Goal: Book appointment/travel/reservation

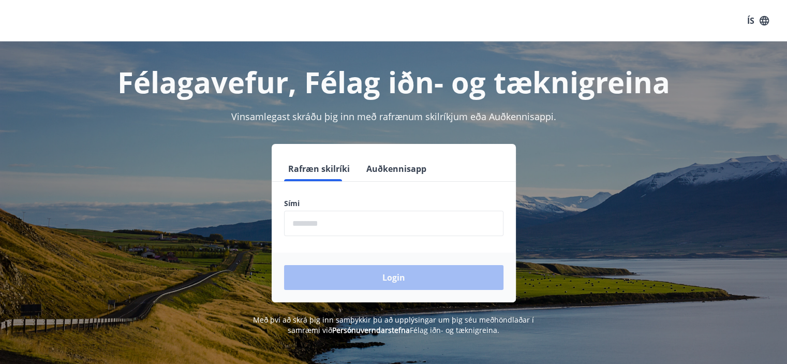
click at [328, 220] on input "phone" at bounding box center [393, 223] width 219 height 25
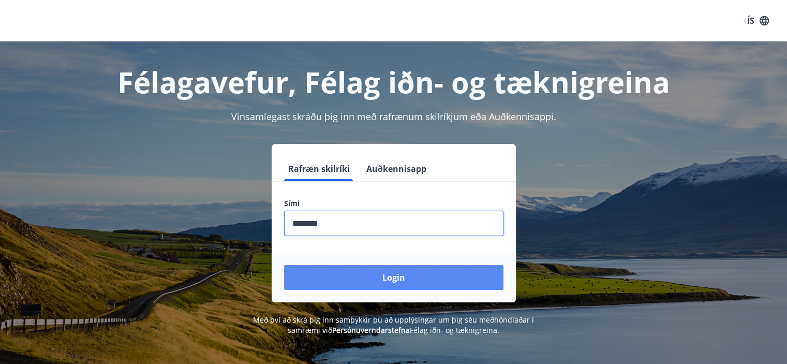
type input "********"
click at [434, 282] on button "Login" at bounding box center [393, 277] width 219 height 25
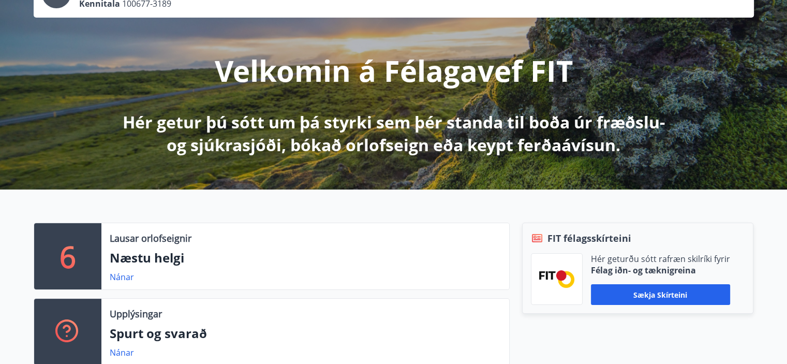
scroll to position [207, 0]
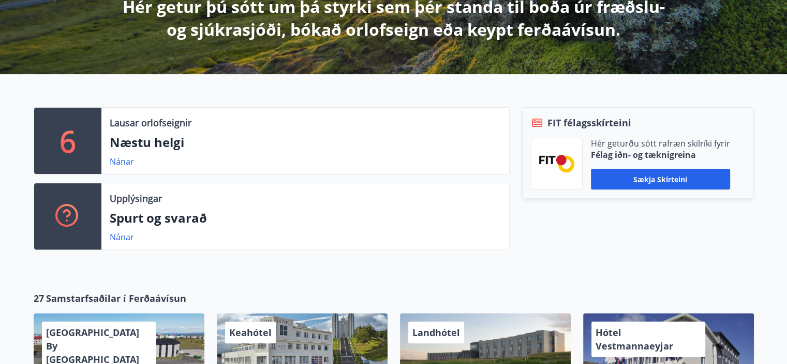
click at [83, 154] on div "6" at bounding box center [67, 141] width 67 height 66
click at [119, 161] on link "Nánar" at bounding box center [122, 161] width 24 height 11
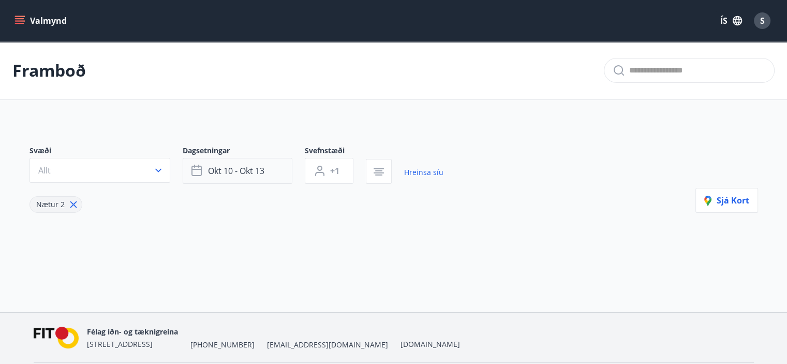
type input "*"
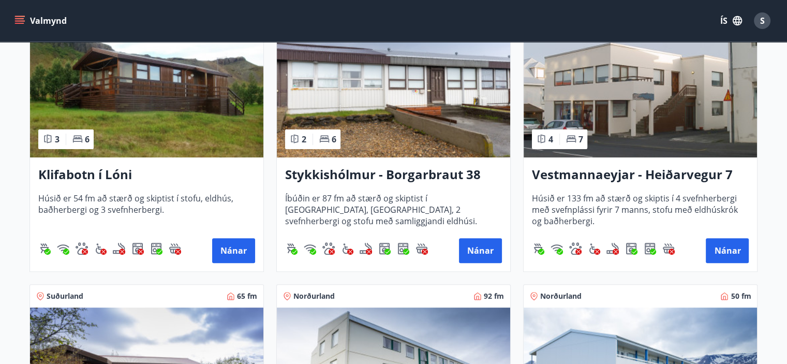
scroll to position [66, 0]
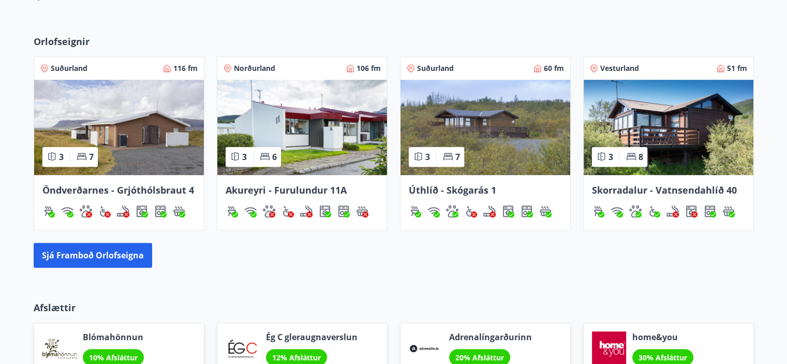
scroll to position [673, 0]
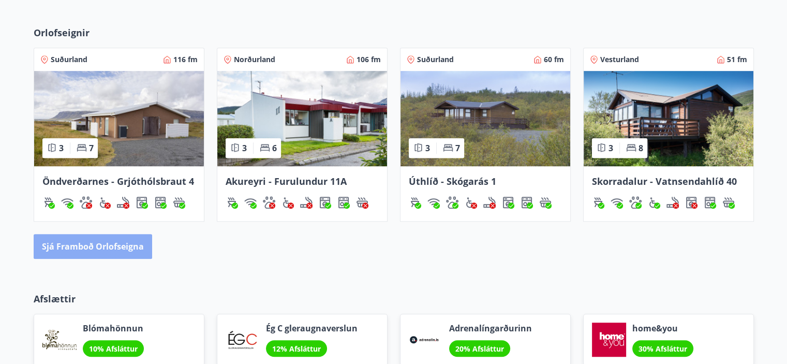
click at [114, 244] on button "Sjá framboð orlofseigna" at bounding box center [93, 246] width 119 height 25
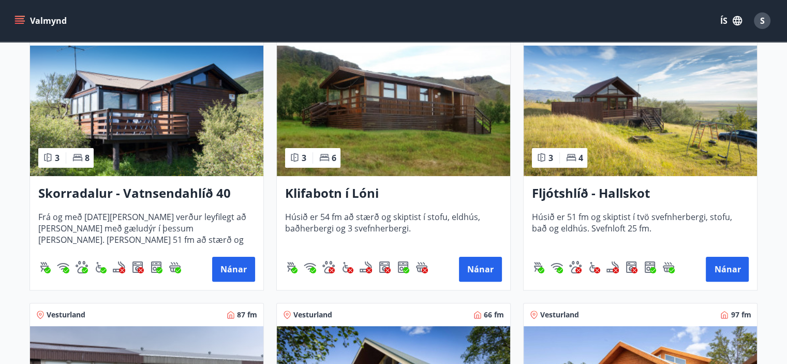
scroll to position [217, 0]
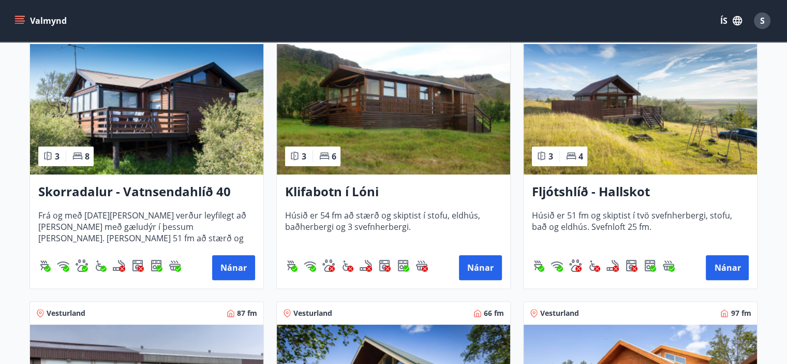
click at [152, 116] on img at bounding box center [146, 109] width 233 height 130
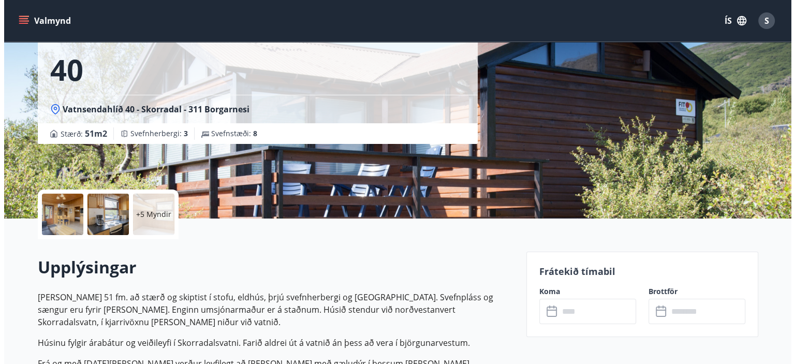
scroll to position [104, 0]
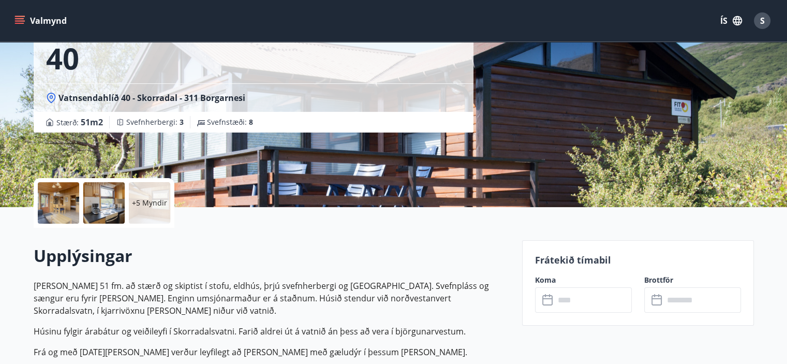
click at [146, 202] on p "+5 Myndir" at bounding box center [149, 203] width 35 height 10
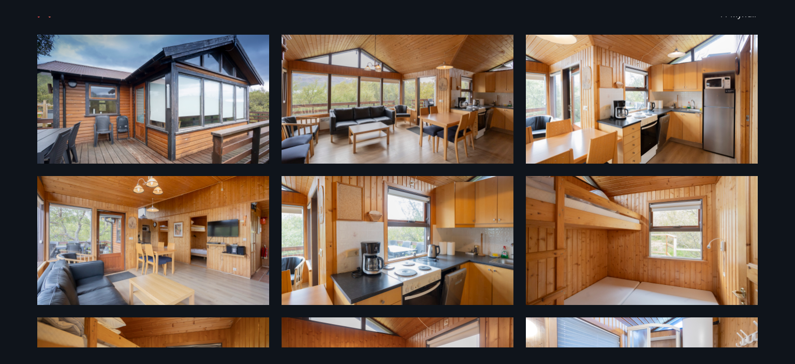
scroll to position [0, 0]
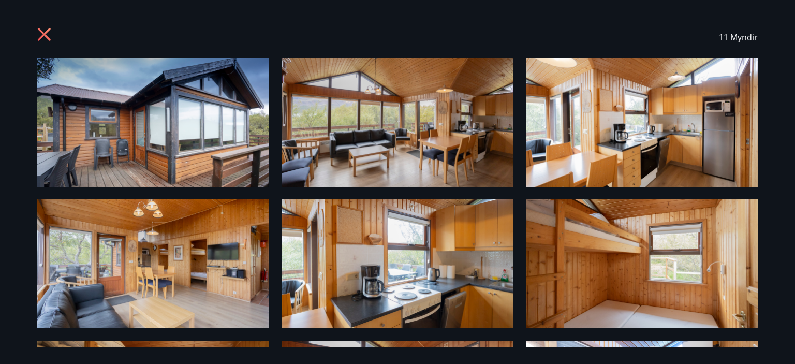
click at [187, 125] on img at bounding box center [153, 122] width 232 height 129
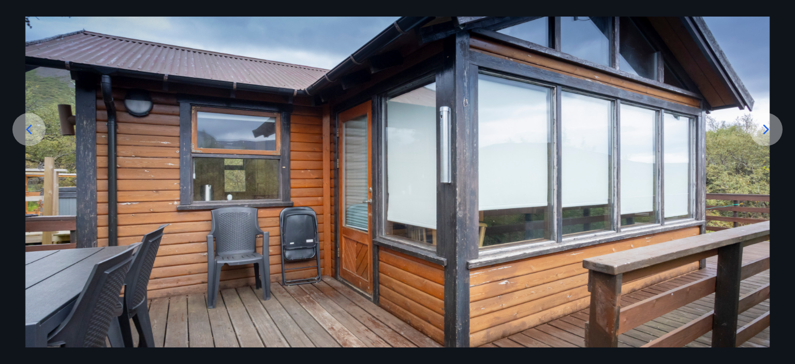
scroll to position [124, 0]
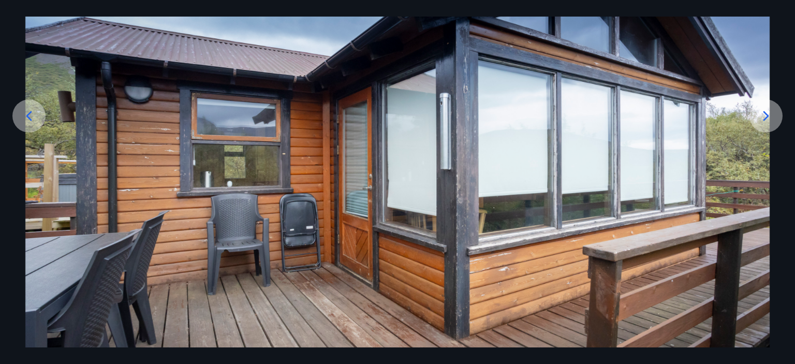
click at [766, 113] on icon at bounding box center [766, 116] width 6 height 10
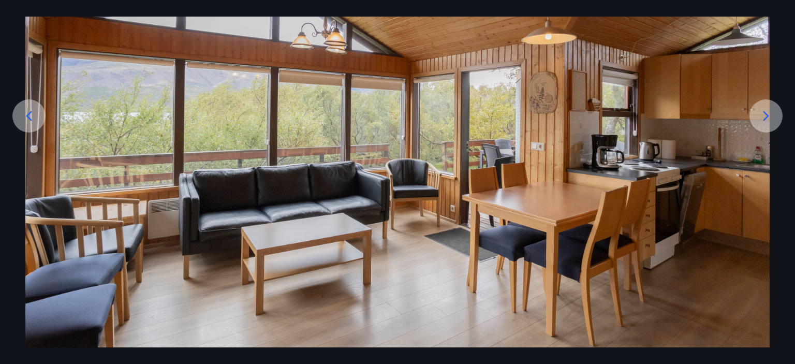
click at [762, 113] on icon at bounding box center [766, 116] width 17 height 17
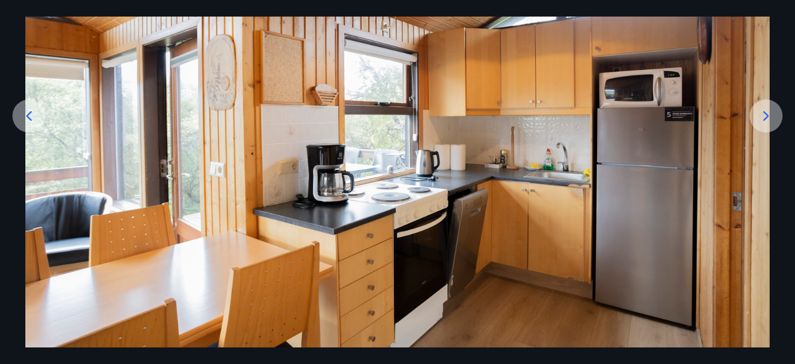
click at [762, 113] on icon at bounding box center [766, 116] width 17 height 17
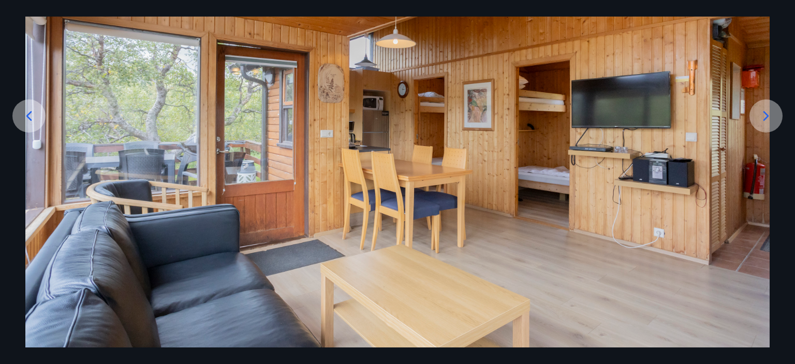
click at [762, 113] on icon at bounding box center [766, 116] width 17 height 17
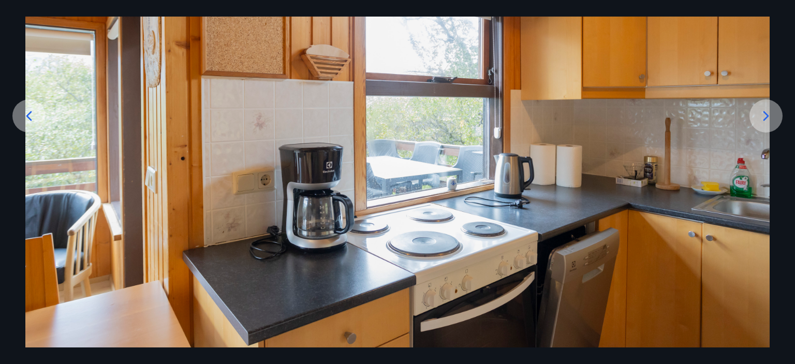
click at [762, 113] on icon at bounding box center [766, 116] width 17 height 17
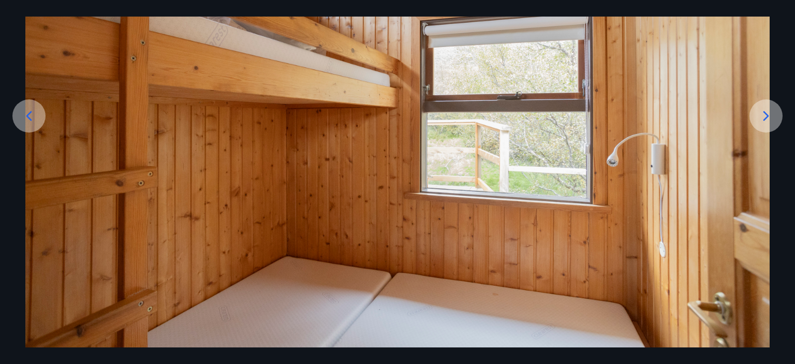
click at [762, 113] on icon at bounding box center [766, 116] width 17 height 17
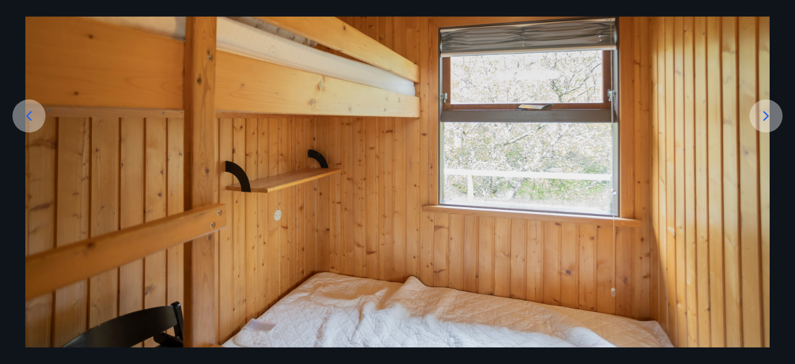
click at [762, 113] on icon at bounding box center [766, 116] width 17 height 17
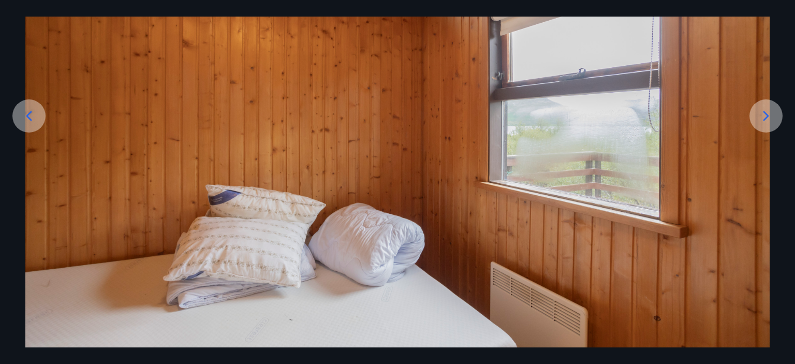
click at [762, 113] on icon at bounding box center [766, 116] width 17 height 17
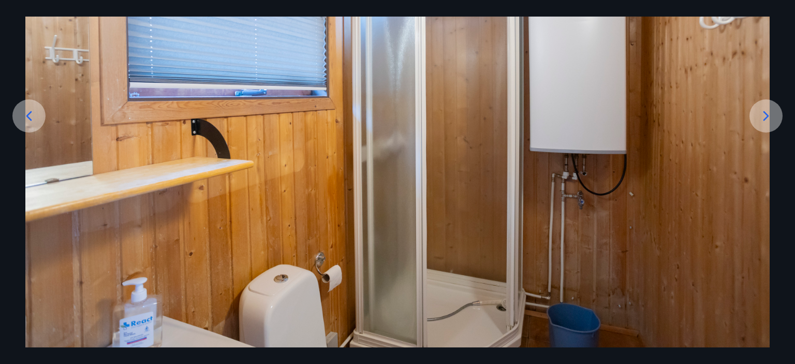
click at [768, 117] on icon at bounding box center [766, 116] width 17 height 17
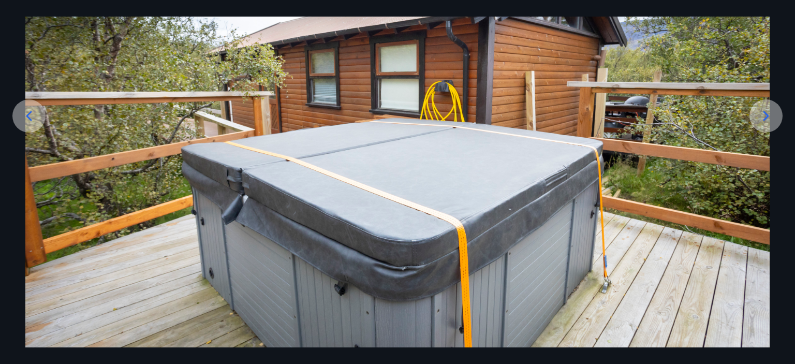
click at [768, 117] on icon at bounding box center [766, 116] width 17 height 17
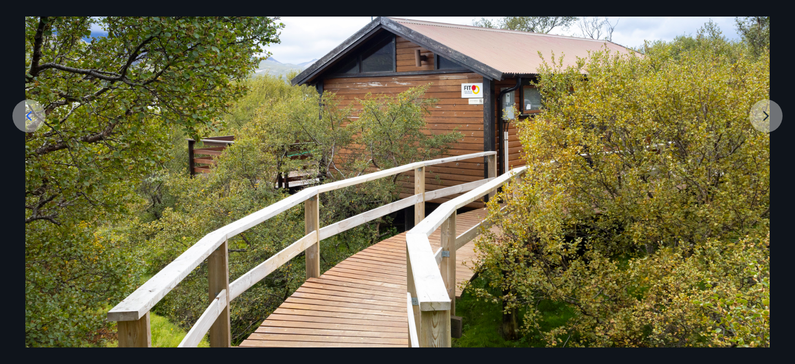
click at [768, 117] on img at bounding box center [397, 143] width 744 height 419
click at [762, 117] on img at bounding box center [397, 143] width 744 height 419
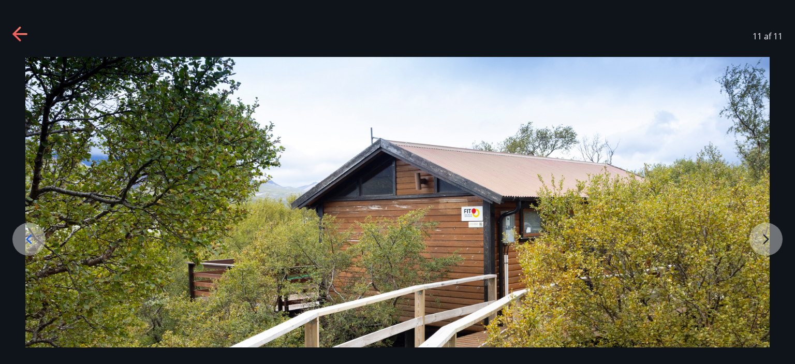
scroll to position [0, 0]
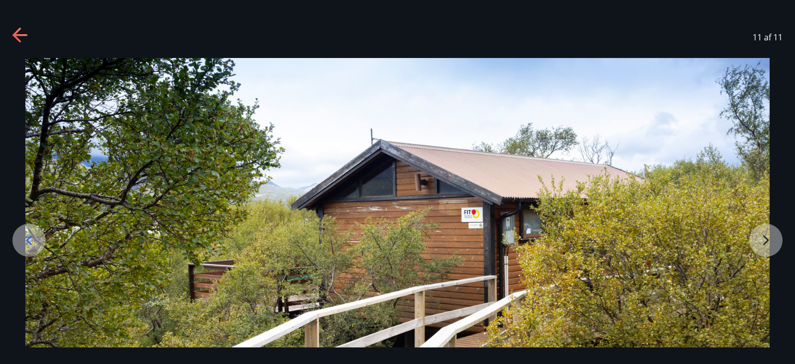
click at [17, 30] on icon at bounding box center [20, 35] width 17 height 17
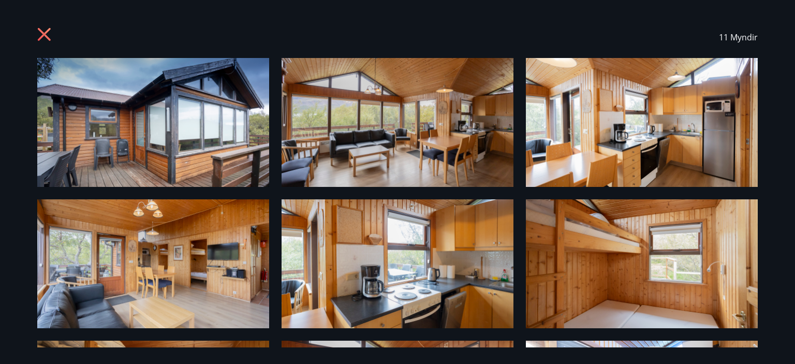
click at [41, 31] on icon at bounding box center [44, 34] width 13 height 13
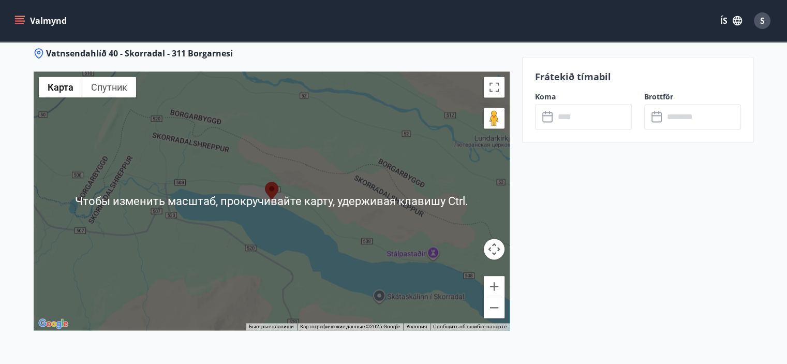
scroll to position [1346, 0]
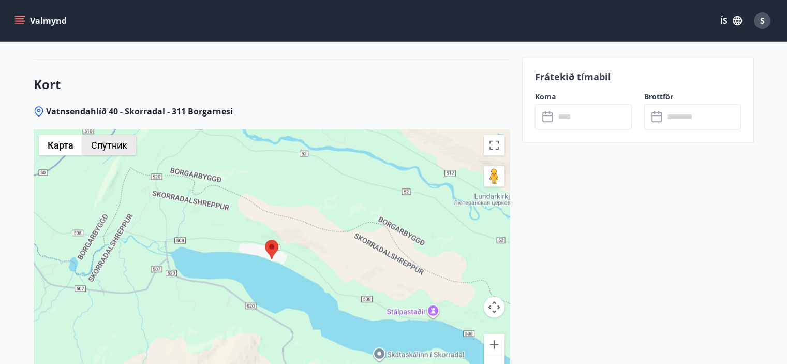
click at [101, 142] on button "Спутник" at bounding box center [109, 145] width 54 height 21
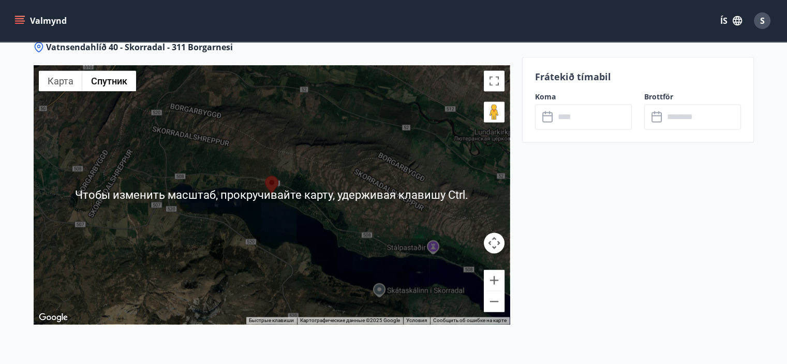
scroll to position [1449, 0]
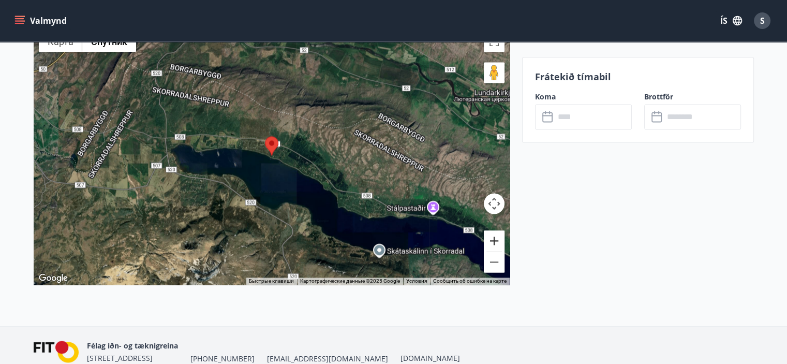
click at [495, 238] on button "Увеличить" at bounding box center [494, 240] width 21 height 21
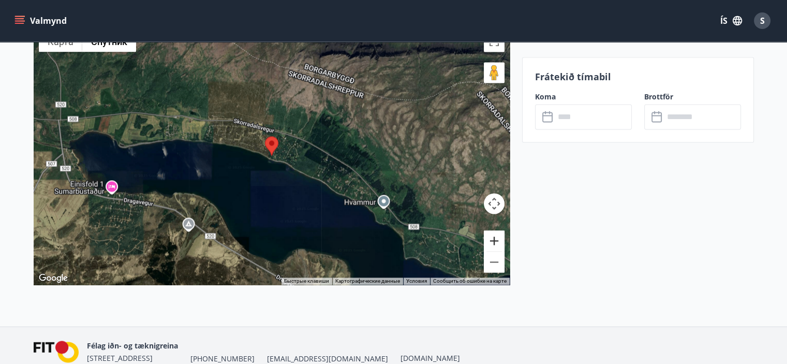
click at [495, 238] on button "Увеличить" at bounding box center [494, 240] width 21 height 21
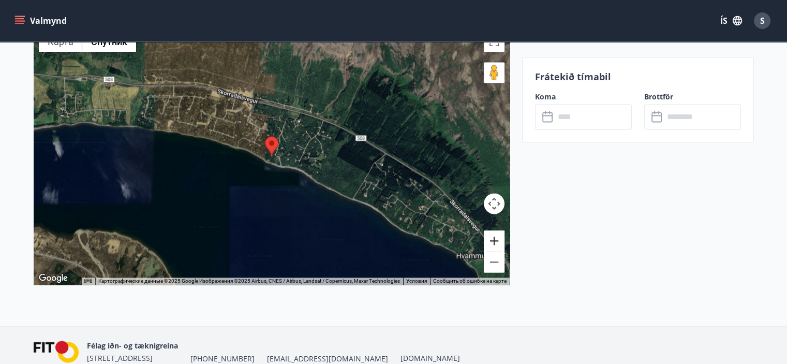
click at [495, 238] on button "Увеличить" at bounding box center [494, 240] width 21 height 21
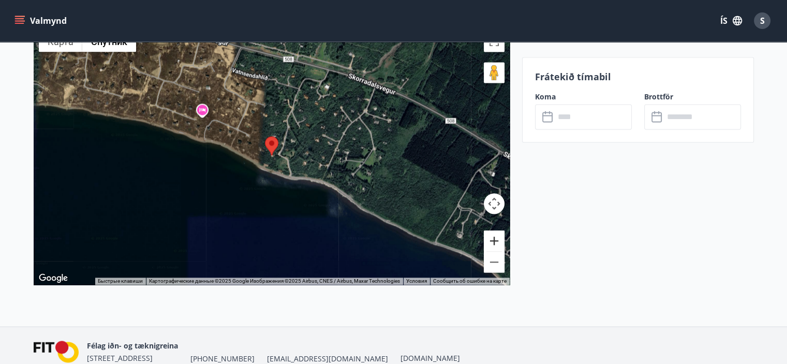
click at [495, 238] on button "Увеличить" at bounding box center [494, 240] width 21 height 21
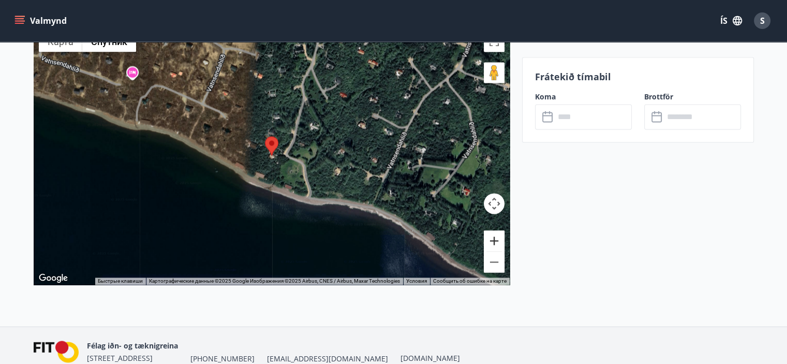
click at [494, 238] on button "Увеличить" at bounding box center [494, 240] width 21 height 21
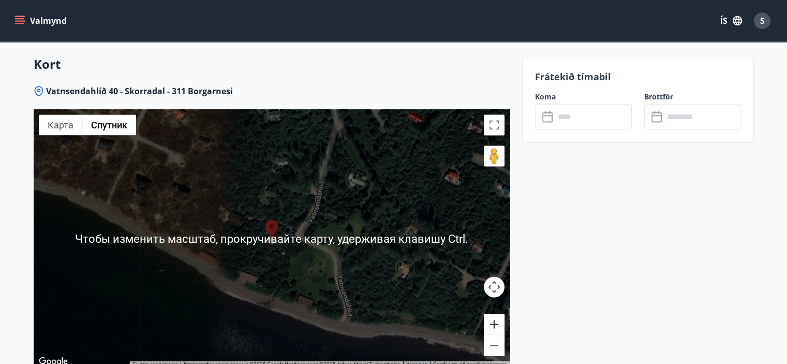
scroll to position [1394, 0]
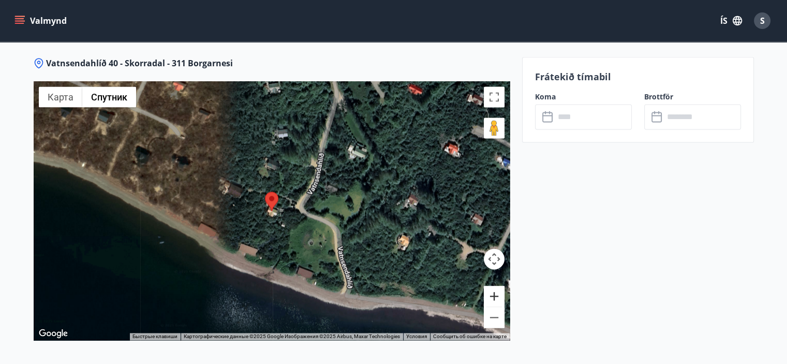
click at [496, 295] on button "Увеличить" at bounding box center [494, 296] width 21 height 21
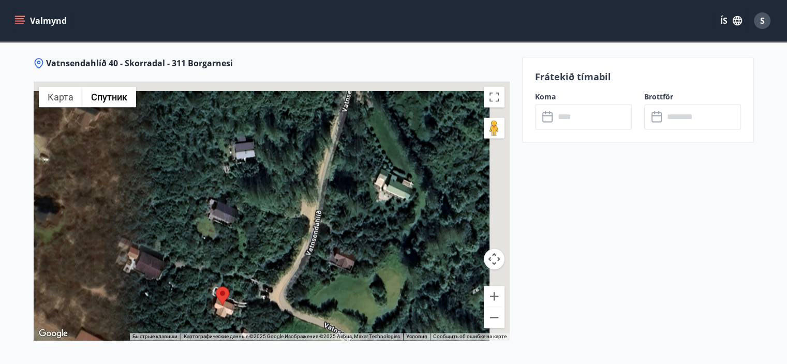
drag, startPoint x: 406, startPoint y: 128, endPoint x: 354, endPoint y: 228, distance: 113.2
click at [354, 228] on div at bounding box center [272, 210] width 476 height 259
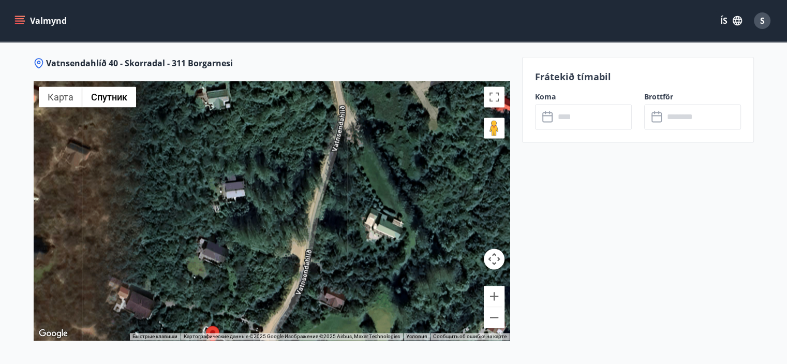
drag, startPoint x: 372, startPoint y: 167, endPoint x: 346, endPoint y: 271, distance: 107.2
click at [346, 271] on div at bounding box center [272, 210] width 476 height 259
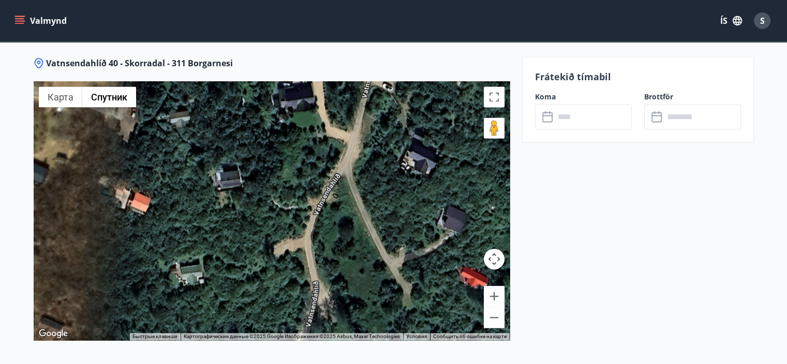
drag, startPoint x: 354, startPoint y: 176, endPoint x: 350, endPoint y: 260, distance: 84.5
click at [350, 260] on div at bounding box center [272, 210] width 476 height 259
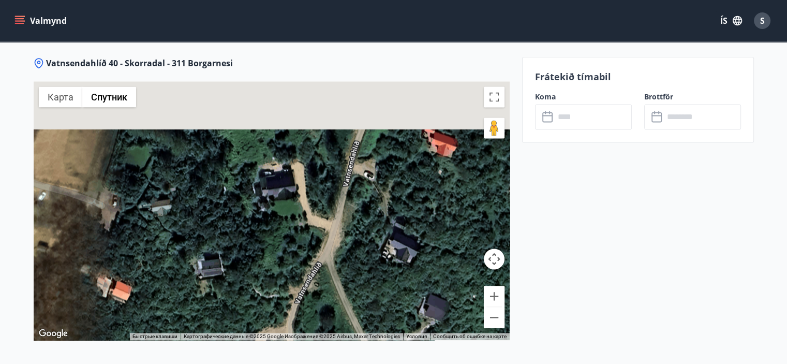
drag, startPoint x: 374, startPoint y: 154, endPoint x: 352, endPoint y: 256, distance: 103.9
click at [352, 256] on div at bounding box center [272, 210] width 476 height 259
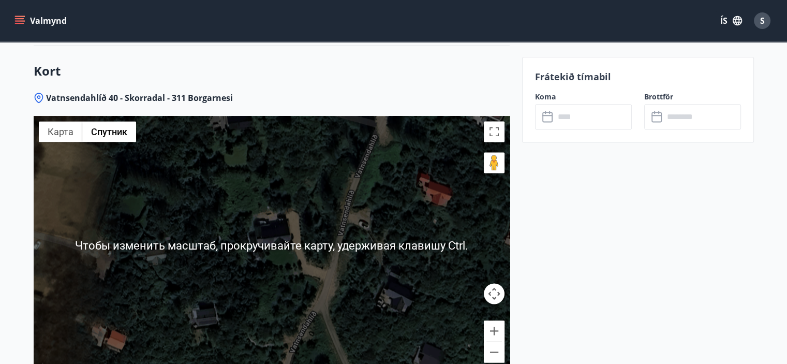
scroll to position [1342, 0]
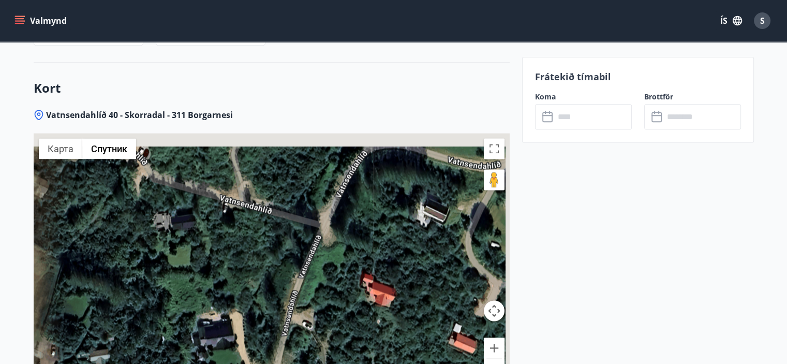
drag, startPoint x: 369, startPoint y: 195, endPoint x: 313, endPoint y: 279, distance: 101.5
click at [313, 279] on div at bounding box center [272, 262] width 476 height 259
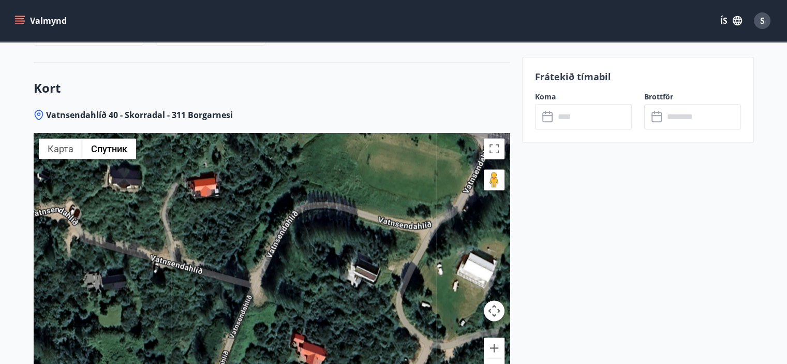
drag, startPoint x: 362, startPoint y: 224, endPoint x: 306, endPoint y: 276, distance: 76.9
click at [306, 276] on div at bounding box center [272, 262] width 476 height 259
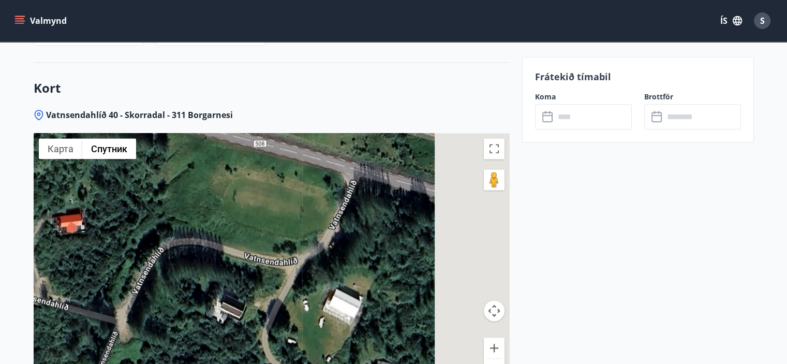
drag, startPoint x: 388, startPoint y: 241, endPoint x: 252, endPoint y: 270, distance: 139.3
click at [252, 270] on div at bounding box center [272, 262] width 476 height 259
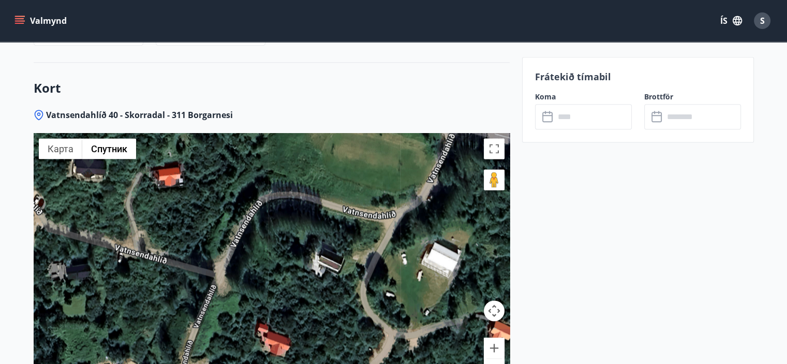
drag, startPoint x: 217, startPoint y: 264, endPoint x: 330, endPoint y: 213, distance: 123.7
click at [329, 213] on div at bounding box center [272, 262] width 476 height 259
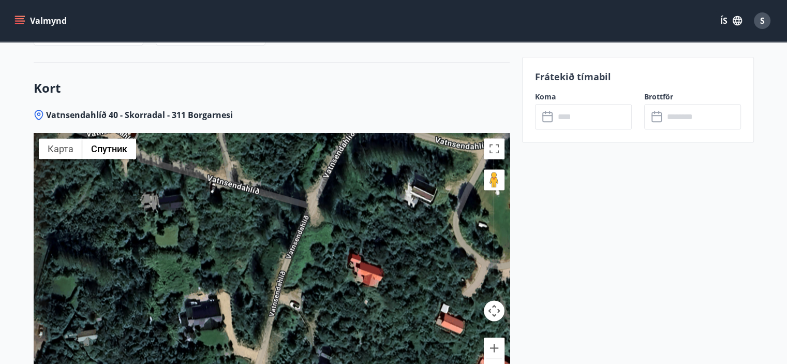
drag, startPoint x: 256, startPoint y: 282, endPoint x: 341, endPoint y: 192, distance: 123.8
click at [344, 186] on div at bounding box center [272, 262] width 476 height 259
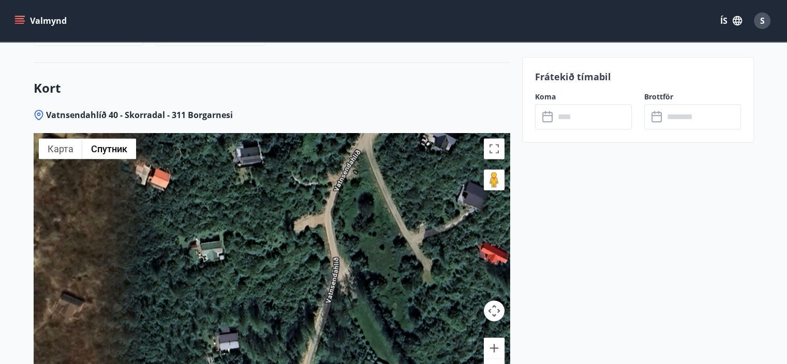
drag, startPoint x: 352, startPoint y: 290, endPoint x: 323, endPoint y: 185, distance: 109.1
click at [323, 185] on div at bounding box center [272, 262] width 476 height 259
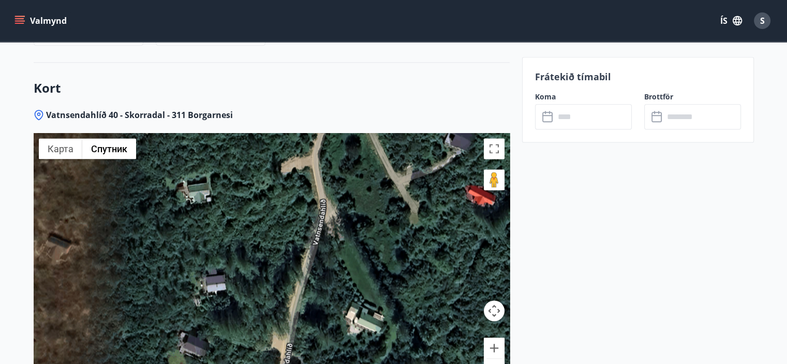
drag, startPoint x: 351, startPoint y: 273, endPoint x: 396, endPoint y: 181, distance: 102.5
click at [395, 182] on div at bounding box center [272, 262] width 476 height 259
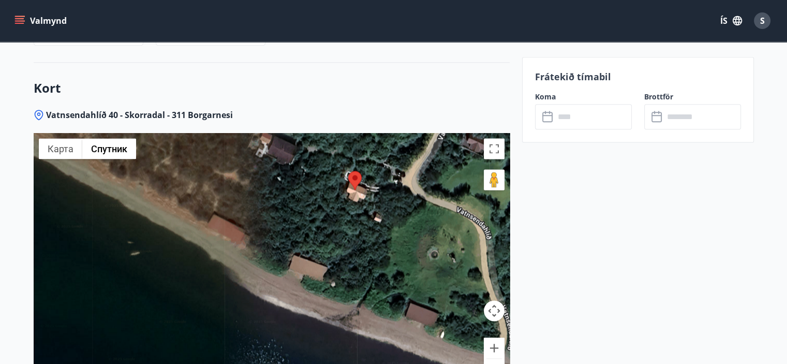
drag, startPoint x: 303, startPoint y: 258, endPoint x: 353, endPoint y: 204, distance: 73.6
click at [353, 204] on div at bounding box center [272, 262] width 476 height 259
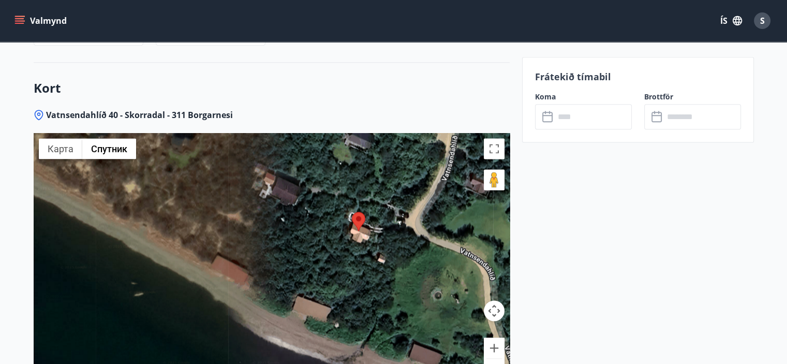
drag, startPoint x: 312, startPoint y: 187, endPoint x: 321, endPoint y: 234, distance: 48.0
click at [321, 234] on div at bounding box center [272, 262] width 476 height 259
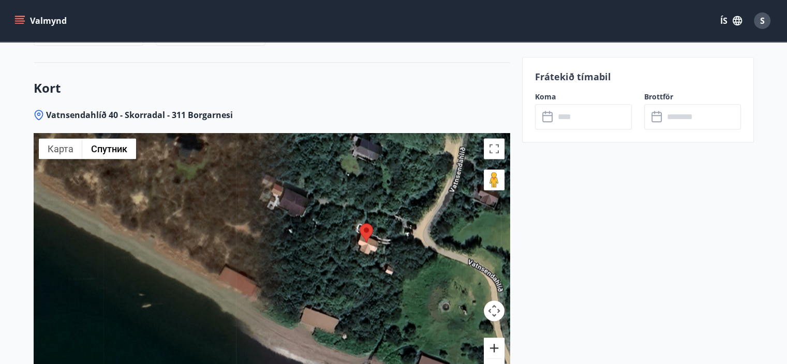
click at [493, 344] on button "Увеличить" at bounding box center [494, 347] width 21 height 21
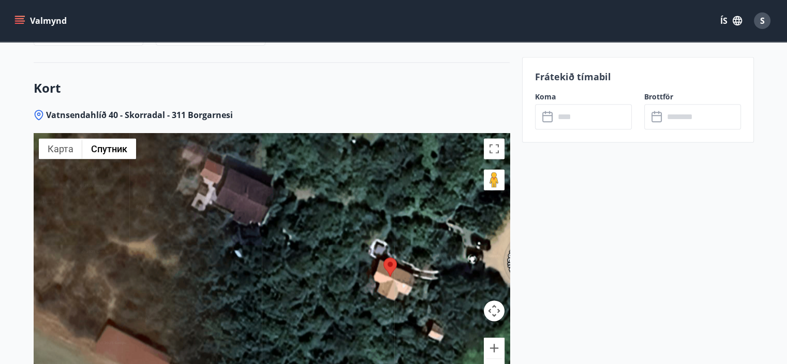
drag, startPoint x: 380, startPoint y: 212, endPoint x: 306, endPoint y: 269, distance: 93.4
click at [306, 269] on div at bounding box center [272, 262] width 476 height 259
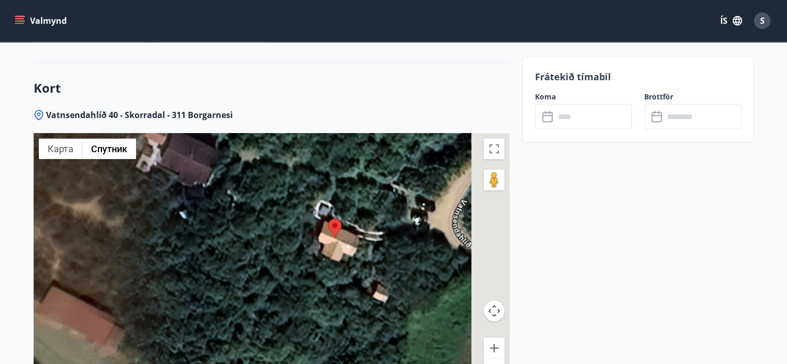
drag, startPoint x: 337, startPoint y: 257, endPoint x: 286, endPoint y: 223, distance: 62.0
click at [286, 223] on div at bounding box center [272, 262] width 476 height 259
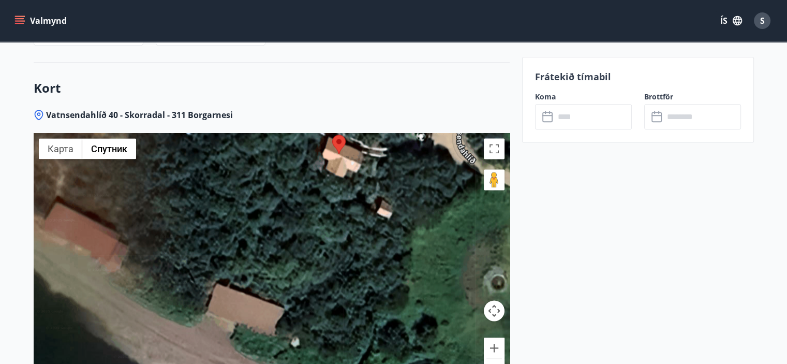
drag, startPoint x: 341, startPoint y: 280, endPoint x: 360, endPoint y: 207, distance: 76.1
click at [360, 207] on div at bounding box center [272, 262] width 476 height 259
click at [494, 349] on button "Увеличить" at bounding box center [494, 347] width 21 height 21
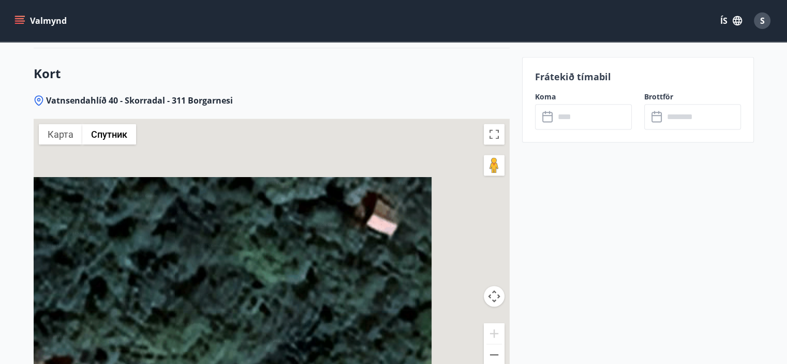
drag, startPoint x: 397, startPoint y: 177, endPoint x: 246, endPoint y: 269, distance: 176.3
click at [246, 269] on div at bounding box center [272, 248] width 476 height 259
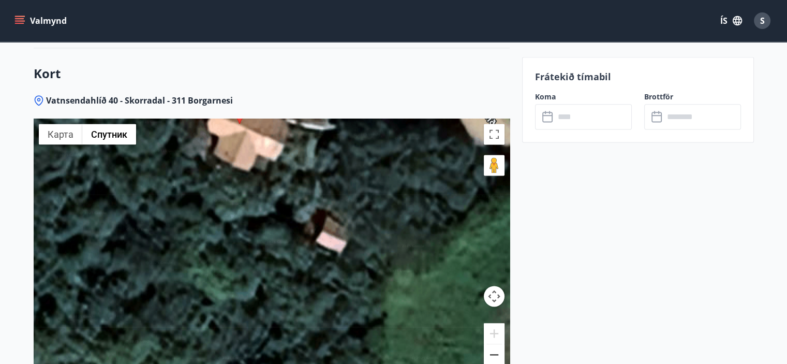
click at [492, 354] on button "Уменьшить" at bounding box center [494, 354] width 21 height 21
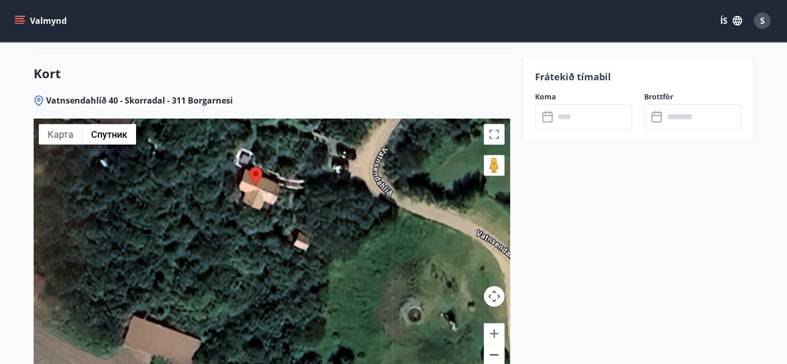
click at [492, 354] on button "Уменьшить" at bounding box center [494, 354] width 21 height 21
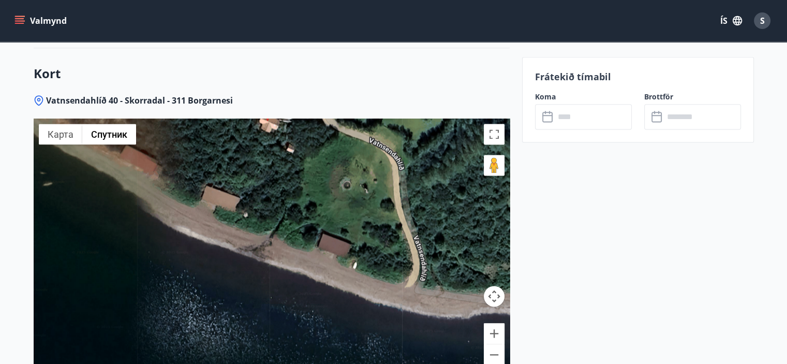
drag, startPoint x: 353, startPoint y: 291, endPoint x: 359, endPoint y: 204, distance: 86.6
click at [359, 204] on div at bounding box center [272, 248] width 476 height 259
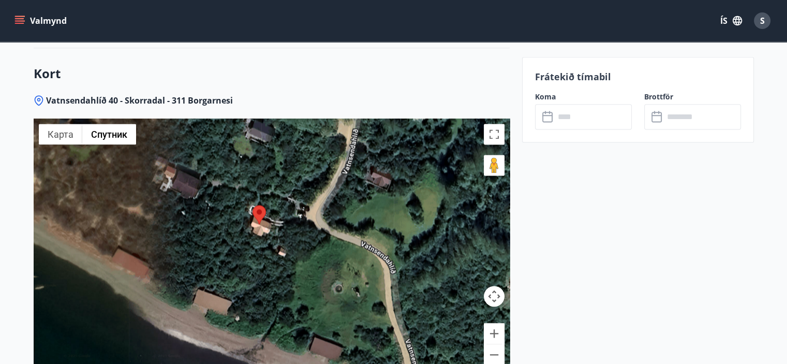
drag, startPoint x: 321, startPoint y: 167, endPoint x: 313, endPoint y: 277, distance: 110.0
click at [313, 277] on div at bounding box center [272, 248] width 476 height 259
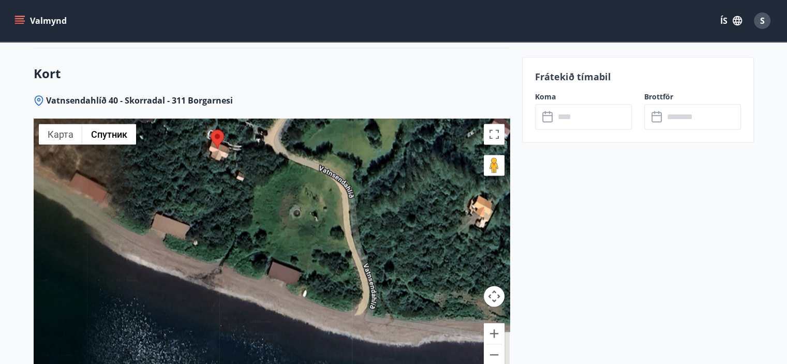
drag, startPoint x: 335, startPoint y: 306, endPoint x: 285, endPoint y: 203, distance: 114.1
click at [286, 204] on div at bounding box center [272, 248] width 476 height 259
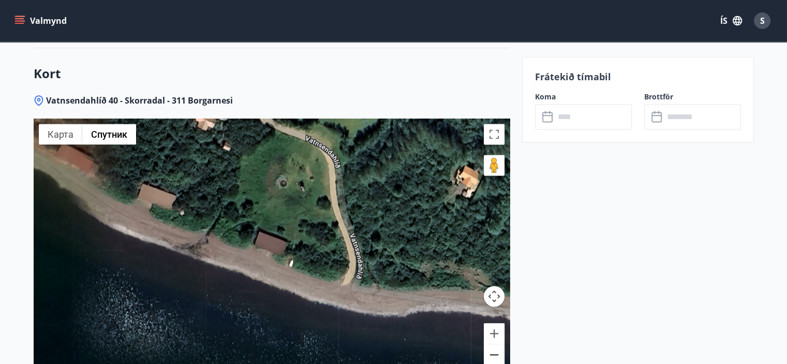
click at [493, 357] on button "Уменьшить" at bounding box center [494, 354] width 21 height 21
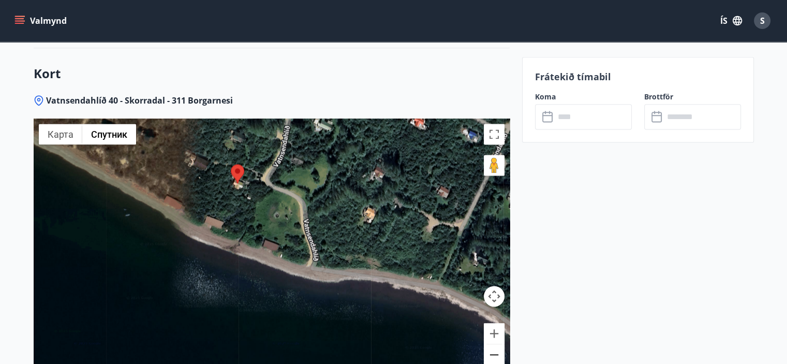
click at [493, 357] on button "Уменьшить" at bounding box center [494, 354] width 21 height 21
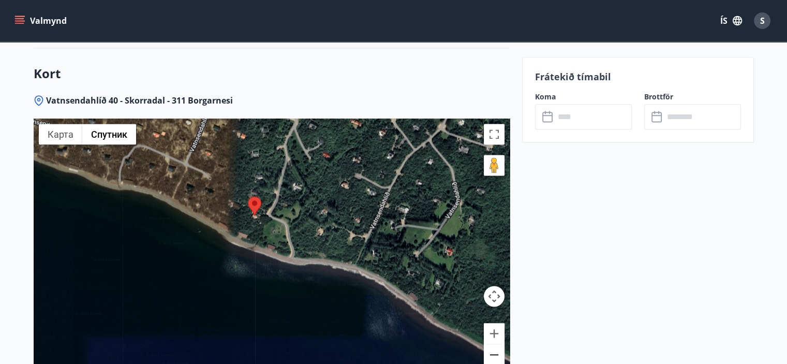
click at [493, 357] on button "Уменьшить" at bounding box center [494, 354] width 21 height 21
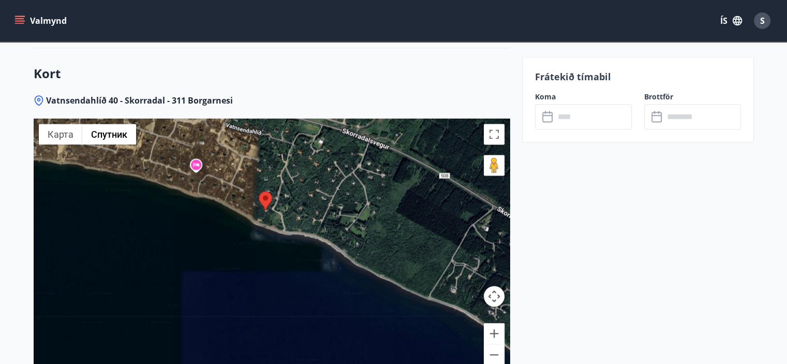
drag, startPoint x: 385, startPoint y: 310, endPoint x: 395, endPoint y: 293, distance: 19.3
click at [395, 293] on div at bounding box center [272, 248] width 476 height 259
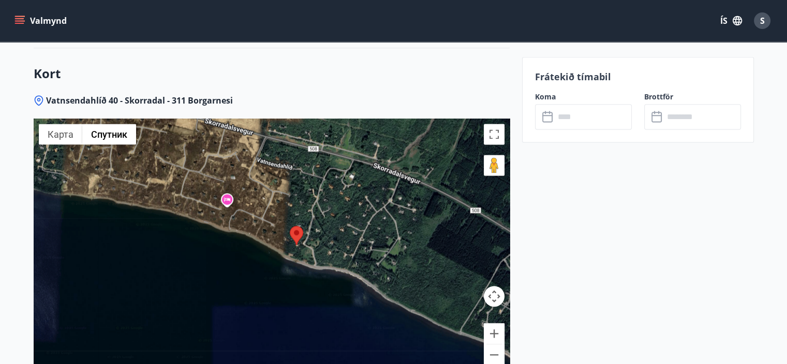
drag, startPoint x: 341, startPoint y: 218, endPoint x: 384, endPoint y: 259, distance: 58.6
click at [385, 261] on div at bounding box center [272, 248] width 476 height 259
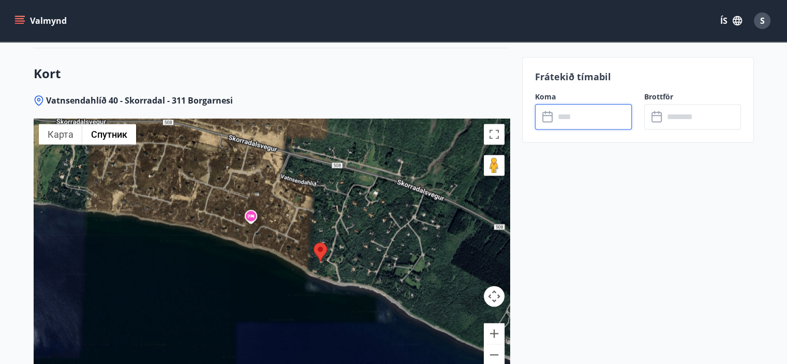
click at [571, 117] on input "text" at bounding box center [593, 116] width 77 height 25
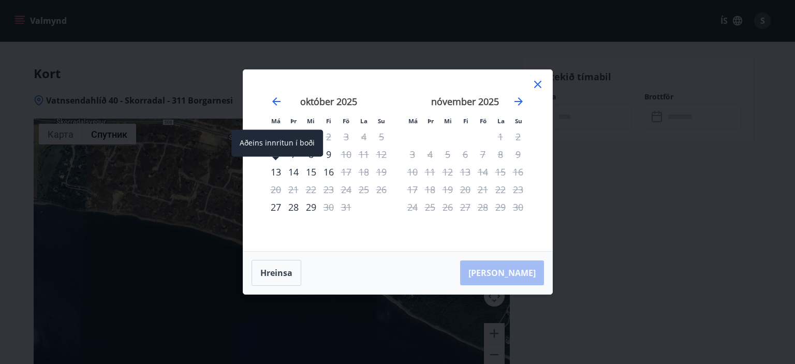
click at [274, 171] on div "13" at bounding box center [276, 172] width 18 height 18
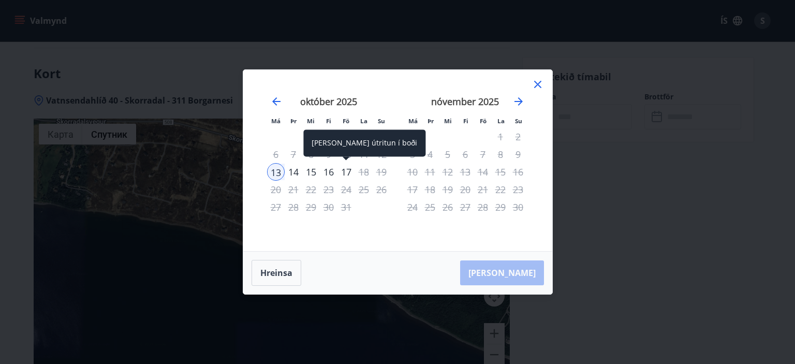
click at [351, 172] on div "17" at bounding box center [346, 172] width 18 height 18
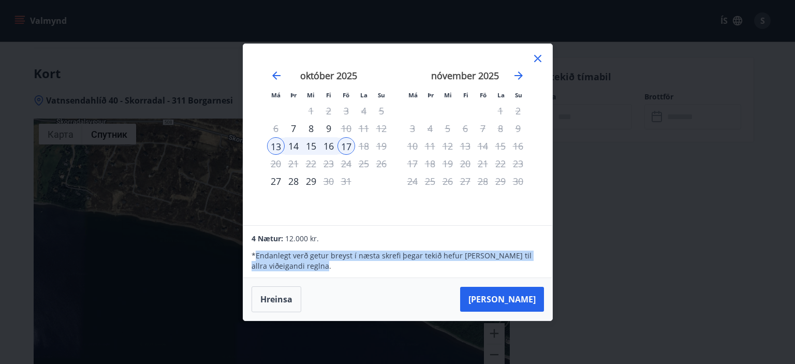
drag, startPoint x: 257, startPoint y: 254, endPoint x: 323, endPoint y: 270, distance: 68.2
click at [323, 270] on p "* Endanlegt verð getur breyst í næsta skrefi þegar tekið hefur [PERSON_NAME] ti…" at bounding box center [398, 261] width 292 height 21
click at [367, 171] on div "25" at bounding box center [364, 164] width 18 height 18
click at [273, 300] on button "Hreinsa" at bounding box center [277, 299] width 50 height 26
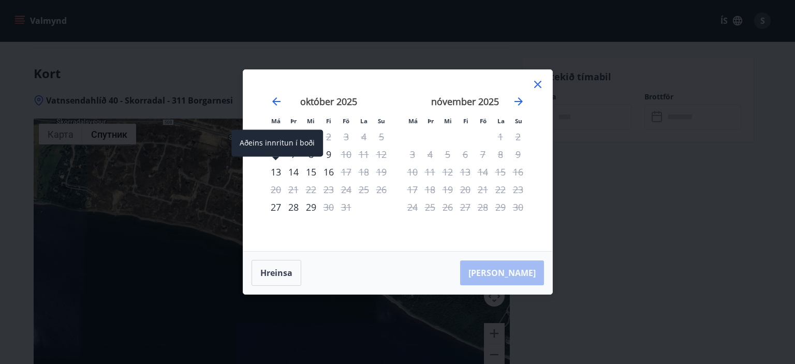
click at [276, 172] on div "13" at bounding box center [276, 172] width 18 height 18
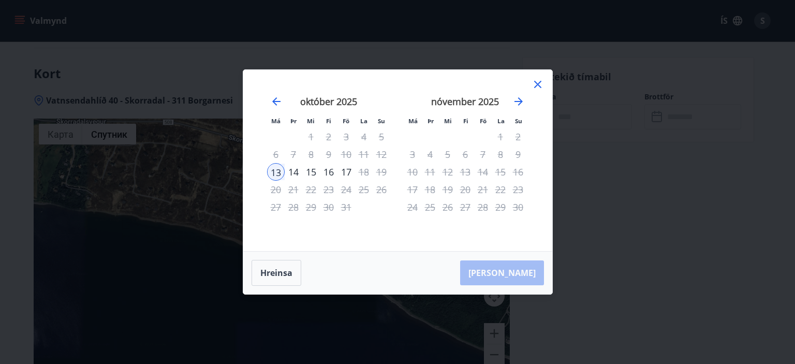
click at [331, 173] on div "16" at bounding box center [329, 172] width 18 height 18
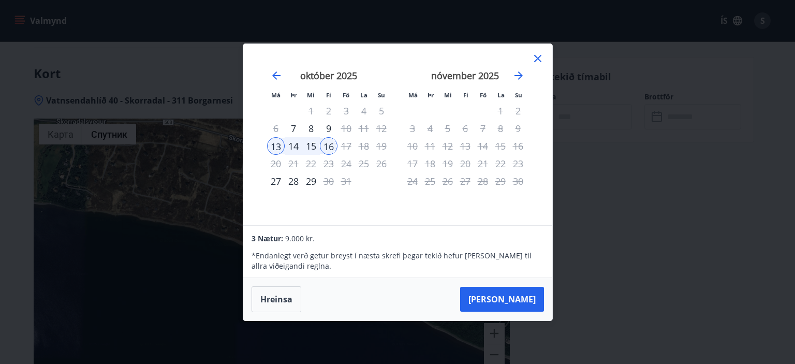
click at [535, 56] on icon at bounding box center [537, 58] width 7 height 7
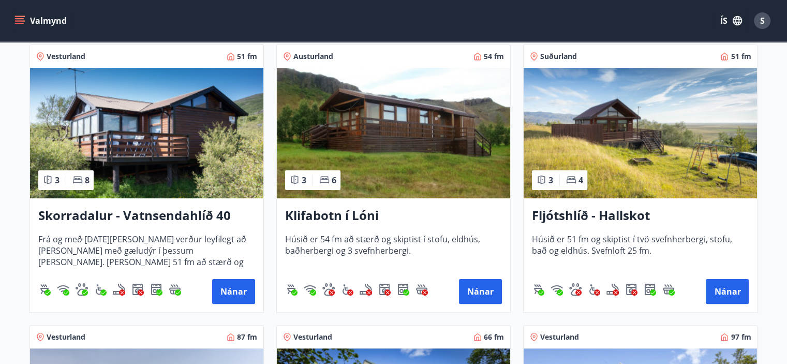
scroll to position [207, 0]
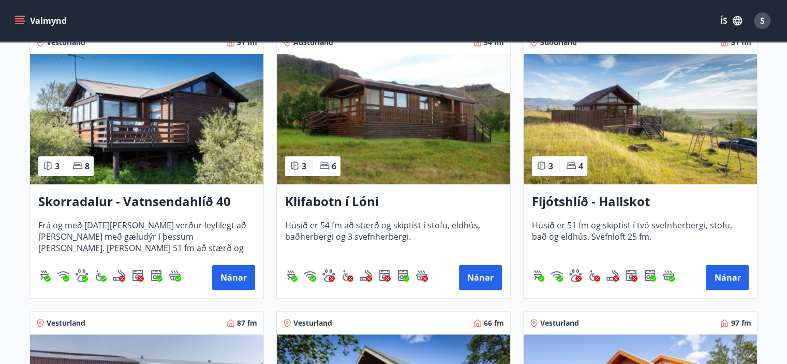
click at [655, 113] on img at bounding box center [640, 119] width 233 height 130
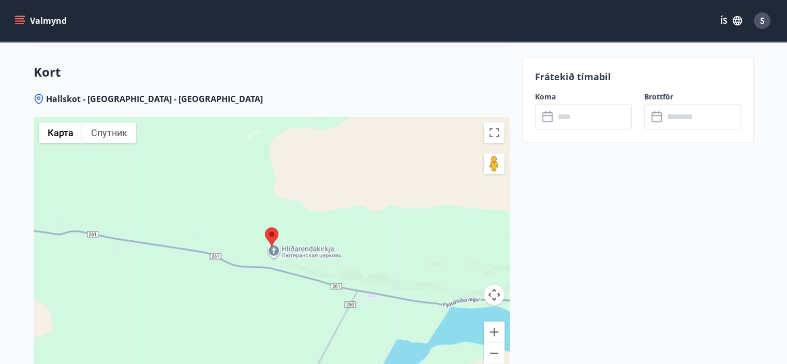
scroll to position [1346, 0]
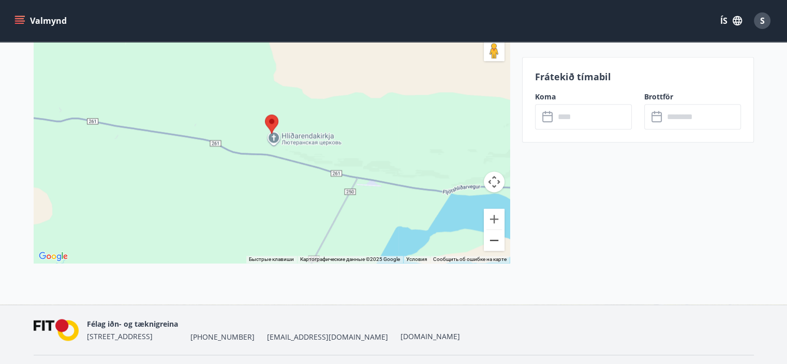
click at [496, 238] on button "Уменьшить" at bounding box center [494, 240] width 21 height 21
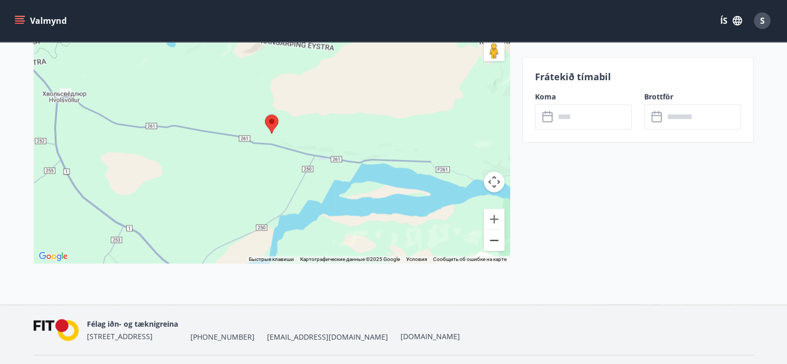
click at [496, 238] on button "Уменьшить" at bounding box center [494, 240] width 21 height 21
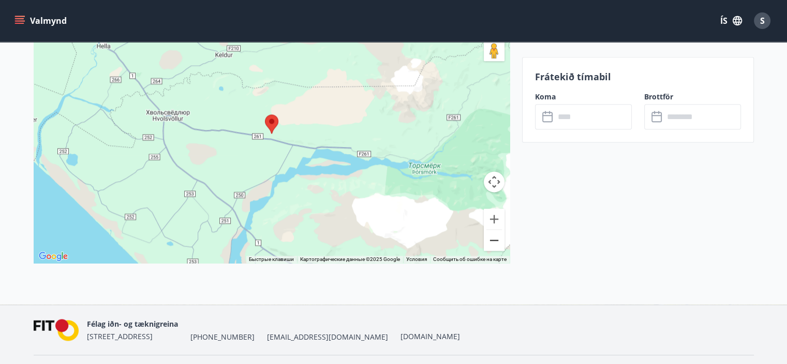
click at [496, 238] on button "Уменьшить" at bounding box center [494, 240] width 21 height 21
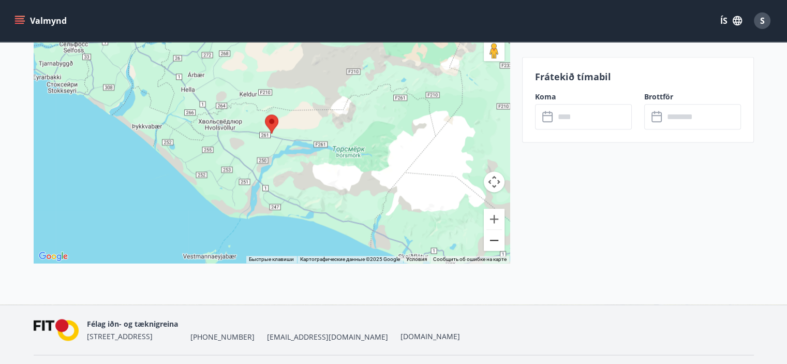
click at [496, 238] on button "Уменьшить" at bounding box center [494, 240] width 21 height 21
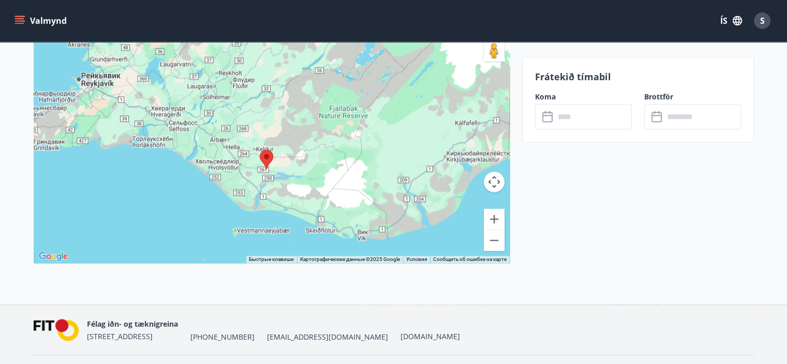
drag, startPoint x: 243, startPoint y: 140, endPoint x: 237, endPoint y: 188, distance: 48.5
click at [237, 188] on div at bounding box center [272, 133] width 476 height 259
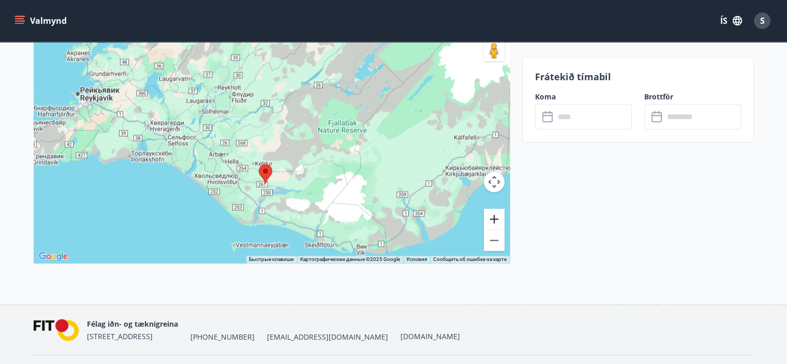
click at [491, 218] on button "Увеличить" at bounding box center [494, 219] width 21 height 21
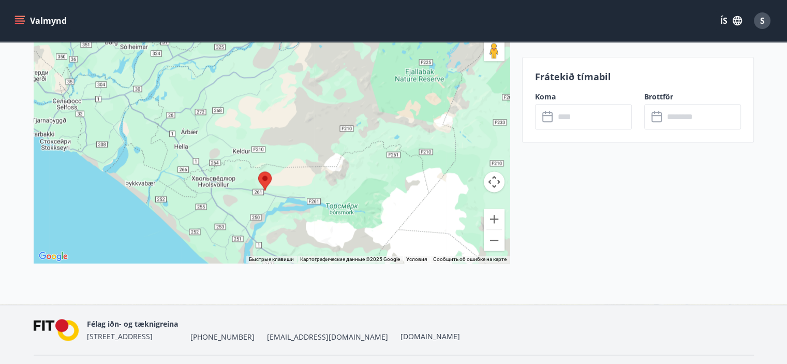
drag, startPoint x: 400, startPoint y: 218, endPoint x: 408, endPoint y: 148, distance: 70.9
click at [408, 148] on div at bounding box center [272, 133] width 476 height 259
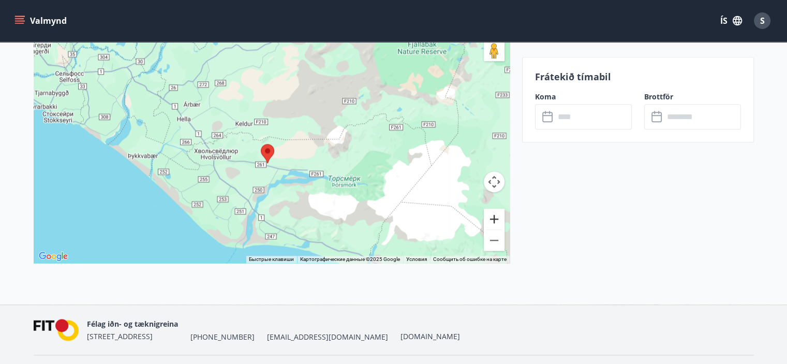
click at [492, 218] on button "Увеличить" at bounding box center [494, 219] width 21 height 21
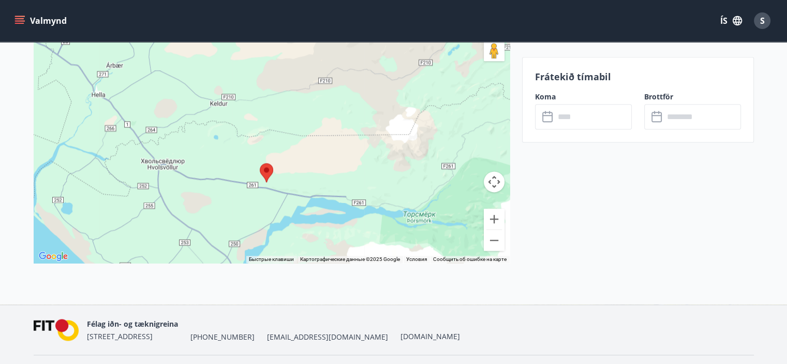
drag, startPoint x: 354, startPoint y: 192, endPoint x: 373, endPoint y: 146, distance: 49.7
click at [373, 146] on div at bounding box center [272, 133] width 476 height 259
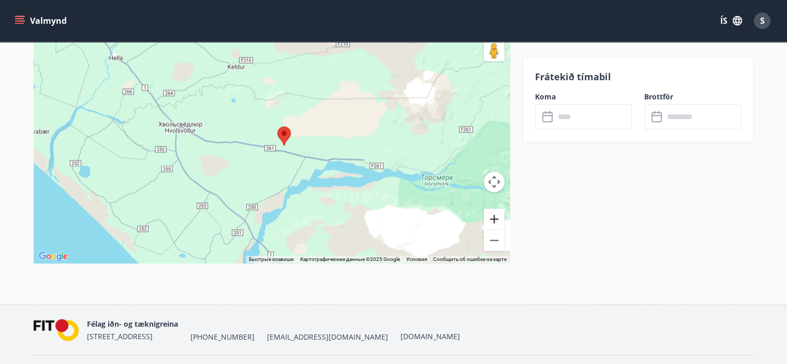
click at [494, 217] on button "Увеличить" at bounding box center [494, 219] width 21 height 21
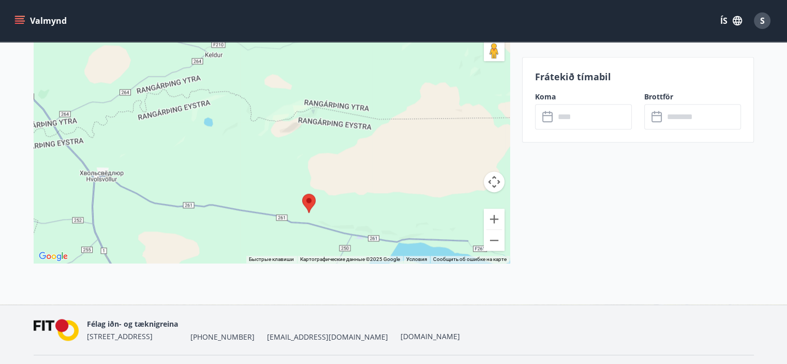
drag, startPoint x: 236, startPoint y: 119, endPoint x: 249, endPoint y: 173, distance: 55.4
click at [249, 173] on div at bounding box center [272, 133] width 476 height 259
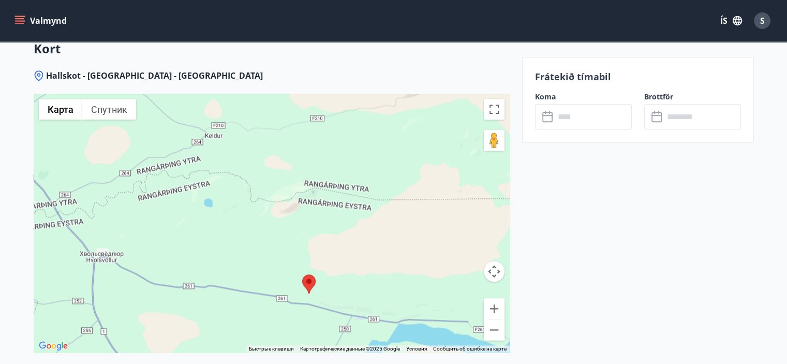
scroll to position [1242, 0]
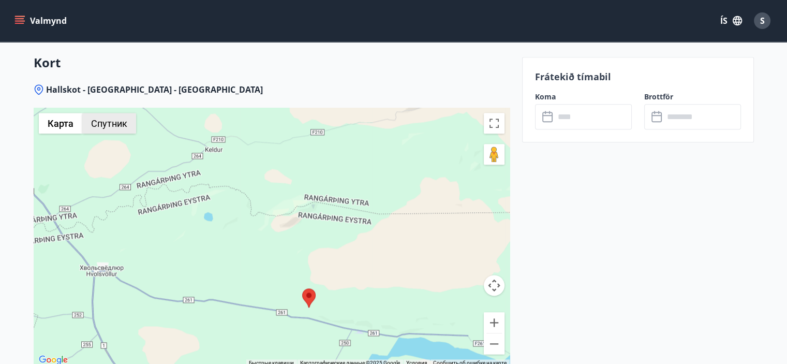
click at [109, 126] on button "Спутник" at bounding box center [109, 123] width 54 height 21
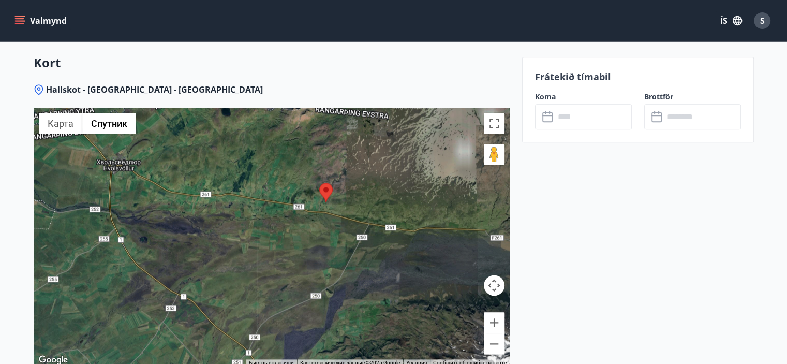
drag, startPoint x: 345, startPoint y: 292, endPoint x: 361, endPoint y: 187, distance: 105.9
click at [361, 187] on div at bounding box center [272, 237] width 476 height 259
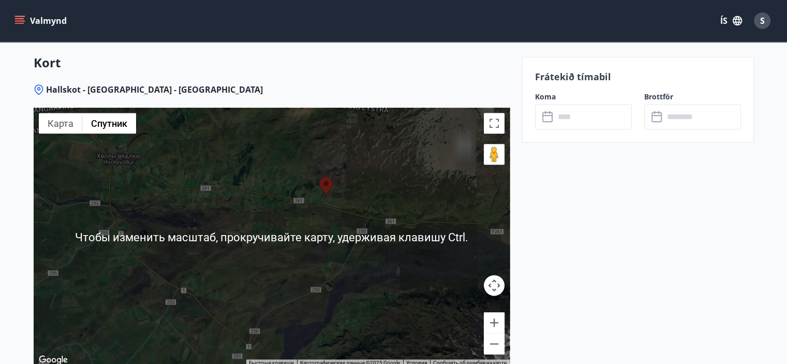
scroll to position [1190, 0]
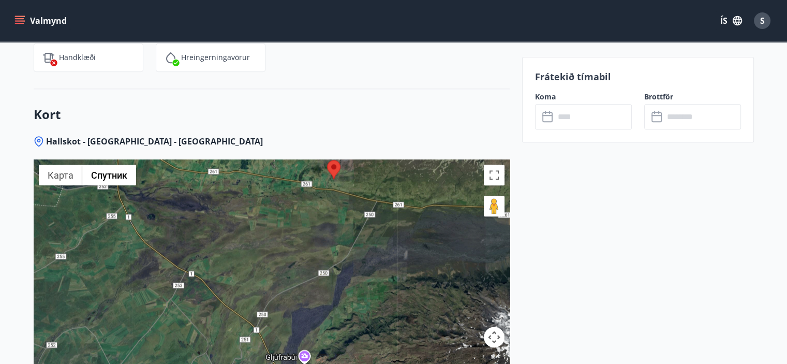
drag, startPoint x: 369, startPoint y: 269, endPoint x: 377, endPoint y: 200, distance: 69.3
click at [377, 200] on div at bounding box center [272, 288] width 476 height 259
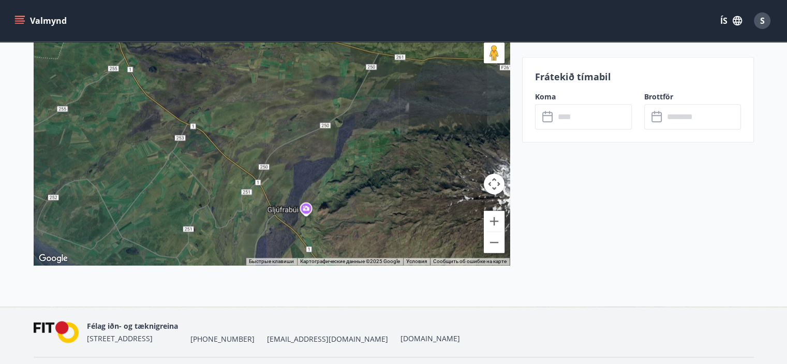
scroll to position [1346, 0]
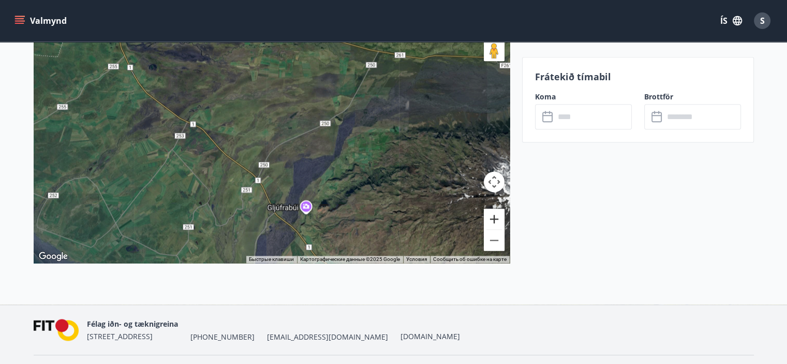
click at [493, 216] on button "Увеличить" at bounding box center [494, 219] width 21 height 21
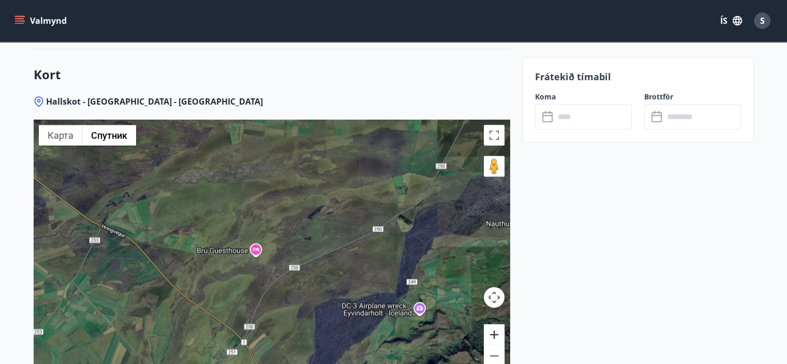
scroll to position [1294, 0]
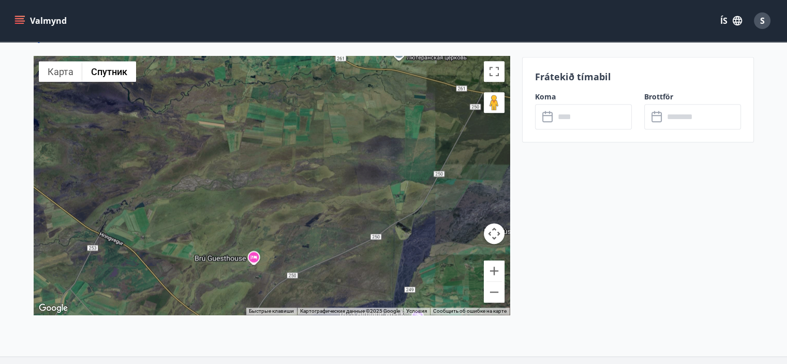
drag, startPoint x: 410, startPoint y: 150, endPoint x: 407, endPoint y: 240, distance: 90.1
click at [407, 240] on div at bounding box center [272, 185] width 476 height 259
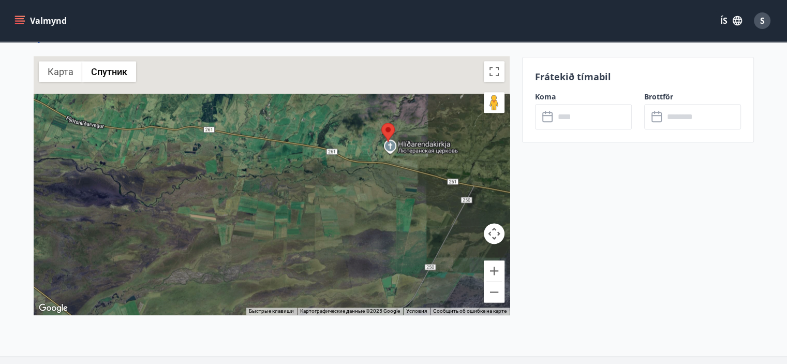
drag, startPoint x: 385, startPoint y: 154, endPoint x: 377, endPoint y: 219, distance: 65.2
click at [377, 219] on div at bounding box center [272, 185] width 476 height 259
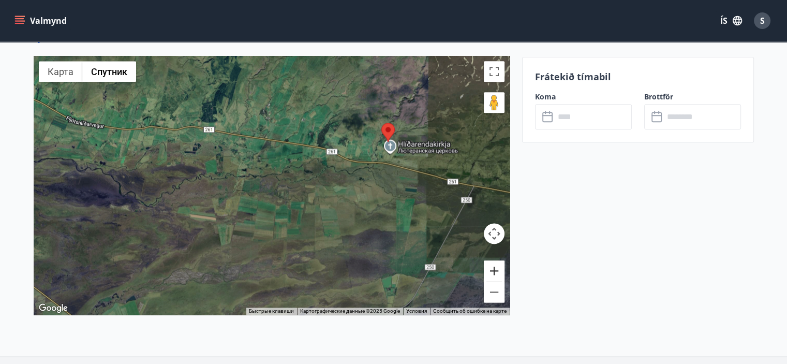
click at [494, 269] on button "Увеличить" at bounding box center [494, 270] width 21 height 21
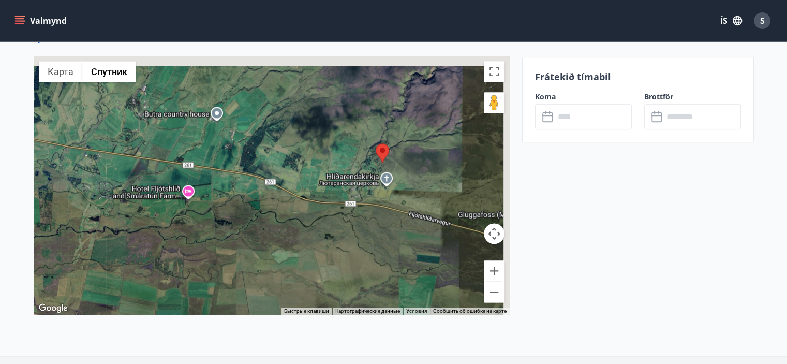
drag, startPoint x: 449, startPoint y: 173, endPoint x: 325, endPoint y: 239, distance: 140.8
click at [325, 239] on div at bounding box center [272, 185] width 476 height 259
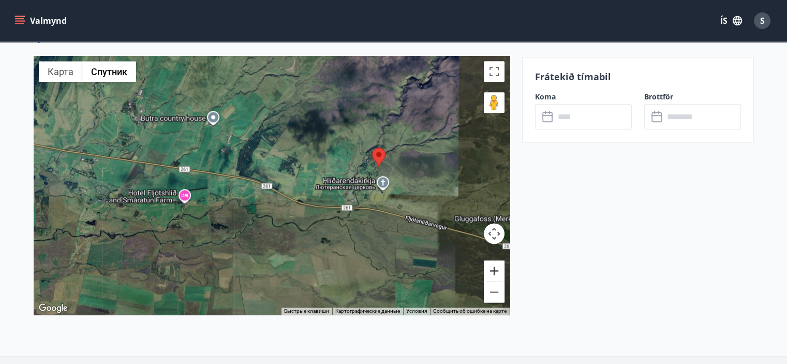
click at [502, 268] on button "Увеличить" at bounding box center [494, 270] width 21 height 21
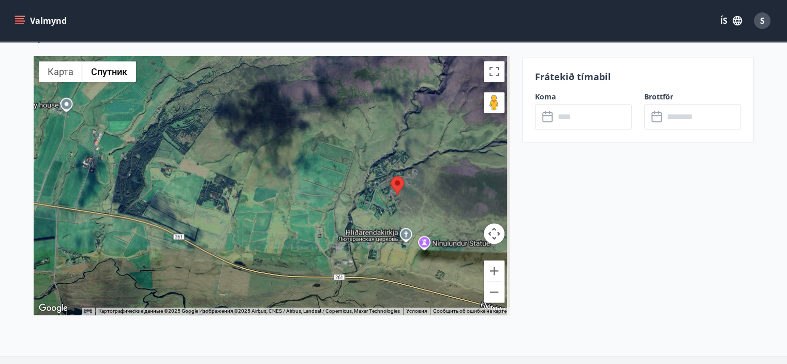
drag, startPoint x: 443, startPoint y: 169, endPoint x: 355, endPoint y: 217, distance: 100.5
click at [355, 217] on div at bounding box center [272, 185] width 476 height 259
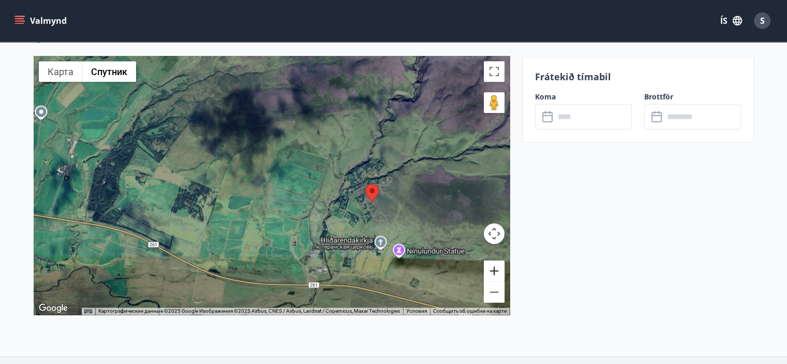
click at [498, 267] on button "Увеличить" at bounding box center [494, 270] width 21 height 21
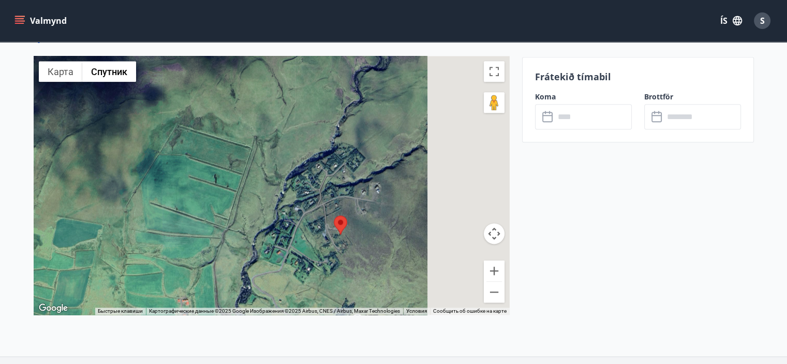
drag, startPoint x: 439, startPoint y: 214, endPoint x: 314, endPoint y: 227, distance: 125.9
click at [314, 227] on div at bounding box center [272, 185] width 476 height 259
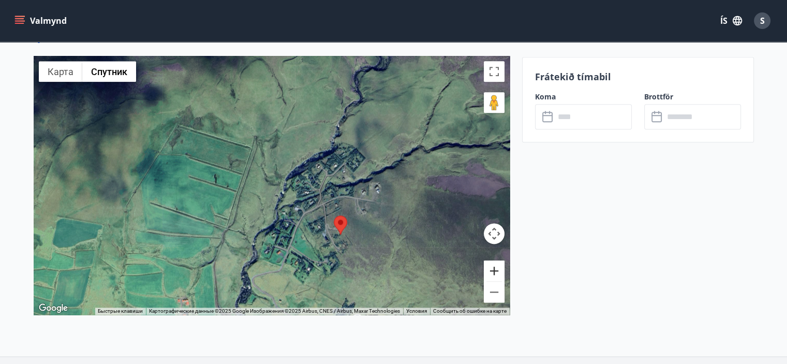
click at [494, 269] on button "Увеличить" at bounding box center [494, 270] width 21 height 21
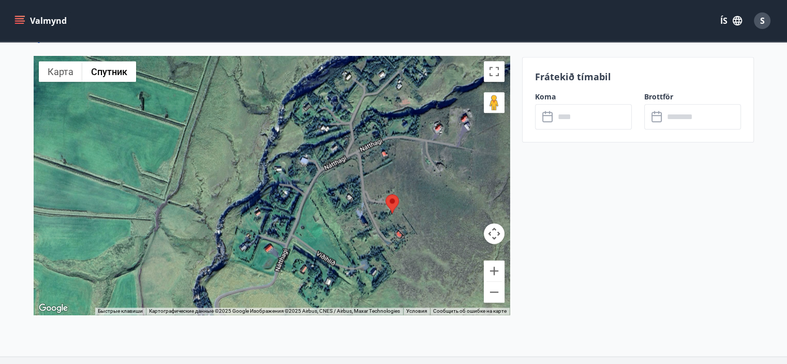
drag, startPoint x: 413, startPoint y: 260, endPoint x: 391, endPoint y: 169, distance: 93.5
click at [391, 169] on div at bounding box center [272, 185] width 476 height 259
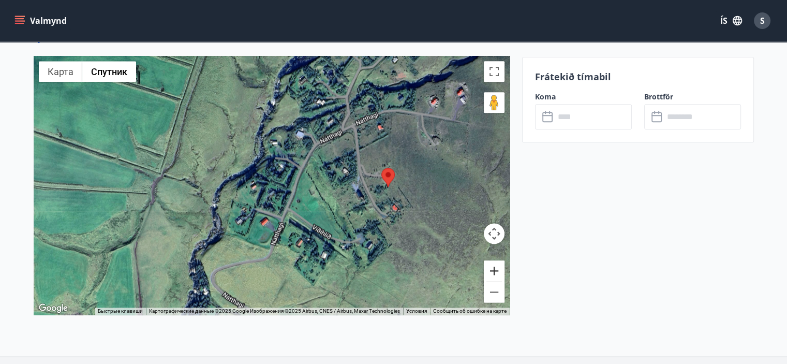
click at [496, 272] on button "Увеличить" at bounding box center [494, 270] width 21 height 21
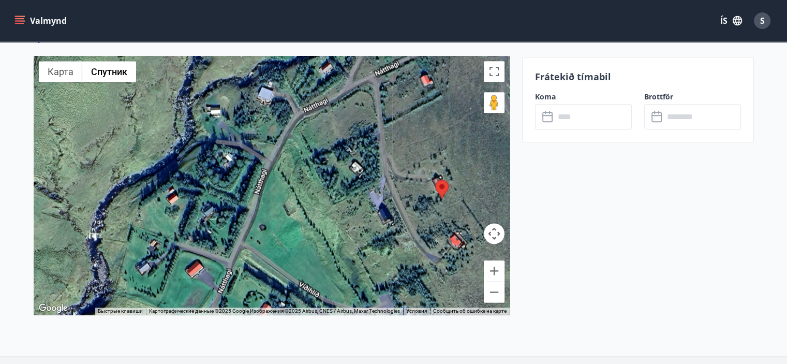
drag, startPoint x: 434, startPoint y: 193, endPoint x: 328, endPoint y: 207, distance: 106.5
click at [328, 207] on div at bounding box center [272, 185] width 476 height 259
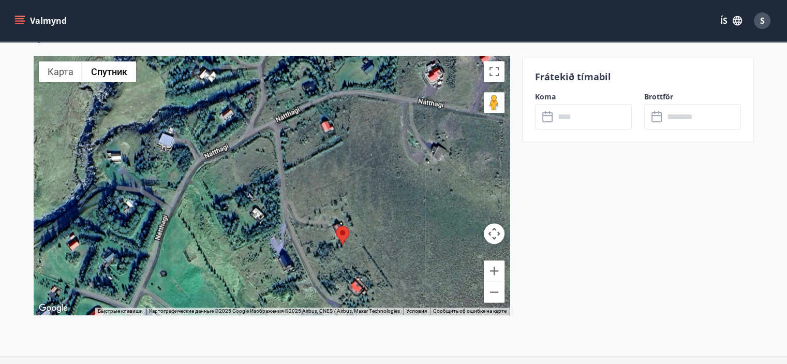
drag, startPoint x: 412, startPoint y: 169, endPoint x: 376, endPoint y: 246, distance: 85.0
click at [376, 246] on div at bounding box center [272, 185] width 476 height 259
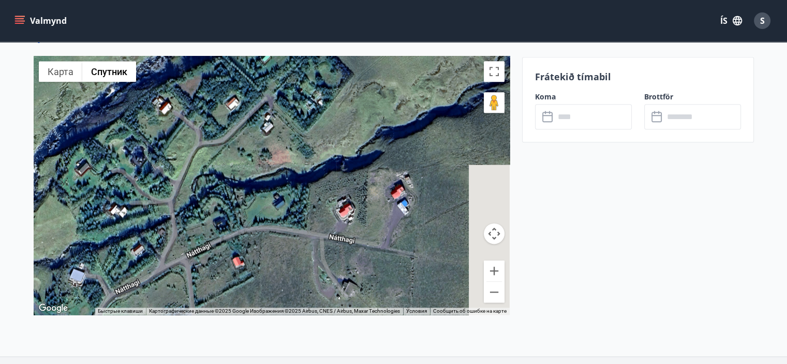
drag, startPoint x: 419, startPoint y: 164, endPoint x: 370, endPoint y: 215, distance: 71.0
click at [370, 215] on div at bounding box center [272, 185] width 476 height 259
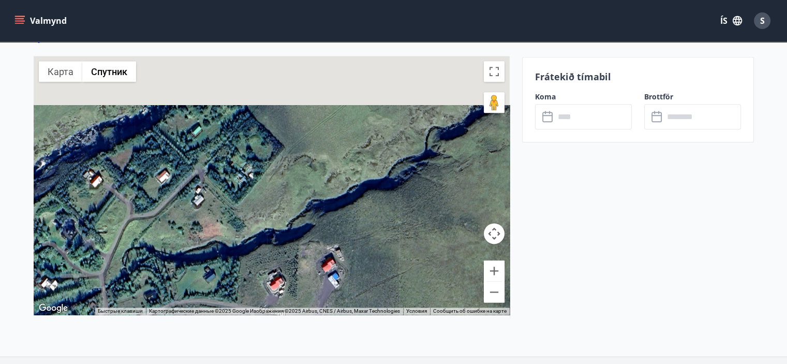
drag, startPoint x: 380, startPoint y: 189, endPoint x: 341, endPoint y: 226, distance: 53.5
click at [340, 228] on div at bounding box center [272, 185] width 476 height 259
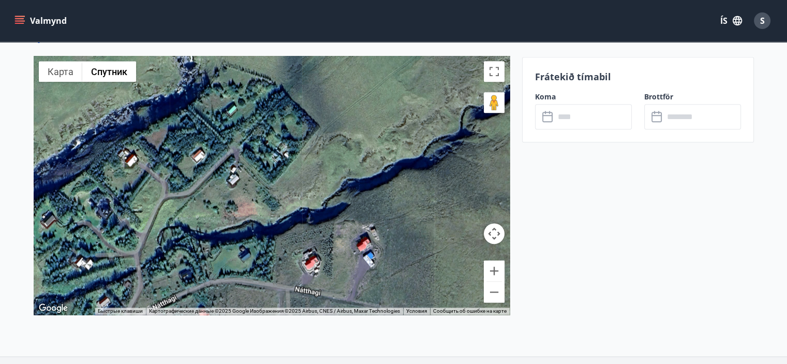
drag, startPoint x: 366, startPoint y: 217, endPoint x: 409, endPoint y: 189, distance: 51.3
click at [409, 189] on div at bounding box center [272, 185] width 476 height 259
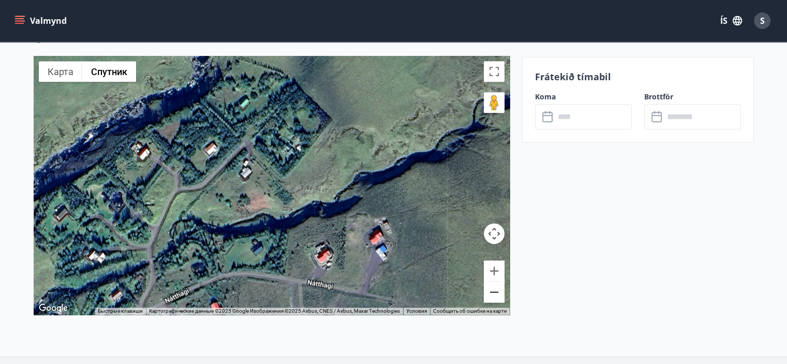
click at [497, 288] on button "Уменьшить" at bounding box center [494, 292] width 21 height 21
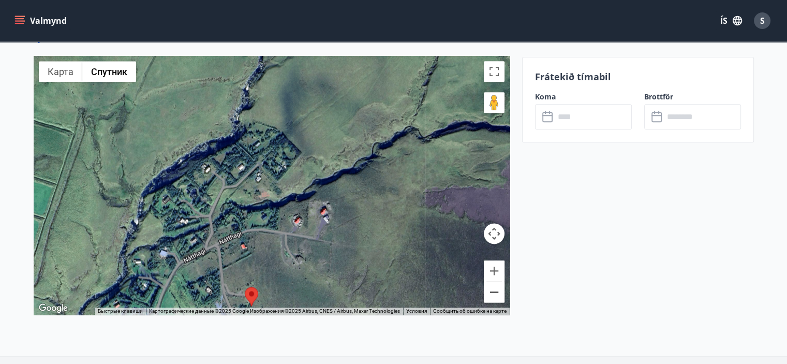
click at [497, 288] on button "Уменьшить" at bounding box center [494, 292] width 21 height 21
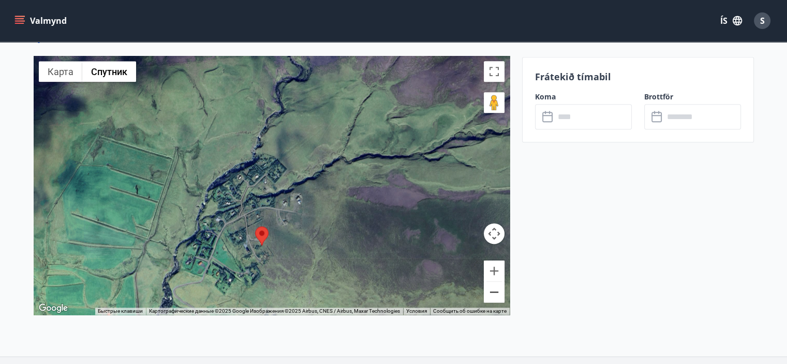
click at [497, 288] on button "Уменьшить" at bounding box center [494, 292] width 21 height 21
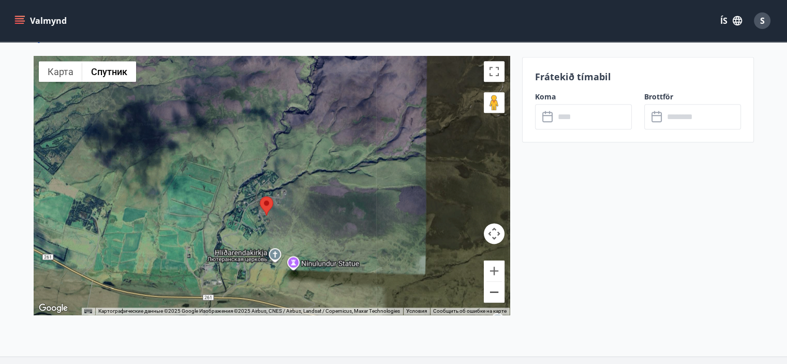
click at [497, 290] on button "Уменьшить" at bounding box center [494, 292] width 21 height 21
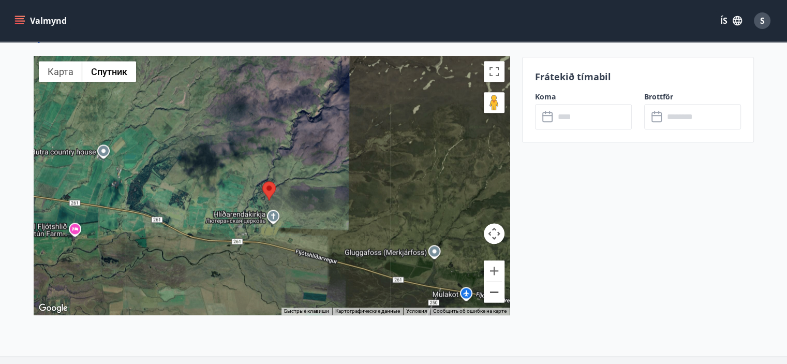
click at [497, 290] on button "Уменьшить" at bounding box center [494, 292] width 21 height 21
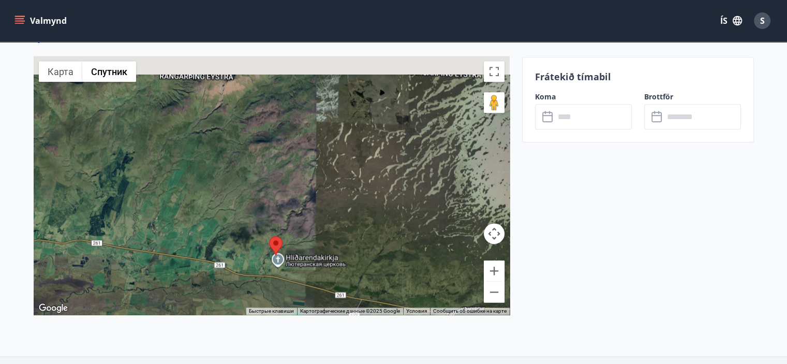
drag, startPoint x: 324, startPoint y: 138, endPoint x: 329, endPoint y: 204, distance: 67.0
click at [329, 204] on div at bounding box center [272, 185] width 476 height 259
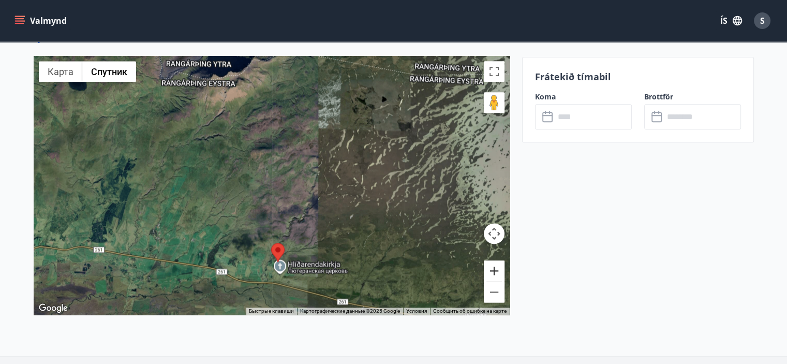
click at [495, 269] on button "Увеличить" at bounding box center [494, 270] width 21 height 21
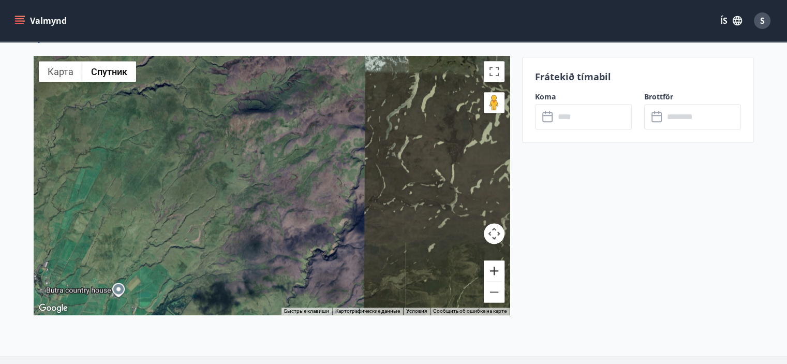
click at [495, 269] on button "Увеличить" at bounding box center [494, 270] width 21 height 21
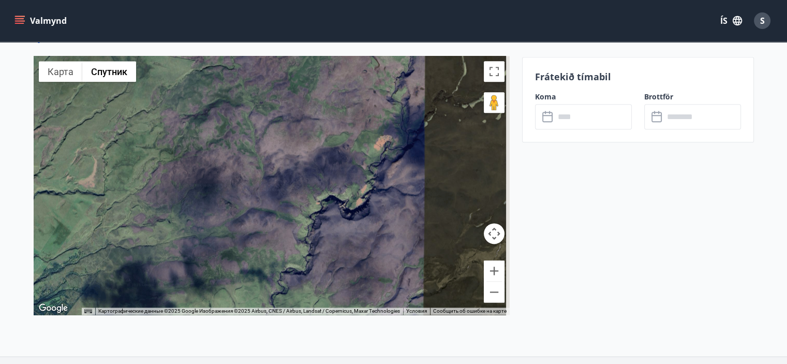
drag, startPoint x: 432, startPoint y: 266, endPoint x: 404, endPoint y: 159, distance: 109.7
click at [404, 159] on div at bounding box center [272, 185] width 476 height 259
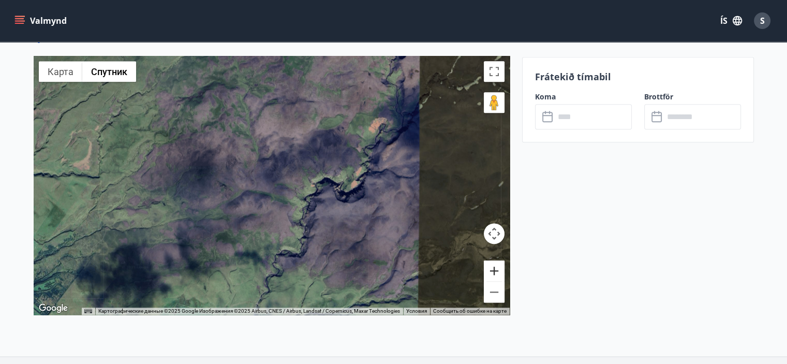
click at [495, 270] on button "Увеличить" at bounding box center [494, 270] width 21 height 21
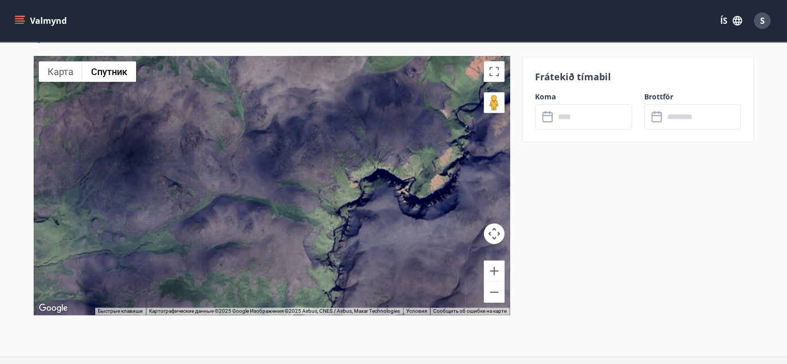
drag, startPoint x: 441, startPoint y: 199, endPoint x: 389, endPoint y: 205, distance: 52.1
click at [389, 205] on div at bounding box center [272, 185] width 476 height 259
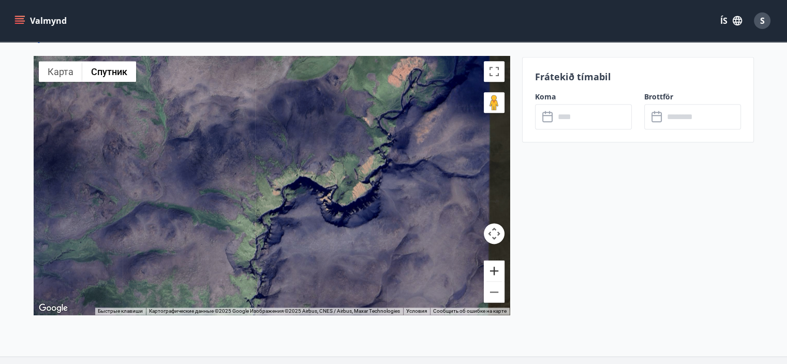
click at [496, 269] on button "Увеличить" at bounding box center [494, 270] width 21 height 21
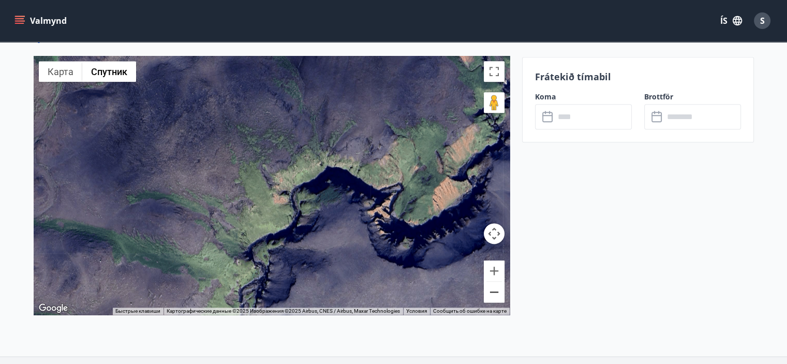
click at [495, 292] on button "Уменьшить" at bounding box center [494, 292] width 21 height 21
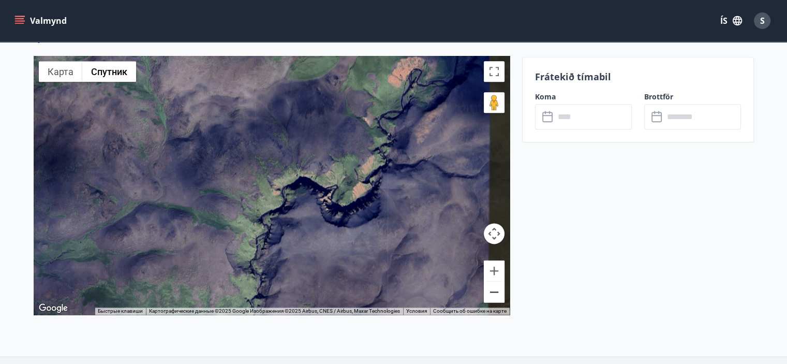
click at [495, 292] on button "Уменьшить" at bounding box center [494, 292] width 21 height 21
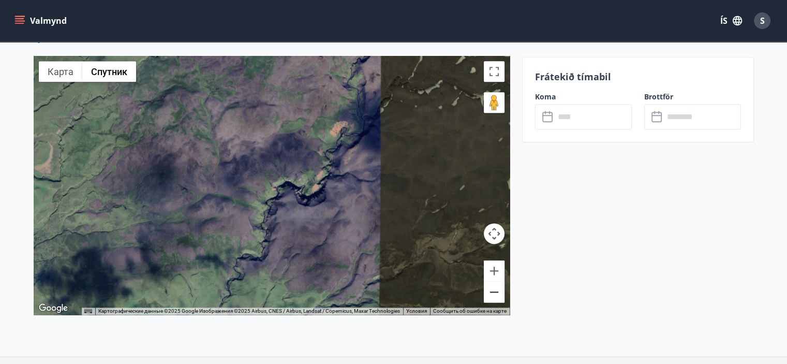
click at [495, 292] on button "Уменьшить" at bounding box center [494, 292] width 21 height 21
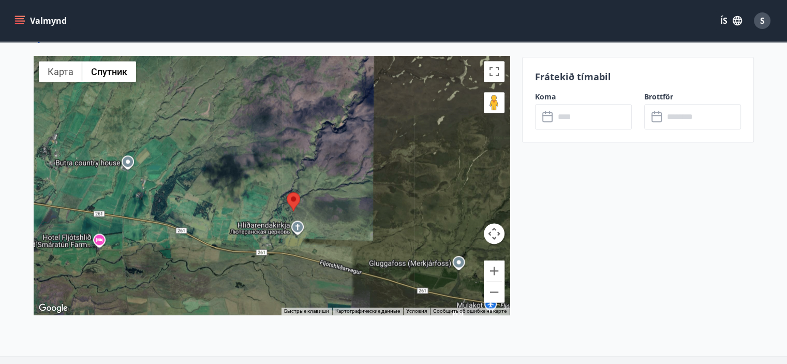
drag, startPoint x: 366, startPoint y: 254, endPoint x: 408, endPoint y: 205, distance: 64.2
click at [408, 205] on div at bounding box center [272, 185] width 476 height 259
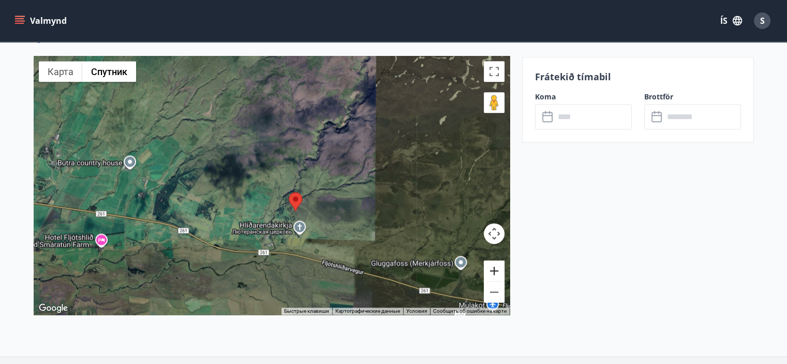
click at [491, 267] on button "Увеличить" at bounding box center [494, 270] width 21 height 21
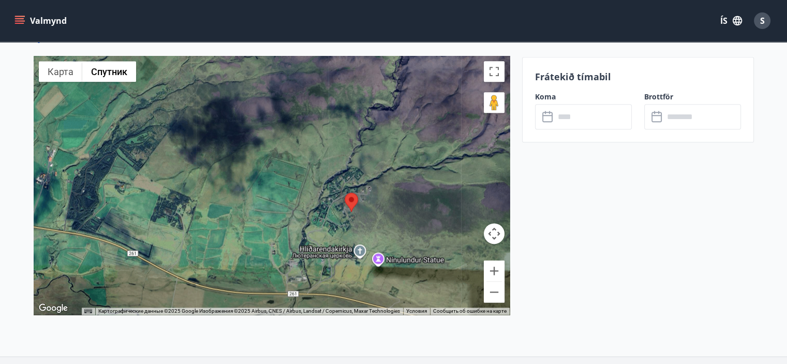
drag, startPoint x: 336, startPoint y: 211, endPoint x: 375, endPoint y: 179, distance: 50.8
click at [375, 179] on div at bounding box center [272, 185] width 476 height 259
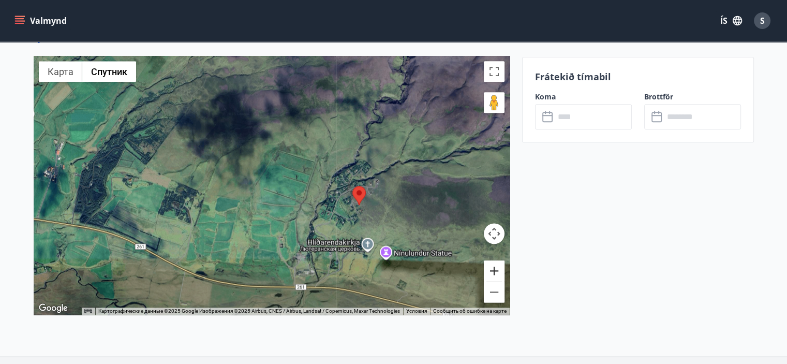
click at [492, 264] on button "Увеличить" at bounding box center [494, 270] width 21 height 21
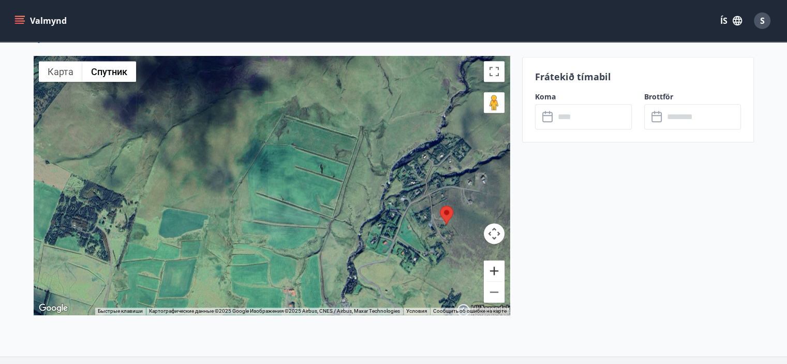
click at [492, 264] on button "Увеличить" at bounding box center [494, 270] width 21 height 21
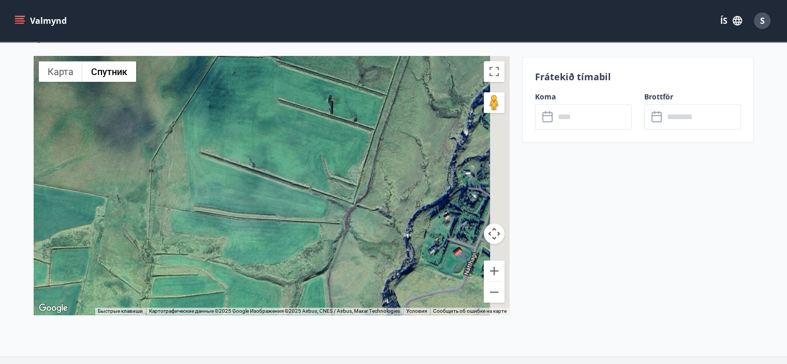
drag, startPoint x: 413, startPoint y: 217, endPoint x: 364, endPoint y: 161, distance: 74.1
click at [369, 166] on div at bounding box center [272, 185] width 476 height 259
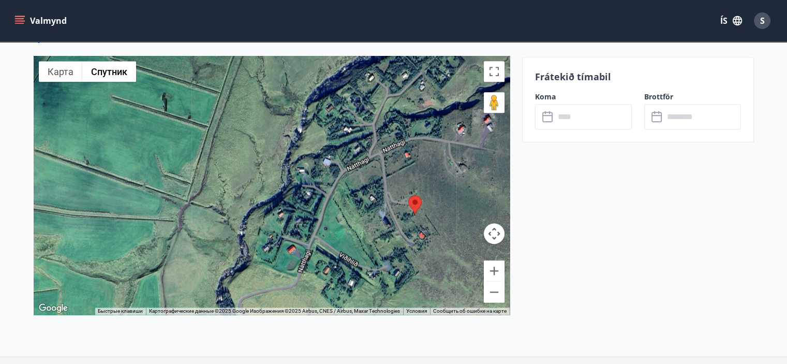
drag, startPoint x: 404, startPoint y: 164, endPoint x: 288, endPoint y: 219, distance: 128.5
click at [288, 219] on div at bounding box center [272, 185] width 476 height 259
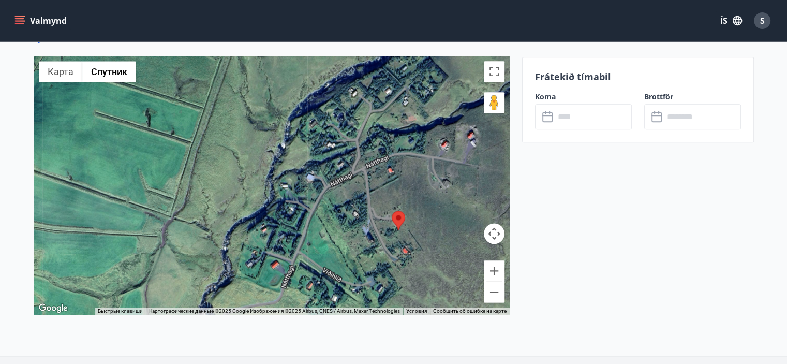
drag, startPoint x: 429, startPoint y: 132, endPoint x: 375, endPoint y: 193, distance: 81.8
click at [375, 193] on div at bounding box center [272, 185] width 476 height 259
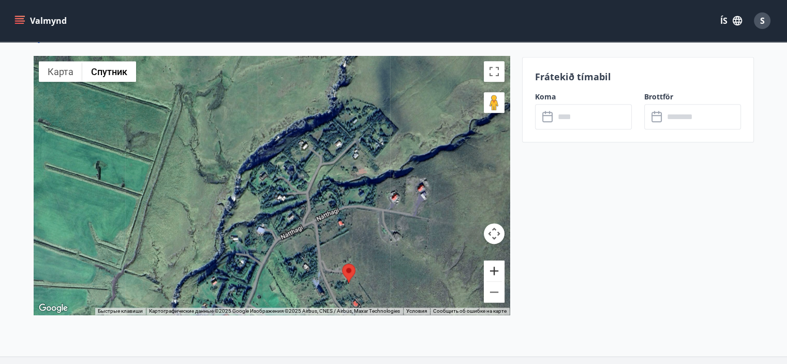
click at [495, 270] on button "Увеличить" at bounding box center [494, 270] width 21 height 21
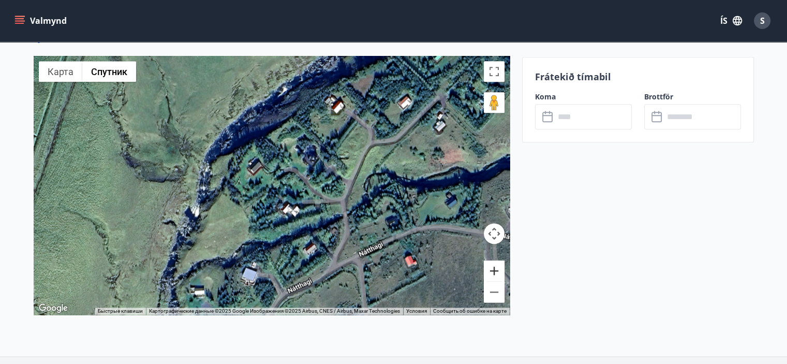
click at [495, 270] on button "Увеличить" at bounding box center [494, 270] width 21 height 21
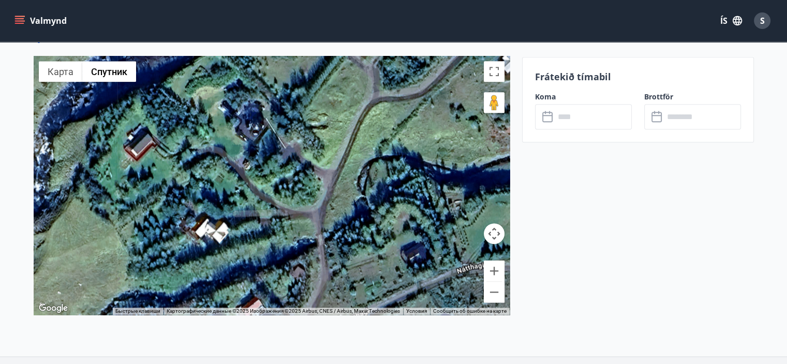
drag, startPoint x: 458, startPoint y: 230, endPoint x: 325, endPoint y: 223, distance: 133.2
click at [324, 225] on div at bounding box center [272, 185] width 476 height 259
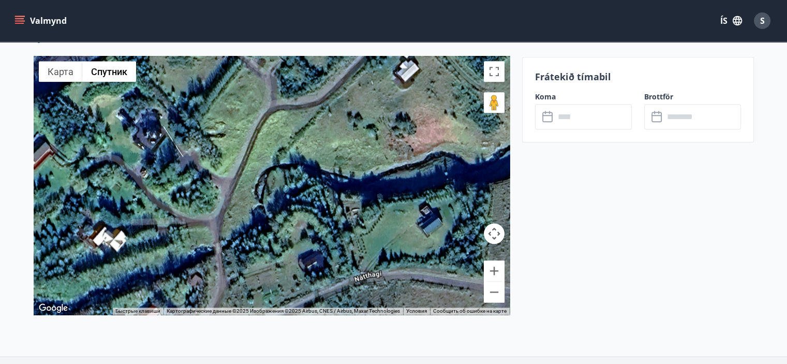
drag, startPoint x: 392, startPoint y: 195, endPoint x: 312, endPoint y: 221, distance: 84.0
click at [312, 221] on div at bounding box center [272, 185] width 476 height 259
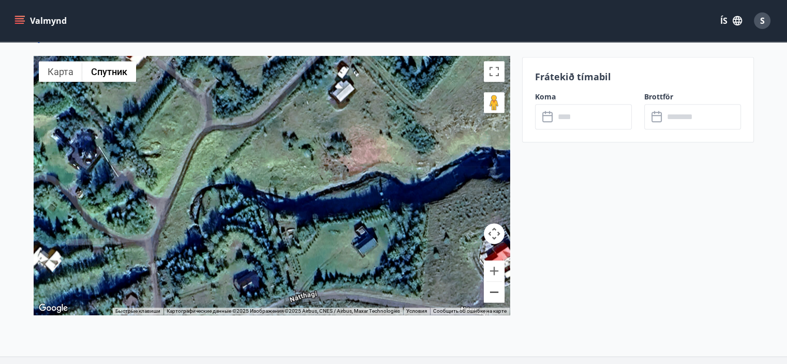
click at [493, 293] on button "Уменьшить" at bounding box center [494, 292] width 21 height 21
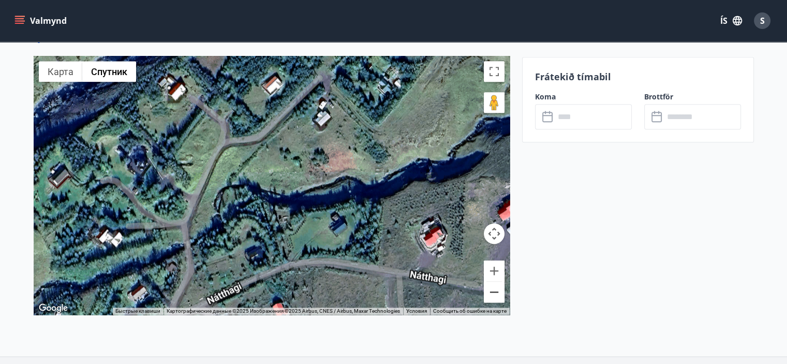
click at [493, 293] on button "Уменьшить" at bounding box center [494, 292] width 21 height 21
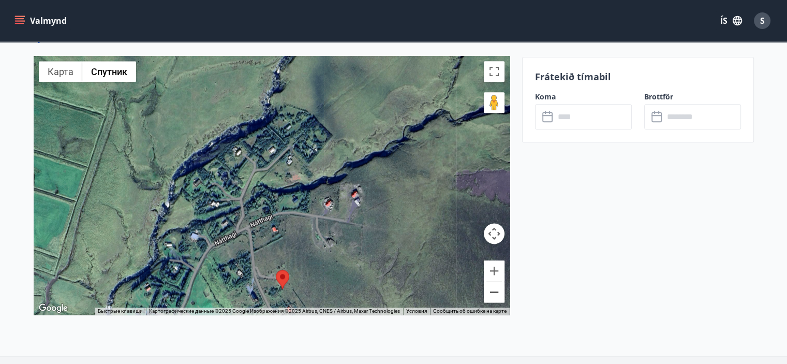
click at [493, 293] on button "Уменьшить" at bounding box center [494, 292] width 21 height 21
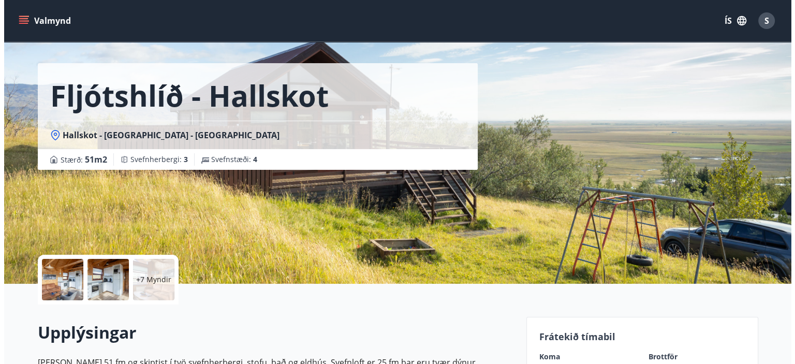
scroll to position [26, 0]
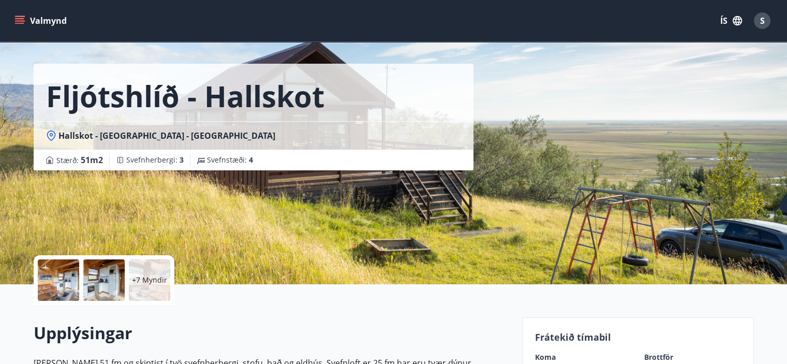
click at [145, 278] on p "+7 Myndir" at bounding box center [149, 280] width 35 height 10
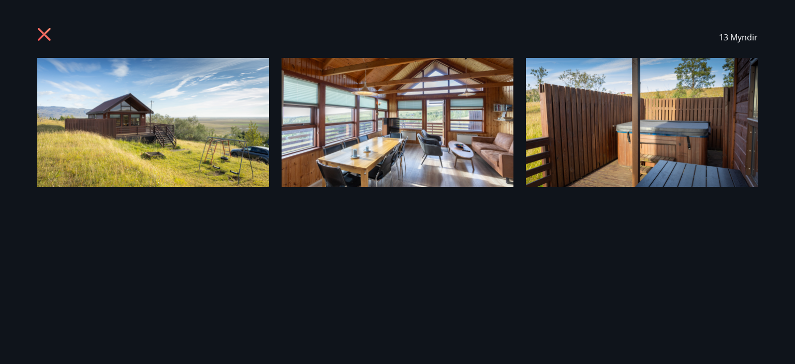
click at [156, 106] on img at bounding box center [153, 122] width 232 height 129
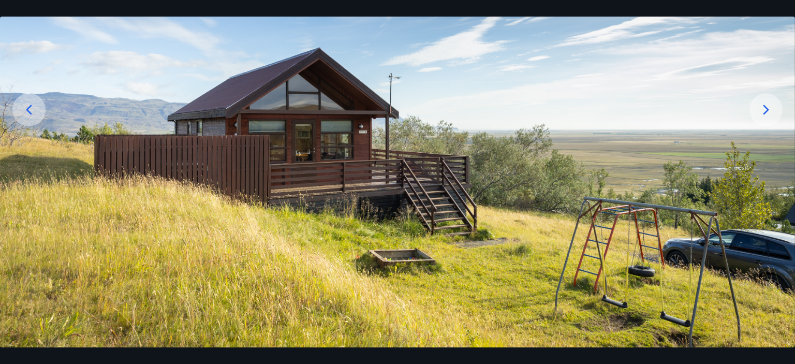
scroll to position [152, 0]
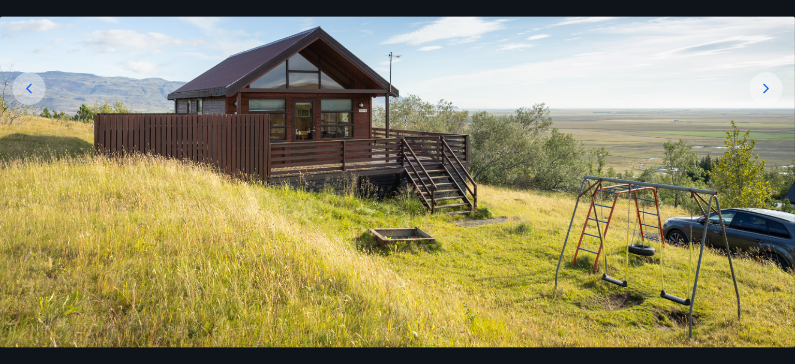
click at [768, 86] on icon at bounding box center [766, 88] width 17 height 17
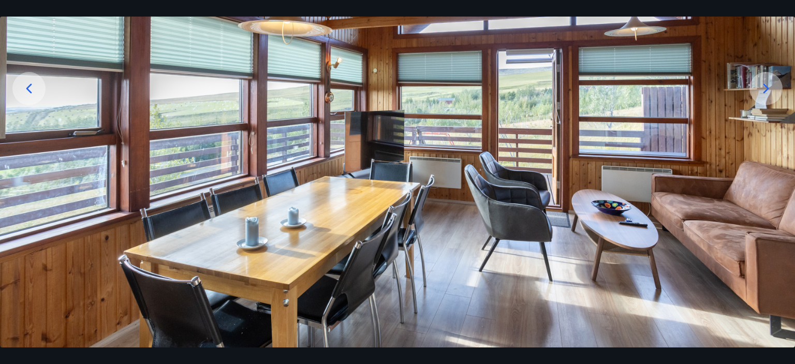
click at [768, 86] on icon at bounding box center [766, 88] width 17 height 17
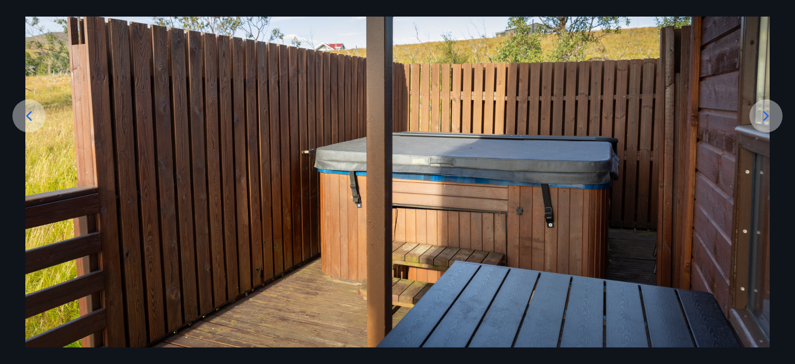
scroll to position [124, 0]
click at [766, 110] on icon at bounding box center [766, 116] width 17 height 17
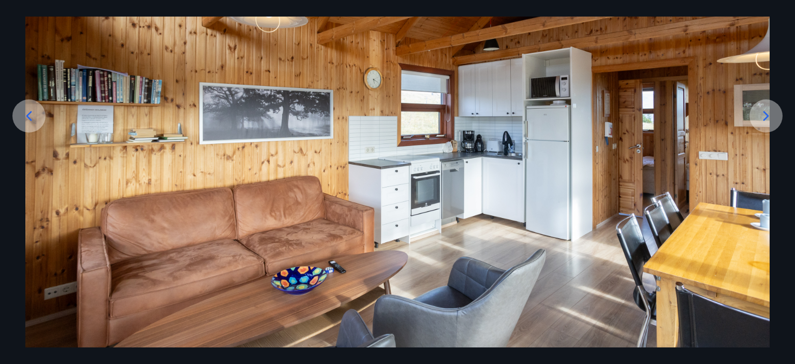
click at [663, 210] on img at bounding box center [397, 141] width 744 height 414
click at [764, 115] on icon at bounding box center [766, 116] width 17 height 17
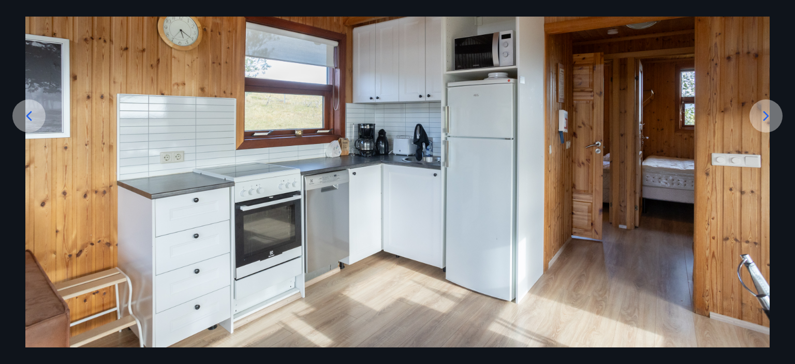
click at [764, 115] on icon at bounding box center [766, 116] width 17 height 17
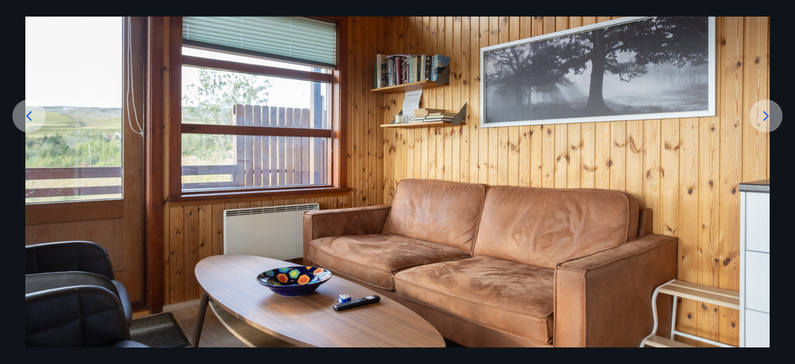
click at [766, 116] on icon at bounding box center [766, 116] width 17 height 17
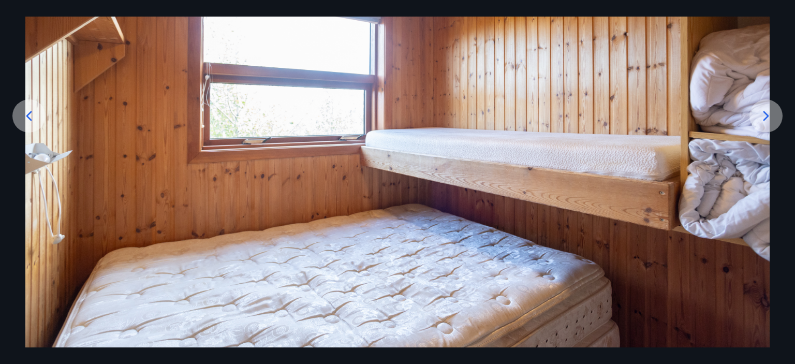
click at [764, 116] on icon at bounding box center [766, 116] width 17 height 17
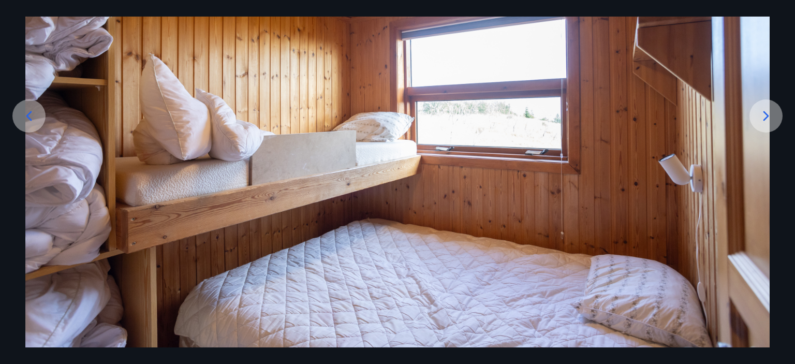
click at [766, 115] on icon at bounding box center [766, 116] width 17 height 17
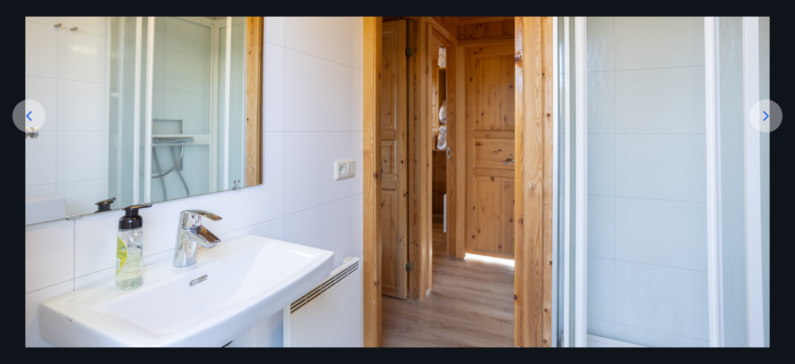
click at [768, 114] on icon at bounding box center [766, 116] width 17 height 17
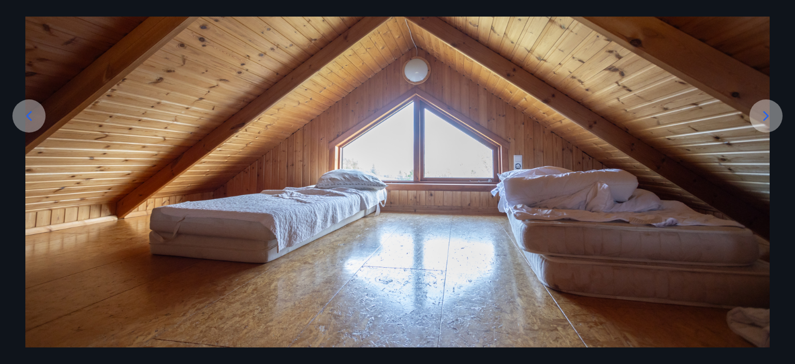
click at [768, 114] on icon at bounding box center [766, 116] width 17 height 17
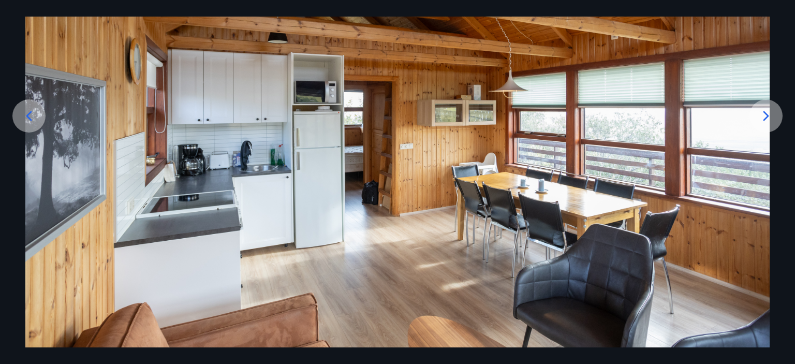
click at [768, 114] on icon at bounding box center [766, 116] width 17 height 17
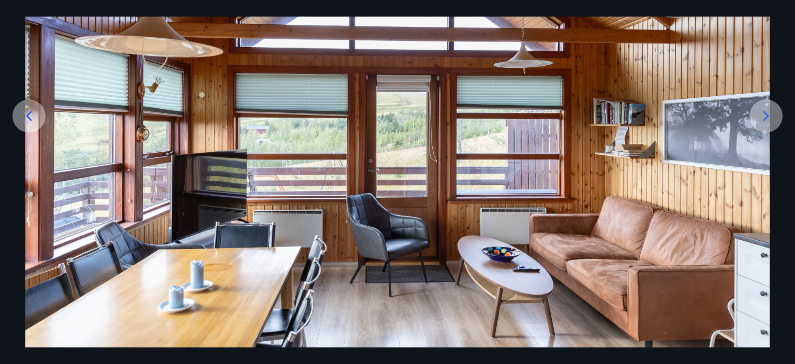
click at [768, 115] on icon at bounding box center [766, 116] width 6 height 10
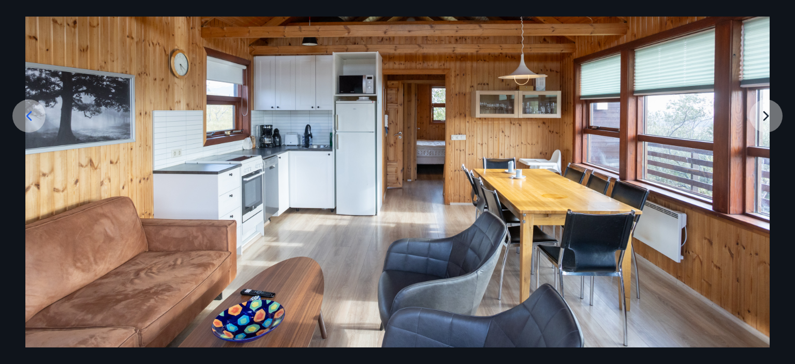
click at [770, 118] on div at bounding box center [397, 141] width 795 height 414
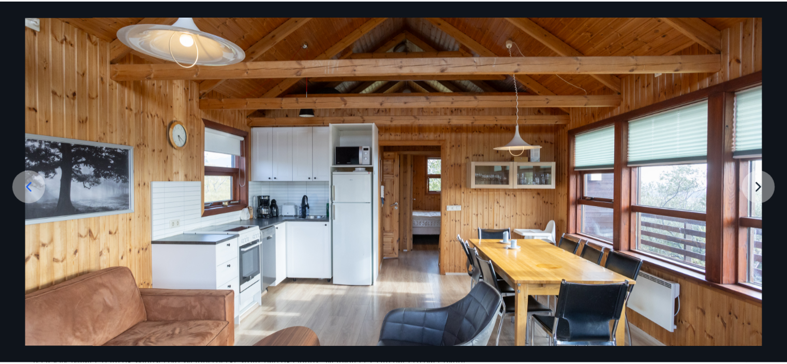
scroll to position [0, 0]
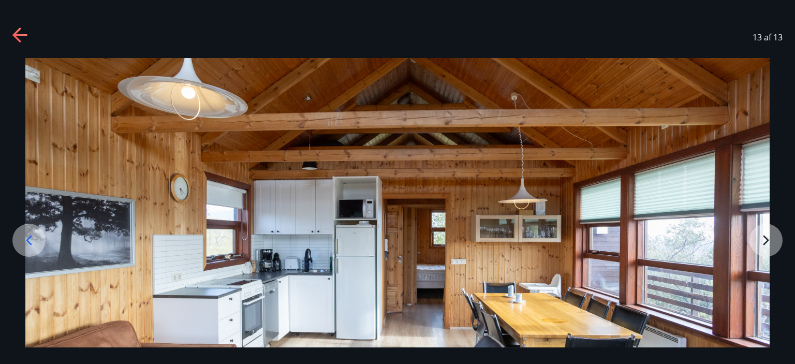
click at [21, 36] on icon at bounding box center [20, 35] width 17 height 17
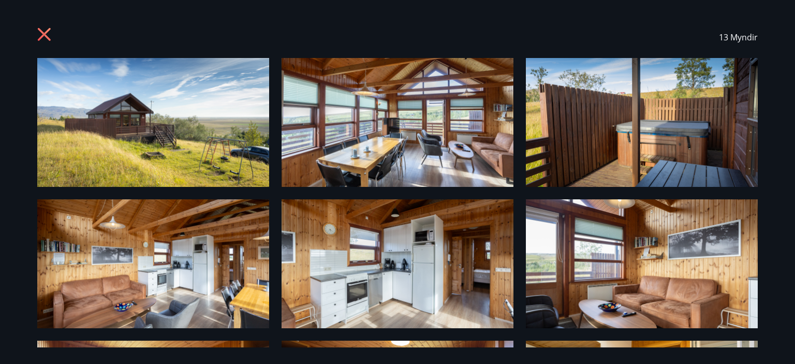
click at [41, 36] on icon at bounding box center [44, 34] width 13 height 13
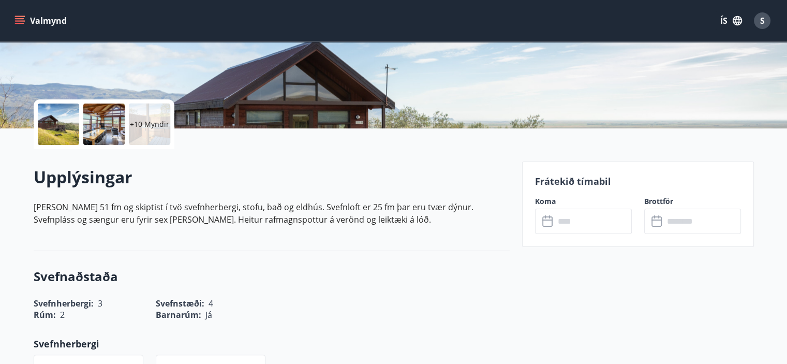
scroll to position [233, 0]
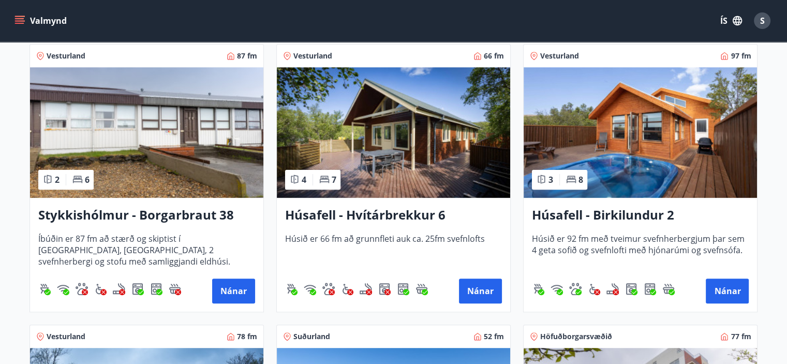
scroll to position [476, 0]
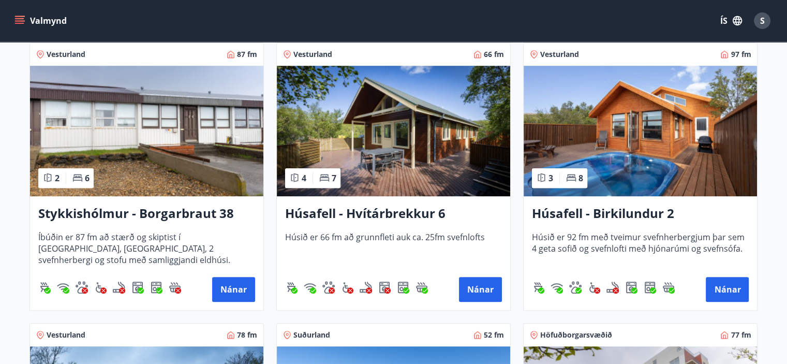
click at [633, 147] on img at bounding box center [640, 131] width 233 height 130
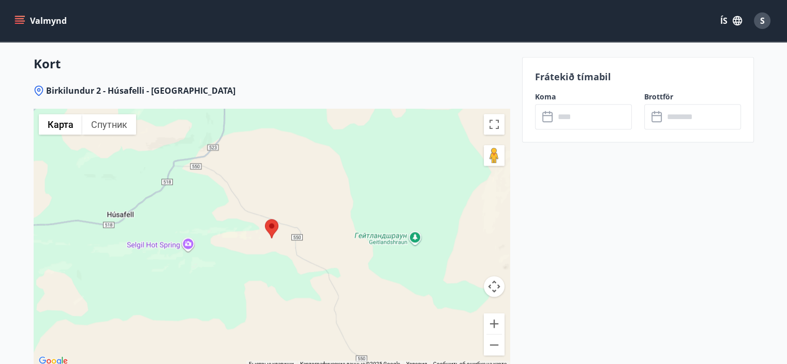
scroll to position [1398, 0]
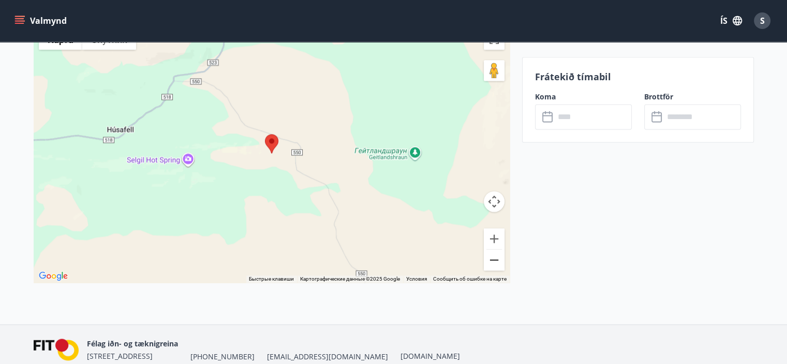
click at [499, 261] on button "Уменьшить" at bounding box center [494, 259] width 21 height 21
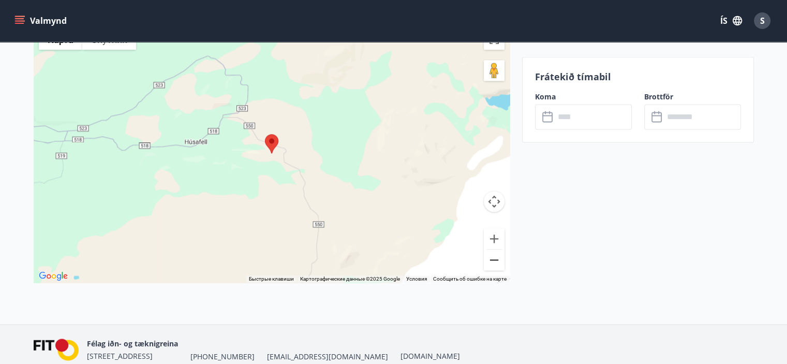
click at [499, 261] on button "Уменьшить" at bounding box center [494, 259] width 21 height 21
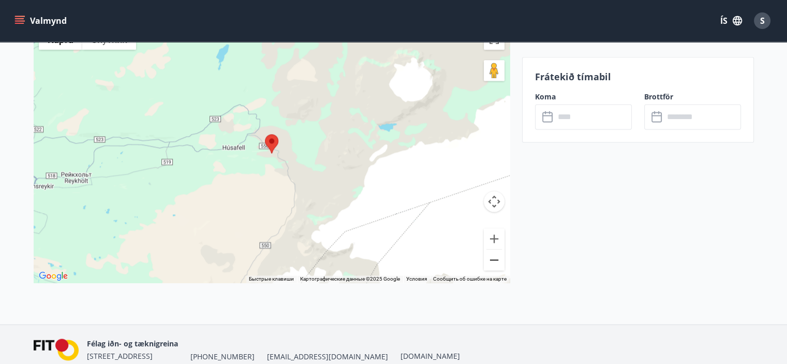
click at [499, 261] on button "Уменьшить" at bounding box center [494, 259] width 21 height 21
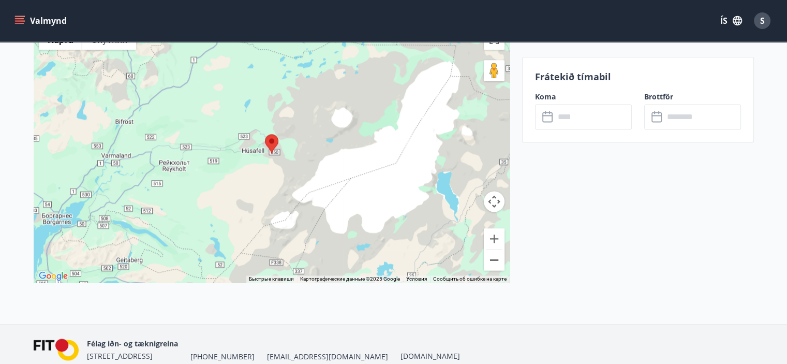
click at [498, 260] on button "Уменьшить" at bounding box center [494, 259] width 21 height 21
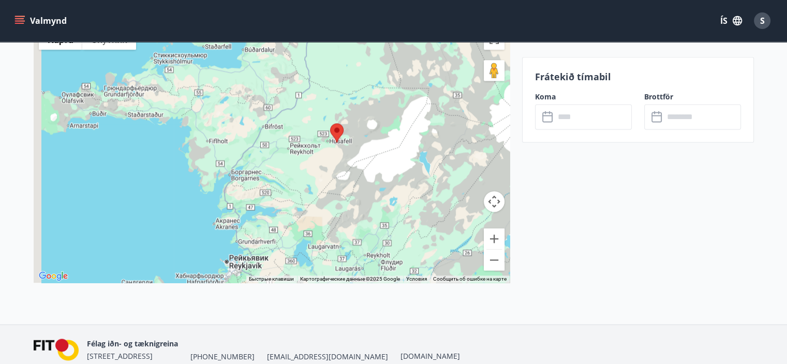
drag, startPoint x: 273, startPoint y: 175, endPoint x: 344, endPoint y: 160, distance: 72.0
click at [344, 160] on div at bounding box center [272, 153] width 476 height 259
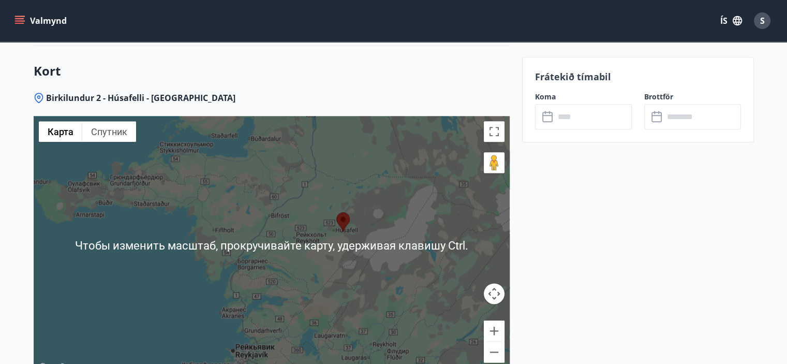
scroll to position [1294, 0]
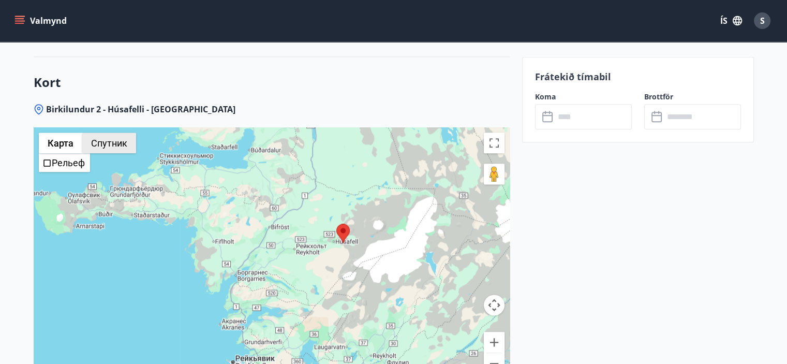
click at [102, 142] on button "Спутник" at bounding box center [109, 143] width 54 height 21
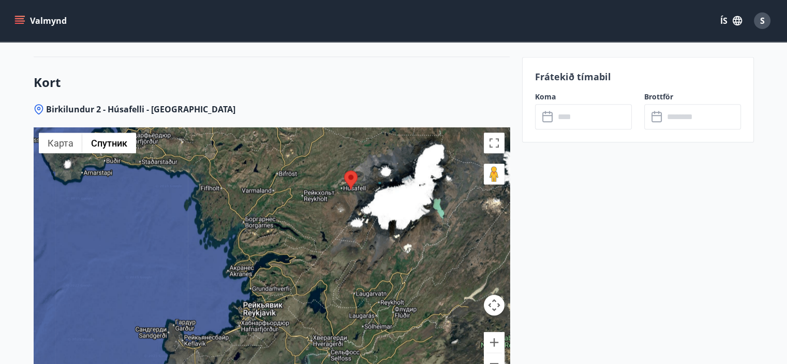
drag, startPoint x: 346, startPoint y: 261, endPoint x: 354, endPoint y: 199, distance: 62.6
click at [354, 199] on div at bounding box center [272, 256] width 476 height 259
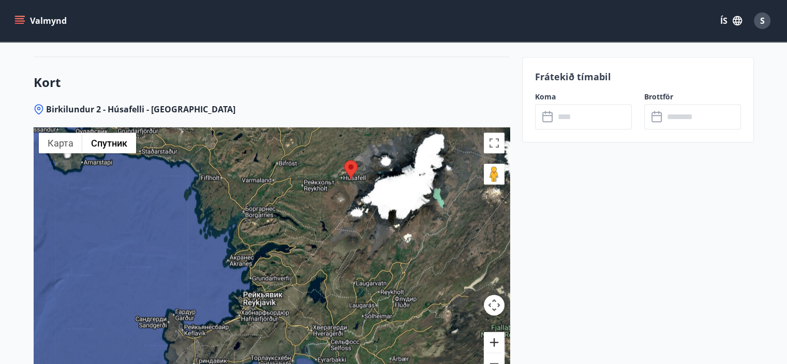
click at [496, 340] on button "Увеличить" at bounding box center [494, 342] width 21 height 21
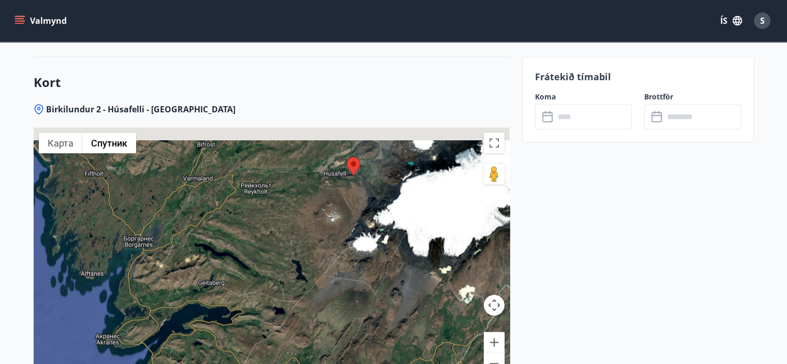
drag, startPoint x: 396, startPoint y: 162, endPoint x: 307, endPoint y: 252, distance: 126.3
click at [307, 252] on div at bounding box center [272, 256] width 476 height 259
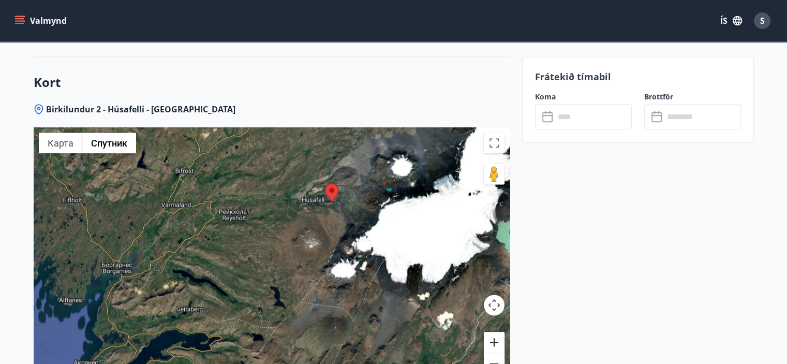
click at [495, 345] on button "Увеличить" at bounding box center [494, 342] width 21 height 21
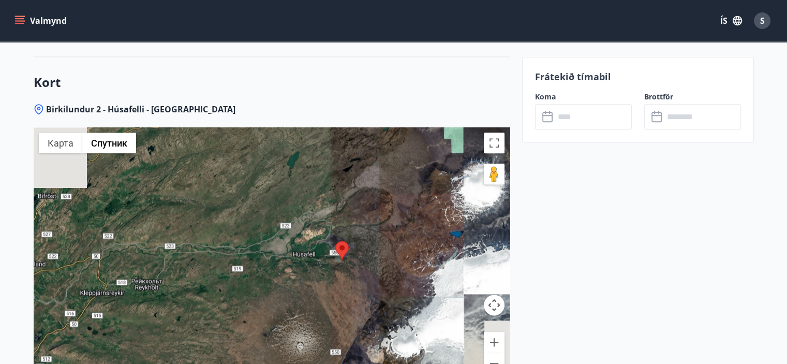
drag, startPoint x: 416, startPoint y: 180, endPoint x: 365, endPoint y: 291, distance: 122.6
click at [365, 291] on div at bounding box center [272, 256] width 476 height 259
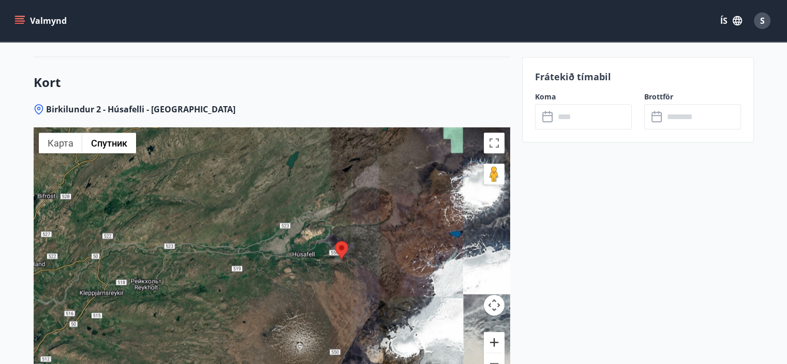
click at [500, 337] on button "Увеличить" at bounding box center [494, 342] width 21 height 21
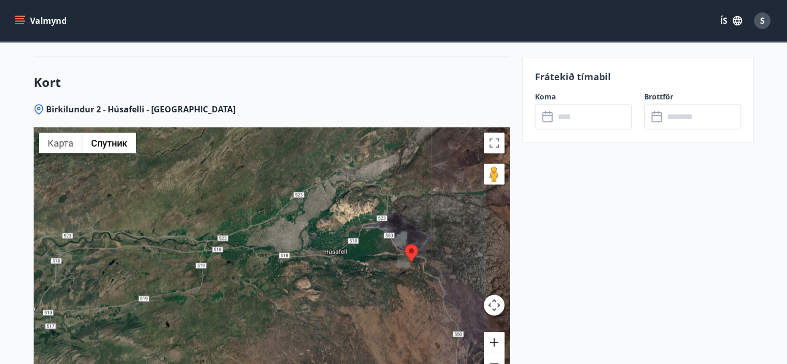
click at [498, 339] on button "Увеличить" at bounding box center [494, 342] width 21 height 21
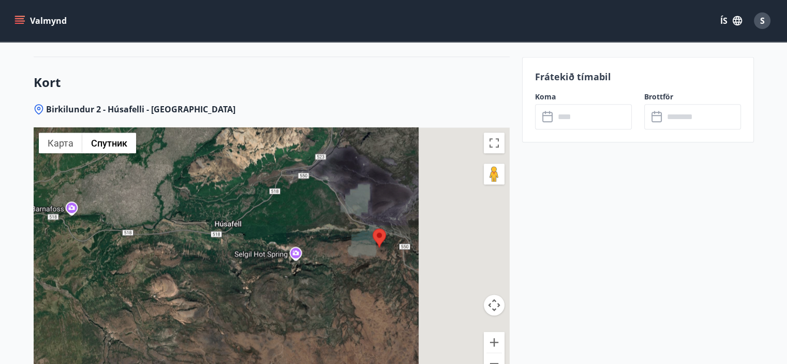
drag, startPoint x: 455, startPoint y: 259, endPoint x: 271, endPoint y: 234, distance: 186.4
click at [271, 234] on div at bounding box center [272, 256] width 476 height 259
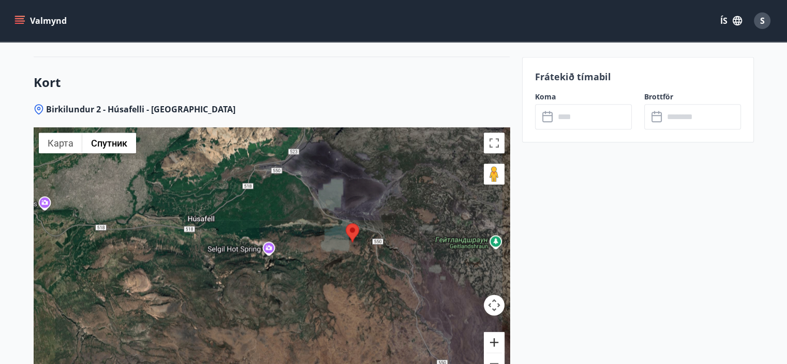
click at [497, 341] on button "Увеличить" at bounding box center [494, 342] width 21 height 21
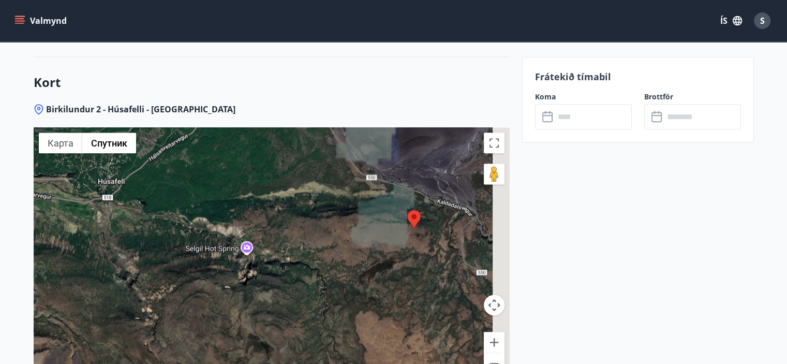
drag, startPoint x: 427, startPoint y: 243, endPoint x: 357, endPoint y: 252, distance: 70.4
click at [357, 252] on div at bounding box center [272, 256] width 476 height 259
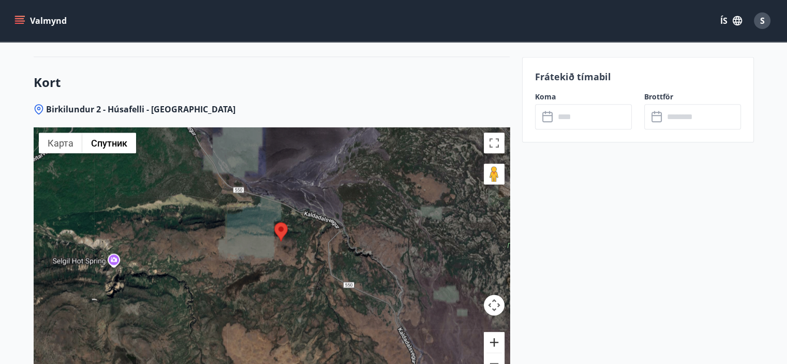
click at [495, 339] on button "Увеличить" at bounding box center [494, 342] width 21 height 21
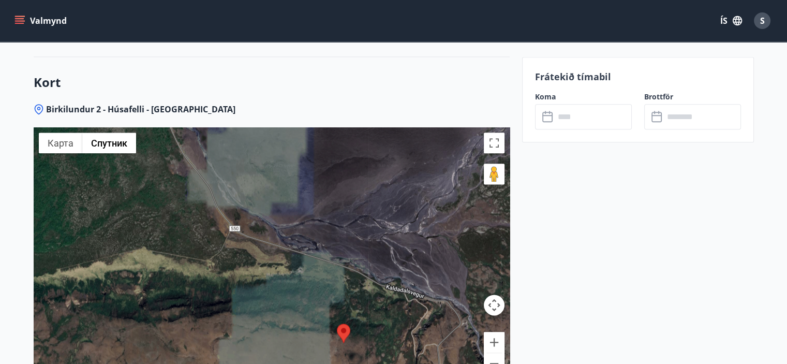
drag, startPoint x: 363, startPoint y: 224, endPoint x: 407, endPoint y: 329, distance: 113.2
click at [407, 329] on div at bounding box center [272, 256] width 476 height 259
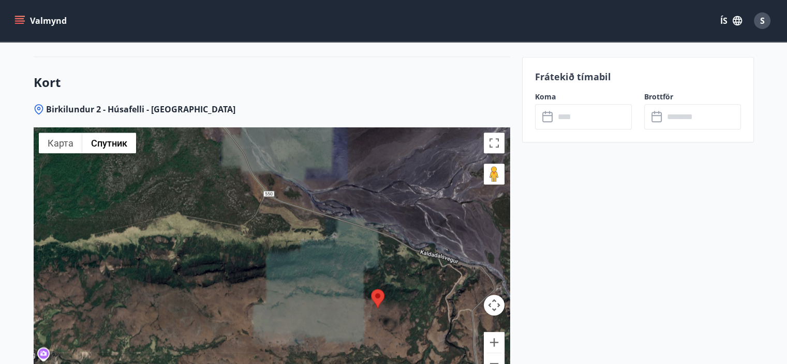
drag, startPoint x: 358, startPoint y: 196, endPoint x: 392, endPoint y: 163, distance: 47.6
click at [392, 163] on div at bounding box center [272, 256] width 476 height 259
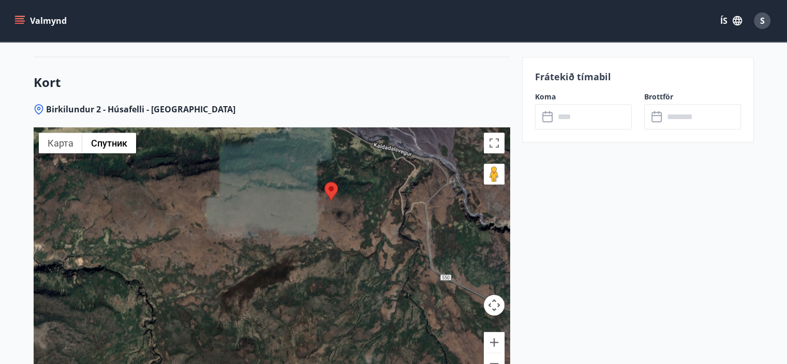
drag, startPoint x: 414, startPoint y: 238, endPoint x: 375, endPoint y: 189, distance: 62.2
click at [375, 189] on div at bounding box center [272, 256] width 476 height 259
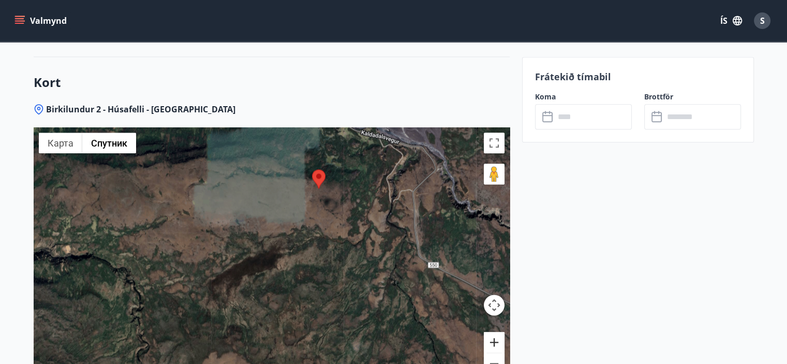
click at [493, 337] on button "Увеличить" at bounding box center [494, 342] width 21 height 21
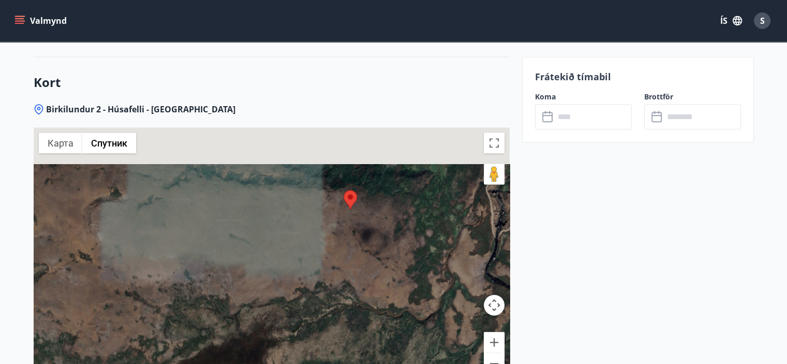
drag, startPoint x: 394, startPoint y: 163, endPoint x: 378, endPoint y: 251, distance: 89.4
click at [378, 251] on div at bounding box center [272, 256] width 476 height 259
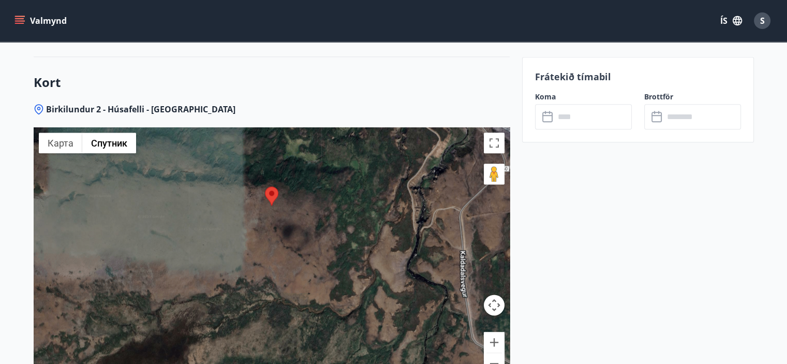
drag, startPoint x: 435, startPoint y: 230, endPoint x: 430, endPoint y: 228, distance: 5.8
click at [430, 228] on div at bounding box center [272, 256] width 476 height 259
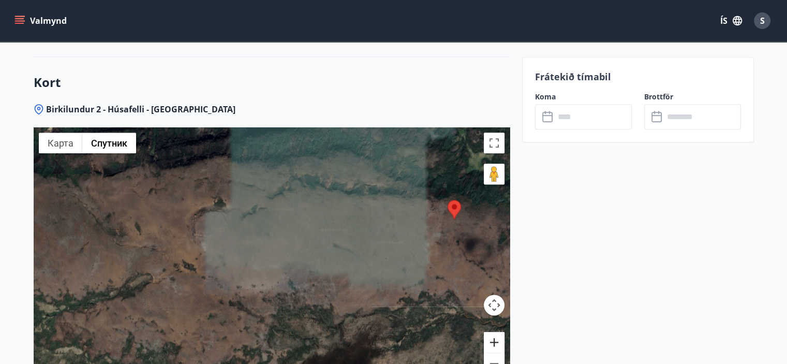
click at [493, 333] on button "Увеличить" at bounding box center [494, 342] width 21 height 21
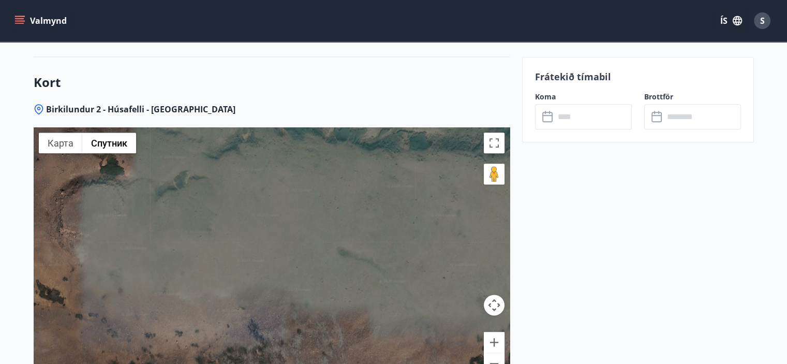
drag, startPoint x: 402, startPoint y: 243, endPoint x: 313, endPoint y: 259, distance: 90.0
click at [314, 259] on div at bounding box center [272, 256] width 476 height 259
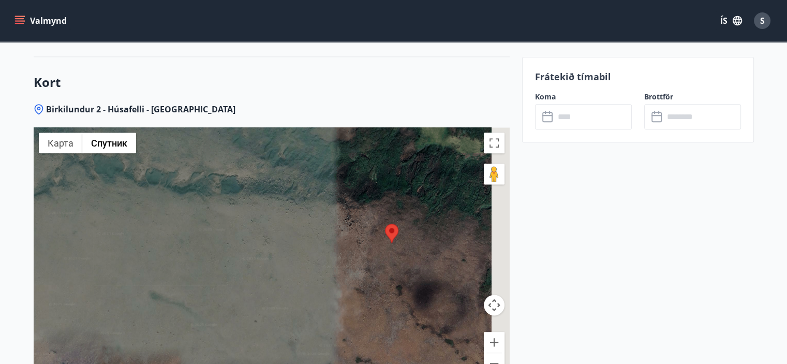
drag, startPoint x: 417, startPoint y: 237, endPoint x: 358, endPoint y: 256, distance: 61.7
click at [358, 256] on div at bounding box center [272, 256] width 476 height 259
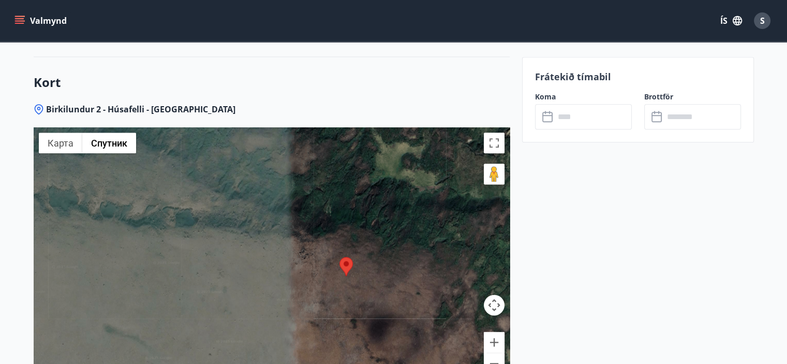
drag, startPoint x: 412, startPoint y: 234, endPoint x: 370, endPoint y: 268, distance: 54.1
click at [370, 268] on div at bounding box center [272, 256] width 476 height 259
click at [493, 356] on button "Уменьшить" at bounding box center [494, 363] width 21 height 21
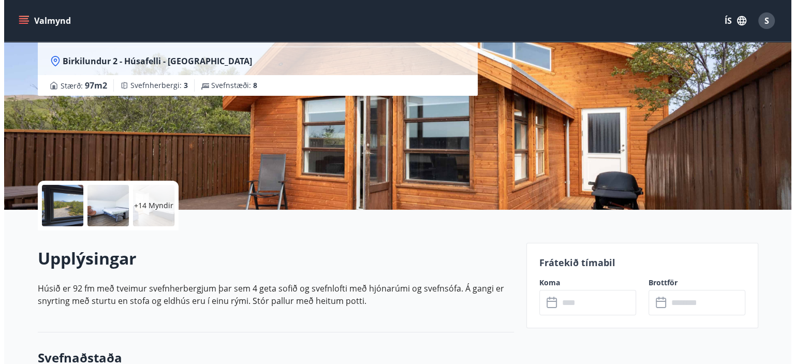
scroll to position [98, 0]
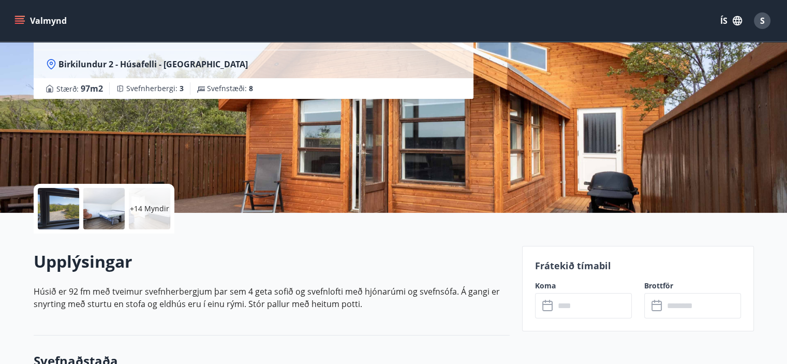
click at [148, 210] on p "+14 Myndir" at bounding box center [149, 208] width 39 height 10
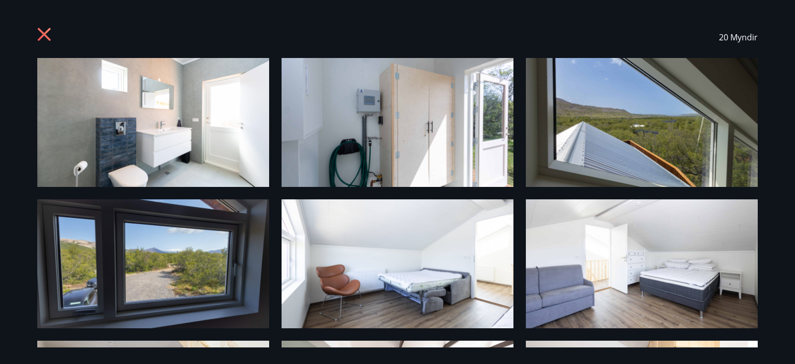
click at [173, 118] on img at bounding box center [153, 122] width 232 height 129
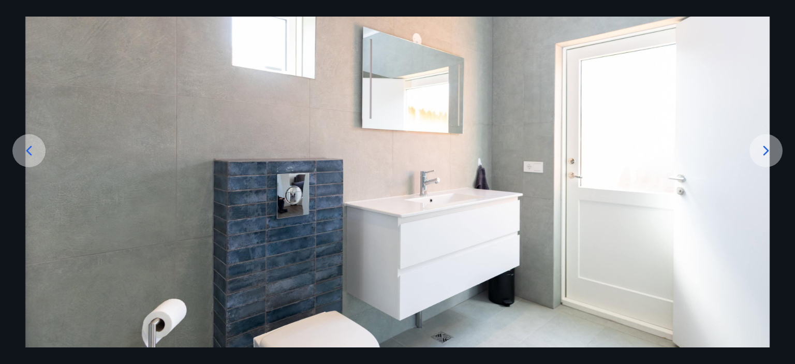
scroll to position [124, 0]
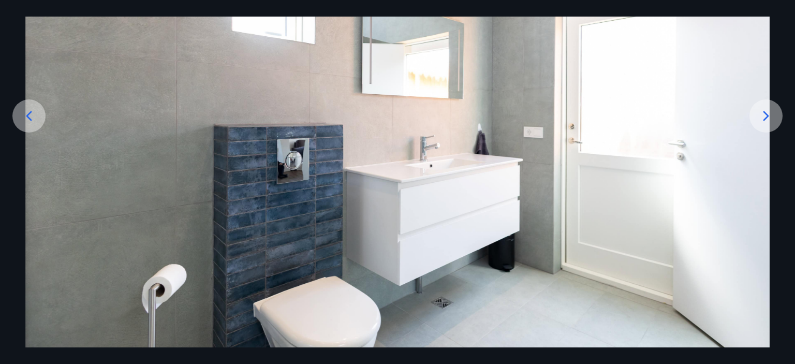
click at [769, 113] on icon at bounding box center [766, 116] width 17 height 17
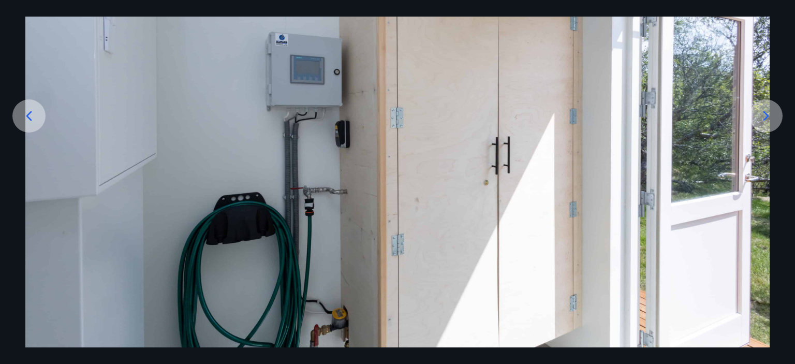
click at [762, 113] on icon at bounding box center [766, 116] width 17 height 17
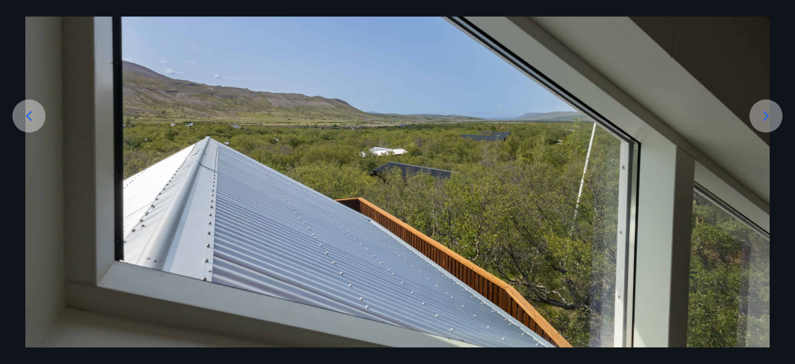
click at [764, 114] on icon at bounding box center [766, 116] width 17 height 17
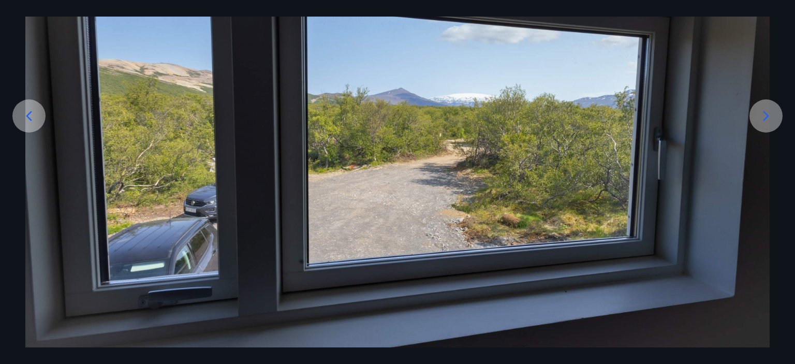
click at [766, 117] on icon at bounding box center [766, 116] width 6 height 10
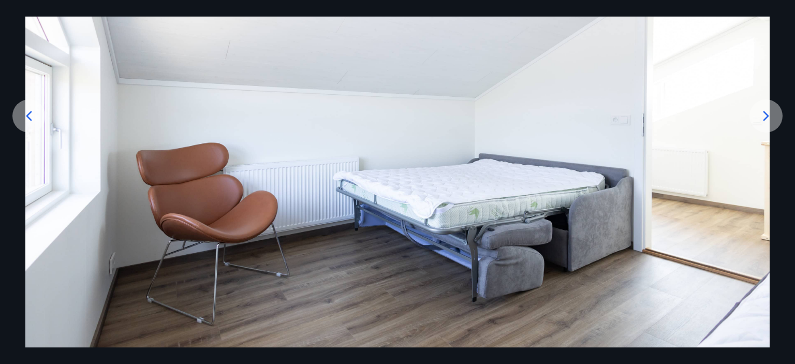
click at [763, 115] on icon at bounding box center [766, 116] width 17 height 17
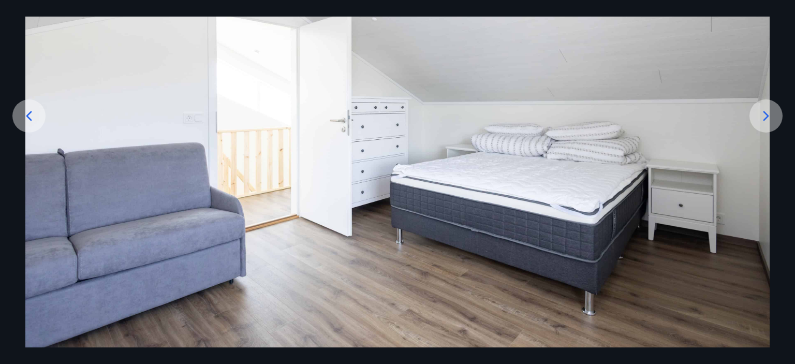
click at [762, 111] on icon at bounding box center [766, 116] width 17 height 17
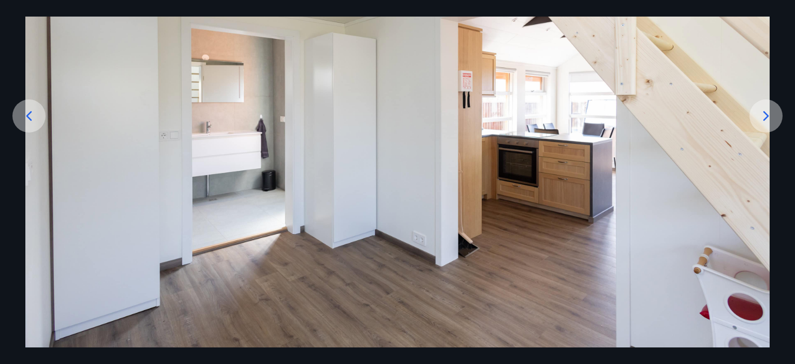
click at [762, 111] on icon at bounding box center [766, 116] width 17 height 17
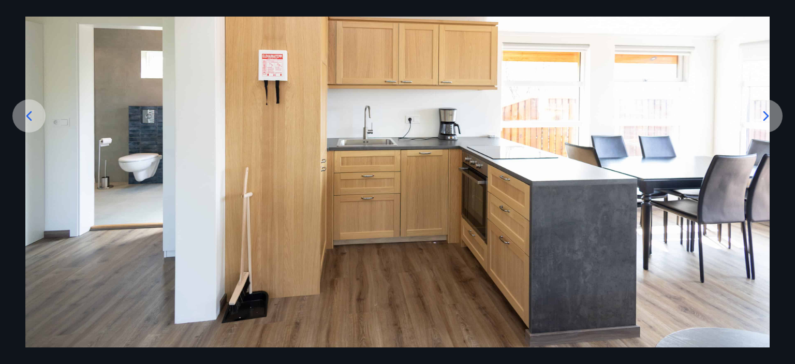
click at [763, 113] on icon at bounding box center [766, 116] width 17 height 17
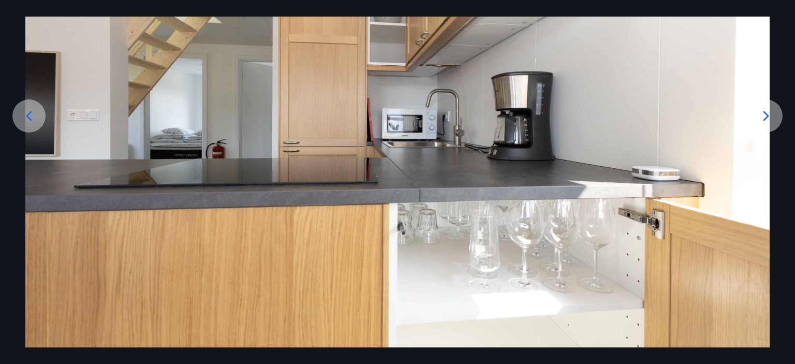
click at [763, 113] on icon at bounding box center [766, 116] width 17 height 17
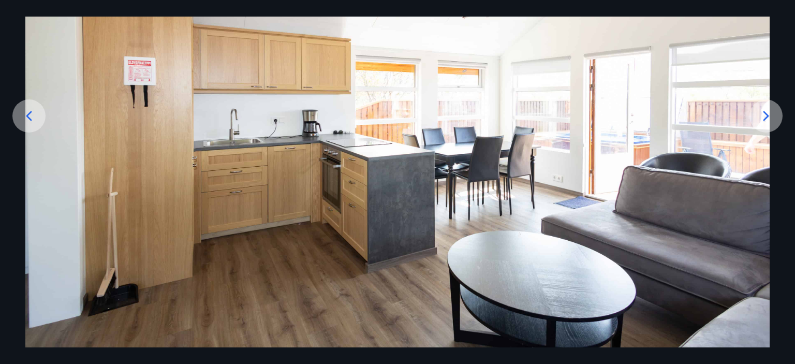
click at [763, 113] on icon at bounding box center [766, 116] width 17 height 17
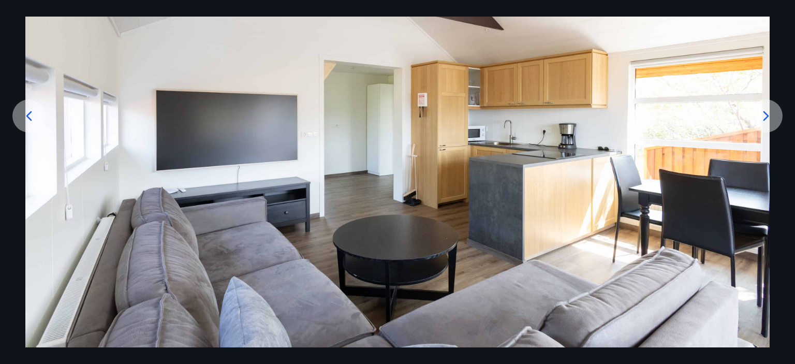
click at [766, 112] on icon at bounding box center [766, 116] width 6 height 10
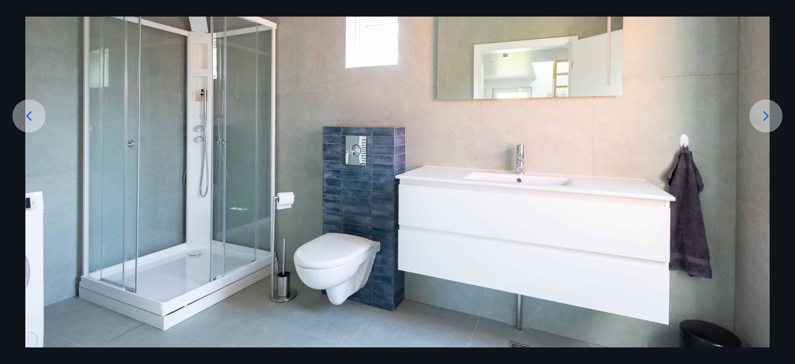
click at [765, 114] on icon at bounding box center [766, 116] width 17 height 17
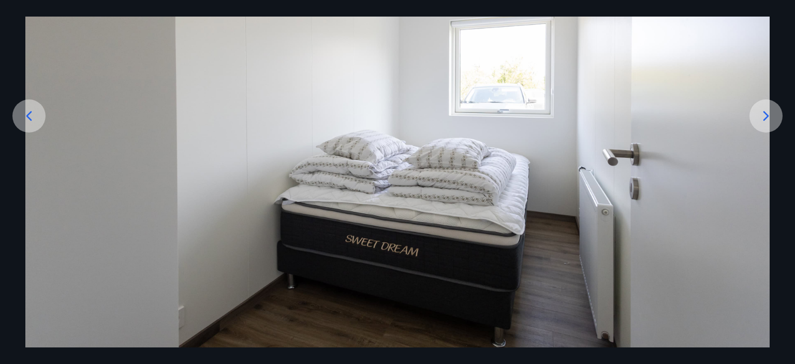
click at [765, 117] on icon at bounding box center [766, 116] width 17 height 17
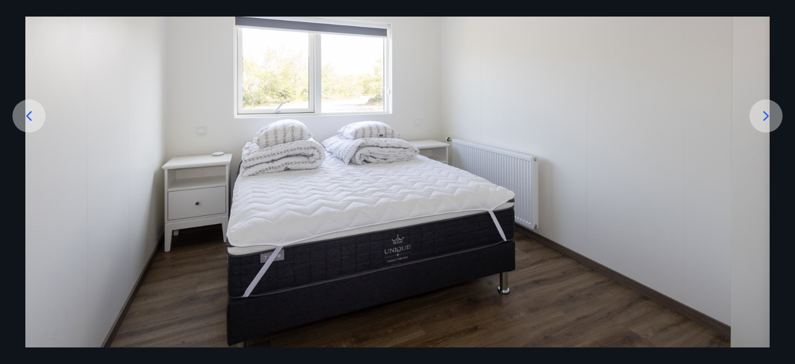
click at [765, 117] on icon at bounding box center [766, 116] width 17 height 17
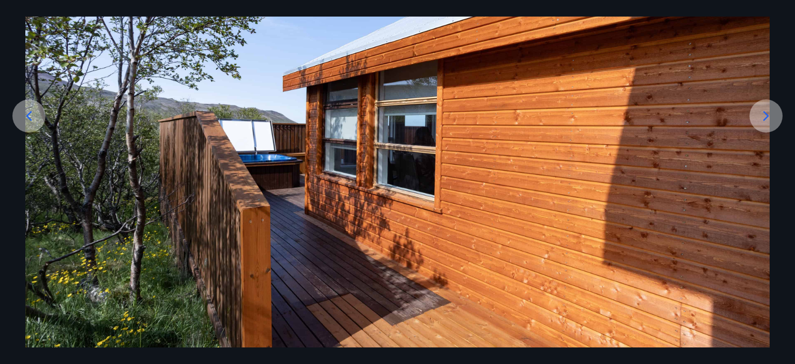
click at [765, 117] on icon at bounding box center [766, 116] width 17 height 17
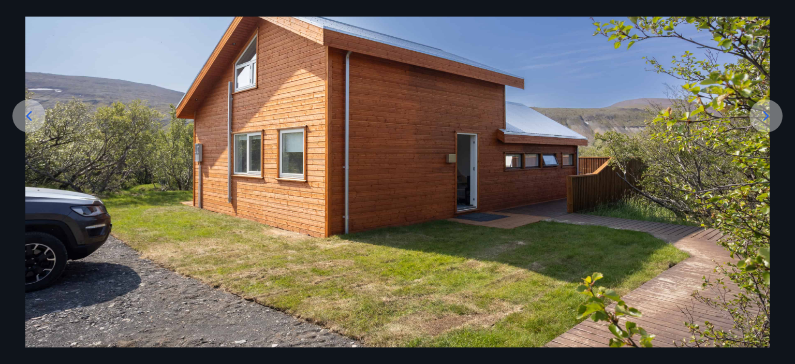
click at [765, 117] on icon at bounding box center [766, 116] width 17 height 17
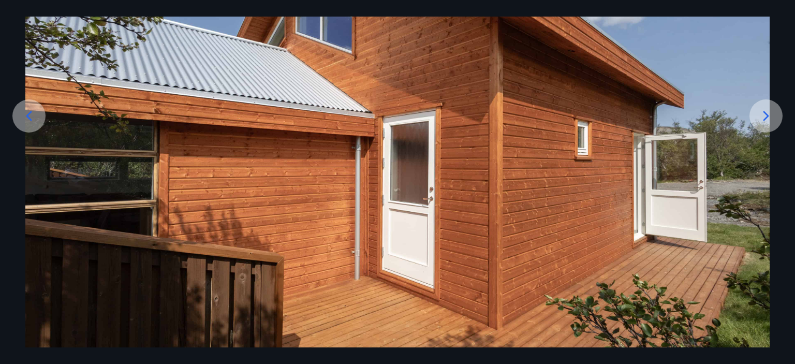
click at [765, 117] on icon at bounding box center [766, 116] width 17 height 17
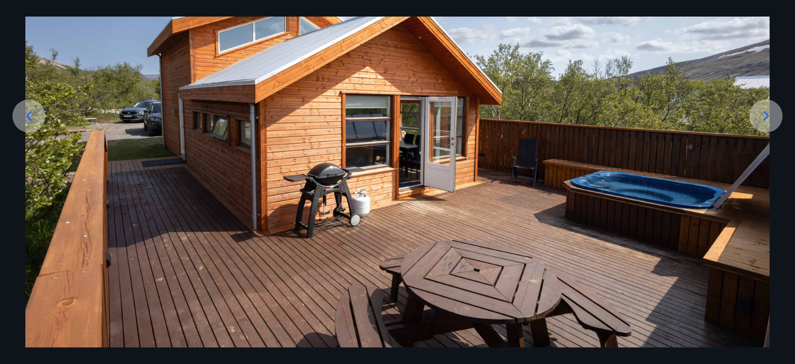
click at [767, 115] on icon at bounding box center [766, 116] width 6 height 10
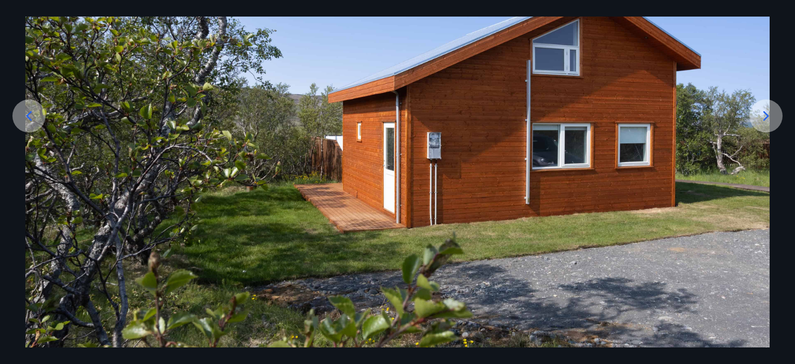
click at [767, 115] on icon at bounding box center [766, 116] width 6 height 10
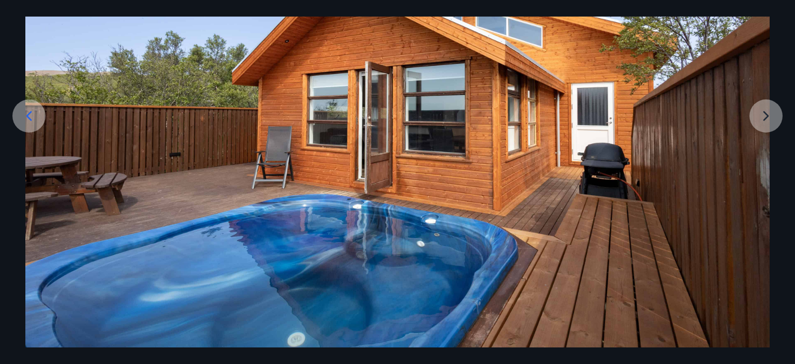
click at [767, 115] on img at bounding box center [397, 141] width 744 height 414
click at [763, 116] on img at bounding box center [397, 141] width 744 height 414
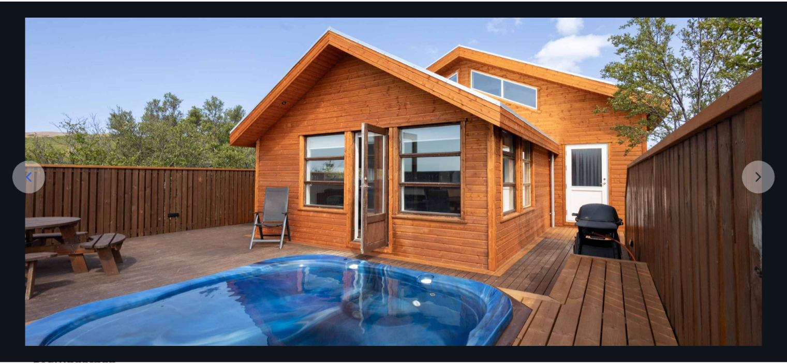
scroll to position [0, 0]
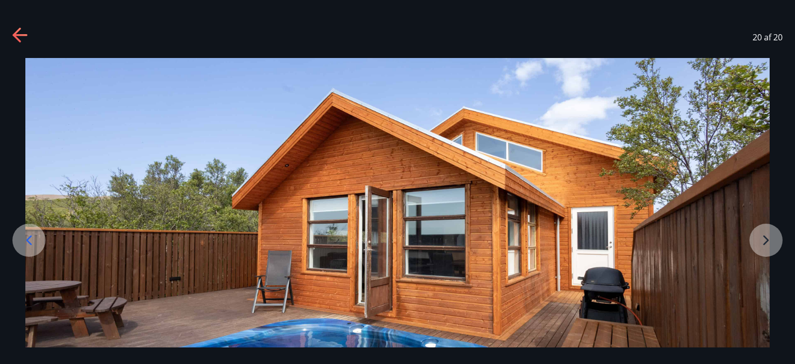
click at [13, 33] on icon at bounding box center [20, 35] width 17 height 17
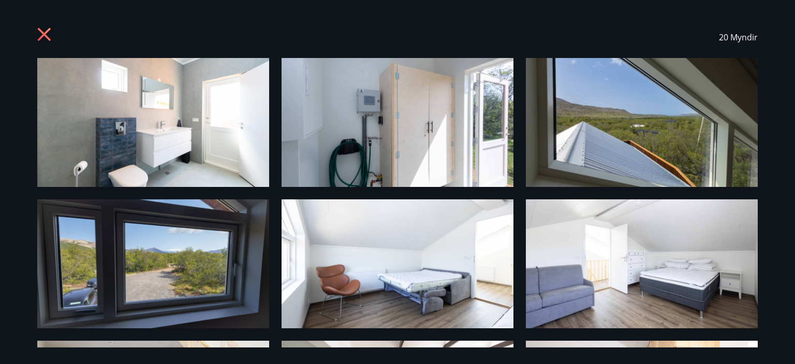
click at [42, 31] on icon at bounding box center [45, 35] width 17 height 17
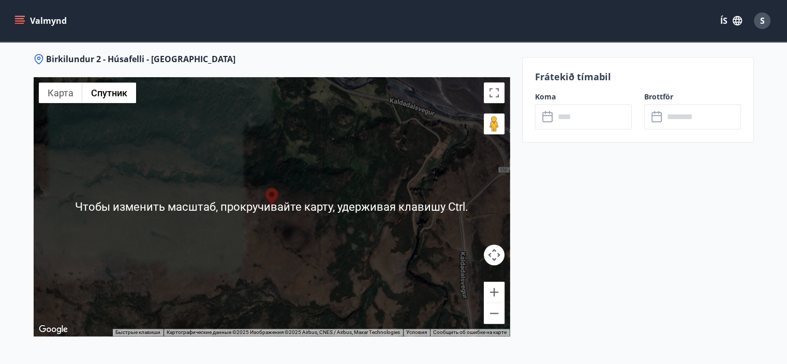
scroll to position [1340, 0]
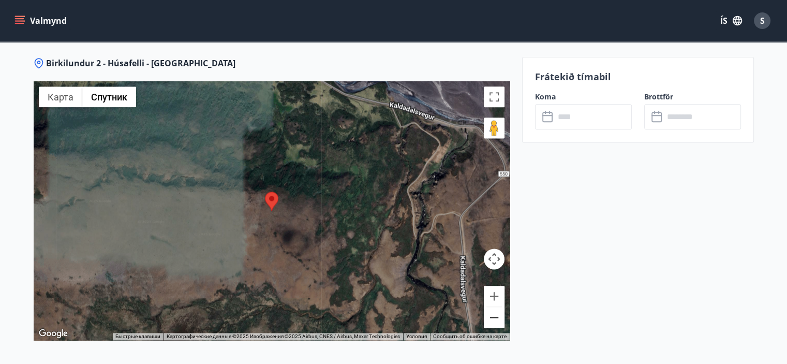
click at [494, 314] on button "Уменьшить" at bounding box center [494, 317] width 21 height 21
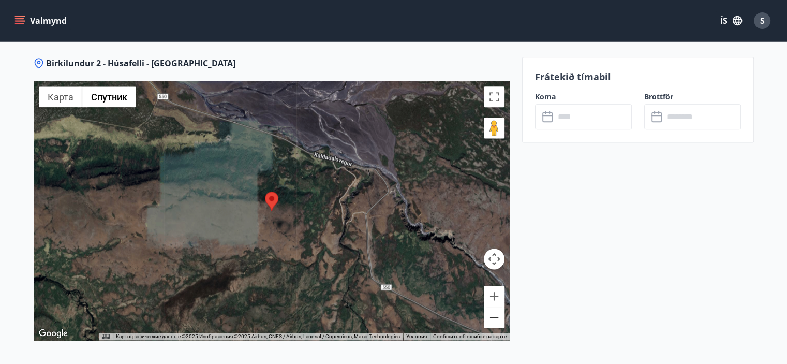
click at [494, 314] on button "Уменьшить" at bounding box center [494, 317] width 21 height 21
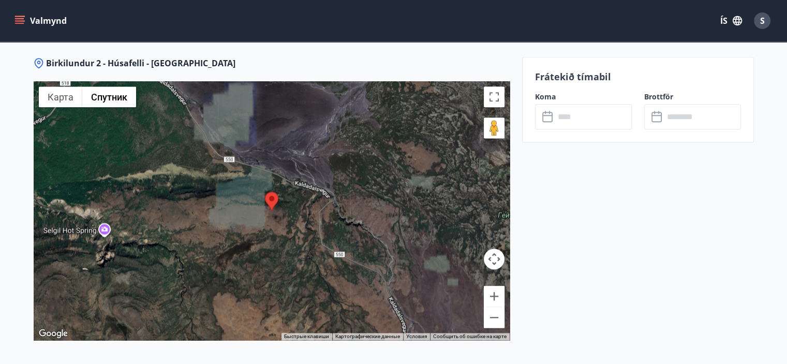
click at [265, 192] on area at bounding box center [265, 192] width 0 height 0
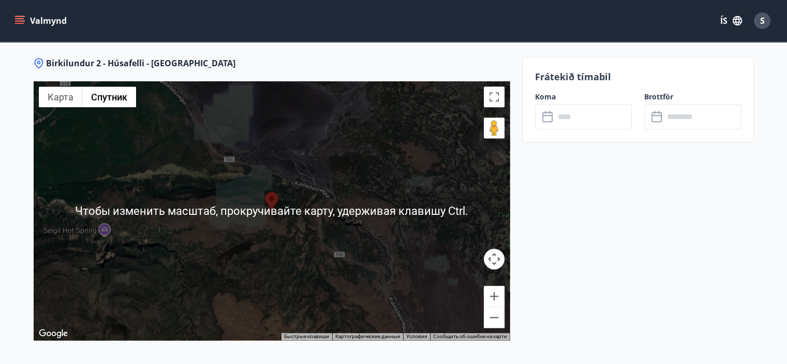
scroll to position [1444, 0]
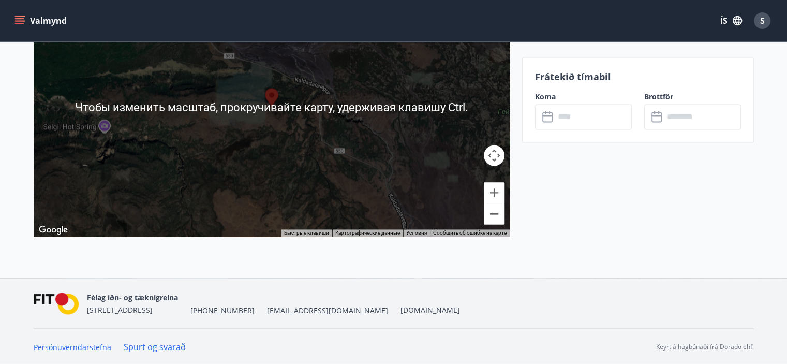
click at [495, 213] on button "Уменьшить" at bounding box center [494, 213] width 21 height 21
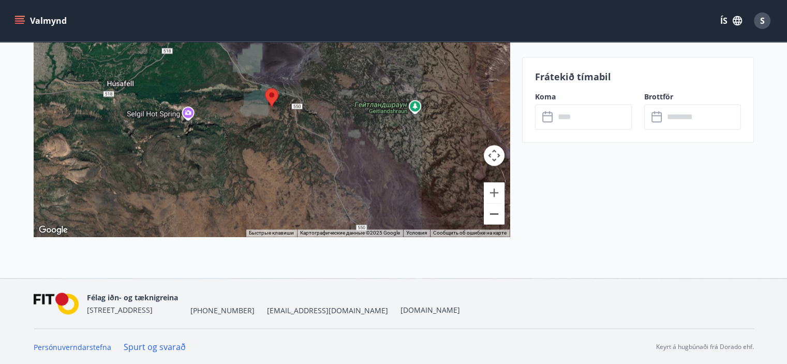
click at [495, 213] on button "Уменьшить" at bounding box center [494, 213] width 21 height 21
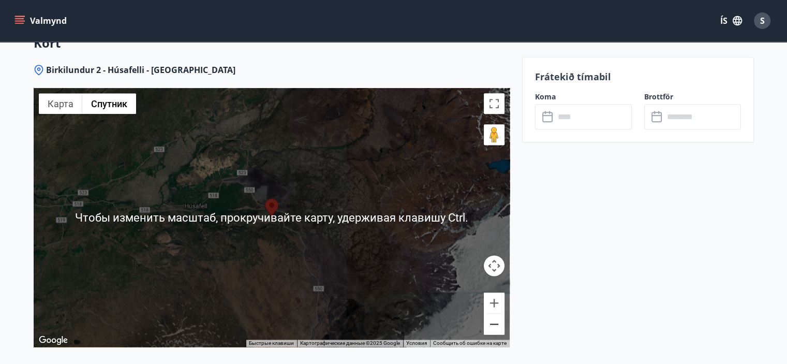
scroll to position [1288, 0]
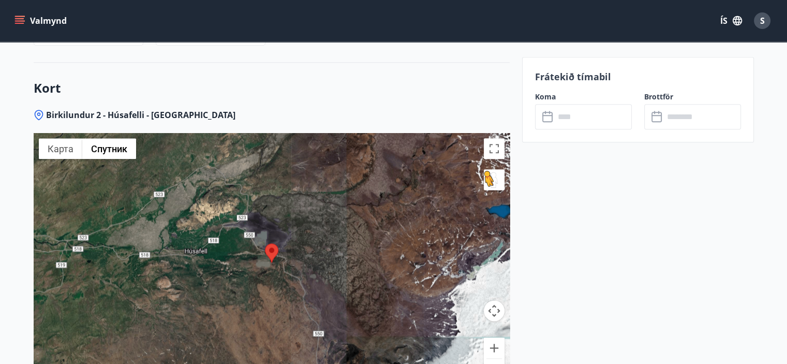
click at [493, 177] on button "Перетащите человечка на карту, чтобы перейти в режим просмотра улиц" at bounding box center [494, 179] width 21 height 21
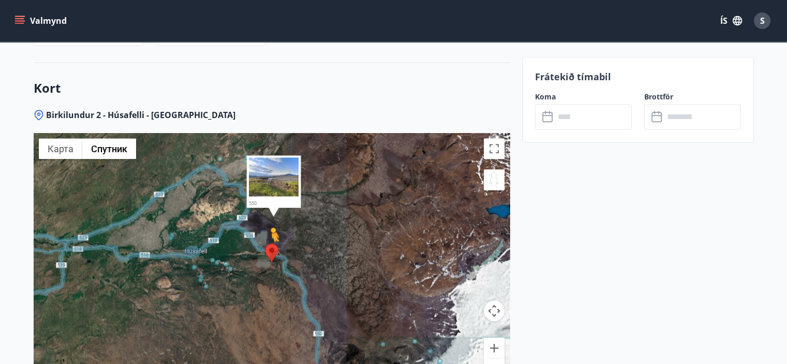
drag, startPoint x: 489, startPoint y: 179, endPoint x: 270, endPoint y: 252, distance: 230.3
click at [270, 252] on div "Чтобы активировать перетаскивание с помощью клавиатуры, нажмите Alt + Ввод. Пос…" at bounding box center [272, 262] width 476 height 259
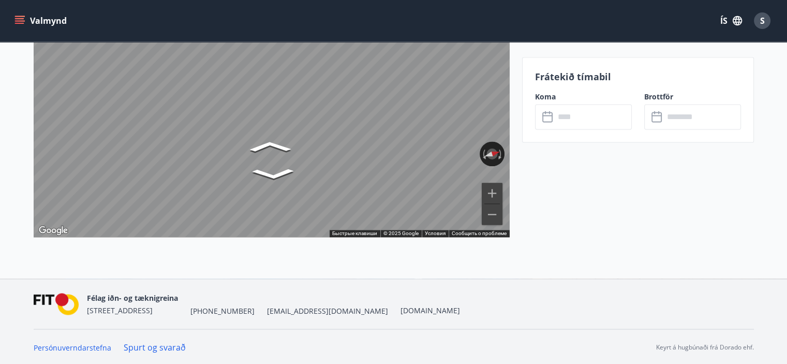
scroll to position [1444, 0]
click at [471, 136] on div "Карта" at bounding box center [272, 107] width 476 height 259
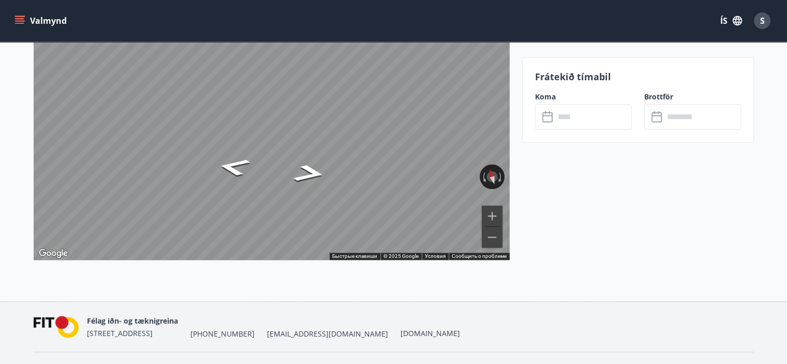
drag, startPoint x: 251, startPoint y: 136, endPoint x: 27, endPoint y: 154, distance: 224.3
click at [582, 114] on input "text" at bounding box center [593, 116] width 77 height 25
click at [551, 116] on icon at bounding box center [547, 117] width 10 height 10
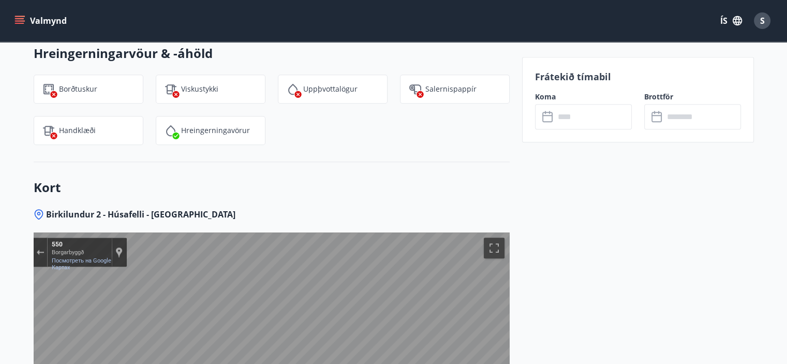
scroll to position [1110, 0]
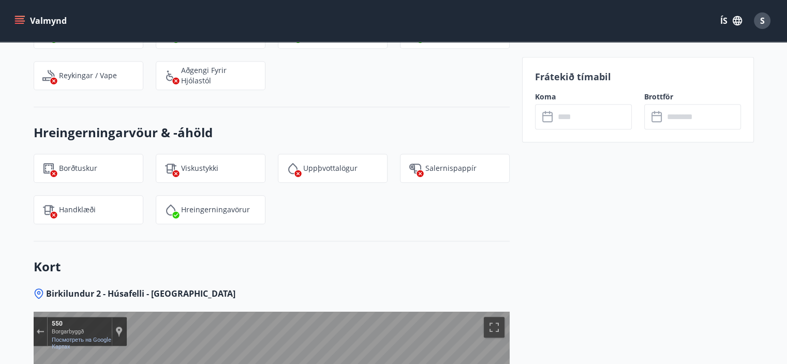
click at [545, 116] on icon at bounding box center [548, 117] width 12 height 12
click at [579, 117] on input "text" at bounding box center [593, 116] width 77 height 25
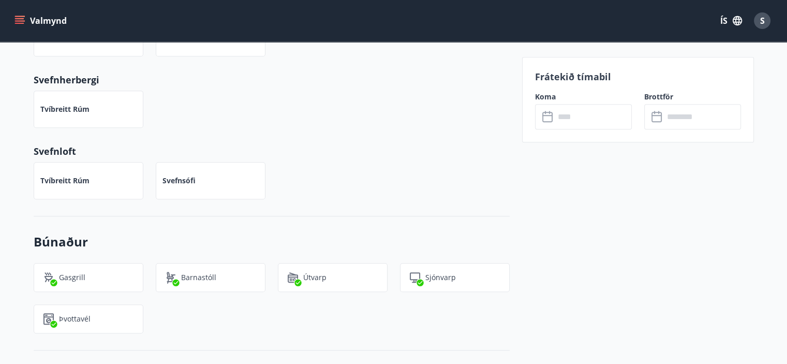
scroll to position [385, 0]
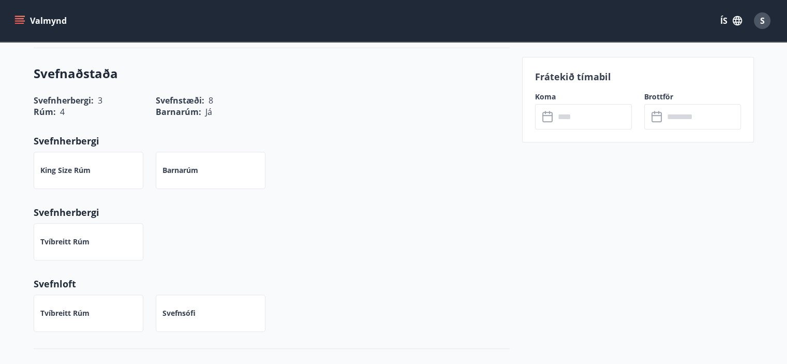
click at [586, 114] on input "text" at bounding box center [593, 116] width 77 height 25
click at [568, 117] on input "text" at bounding box center [593, 116] width 77 height 25
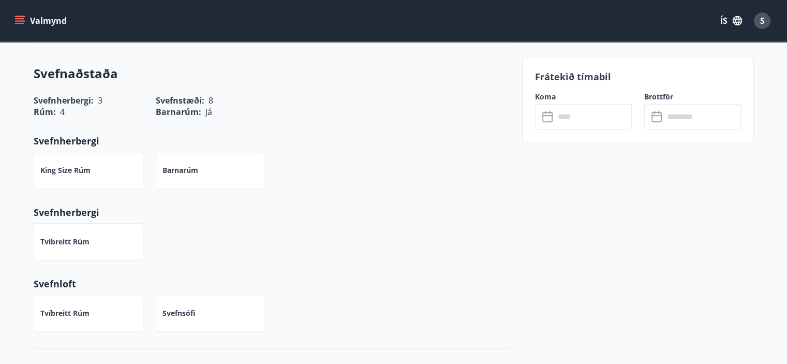
click at [679, 119] on input "text" at bounding box center [702, 116] width 77 height 25
click at [654, 120] on icon at bounding box center [658, 117] width 12 height 12
click at [545, 119] on icon at bounding box center [548, 117] width 12 height 12
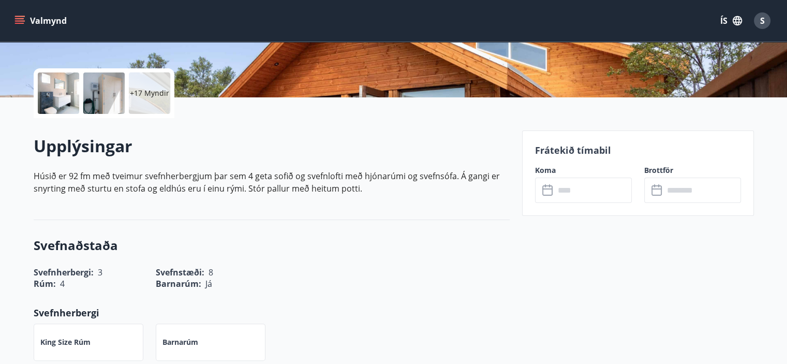
scroll to position [75, 0]
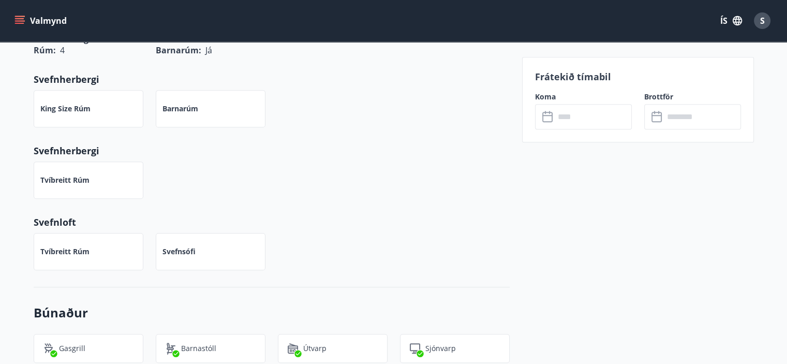
scroll to position [424, 0]
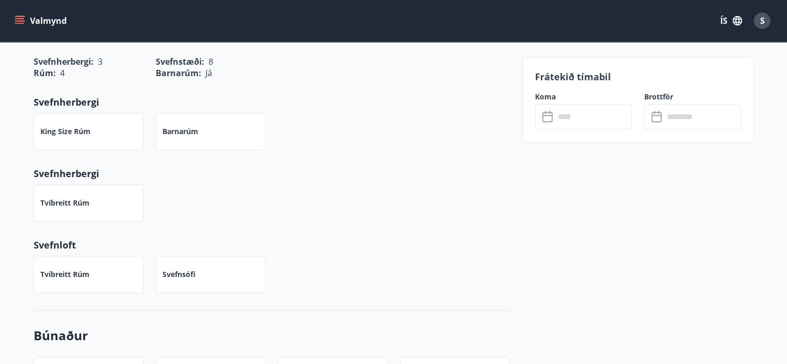
click at [578, 115] on input "text" at bounding box center [593, 116] width 77 height 25
click at [553, 117] on icon at bounding box center [548, 117] width 12 height 12
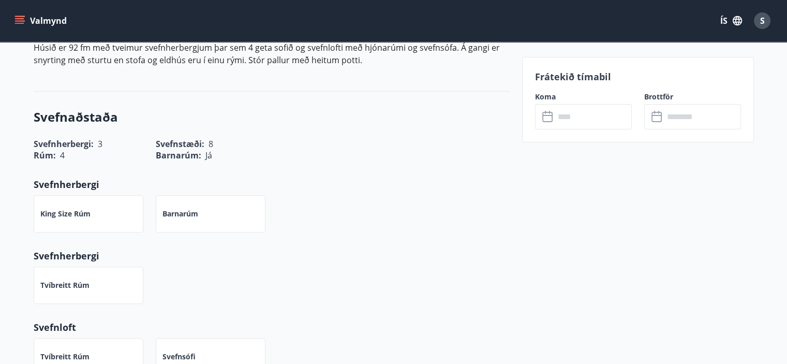
scroll to position [165, 0]
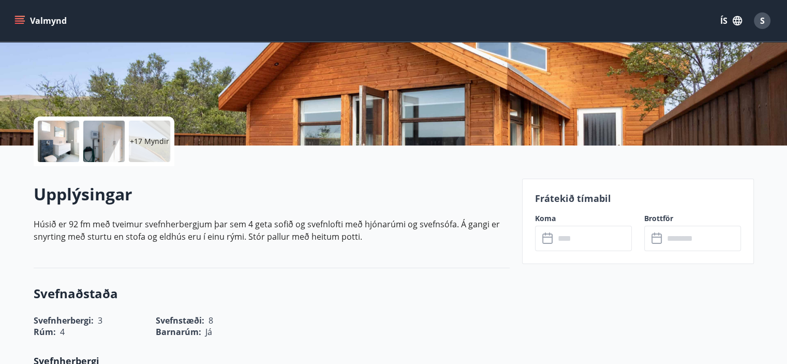
scroll to position [673, 0]
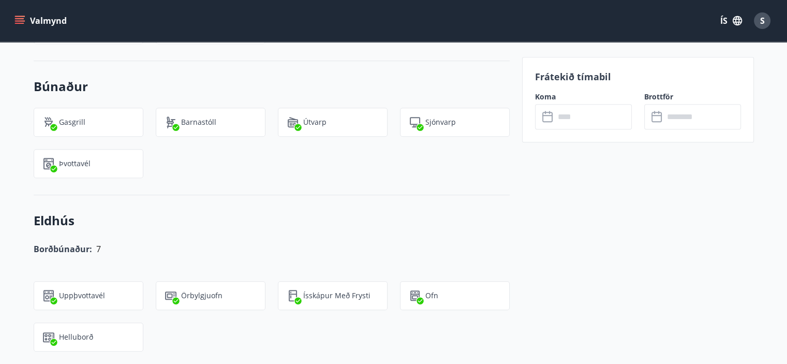
click at [568, 117] on input "text" at bounding box center [593, 116] width 77 height 25
click at [555, 117] on input "text" at bounding box center [593, 116] width 77 height 25
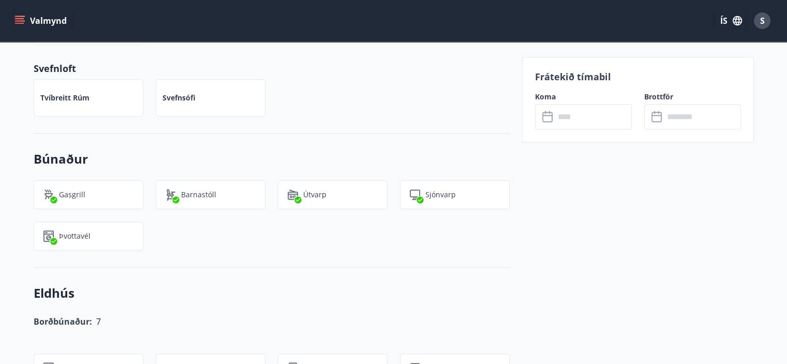
scroll to position [362, 0]
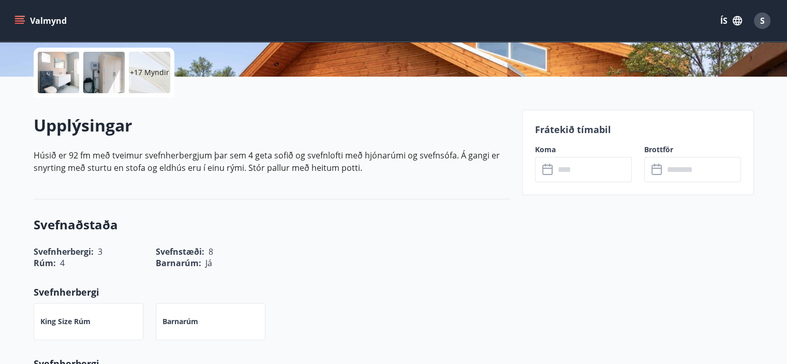
scroll to position [259, 0]
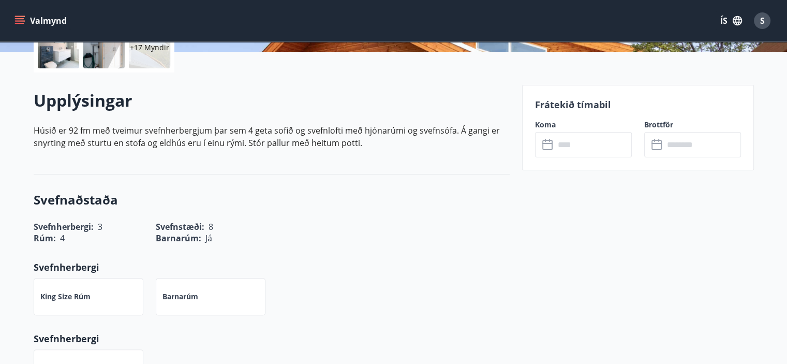
click at [548, 141] on icon at bounding box center [548, 145] width 12 height 12
click at [590, 144] on input "text" at bounding box center [593, 144] width 77 height 25
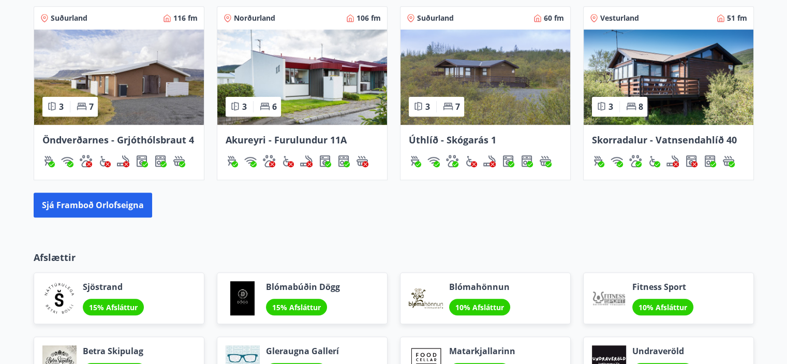
scroll to position [725, 0]
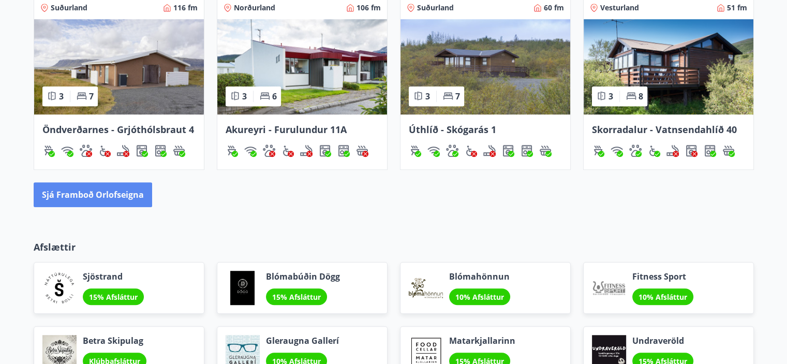
click at [119, 194] on button "Sjá framboð orlofseigna" at bounding box center [93, 194] width 119 height 25
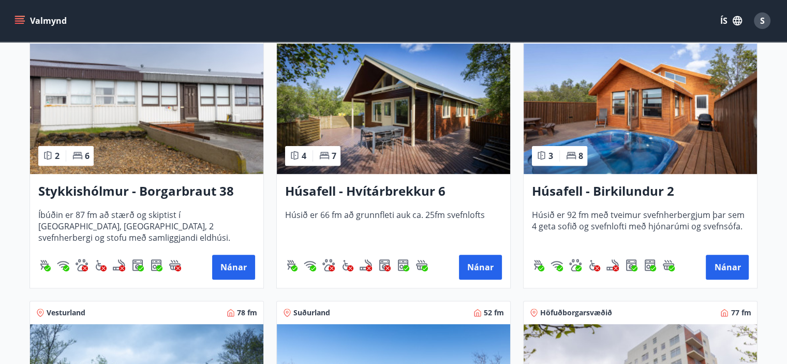
scroll to position [527, 0]
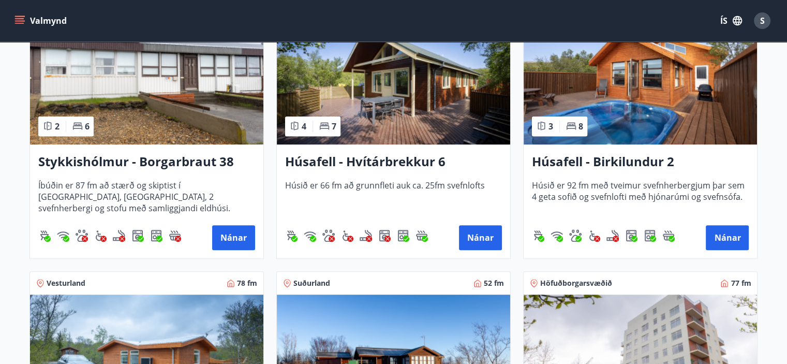
click at [642, 90] on img at bounding box center [640, 79] width 233 height 130
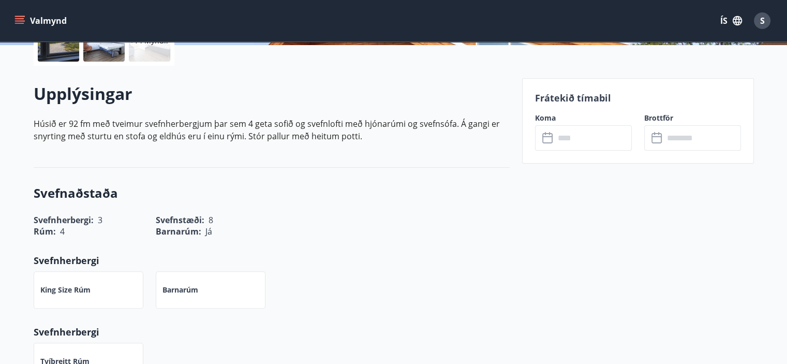
scroll to position [259, 0]
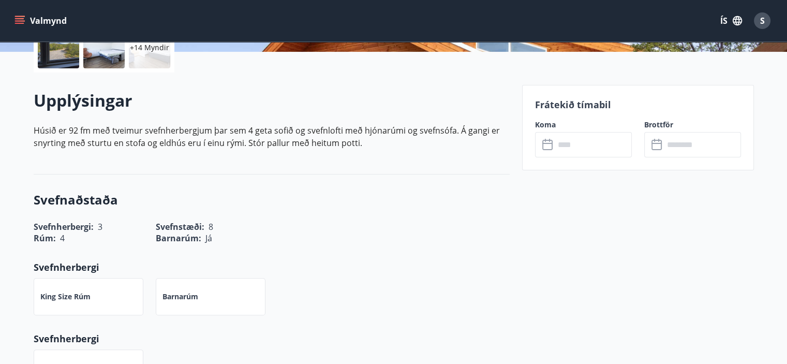
click at [571, 146] on input "text" at bounding box center [593, 144] width 77 height 25
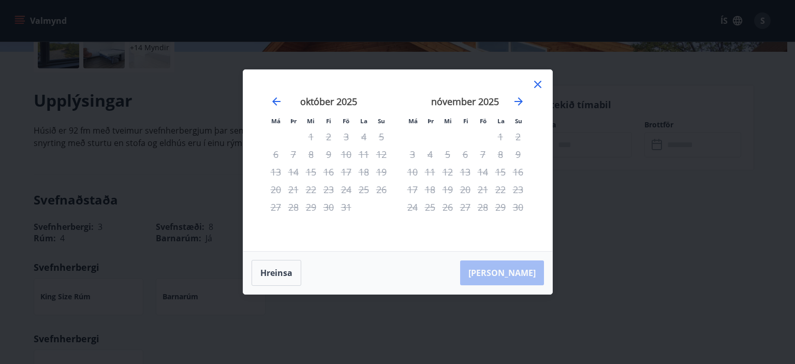
click at [536, 85] on icon at bounding box center [537, 84] width 7 height 7
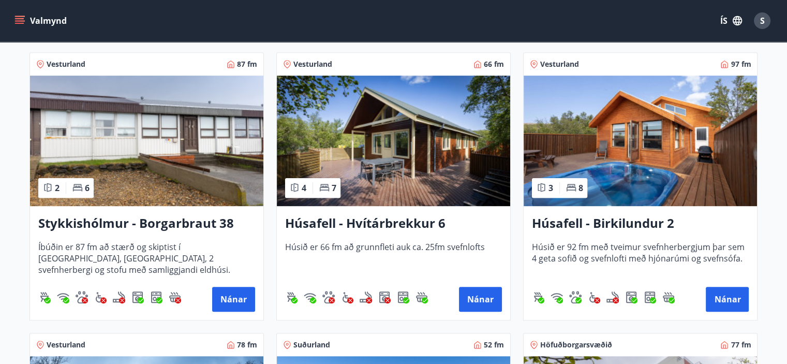
click at [384, 160] on img at bounding box center [393, 141] width 233 height 130
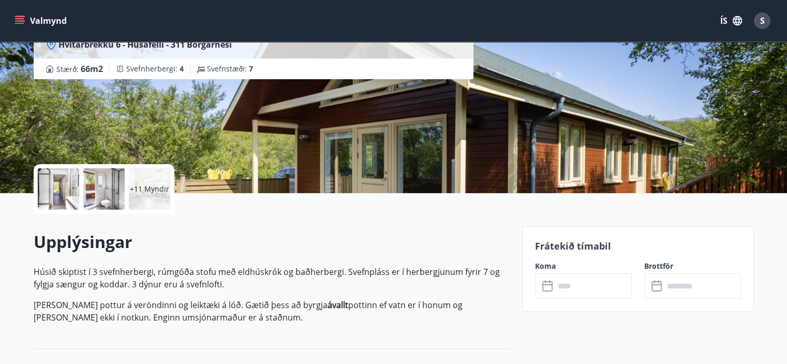
scroll to position [207, 0]
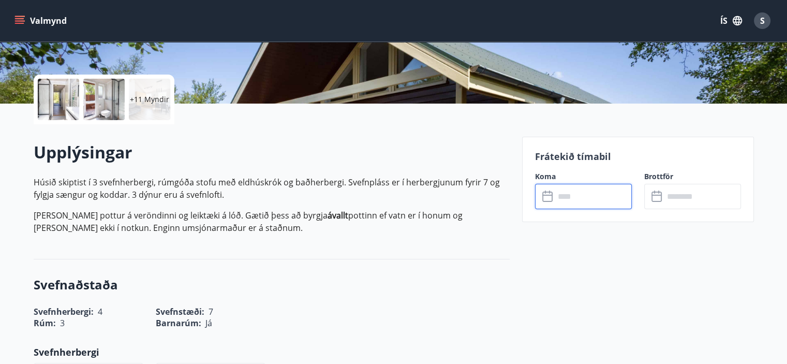
click at [571, 193] on input "text" at bounding box center [593, 196] width 77 height 25
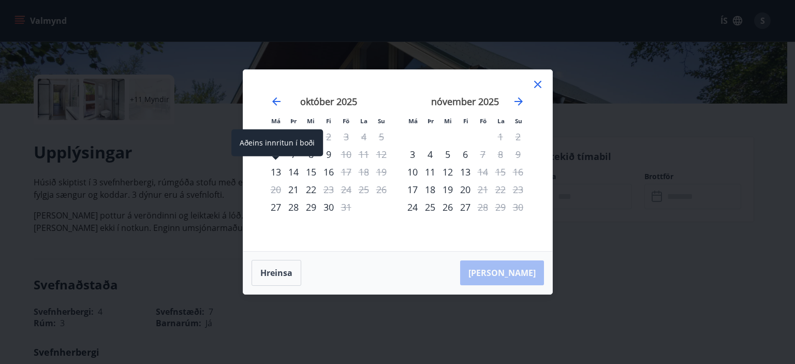
click at [275, 169] on div "13" at bounding box center [276, 172] width 18 height 18
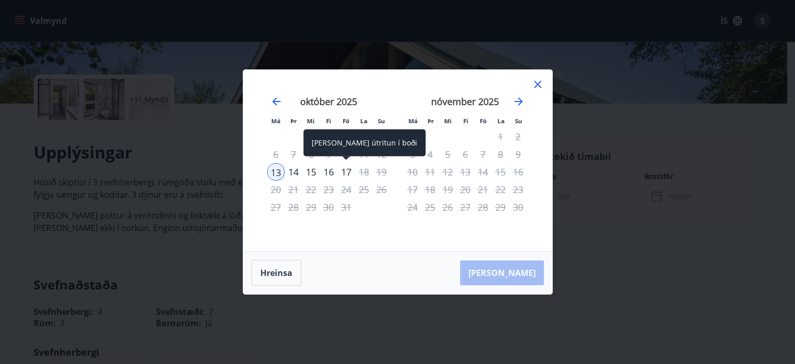
click at [349, 172] on div "17" at bounding box center [346, 172] width 18 height 18
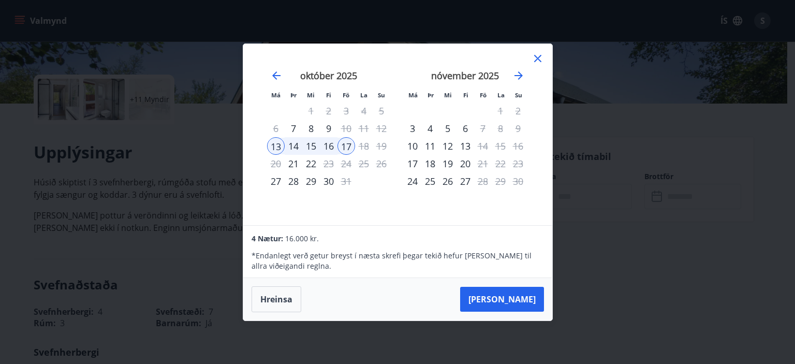
click at [312, 146] on div "15" at bounding box center [311, 146] width 18 height 18
click at [325, 146] on div "16" at bounding box center [329, 146] width 18 height 18
click at [273, 143] on div "13" at bounding box center [276, 146] width 18 height 18
click at [536, 59] on icon at bounding box center [538, 58] width 12 height 12
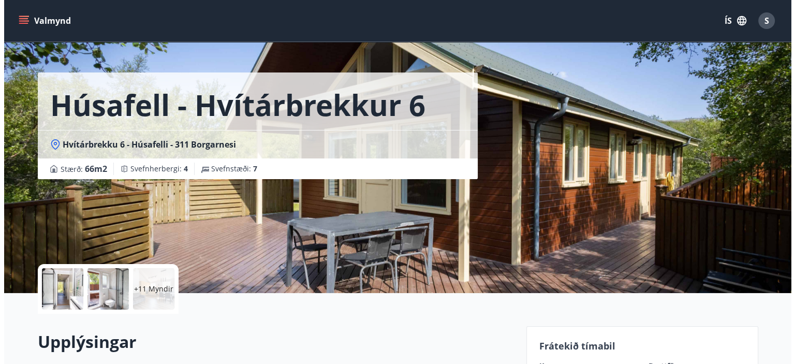
scroll to position [0, 0]
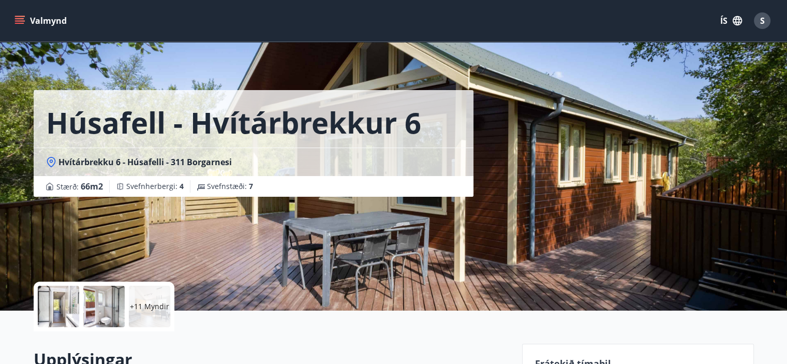
click at [147, 303] on p "+11 Myndir" at bounding box center [149, 306] width 39 height 10
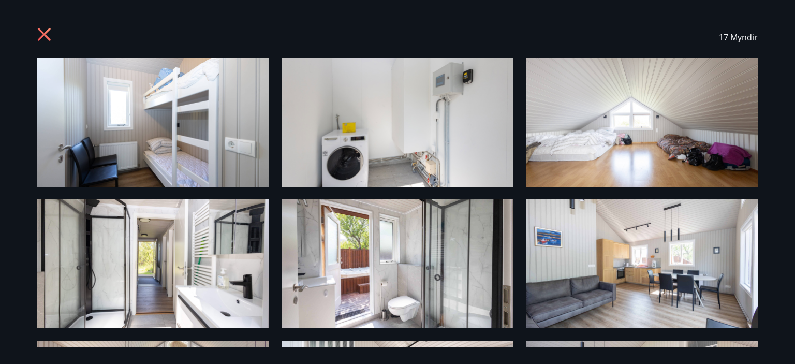
click at [48, 34] on icon at bounding box center [45, 35] width 17 height 17
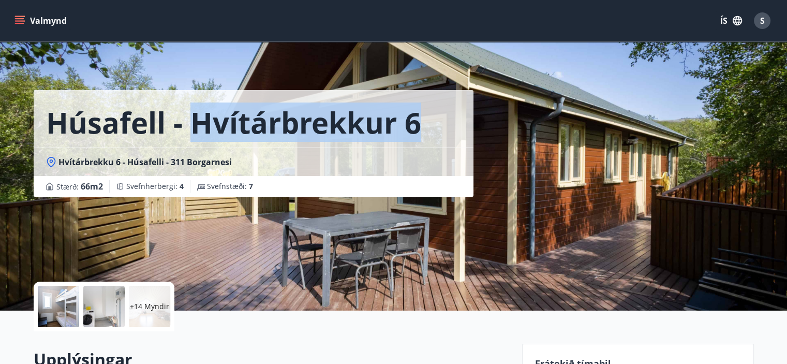
drag, startPoint x: 190, startPoint y: 122, endPoint x: 435, endPoint y: 129, distance: 244.9
click at [435, 129] on div "Húsafell - Hvítárbrekkur 6" at bounding box center [254, 118] width 440 height 57
copy h1 "Hvítárbrekkur 6"
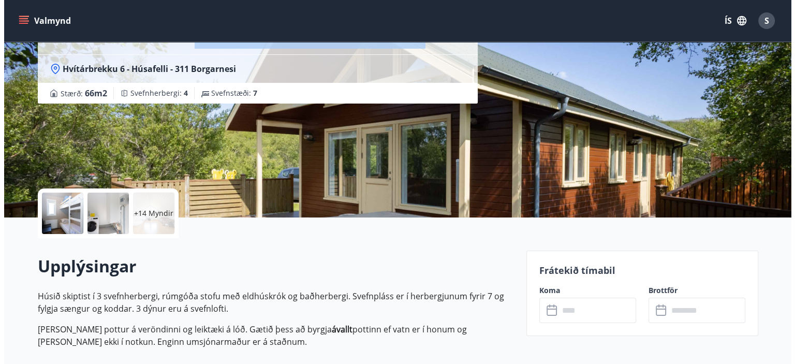
scroll to position [104, 0]
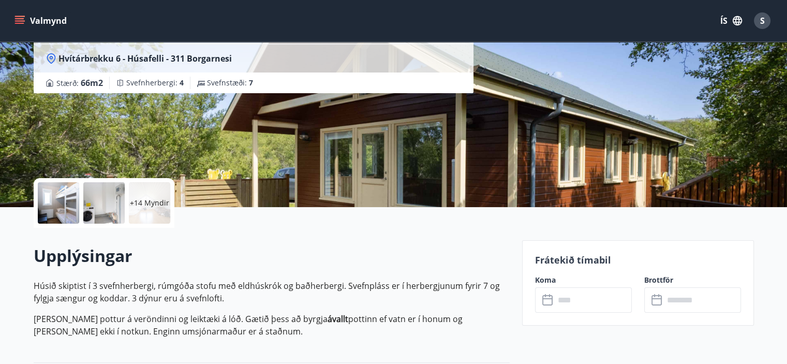
click at [146, 201] on p "+14 Myndir" at bounding box center [149, 203] width 39 height 10
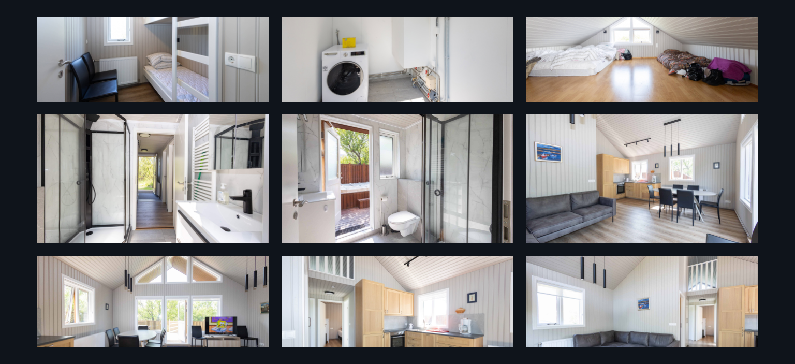
scroll to position [83, 0]
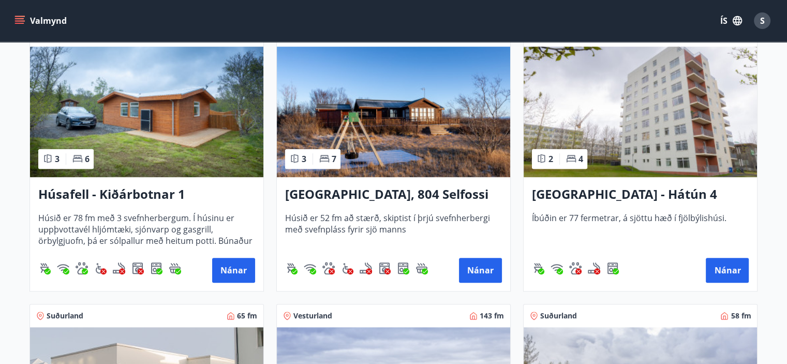
scroll to position [776, 0]
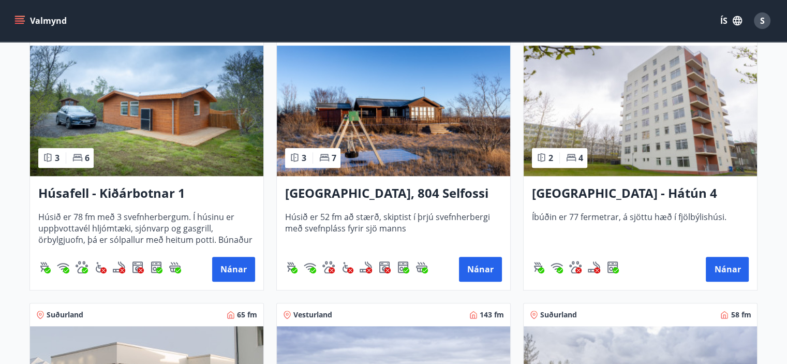
click at [385, 110] on img at bounding box center [393, 111] width 233 height 130
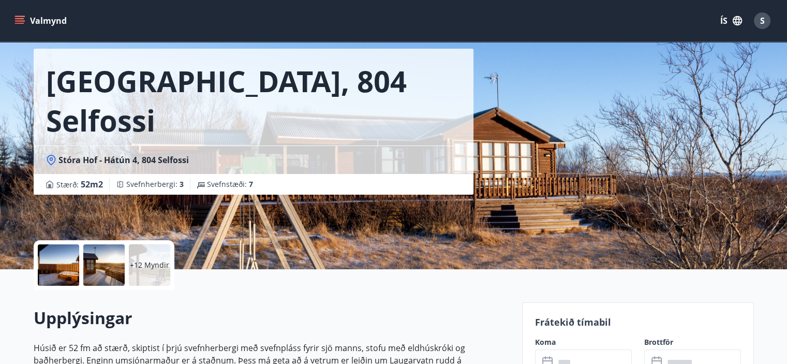
scroll to position [104, 0]
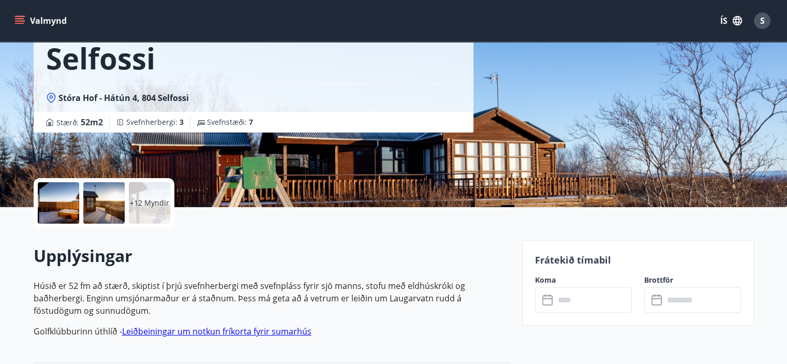
click at [572, 300] on input "text" at bounding box center [593, 299] width 77 height 25
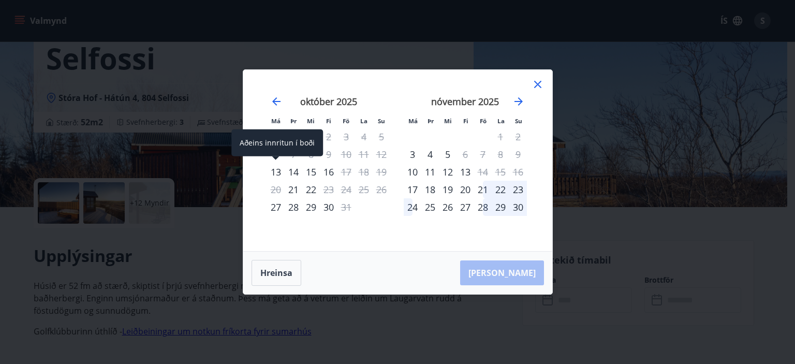
click at [276, 172] on div "13" at bounding box center [276, 172] width 18 height 18
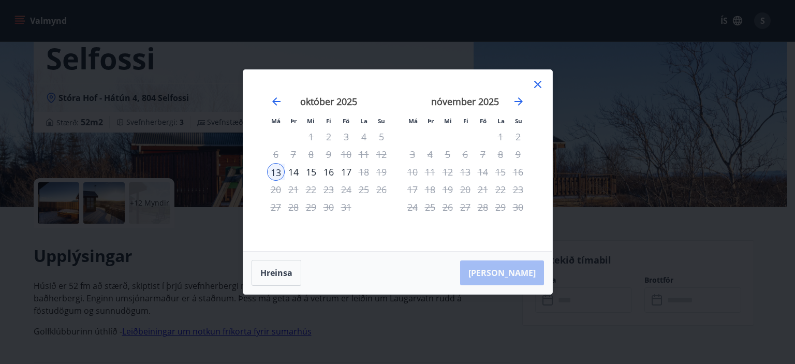
click at [330, 170] on div "16" at bounding box center [329, 172] width 18 height 18
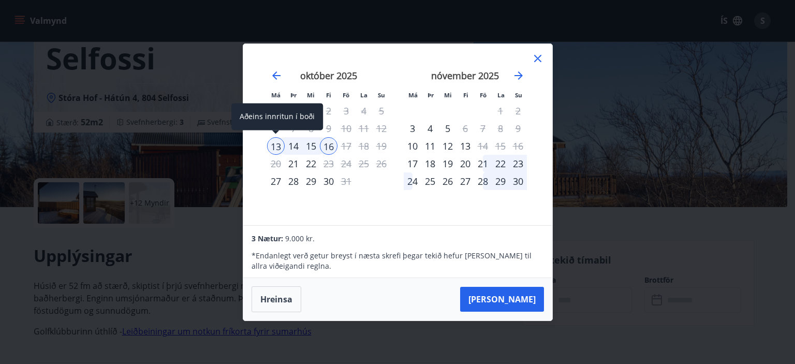
click at [280, 144] on div "13" at bounding box center [276, 146] width 18 height 18
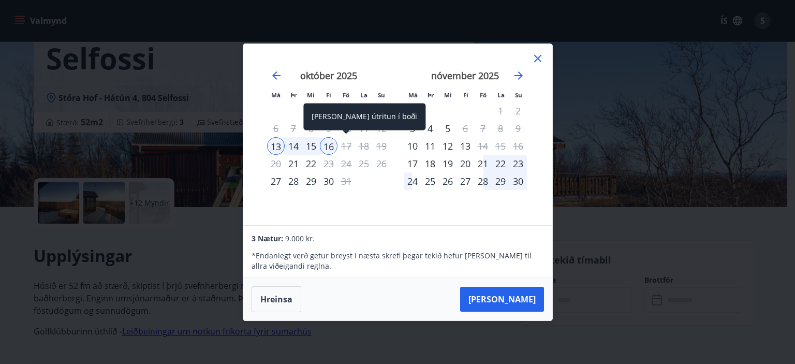
click at [343, 145] on div "17" at bounding box center [346, 146] width 18 height 18
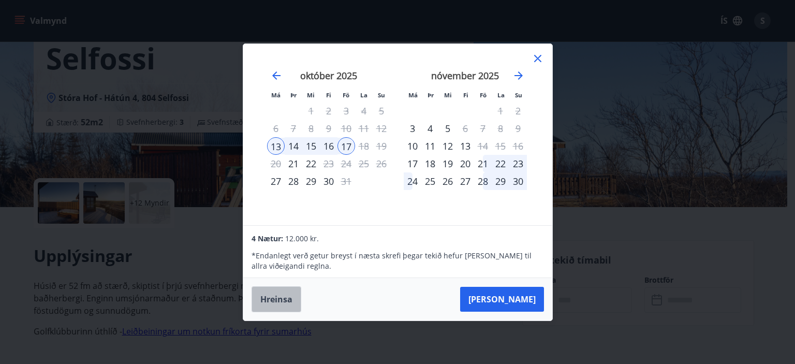
click at [276, 299] on button "Hreinsa" at bounding box center [277, 299] width 50 height 26
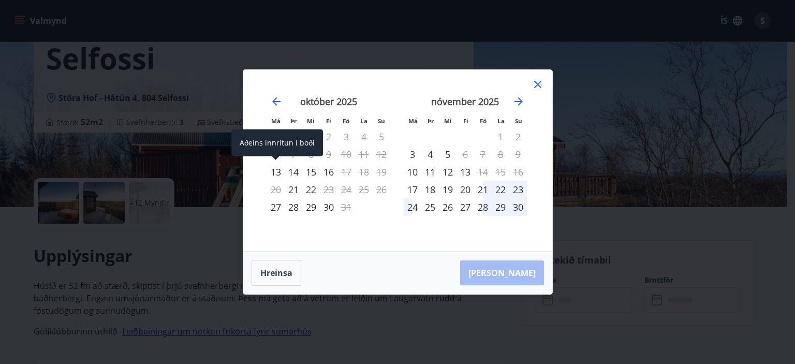
click at [273, 172] on div "13" at bounding box center [276, 172] width 18 height 18
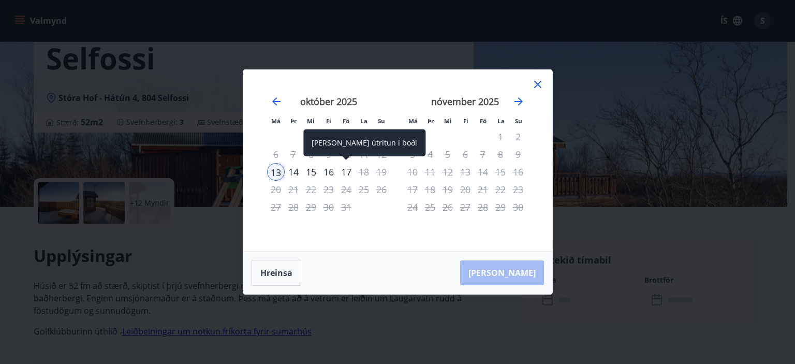
click at [347, 171] on div "17" at bounding box center [346, 172] width 18 height 18
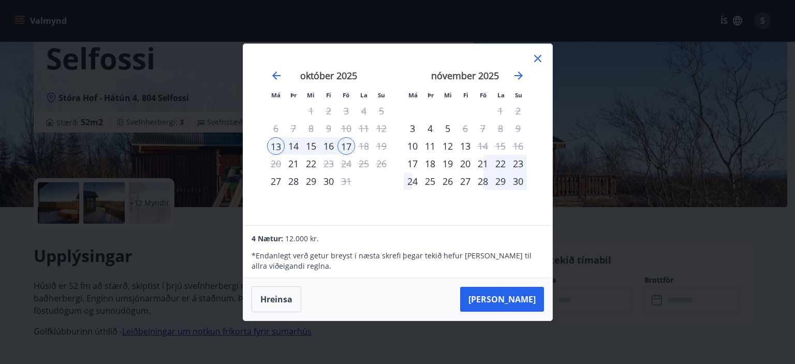
click at [536, 59] on icon at bounding box center [537, 58] width 7 height 7
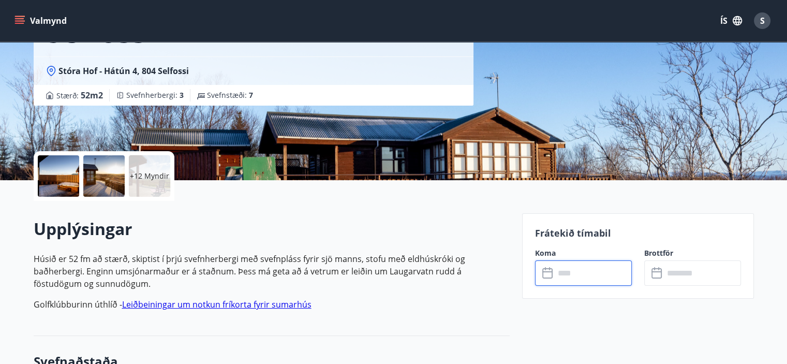
scroll to position [155, 0]
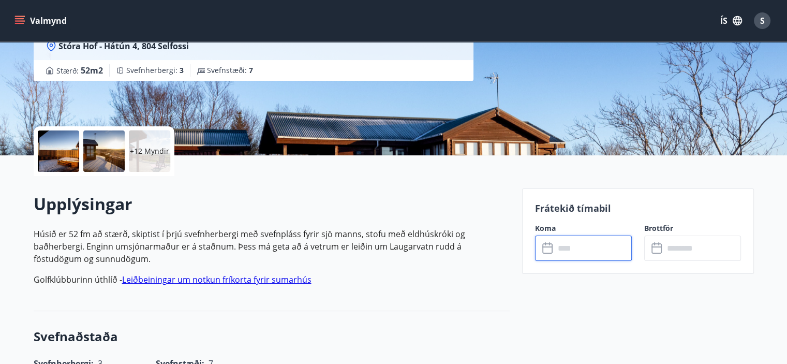
click at [150, 150] on p "+12 Myndir" at bounding box center [149, 151] width 39 height 10
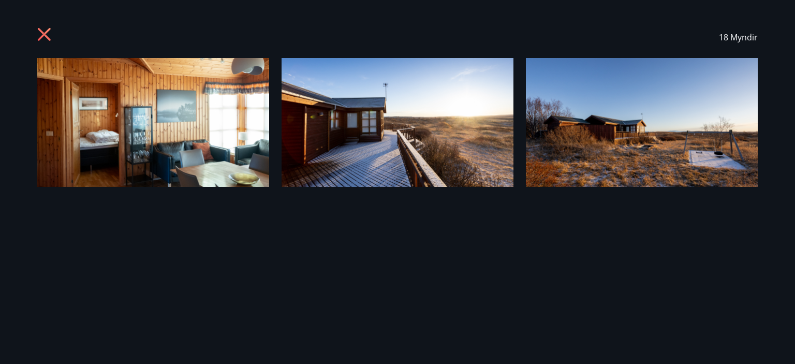
click at [42, 31] on icon at bounding box center [45, 35] width 17 height 17
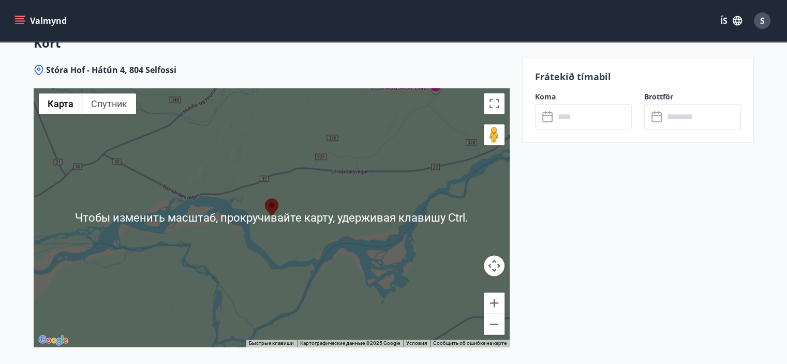
scroll to position [1294, 0]
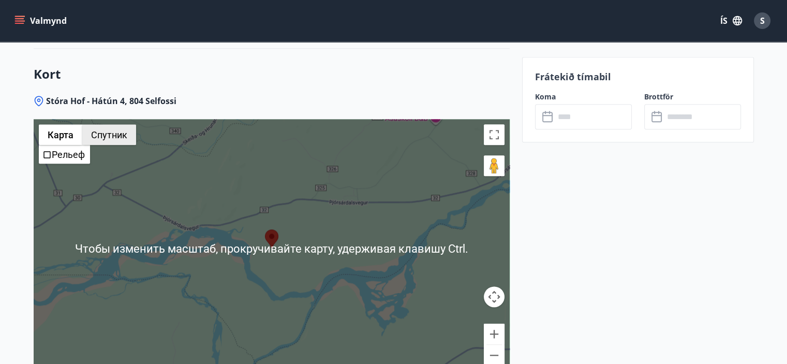
click at [116, 135] on button "Спутник" at bounding box center [109, 134] width 54 height 21
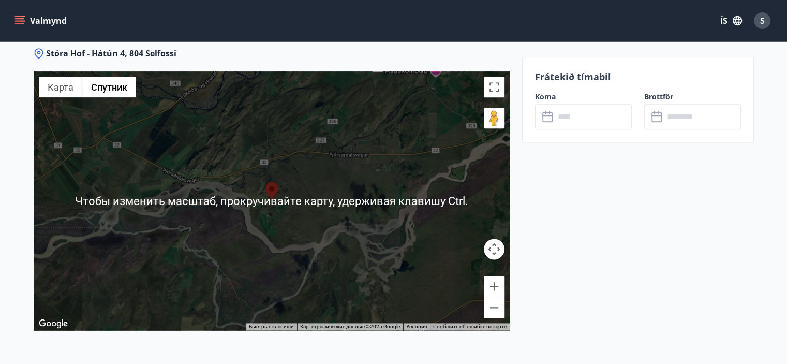
scroll to position [1346, 0]
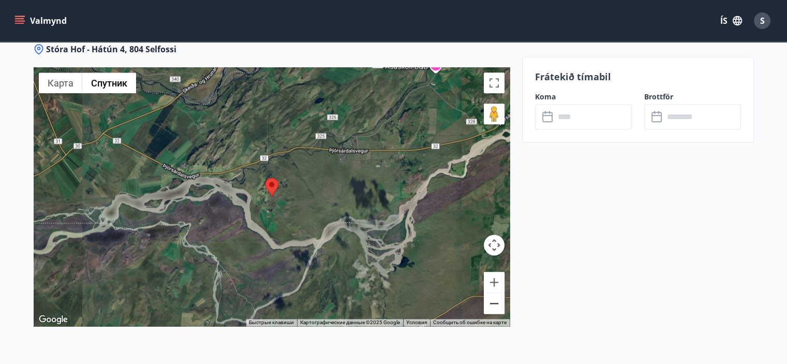
click at [492, 298] on button "Уменьшить" at bounding box center [494, 303] width 21 height 21
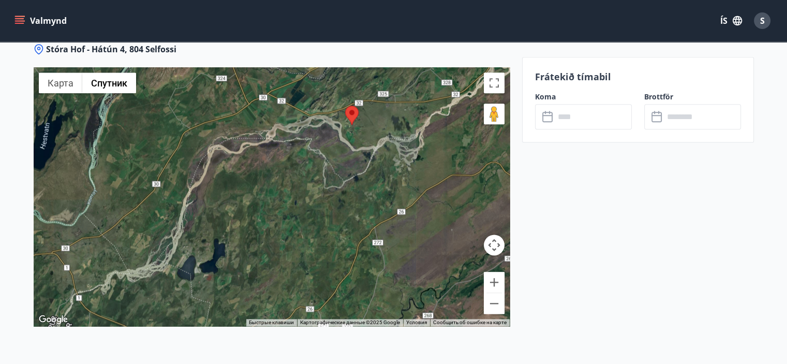
drag, startPoint x: 216, startPoint y: 200, endPoint x: 298, endPoint y: 128, distance: 108.5
click at [298, 128] on div at bounding box center [272, 196] width 476 height 259
click at [493, 305] on button "Уменьшить" at bounding box center [494, 303] width 21 height 21
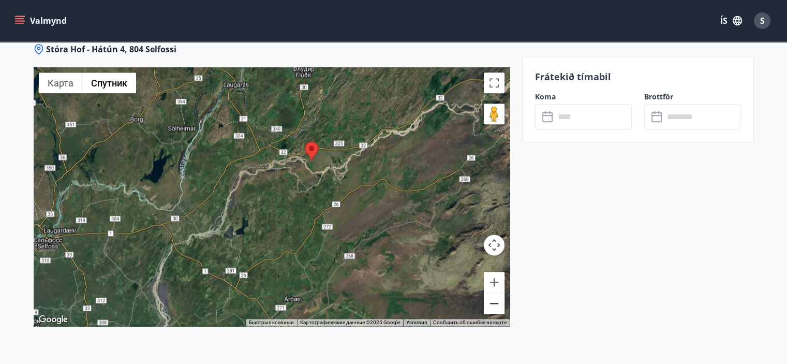
click at [493, 305] on button "Уменьшить" at bounding box center [494, 303] width 21 height 21
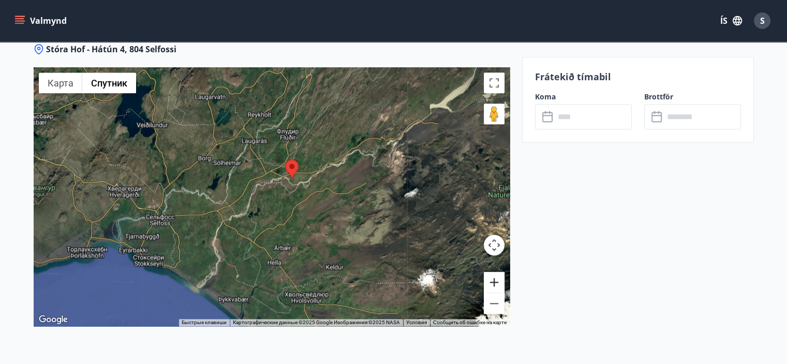
click at [489, 281] on button "Увеличить" at bounding box center [494, 282] width 21 height 21
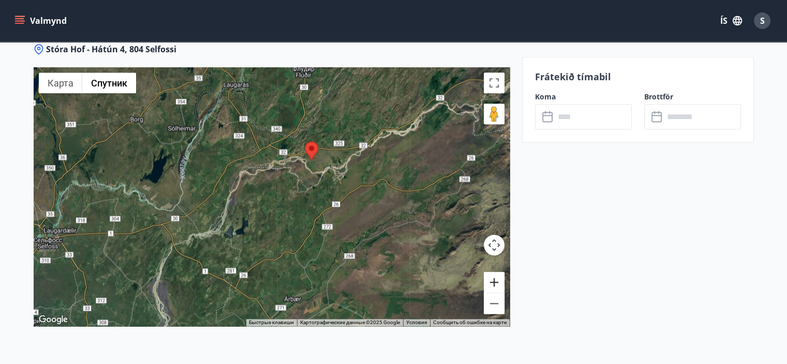
click at [489, 281] on button "Увеличить" at bounding box center [494, 282] width 21 height 21
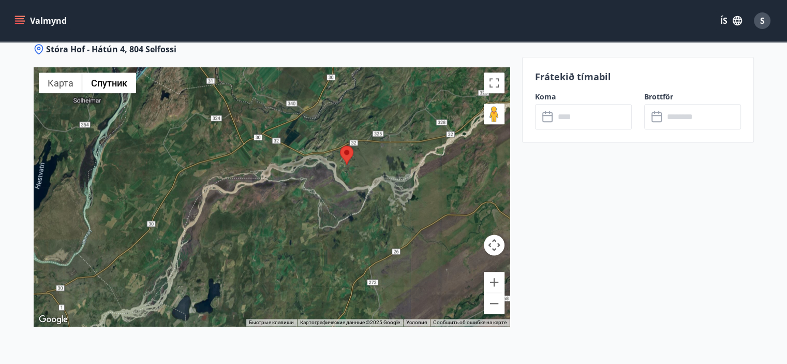
drag, startPoint x: 356, startPoint y: 136, endPoint x: 360, endPoint y: 190, distance: 55.0
click at [351, 178] on div at bounding box center [272, 196] width 476 height 259
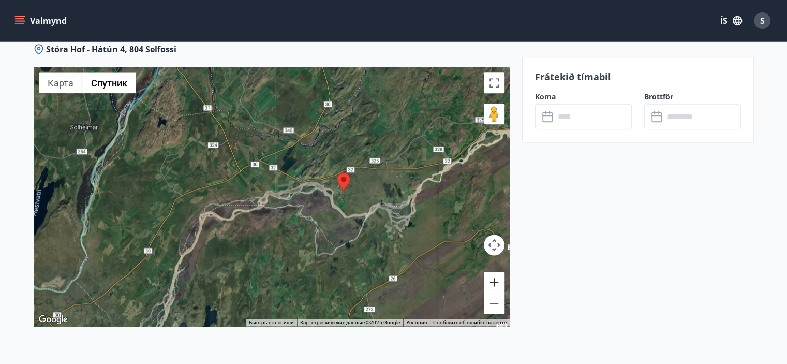
click at [495, 278] on button "Увеличить" at bounding box center [494, 282] width 21 height 21
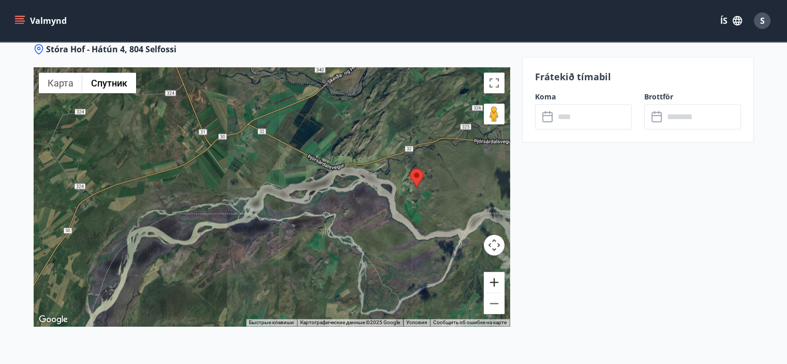
click at [495, 278] on button "Увеличить" at bounding box center [494, 282] width 21 height 21
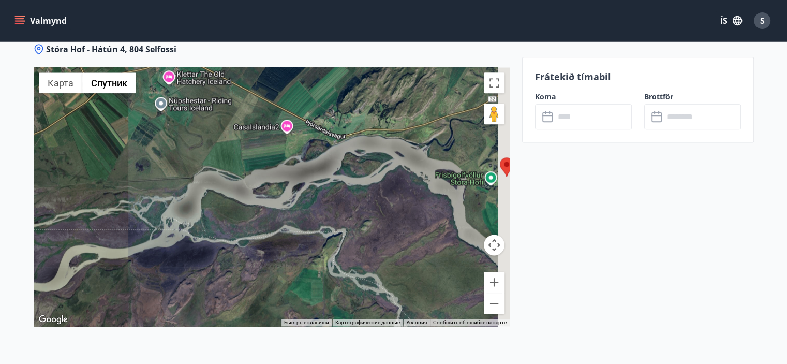
drag, startPoint x: 426, startPoint y: 190, endPoint x: 270, endPoint y: 179, distance: 157.3
click at [270, 179] on div at bounding box center [272, 196] width 476 height 259
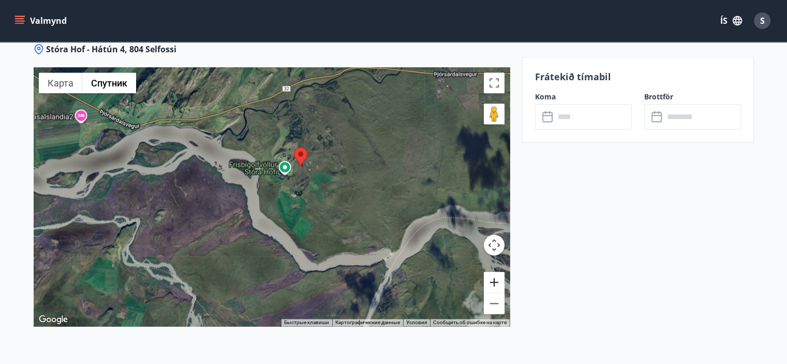
click at [495, 283] on button "Увеличить" at bounding box center [494, 282] width 21 height 21
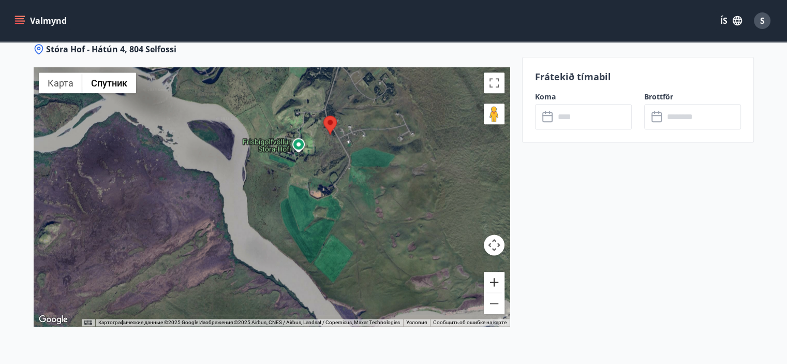
click at [495, 281] on button "Увеличить" at bounding box center [494, 282] width 21 height 21
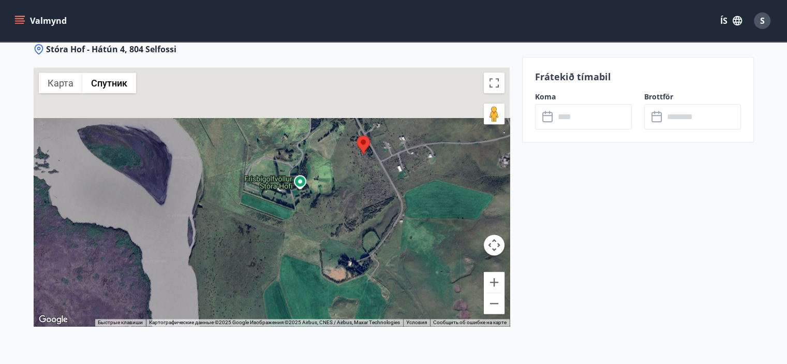
drag, startPoint x: 388, startPoint y: 99, endPoint x: 358, endPoint y: 196, distance: 101.7
click at [358, 196] on div at bounding box center [272, 196] width 476 height 259
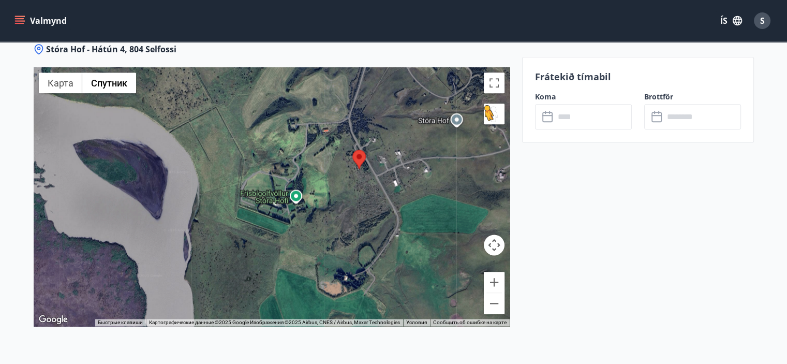
drag, startPoint x: 494, startPoint y: 116, endPoint x: 473, endPoint y: 122, distance: 22.5
click at [494, 116] on button "Перетащите человечка на карту, чтобы перейти в режим просмотра улиц" at bounding box center [494, 114] width 21 height 21
drag, startPoint x: 473, startPoint y: 122, endPoint x: 389, endPoint y: 151, distance: 88.2
click at [389, 151] on div "Нет данных." at bounding box center [272, 196] width 476 height 259
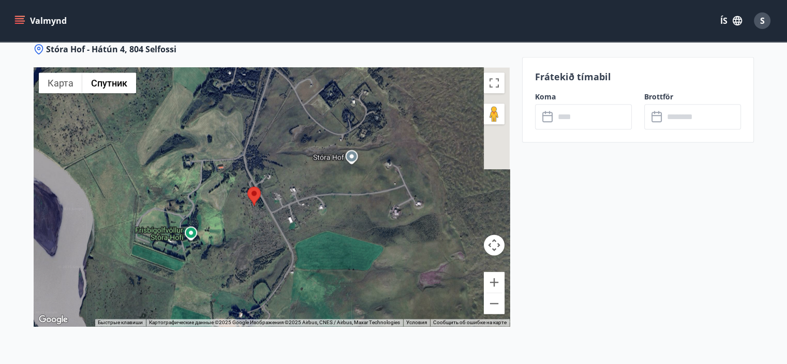
drag, startPoint x: 387, startPoint y: 152, endPoint x: 420, endPoint y: 145, distance: 33.4
click at [393, 151] on div "Нет данных." at bounding box center [272, 196] width 476 height 259
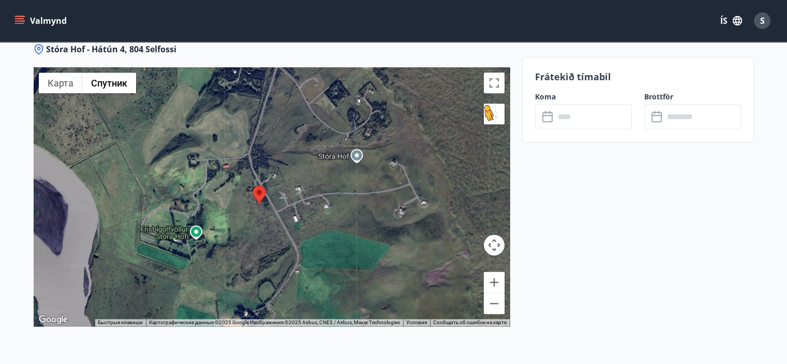
click at [484, 111] on button "Перетащите человечка на карту, чтобы перейти в режим просмотра улиц" at bounding box center [494, 114] width 21 height 21
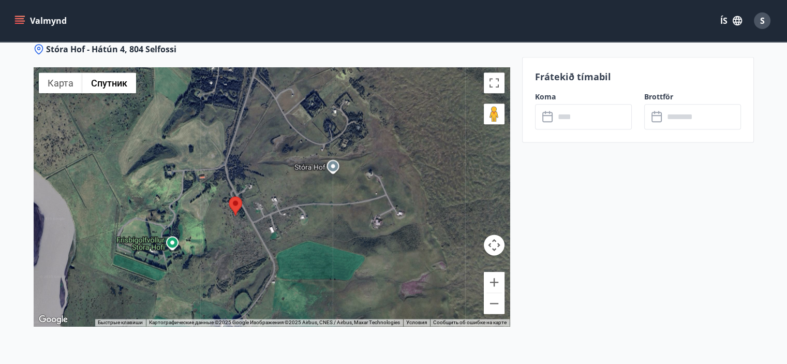
drag, startPoint x: 414, startPoint y: 136, endPoint x: 383, endPoint y: 151, distance: 35.0
click at [383, 151] on div "Нет данных." at bounding box center [272, 196] width 476 height 259
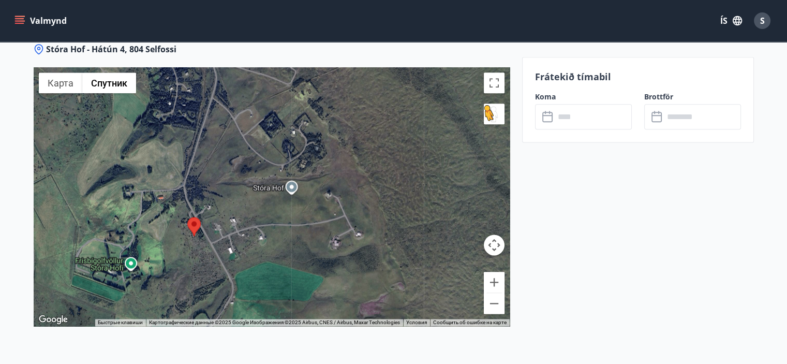
click at [484, 118] on button "Перетащите человечка на карту, чтобы перейти в режим просмотра улиц" at bounding box center [494, 114] width 21 height 21
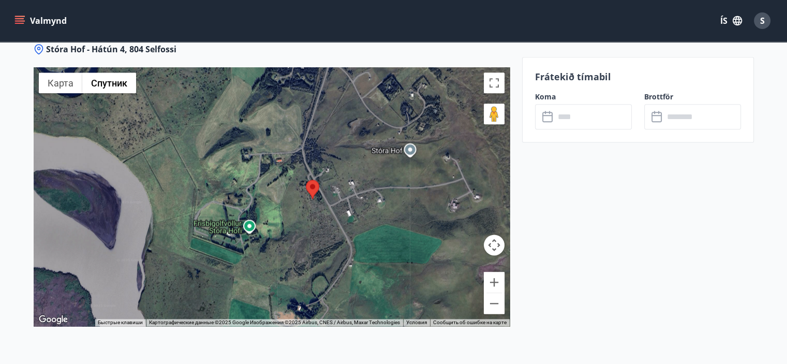
drag, startPoint x: 213, startPoint y: 218, endPoint x: 331, endPoint y: 181, distance: 124.2
click at [331, 181] on div "Нет данных." at bounding box center [272, 196] width 476 height 259
drag, startPoint x: 495, startPoint y: 114, endPoint x: 329, endPoint y: 205, distance: 189.2
click at [329, 205] on div "Чтобы активировать перетаскивание с помощью клавиатуры, нажмите Alt + Ввод. Пос…" at bounding box center [272, 196] width 476 height 259
click at [496, 280] on button "Увеличить" at bounding box center [494, 282] width 21 height 21
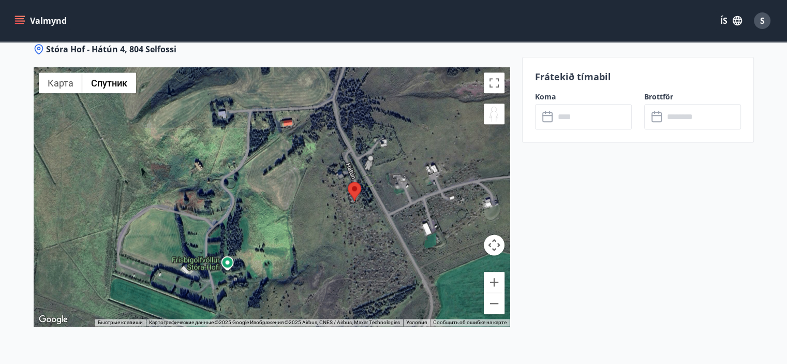
drag, startPoint x: 497, startPoint y: 118, endPoint x: 367, endPoint y: 180, distance: 144.2
click at [367, 180] on div "Чтобы активировать перетаскивание с помощью клавиатуры, нажмите Alt + Ввод. Пос…" at bounding box center [272, 196] width 476 height 259
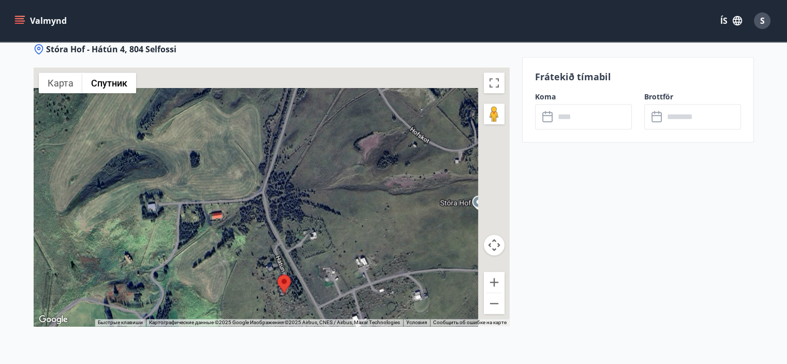
drag, startPoint x: 346, startPoint y: 215, endPoint x: 296, endPoint y: 254, distance: 63.5
click at [296, 254] on div "Для навигации используйте клавиши со стрелками. Нет данных." at bounding box center [272, 196] width 476 height 259
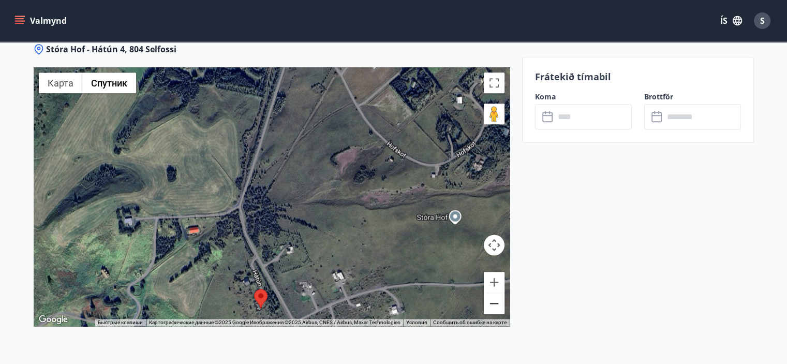
click at [499, 303] on button "Уменьшить" at bounding box center [494, 303] width 21 height 21
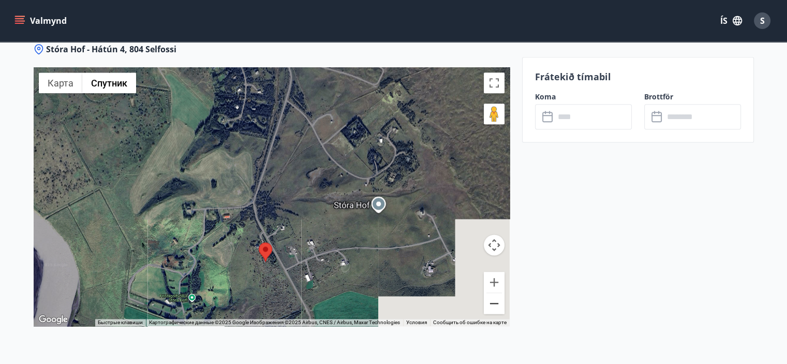
click at [499, 303] on button "Уменьшить" at bounding box center [494, 303] width 21 height 21
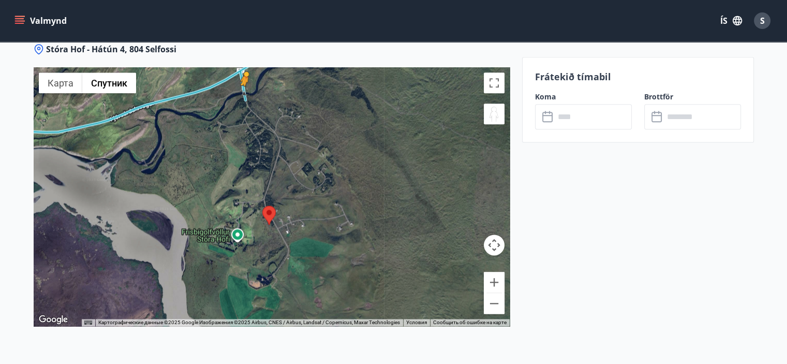
drag, startPoint x: 497, startPoint y: 120, endPoint x: 244, endPoint y: 95, distance: 254.8
click at [244, 95] on div "Чтобы активировать перетаскивание с помощью клавиатуры, нажмите Alt + Ввод. Пос…" at bounding box center [272, 196] width 476 height 259
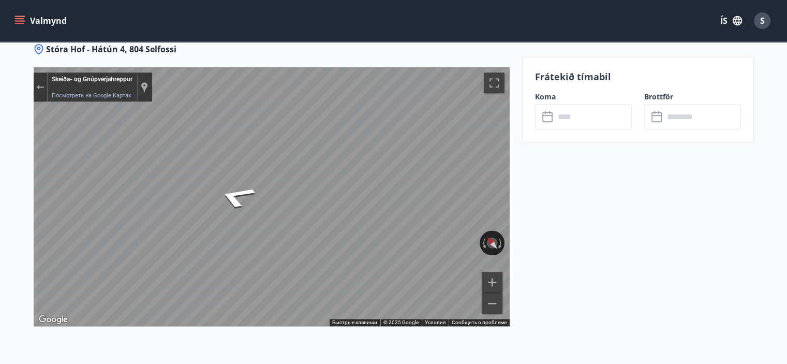
click at [272, 262] on div "Карта" at bounding box center [272, 196] width 476 height 259
click at [273, 248] on icon "На юг" at bounding box center [273, 245] width 64 height 20
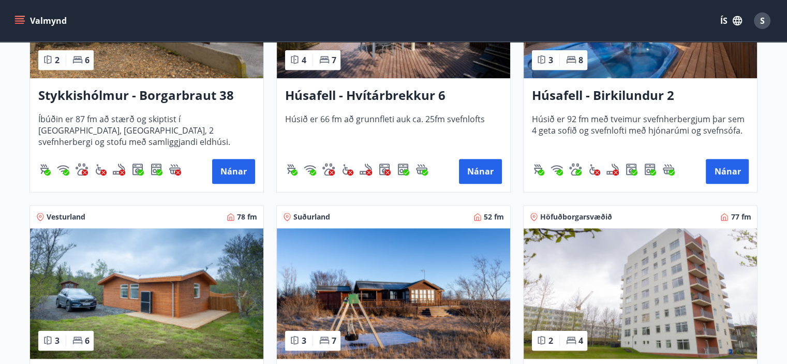
scroll to position [725, 0]
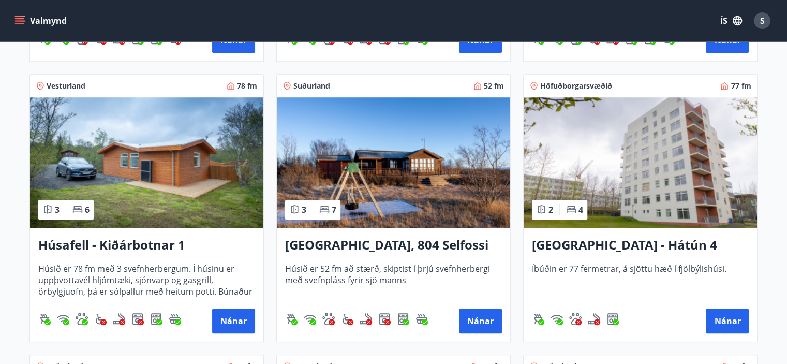
click at [361, 177] on img at bounding box center [393, 162] width 233 height 130
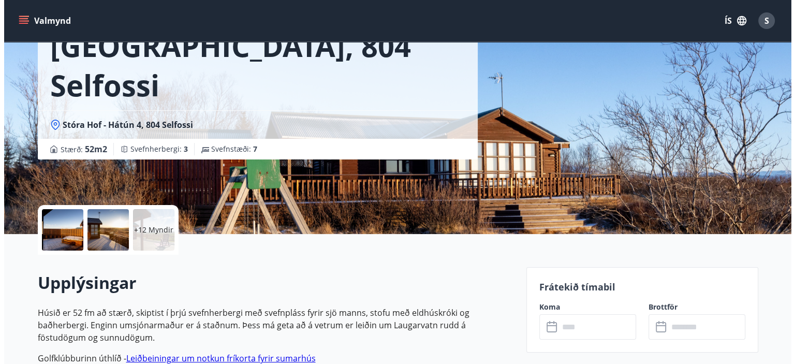
scroll to position [155, 0]
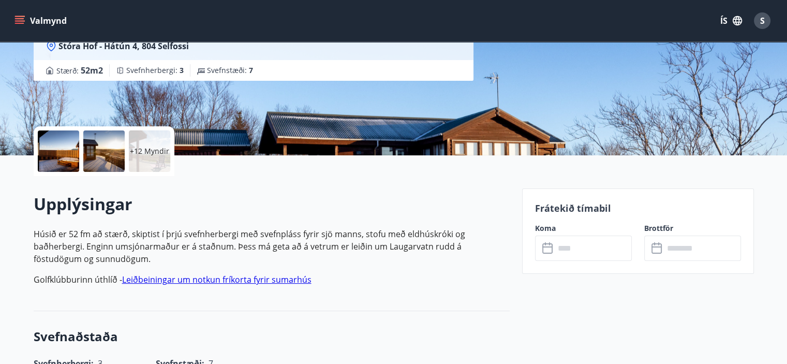
click at [150, 150] on p "+12 Myndir" at bounding box center [149, 151] width 39 height 10
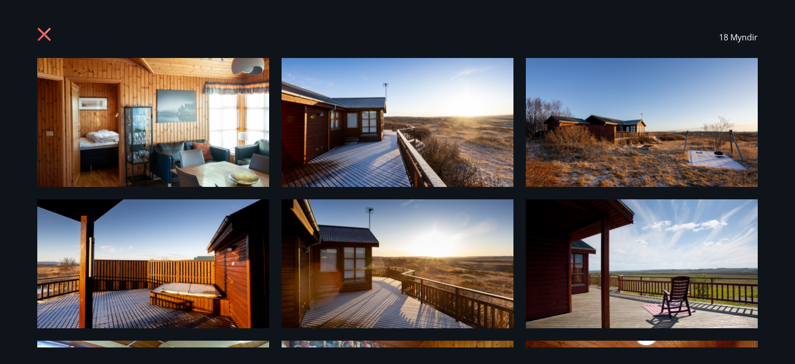
click at [196, 124] on img at bounding box center [153, 122] width 232 height 129
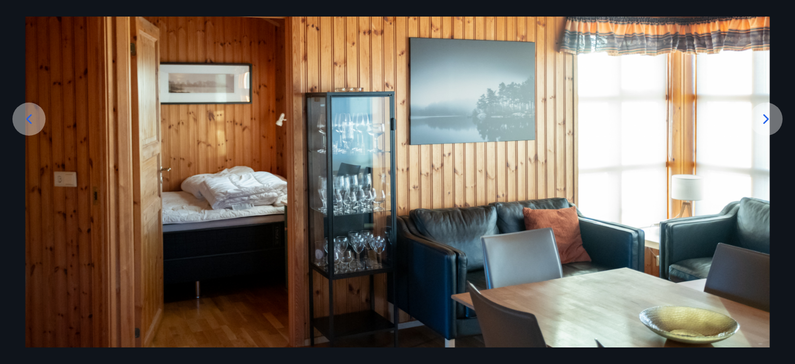
scroll to position [124, 0]
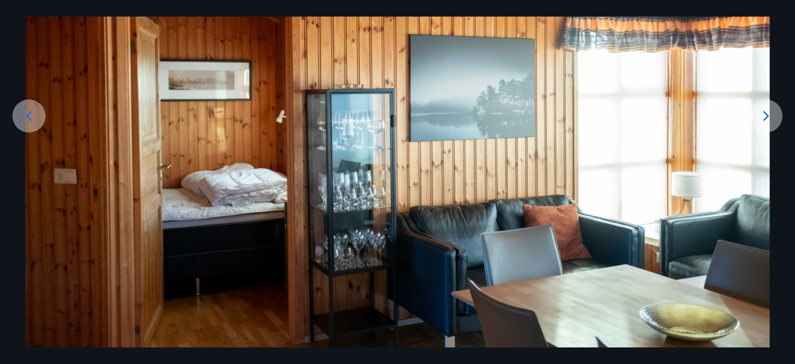
click at [769, 119] on icon at bounding box center [766, 116] width 17 height 17
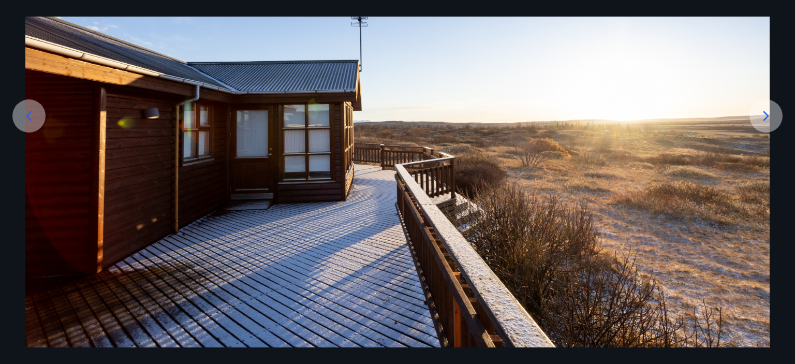
click at [768, 118] on icon at bounding box center [766, 116] width 17 height 17
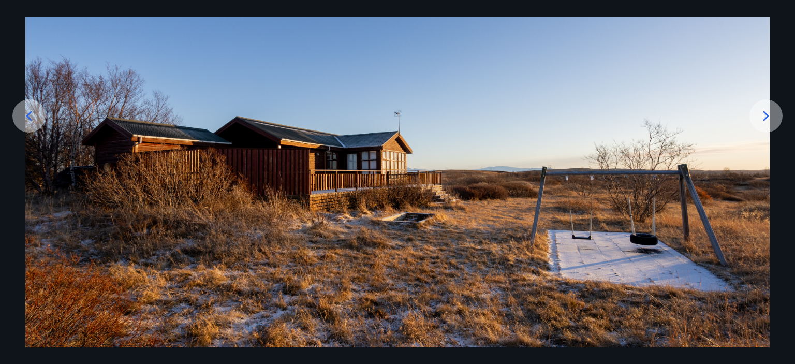
click at [768, 115] on icon at bounding box center [766, 116] width 6 height 10
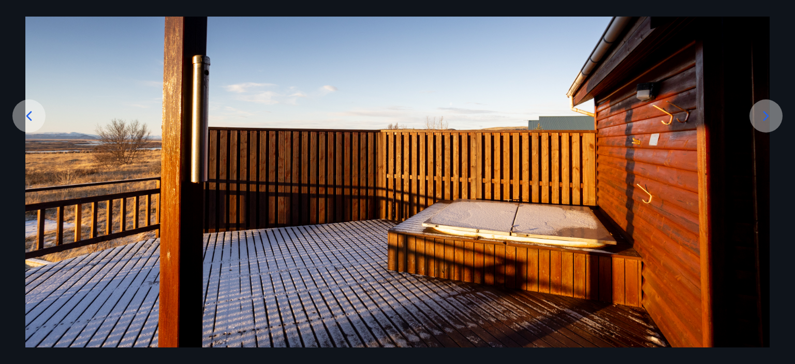
click at [768, 115] on icon at bounding box center [766, 116] width 6 height 10
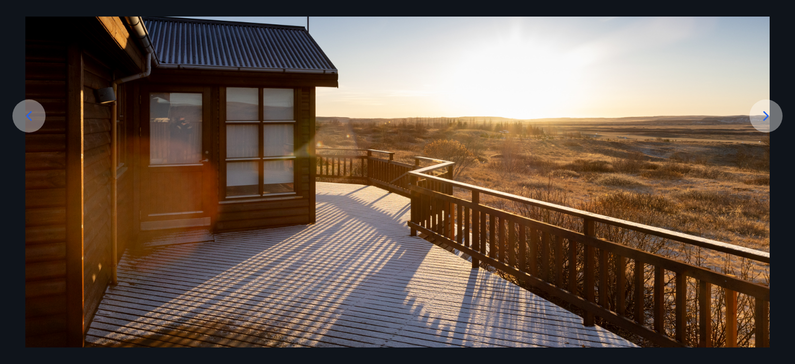
click at [768, 115] on icon at bounding box center [766, 116] width 6 height 10
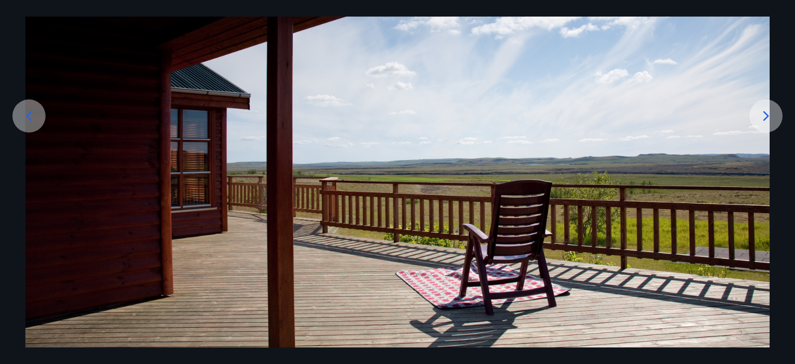
click at [768, 115] on icon at bounding box center [766, 116] width 6 height 10
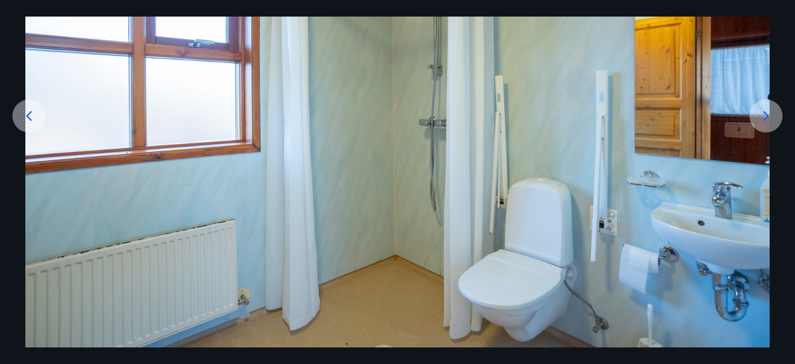
click at [767, 111] on icon at bounding box center [766, 116] width 17 height 17
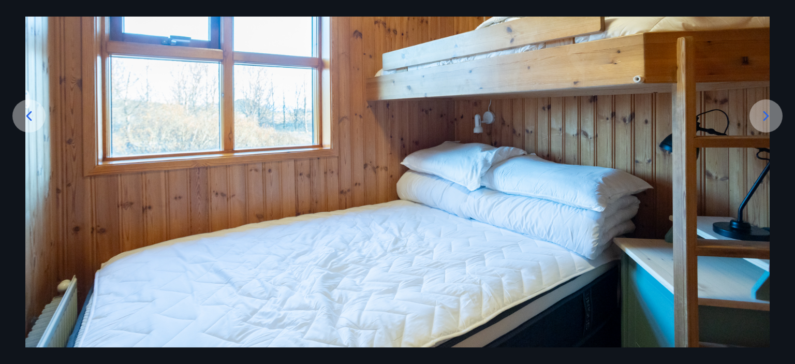
click at [767, 111] on icon at bounding box center [766, 116] width 17 height 17
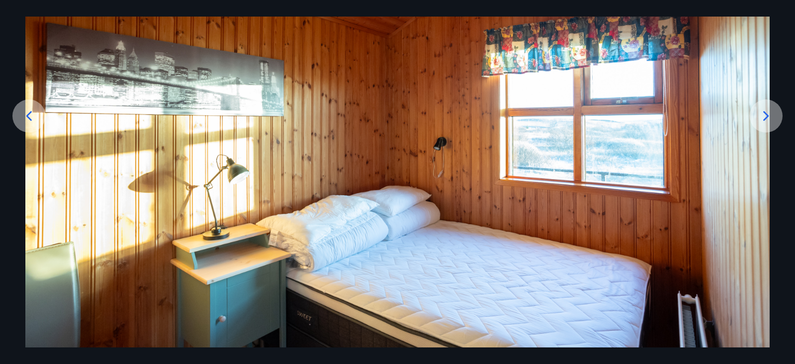
click at [766, 113] on icon at bounding box center [766, 116] width 6 height 10
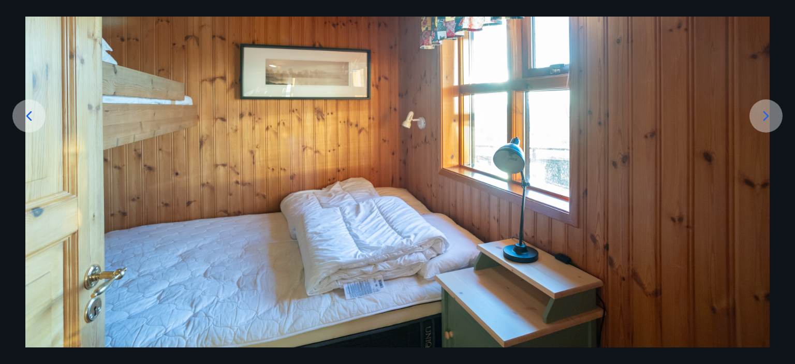
click at [766, 113] on icon at bounding box center [766, 116] width 6 height 10
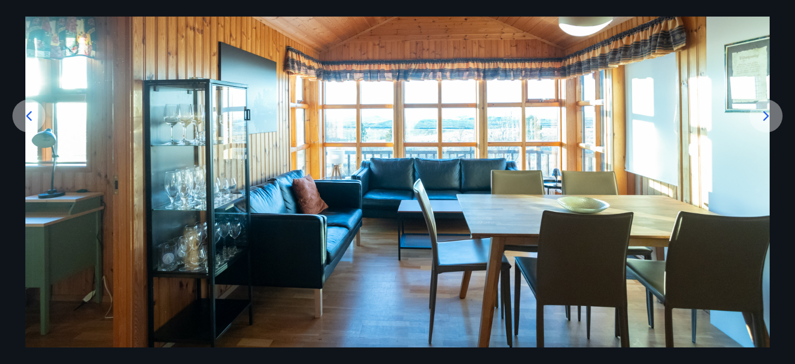
click at [766, 113] on icon at bounding box center [766, 116] width 6 height 10
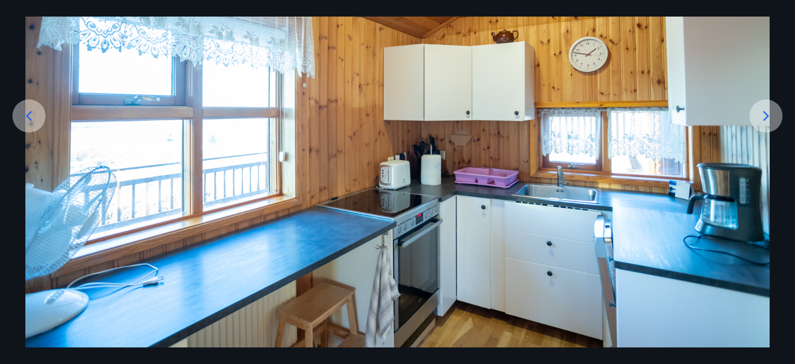
click at [766, 113] on icon at bounding box center [766, 116] width 6 height 10
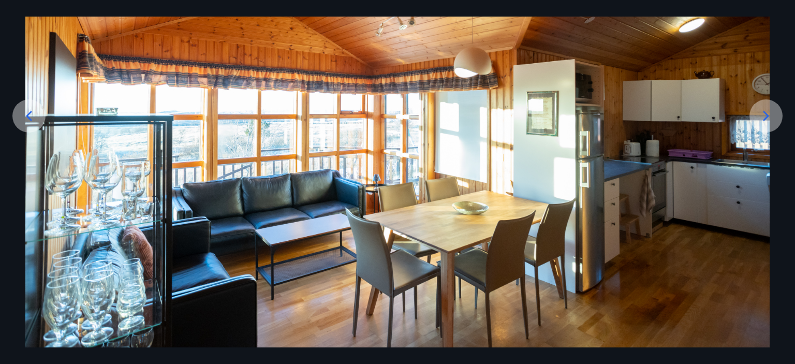
click at [766, 113] on icon at bounding box center [766, 116] width 6 height 10
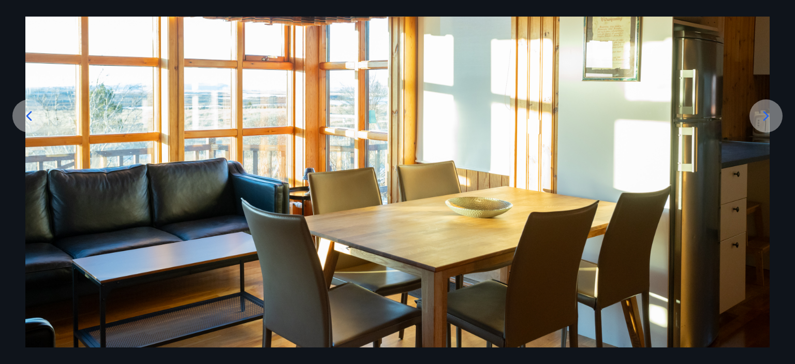
click at [766, 113] on icon at bounding box center [766, 116] width 6 height 10
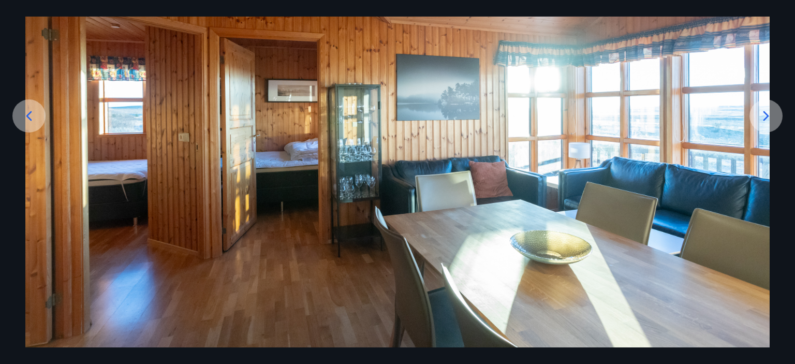
click at [766, 113] on icon at bounding box center [766, 116] width 6 height 10
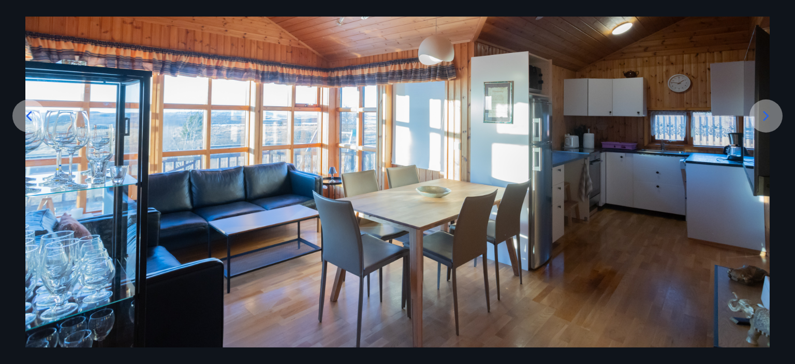
click at [766, 113] on icon at bounding box center [766, 116] width 6 height 10
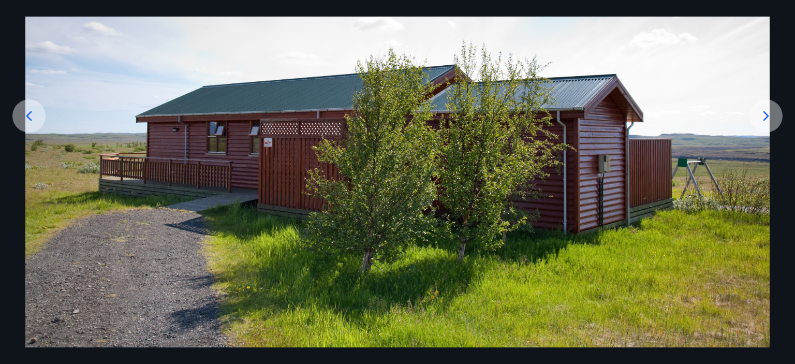
click at [766, 113] on icon at bounding box center [766, 116] width 6 height 10
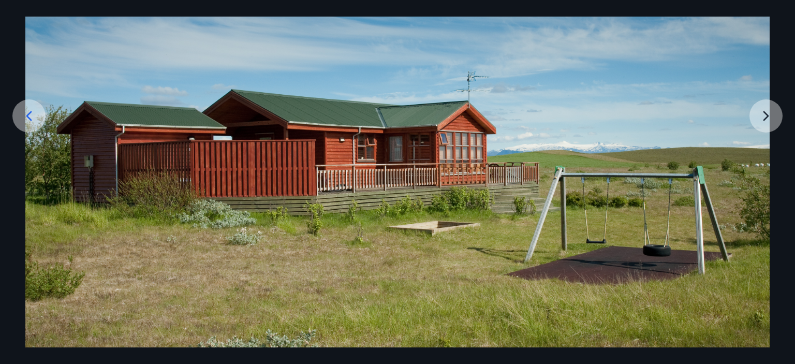
click at [766, 113] on img at bounding box center [397, 141] width 744 height 414
click at [766, 114] on img at bounding box center [397, 141] width 744 height 414
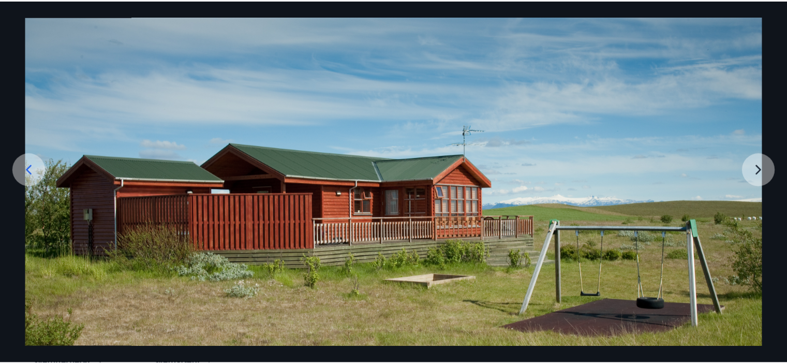
scroll to position [0, 0]
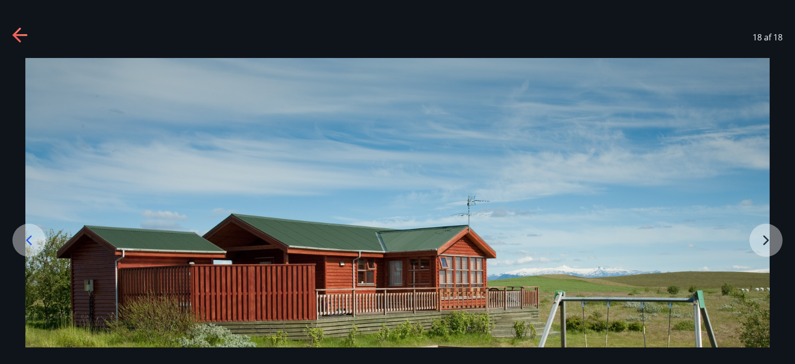
click at [17, 35] on icon at bounding box center [19, 35] width 14 height 2
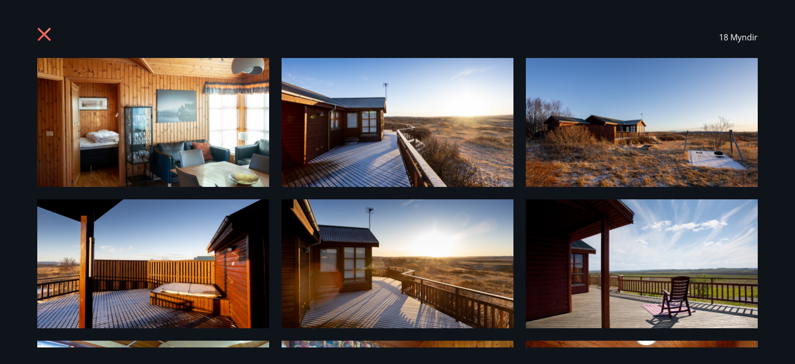
click at [39, 35] on icon at bounding box center [45, 35] width 17 height 17
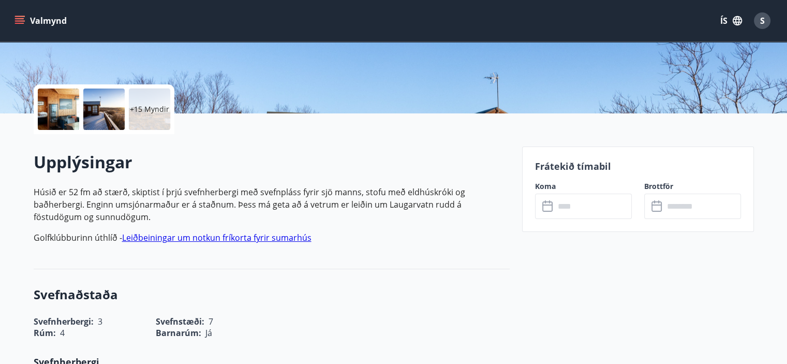
scroll to position [259, 0]
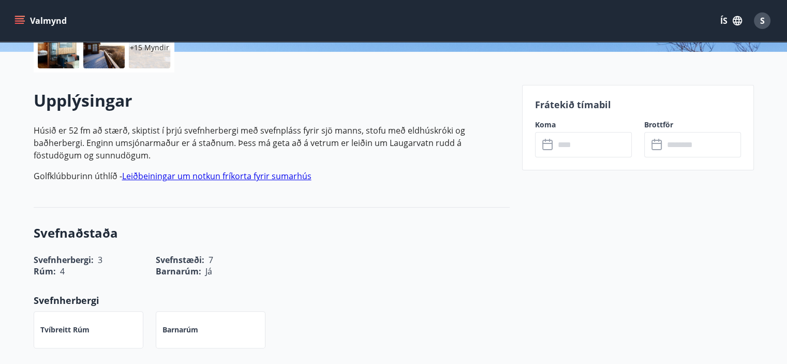
click at [582, 144] on input "text" at bounding box center [593, 144] width 77 height 25
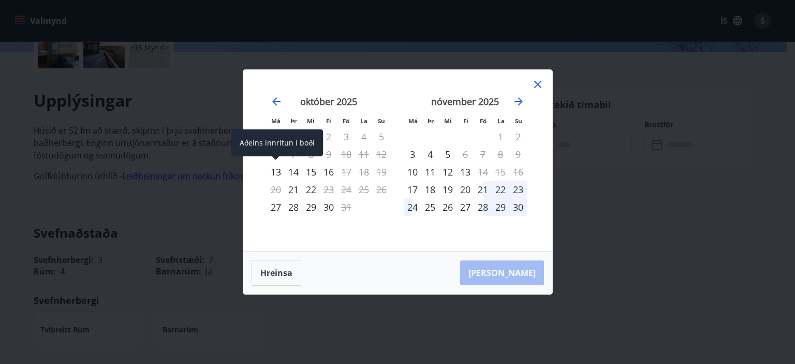
click at [267, 171] on div "13" at bounding box center [276, 172] width 18 height 18
click at [273, 171] on div "13" at bounding box center [276, 172] width 18 height 18
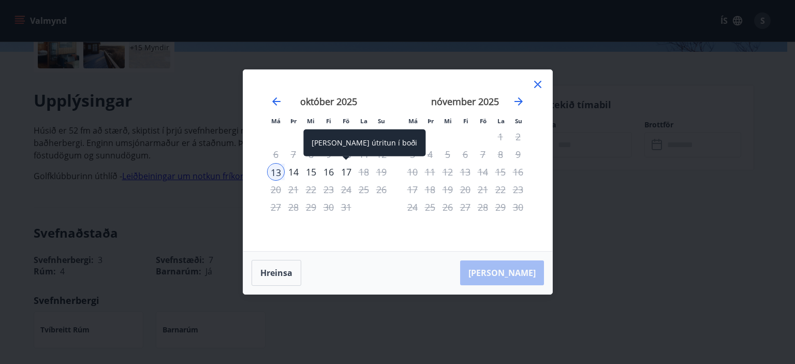
click at [346, 171] on div "17" at bounding box center [346, 172] width 18 height 18
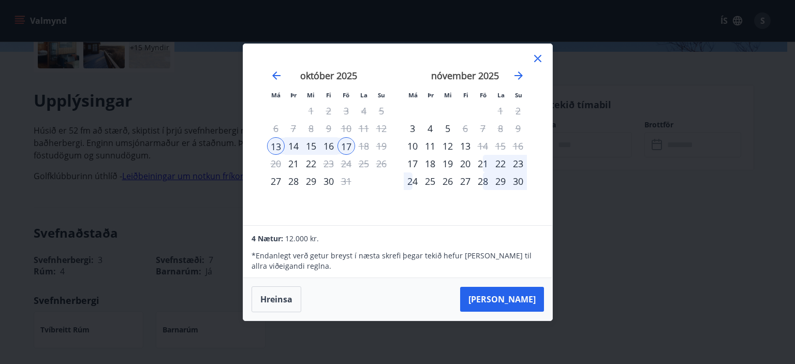
click at [536, 55] on icon at bounding box center [538, 58] width 12 height 12
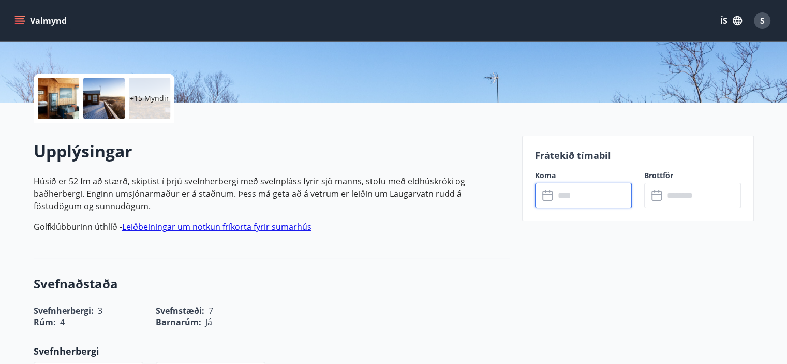
scroll to position [207, 0]
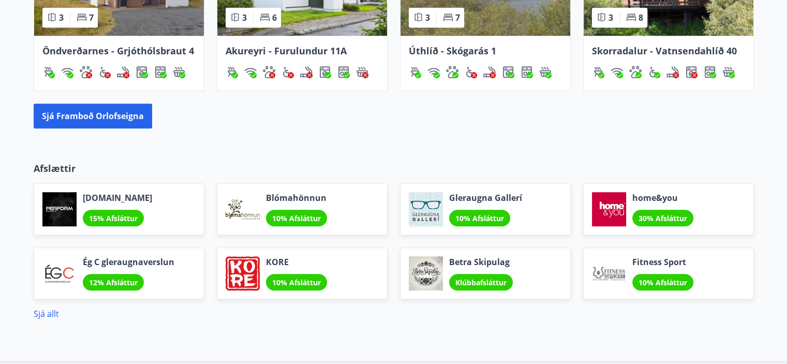
scroll to position [760, 0]
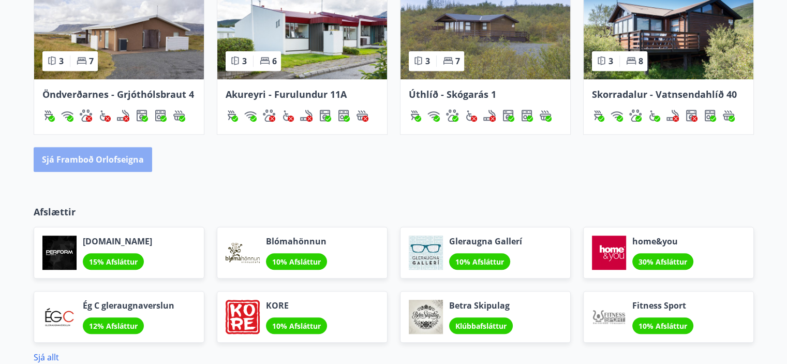
click at [101, 161] on button "Sjá framboð orlofseigna" at bounding box center [93, 159] width 119 height 25
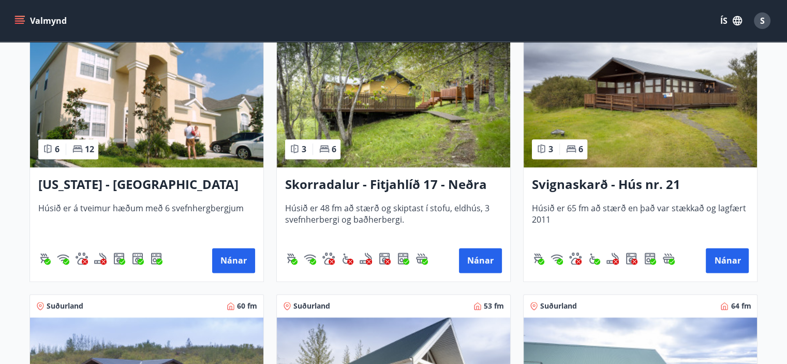
scroll to position [1354, 0]
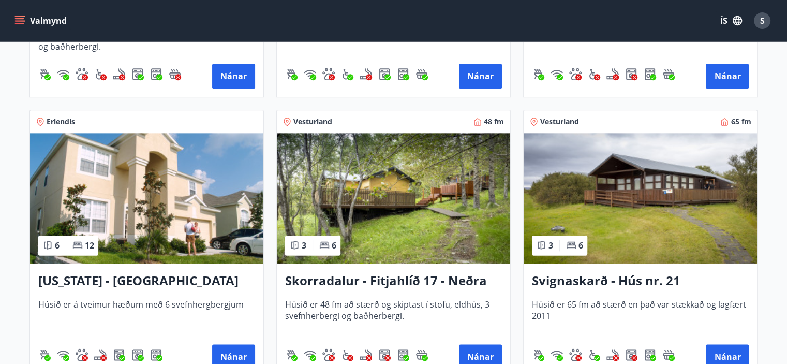
click at [421, 188] on img at bounding box center [393, 198] width 233 height 130
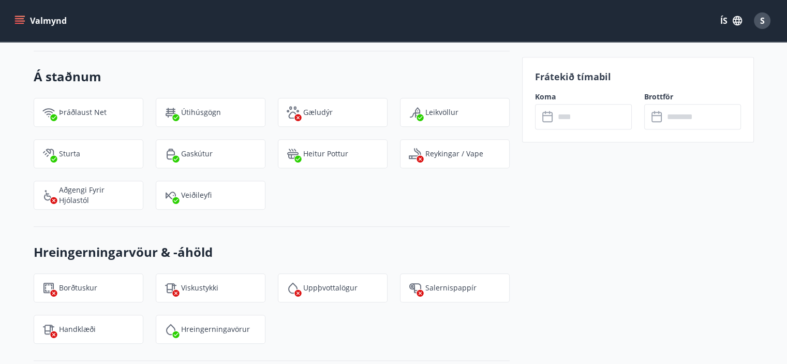
scroll to position [983, 0]
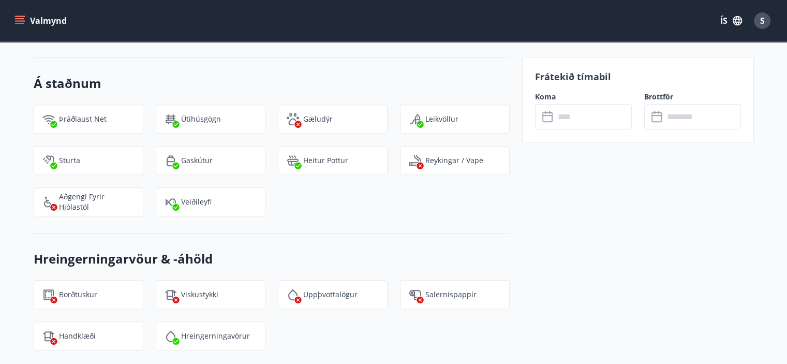
click at [587, 117] on input "text" at bounding box center [593, 116] width 77 height 25
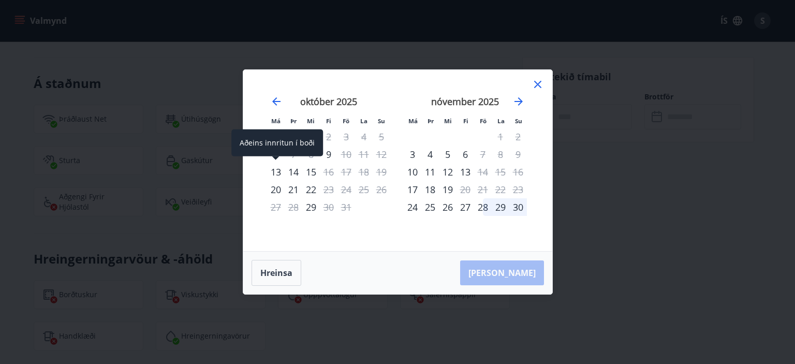
click at [275, 171] on div "13" at bounding box center [276, 172] width 18 height 18
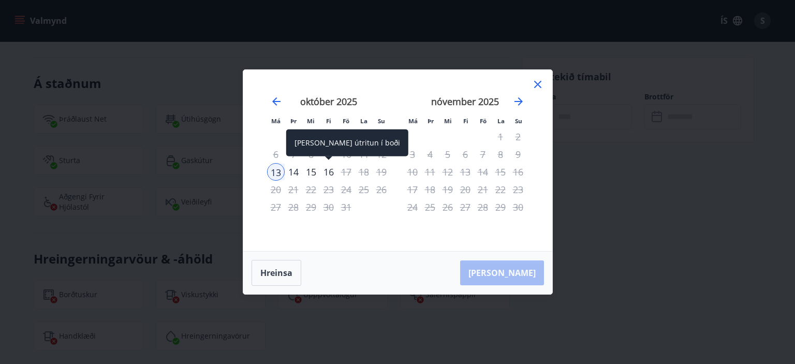
click at [331, 171] on div "16" at bounding box center [329, 172] width 18 height 18
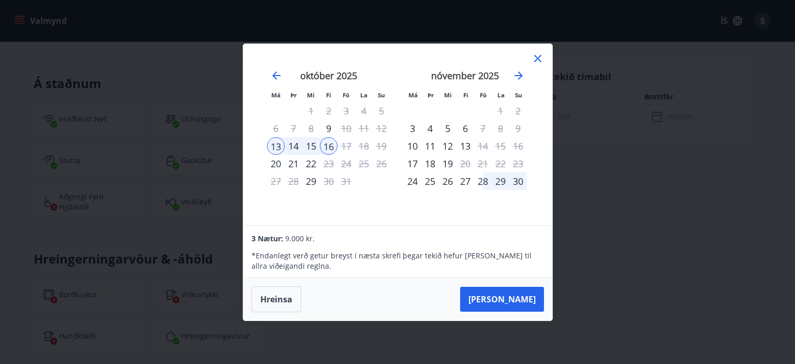
click at [537, 60] on icon at bounding box center [538, 58] width 12 height 12
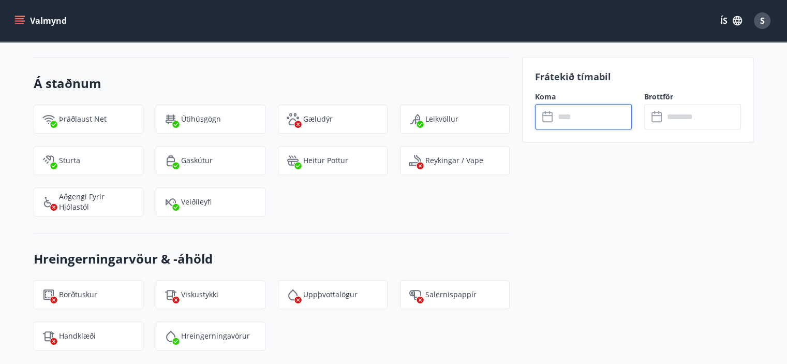
click at [569, 112] on input "text" at bounding box center [593, 116] width 77 height 25
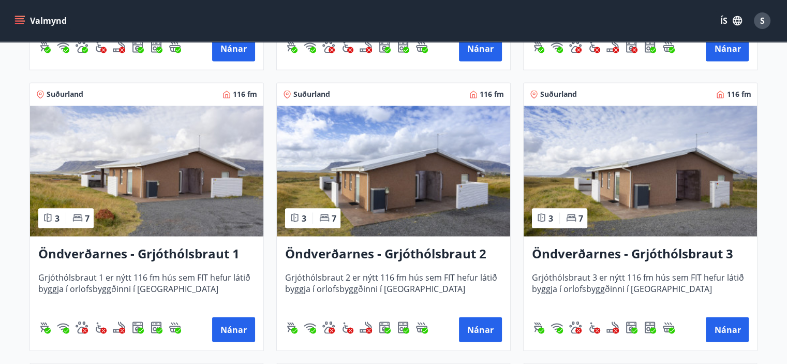
scroll to position [1863, 0]
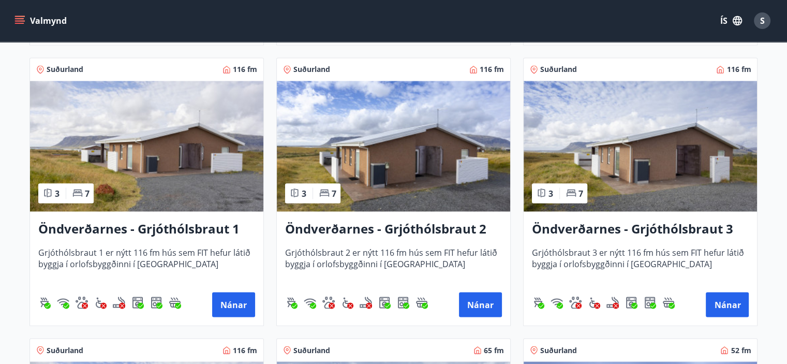
click at [183, 139] on img at bounding box center [146, 146] width 233 height 130
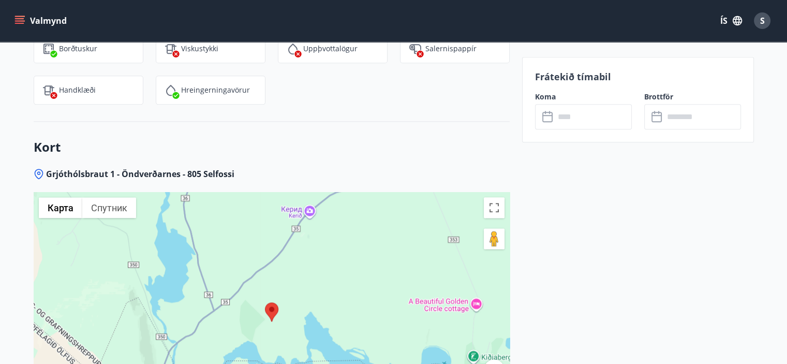
scroll to position [1398, 0]
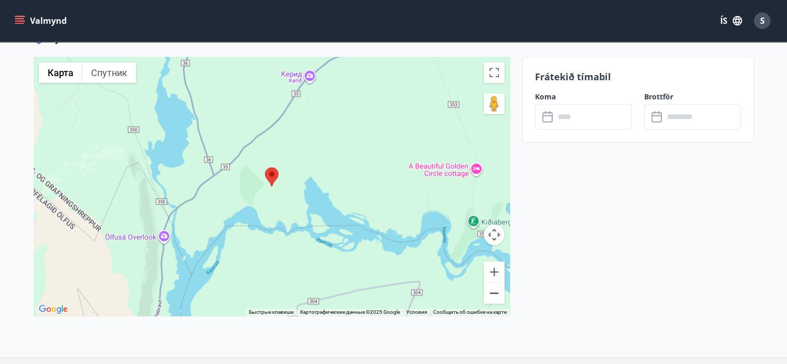
click at [497, 288] on button "Уменьшить" at bounding box center [494, 293] width 21 height 21
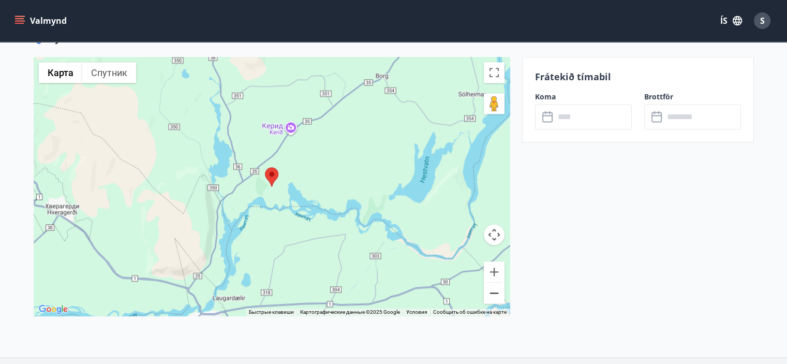
click at [497, 288] on button "Уменьшить" at bounding box center [494, 293] width 21 height 21
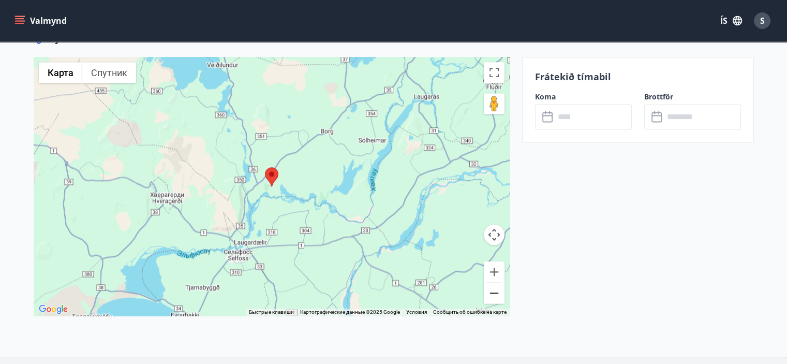
click at [497, 288] on button "Уменьшить" at bounding box center [494, 293] width 21 height 21
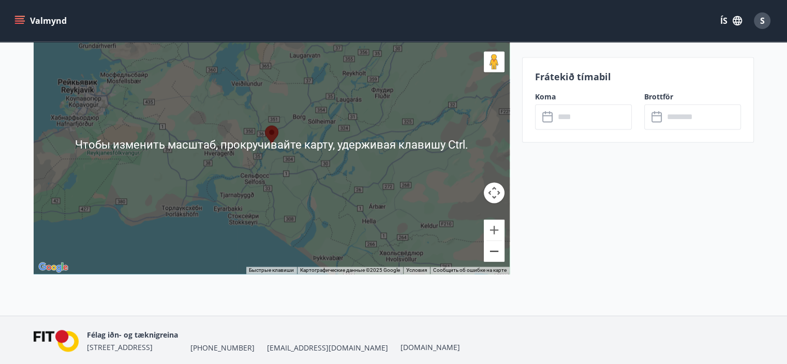
scroll to position [1449, 0]
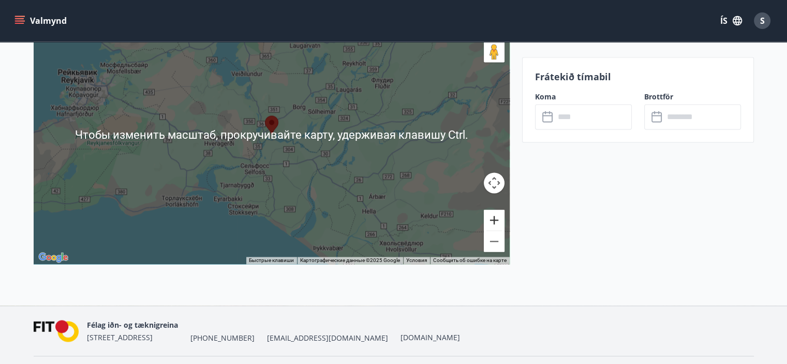
click at [495, 219] on button "Увеличить" at bounding box center [494, 220] width 21 height 21
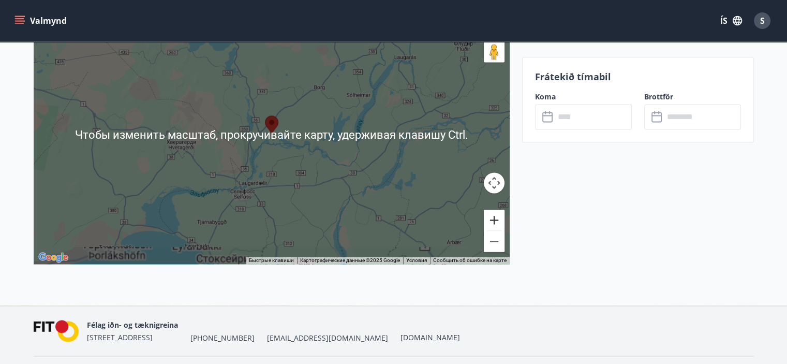
click at [495, 219] on button "Увеличить" at bounding box center [494, 220] width 21 height 21
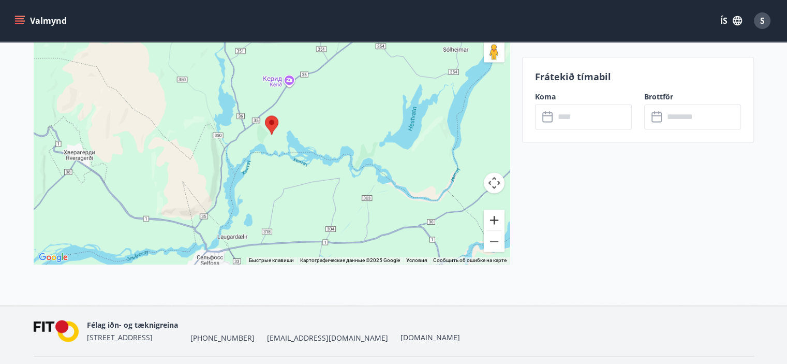
click at [495, 219] on button "Увеличить" at bounding box center [494, 220] width 21 height 21
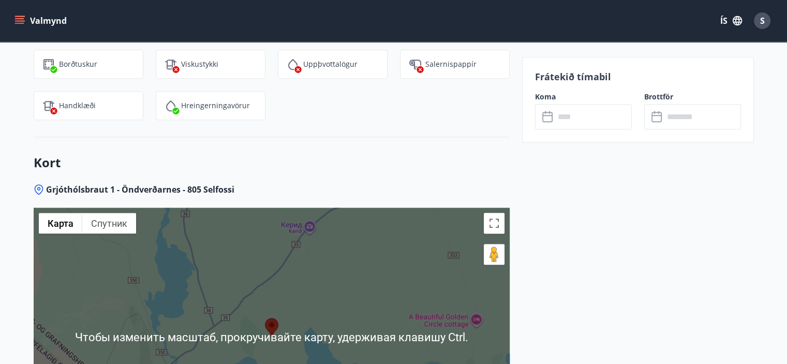
scroll to position [1242, 0]
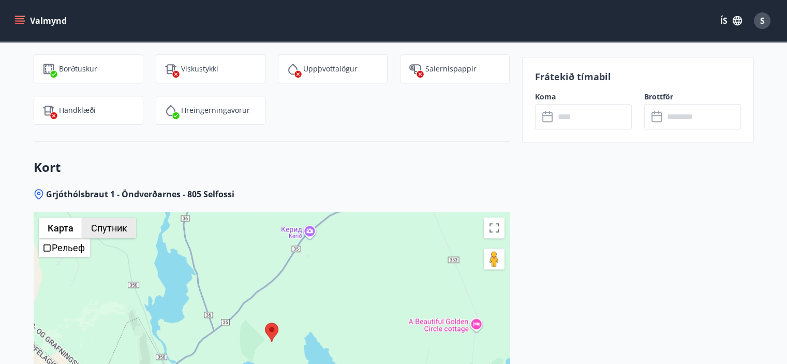
click at [106, 226] on button "Спутник" at bounding box center [109, 227] width 54 height 21
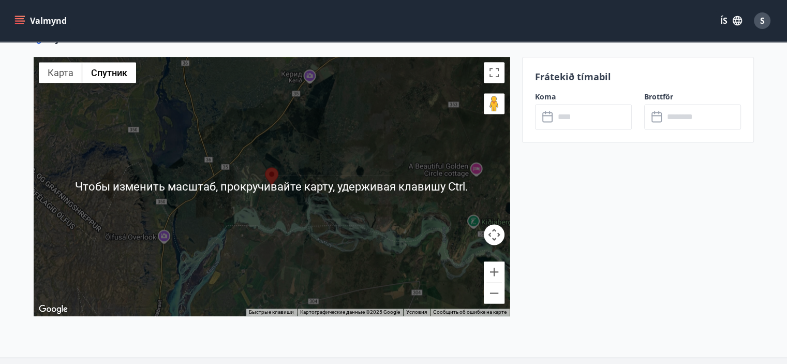
scroll to position [1477, 0]
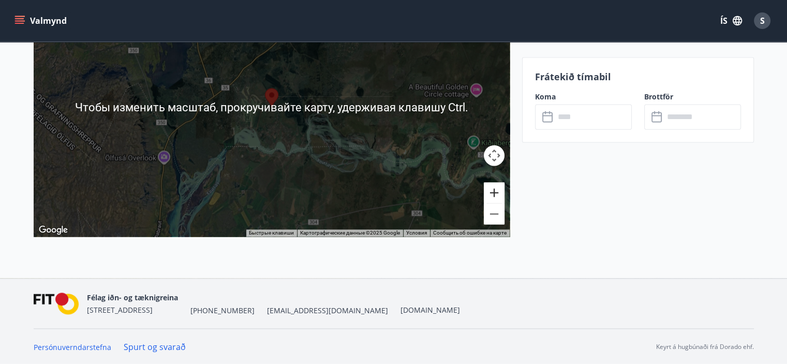
click at [493, 194] on button "Увеличить" at bounding box center [494, 192] width 21 height 21
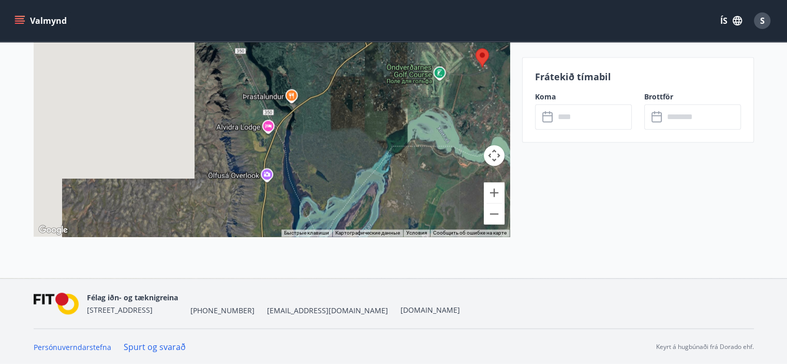
drag, startPoint x: 167, startPoint y: 134, endPoint x: 368, endPoint y: 86, distance: 206.3
click at [369, 86] on div at bounding box center [272, 107] width 476 height 259
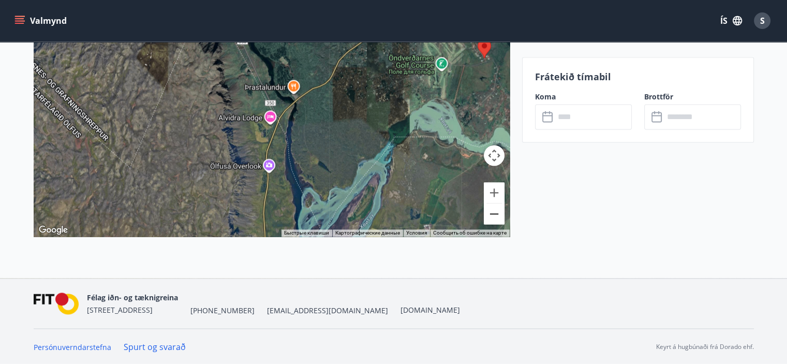
click at [498, 211] on button "Уменьшить" at bounding box center [494, 213] width 21 height 21
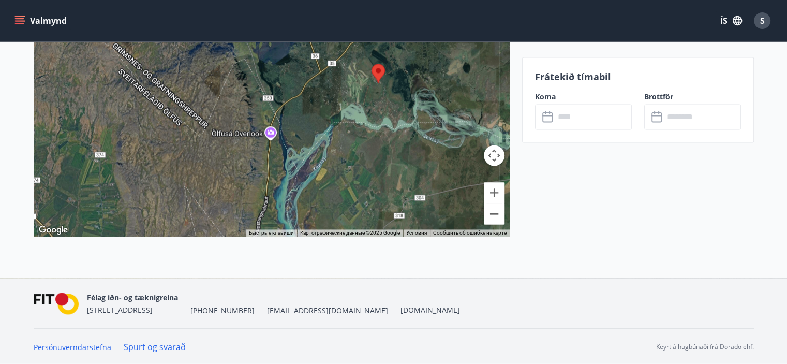
click at [498, 211] on button "Уменьшить" at bounding box center [494, 213] width 21 height 21
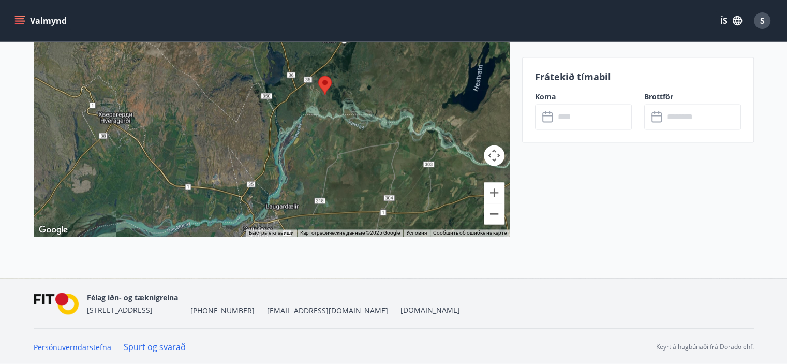
click at [498, 211] on button "Уменьшить" at bounding box center [494, 213] width 21 height 21
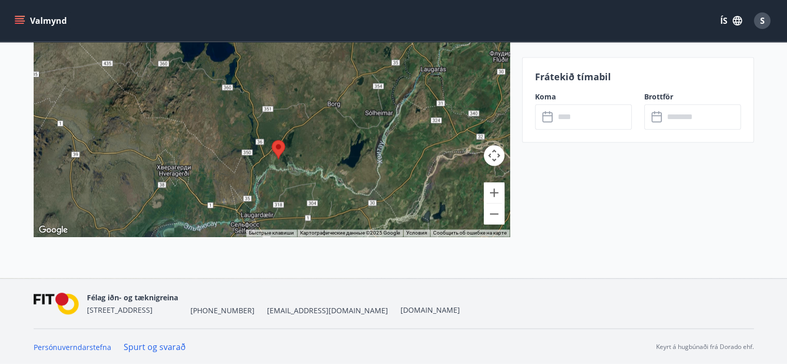
drag, startPoint x: 292, startPoint y: 110, endPoint x: 272, endPoint y: 172, distance: 65.2
click at [272, 172] on div at bounding box center [272, 107] width 476 height 259
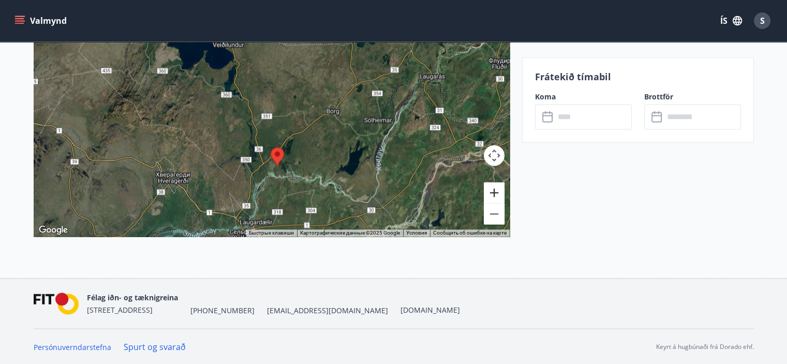
click at [495, 190] on button "Увеличить" at bounding box center [494, 192] width 21 height 21
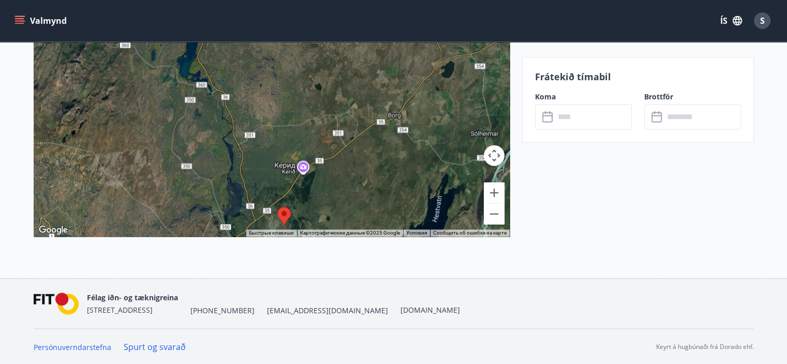
drag, startPoint x: 369, startPoint y: 154, endPoint x: 381, endPoint y: 132, distance: 25.0
click at [381, 132] on div at bounding box center [272, 107] width 476 height 259
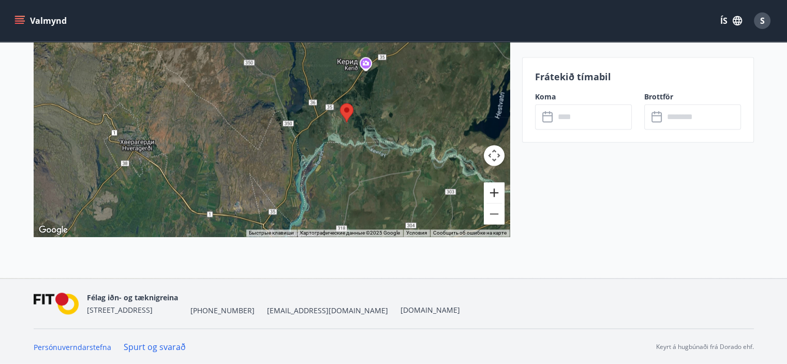
click at [493, 192] on button "Увеличить" at bounding box center [494, 192] width 21 height 21
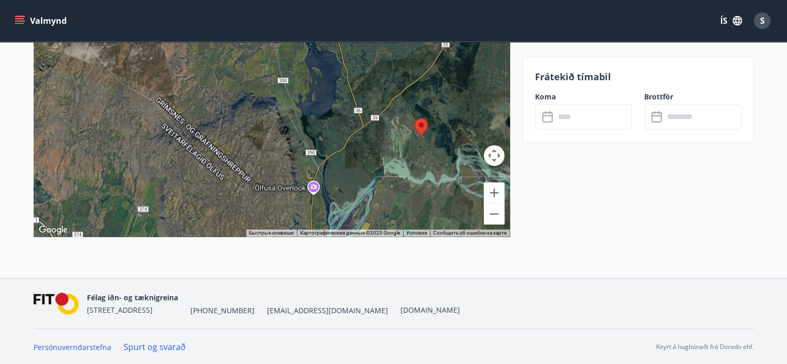
click at [578, 110] on input "text" at bounding box center [593, 116] width 77 height 25
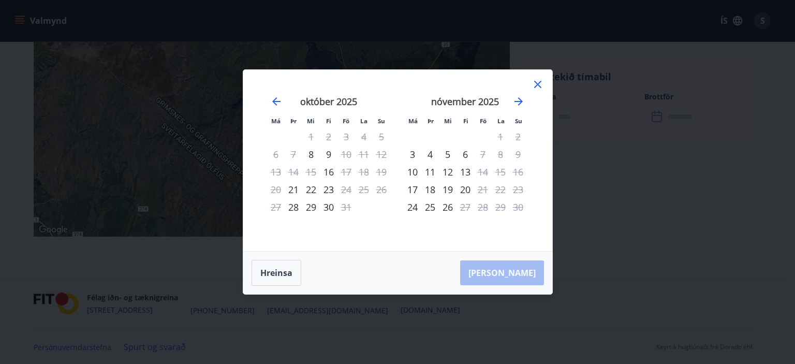
click at [536, 83] on icon at bounding box center [537, 84] width 7 height 7
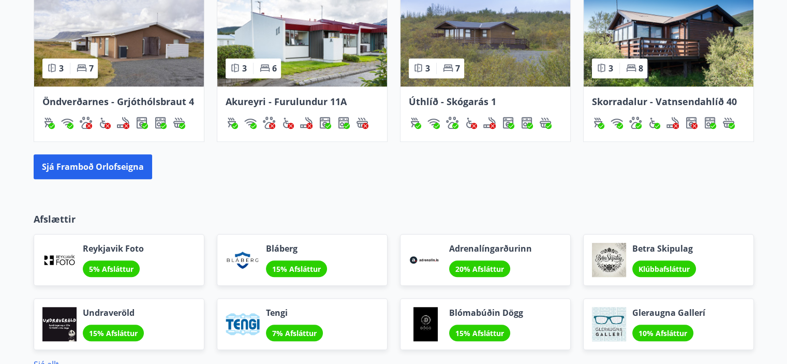
scroll to position [640, 0]
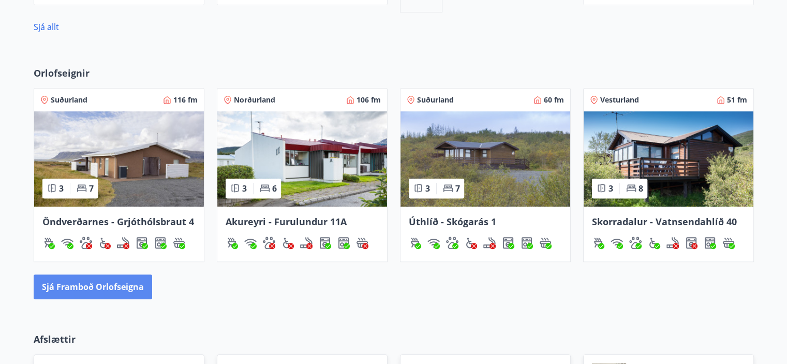
click at [101, 286] on button "Sjá framboð orlofseigna" at bounding box center [93, 286] width 119 height 25
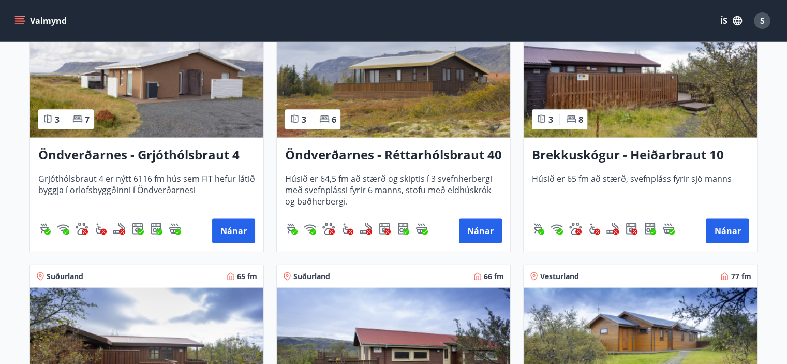
scroll to position [2174, 0]
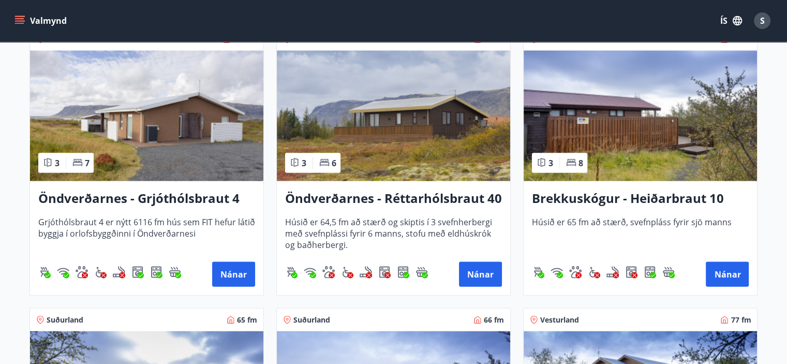
click at [650, 139] on img at bounding box center [640, 116] width 233 height 130
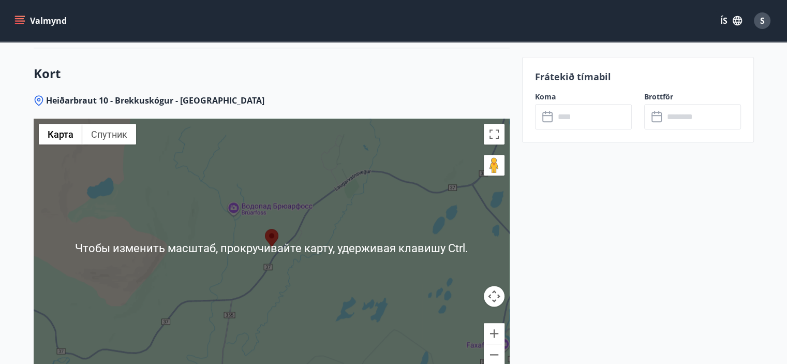
scroll to position [1294, 0]
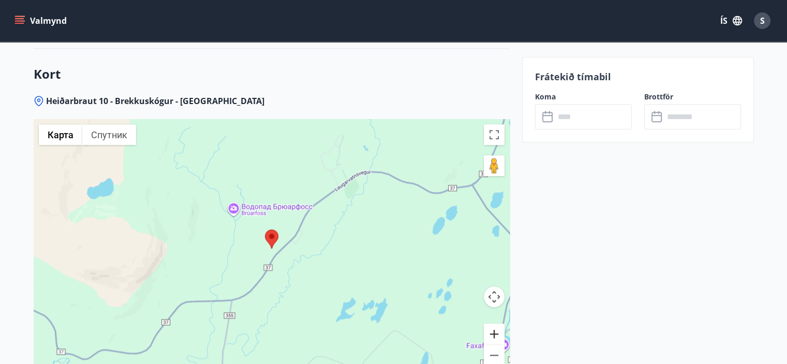
click at [493, 333] on button "Увеличить" at bounding box center [494, 333] width 21 height 21
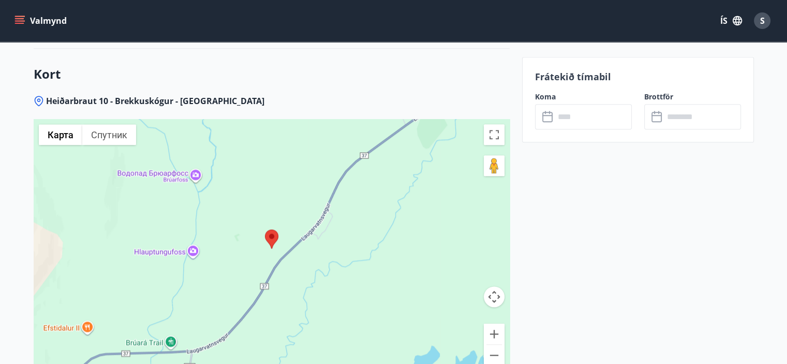
click at [193, 173] on div at bounding box center [272, 248] width 476 height 259
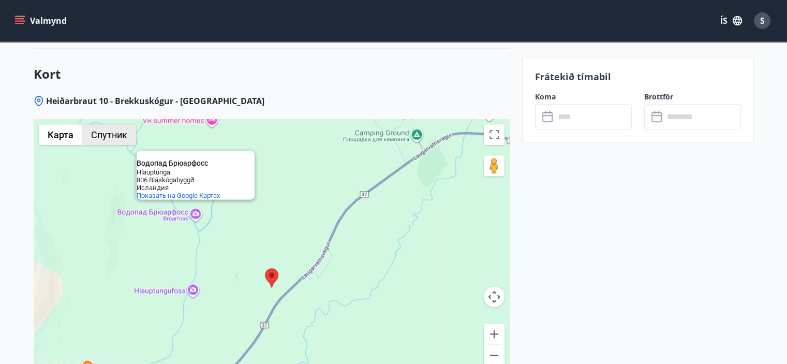
click at [101, 135] on button "Спутник" at bounding box center [109, 134] width 54 height 21
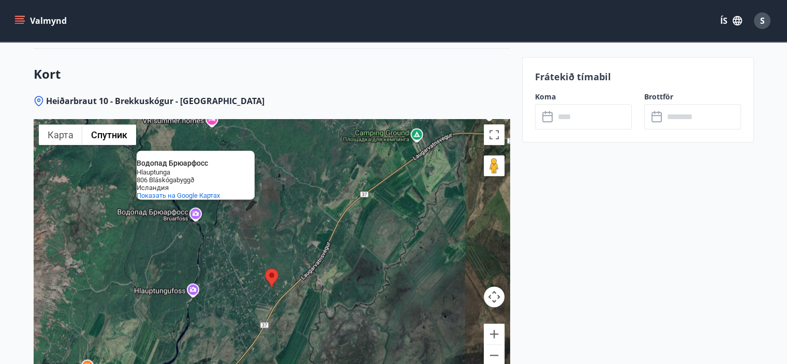
click at [193, 213] on div "Водопад Брюарфосс Водопад Брюарфосс Hlauptunga 806 Bláskógabyggð Исландия Показ…" at bounding box center [272, 248] width 476 height 259
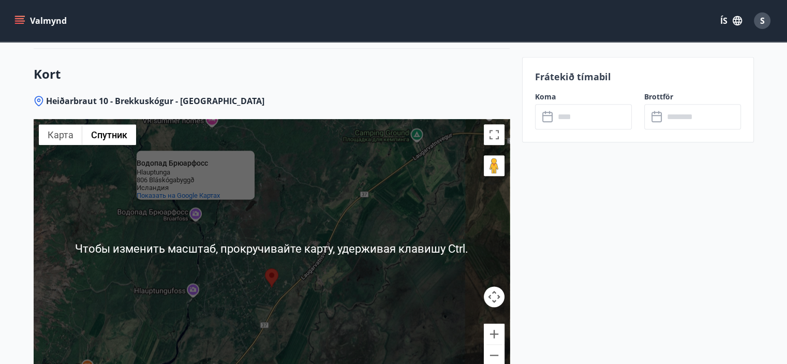
scroll to position [1398, 0]
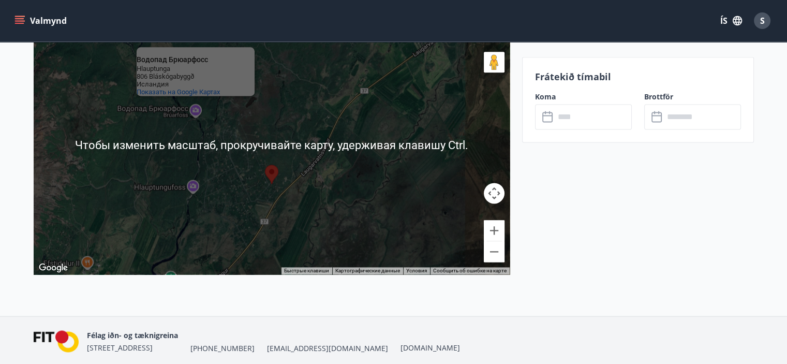
click at [196, 189] on div "Водопад Брюарфосс Водопад Брюарфосс Hlauptunga 806 Bláskógabyggð Исландия Показ…" at bounding box center [272, 145] width 476 height 259
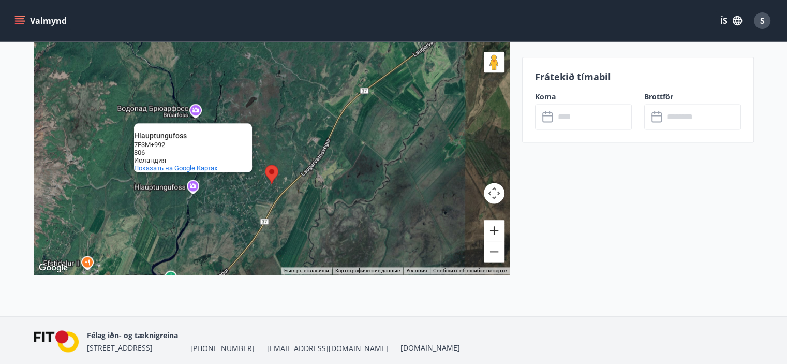
click at [489, 232] on button "Увеличить" at bounding box center [494, 230] width 21 height 21
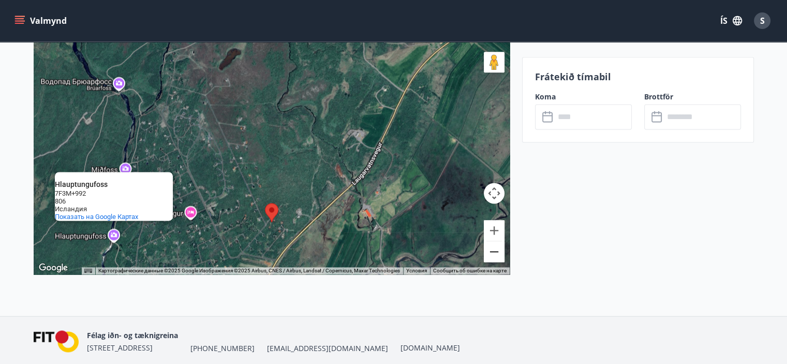
click at [493, 257] on button "Уменьшить" at bounding box center [494, 251] width 21 height 21
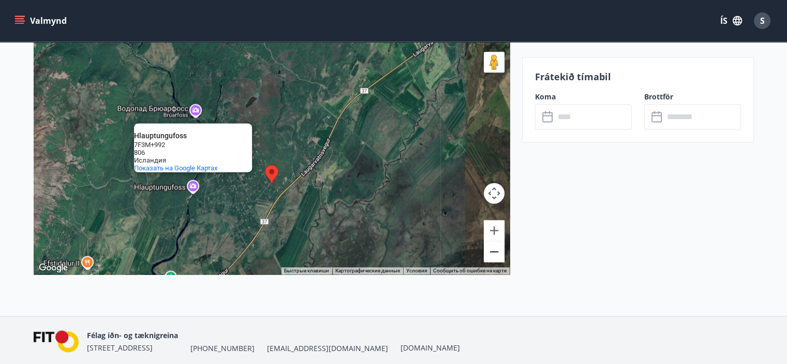
click at [493, 257] on button "Уменьшить" at bounding box center [494, 251] width 21 height 21
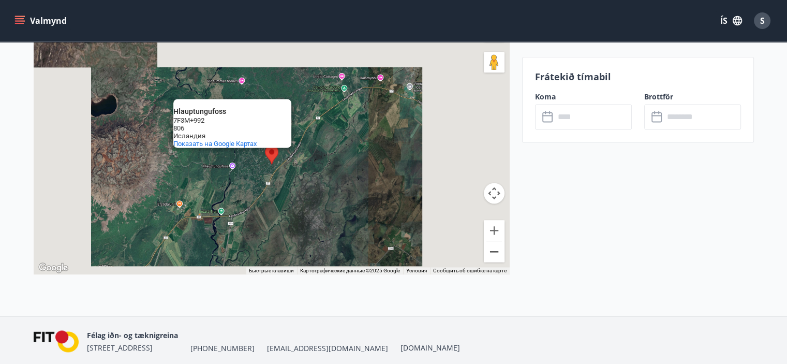
click at [493, 257] on button "Уменьшить" at bounding box center [494, 251] width 21 height 21
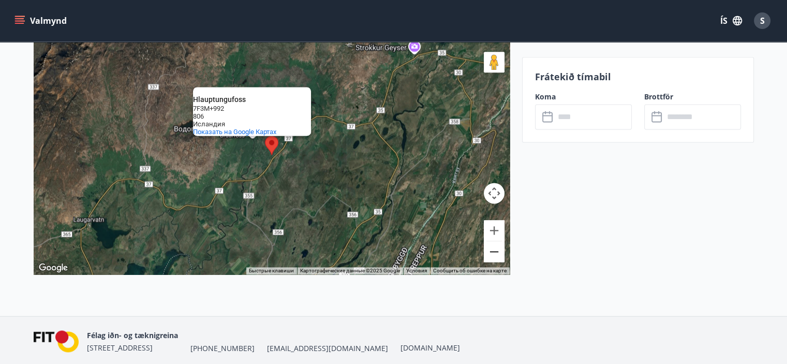
click at [493, 257] on button "Уменьшить" at bounding box center [494, 251] width 21 height 21
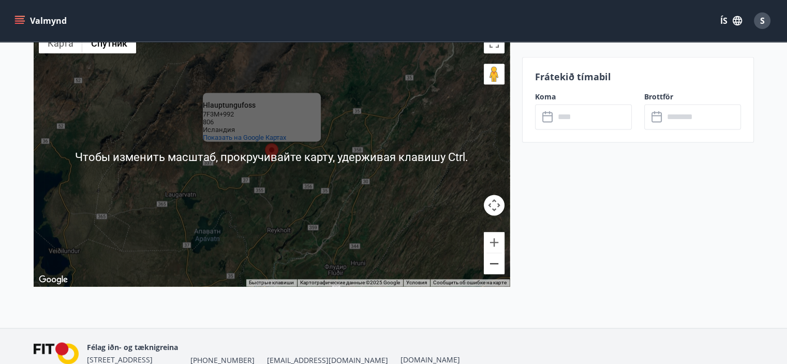
scroll to position [1332, 0]
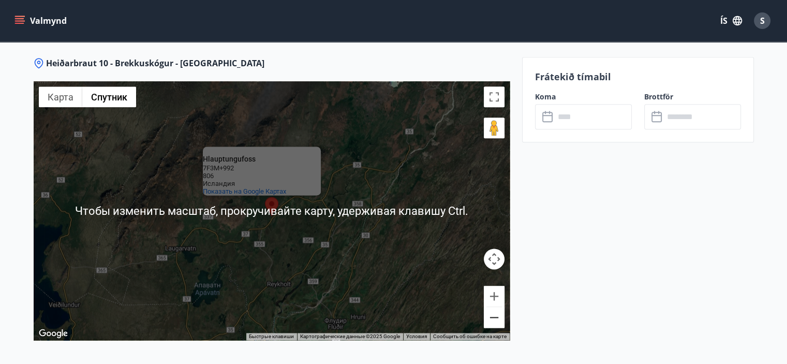
click at [495, 319] on button "Уменьшить" at bounding box center [494, 317] width 21 height 21
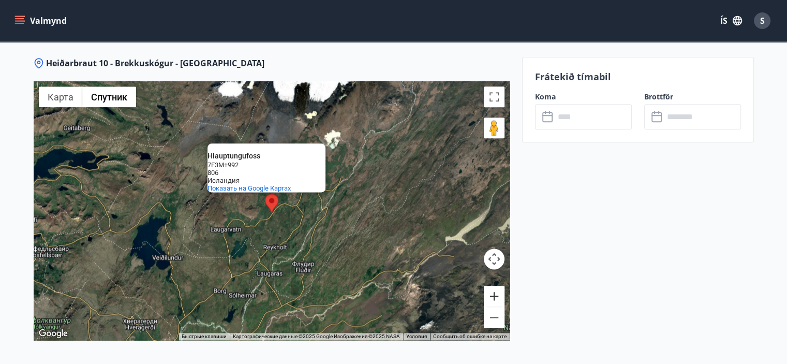
click at [493, 296] on button "Увеличить" at bounding box center [494, 296] width 21 height 21
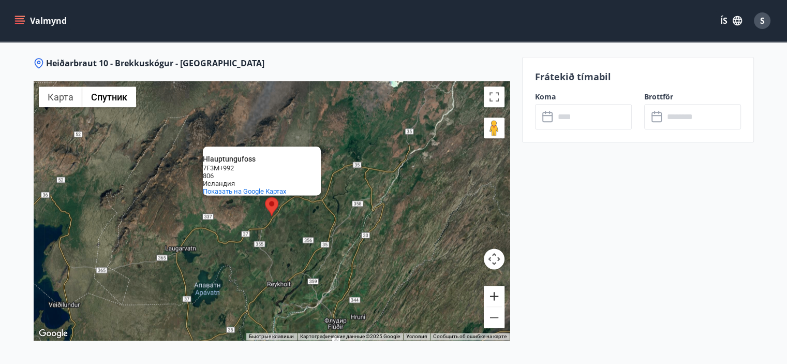
click at [493, 296] on button "Увеличить" at bounding box center [494, 296] width 21 height 21
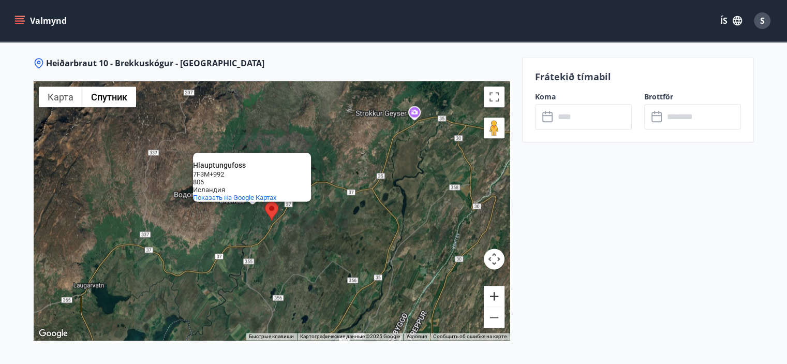
click at [493, 296] on button "Увеличить" at bounding box center [494, 296] width 21 height 21
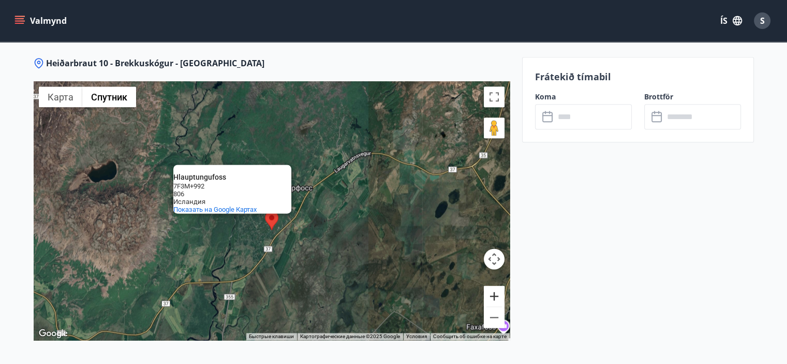
click at [495, 297] on button "Увеличить" at bounding box center [494, 296] width 21 height 21
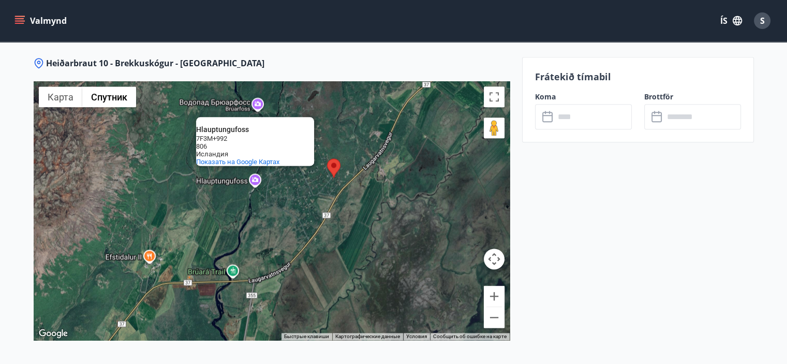
drag, startPoint x: 325, startPoint y: 256, endPoint x: 387, endPoint y: 184, distance: 95.0
click at [387, 184] on div "Hlauptungufoss Hlauptungufoss 7F3M+992 806 Исландия Показать на Google Картах" at bounding box center [272, 210] width 476 height 259
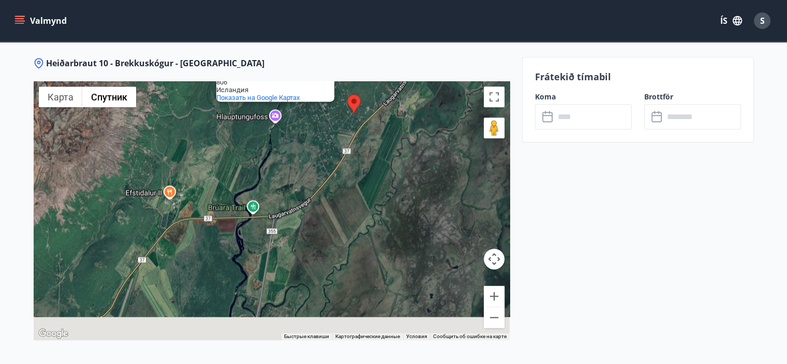
drag, startPoint x: 365, startPoint y: 219, endPoint x: 390, endPoint y: 142, distance: 80.7
click at [390, 142] on div "Hlauptungufoss Hlauptungufoss 7F3M+992 806 Исландия Показать на Google Картах" at bounding box center [272, 210] width 476 height 259
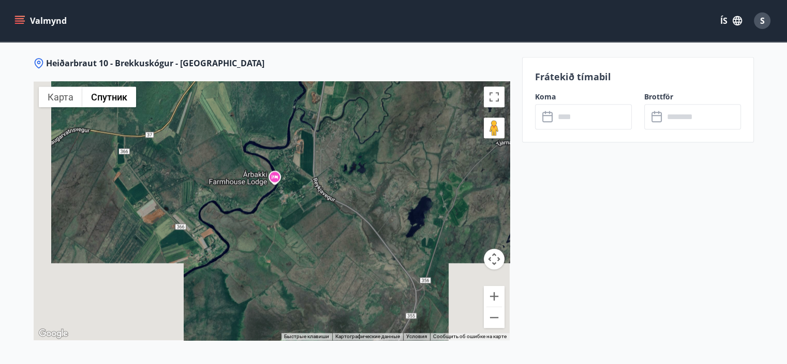
drag, startPoint x: 315, startPoint y: 214, endPoint x: 329, endPoint y: 163, distance: 53.1
click at [329, 163] on div "Hlauptungufoss Hlauptungufoss 7F3M+992 806 Исландия Показать на Google Картах" at bounding box center [272, 210] width 476 height 259
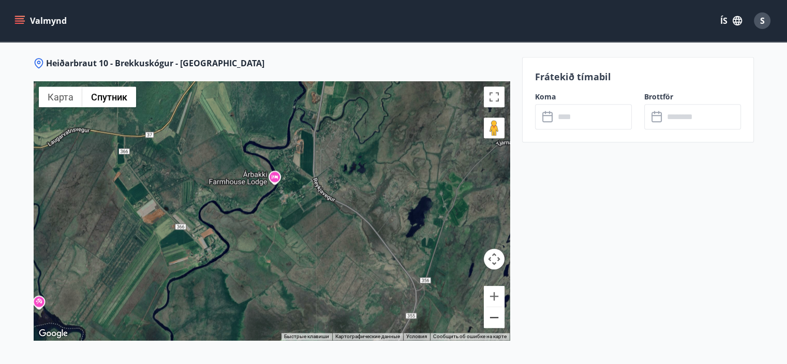
click at [491, 320] on button "Уменьшить" at bounding box center [494, 317] width 21 height 21
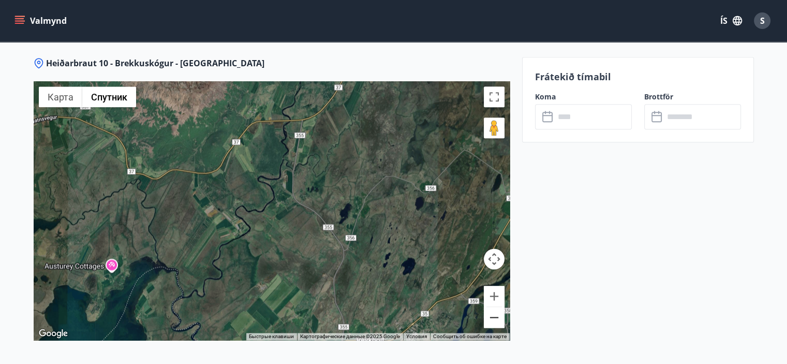
click at [491, 320] on button "Уменьшить" at bounding box center [494, 317] width 21 height 21
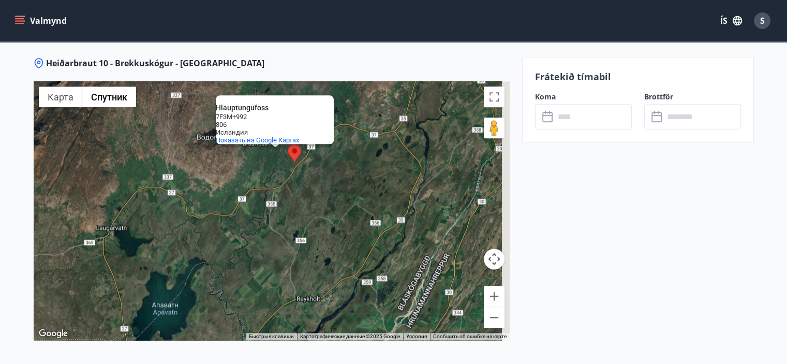
drag, startPoint x: 326, startPoint y: 169, endPoint x: 284, endPoint y: 234, distance: 77.1
click at [284, 234] on div "Hlauptungufoss Hlauptungufoss 7F3M+992 806 Исландия Показать на Google Картах" at bounding box center [272, 210] width 476 height 259
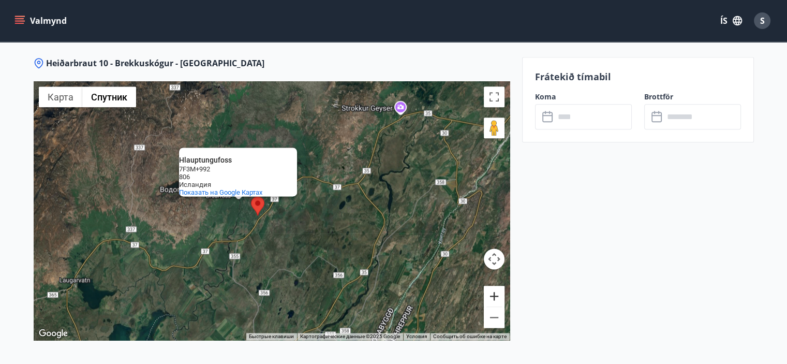
click at [493, 296] on button "Увеличить" at bounding box center [494, 296] width 21 height 21
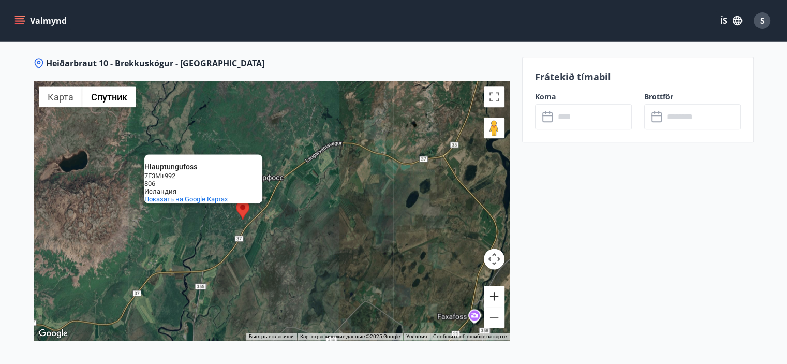
click at [493, 296] on button "Увеличить" at bounding box center [494, 296] width 21 height 21
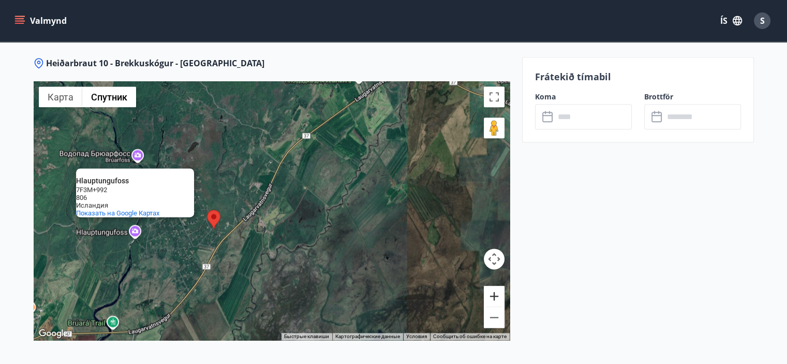
click at [493, 296] on button "Увеличить" at bounding box center [494, 296] width 21 height 21
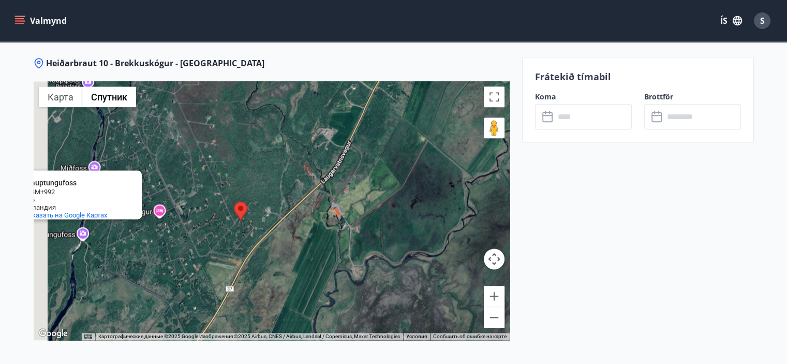
drag, startPoint x: 269, startPoint y: 230, endPoint x: 351, endPoint y: 207, distance: 86.2
click at [351, 207] on div "Hlauptungufoss Hlauptungufoss 7F3M+992 806 Исландия Показать на Google Картах" at bounding box center [272, 210] width 476 height 259
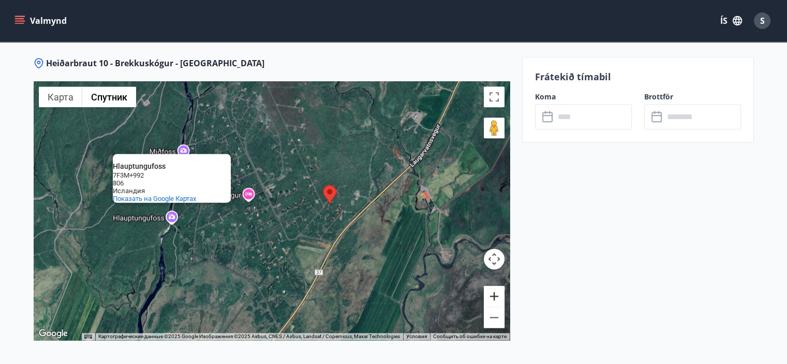
click at [493, 297] on button "Увеличить" at bounding box center [494, 296] width 21 height 21
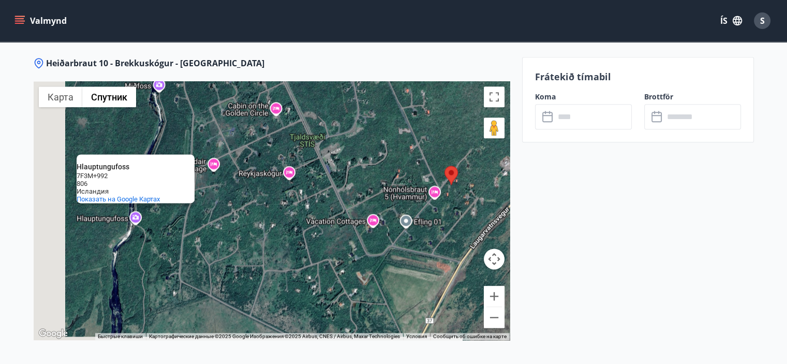
drag, startPoint x: 209, startPoint y: 221, endPoint x: 277, endPoint y: 207, distance: 69.2
click at [277, 207] on div "Hlauptungufoss Hlauptungufoss 7F3M+992 806 Исландия Показать на Google Картах" at bounding box center [272, 210] width 476 height 259
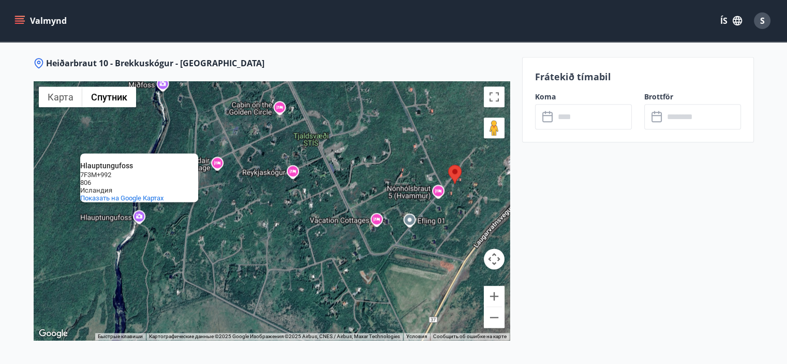
click at [139, 217] on div "Hlauptungufoss Hlauptungufoss 7F3M+992 806 Исландия Показать на Google Картах" at bounding box center [272, 210] width 476 height 259
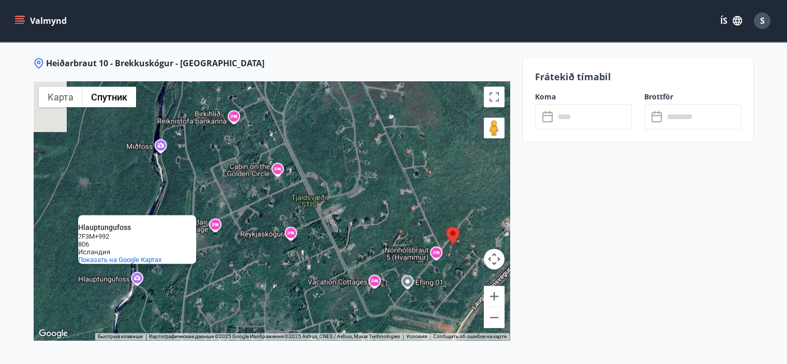
drag, startPoint x: 205, startPoint y: 116, endPoint x: 204, endPoint y: 187, distance: 70.4
click at [204, 187] on div "Hlauptungufoss Hlauptungufoss 7F3M+992 806 Исландия Показать на Google Картах" at bounding box center [272, 210] width 476 height 259
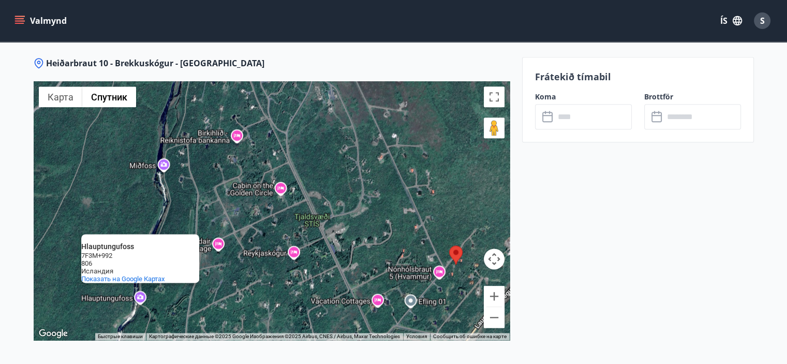
click at [163, 166] on div "Hlauptungufoss Hlauptungufoss 7F3M+992 806 Исландия Показать на Google Картах" at bounding box center [272, 210] width 476 height 259
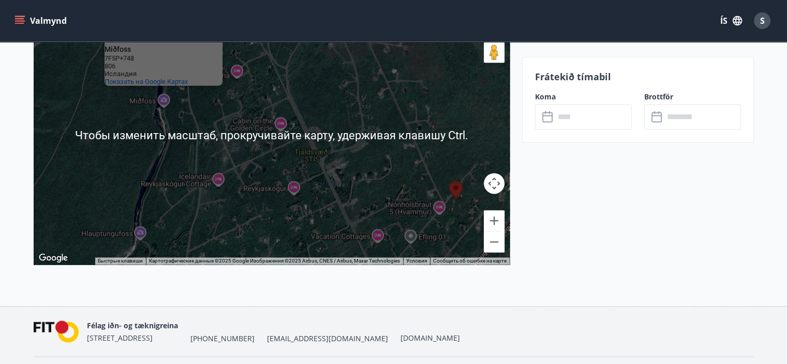
scroll to position [1435, 0]
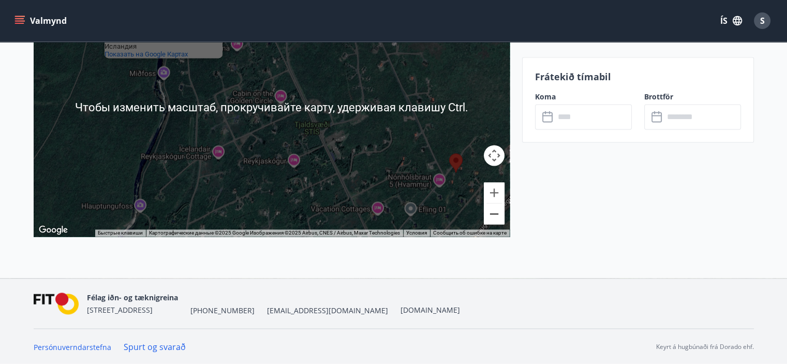
click at [495, 215] on button "Уменьшить" at bounding box center [494, 213] width 21 height 21
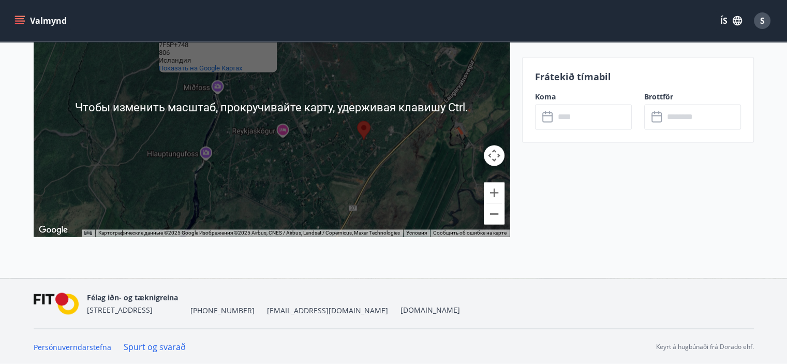
click at [495, 215] on button "Уменьшить" at bounding box center [494, 213] width 21 height 21
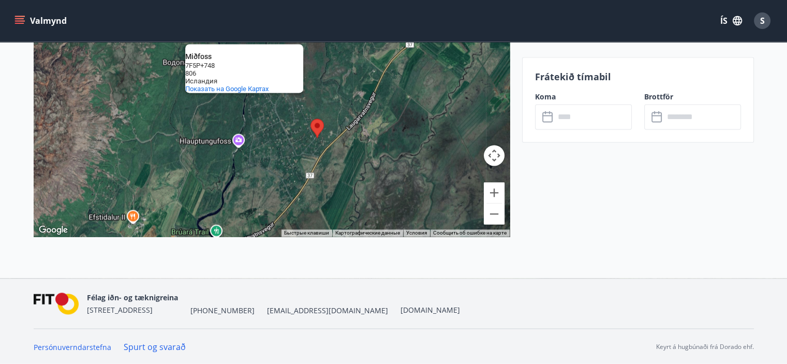
drag, startPoint x: 301, startPoint y: 90, endPoint x: 291, endPoint y: 169, distance: 79.7
click at [291, 169] on div "Miðfoss Miðfoss 7F5P+748 806 Исландия Показать на Google Картах" at bounding box center [272, 107] width 476 height 259
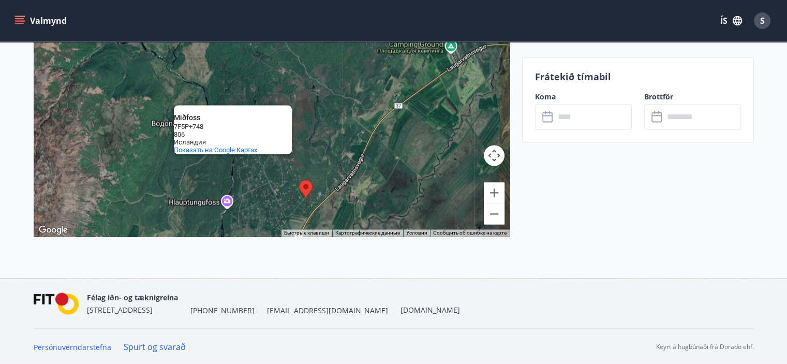
click at [333, 125] on div "Miðfoss Miðfoss 7F5P+748 806 Исландия Показать на Google Картах" at bounding box center [272, 107] width 476 height 259
click at [493, 155] on button "Управление камерой на карте" at bounding box center [494, 155] width 21 height 21
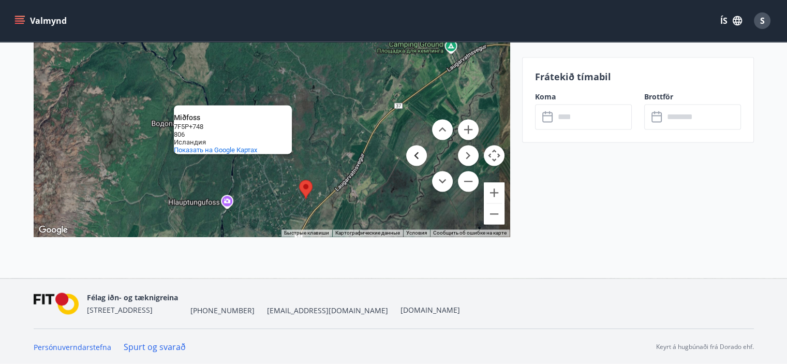
click at [416, 150] on button "Переместиться влево" at bounding box center [416, 155] width 21 height 21
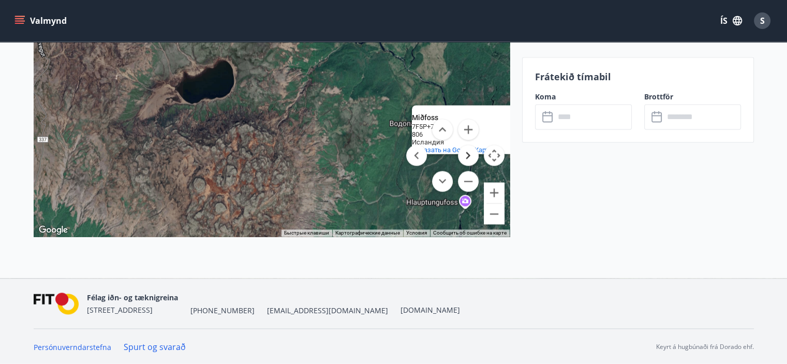
click at [464, 155] on button "Переместиться вправо" at bounding box center [468, 155] width 21 height 21
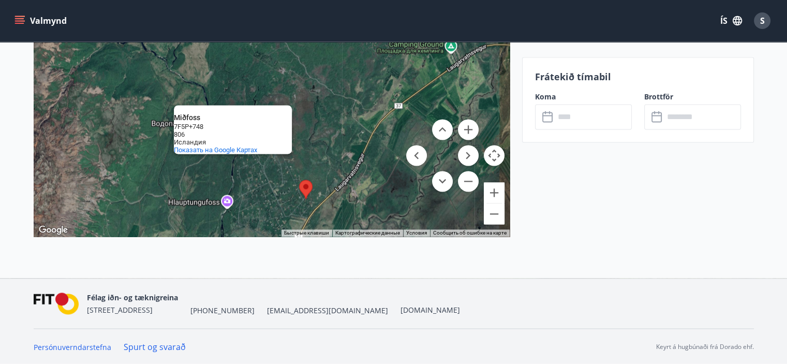
click at [299, 180] on area at bounding box center [299, 180] width 0 height 0
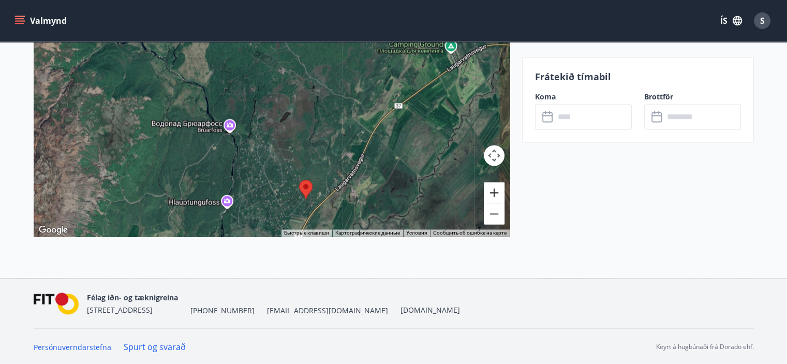
click at [495, 194] on button "Увеличить" at bounding box center [494, 192] width 21 height 21
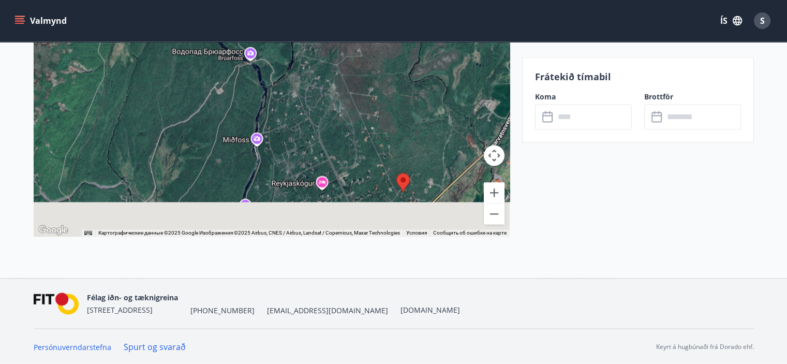
drag, startPoint x: 301, startPoint y: 176, endPoint x: 359, endPoint y: 95, distance: 99.8
click at [359, 95] on div at bounding box center [272, 107] width 476 height 259
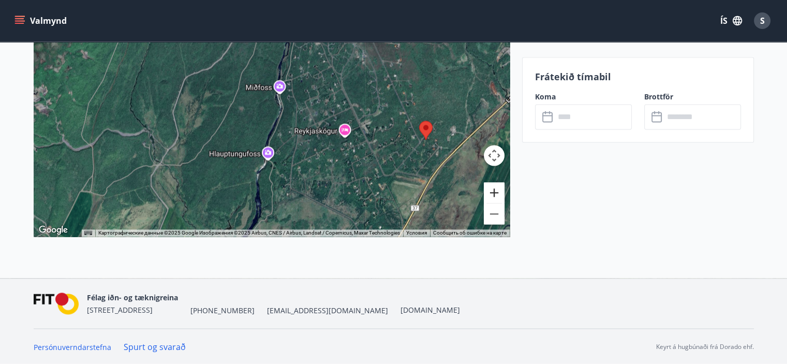
click at [496, 193] on button "Увеличить" at bounding box center [494, 192] width 21 height 21
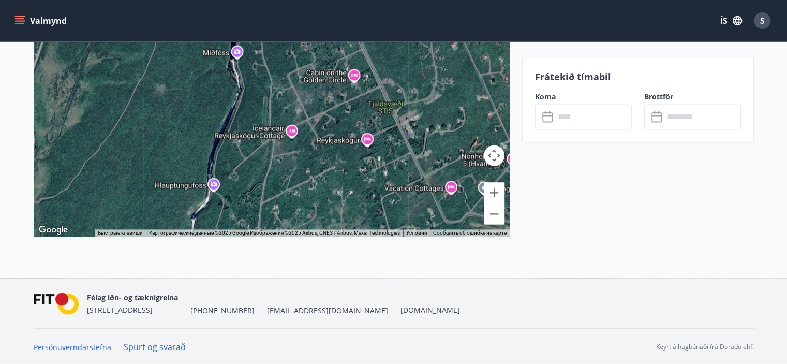
drag, startPoint x: 399, startPoint y: 155, endPoint x: 319, endPoint y: 125, distance: 85.7
click at [319, 125] on div at bounding box center [272, 107] width 476 height 259
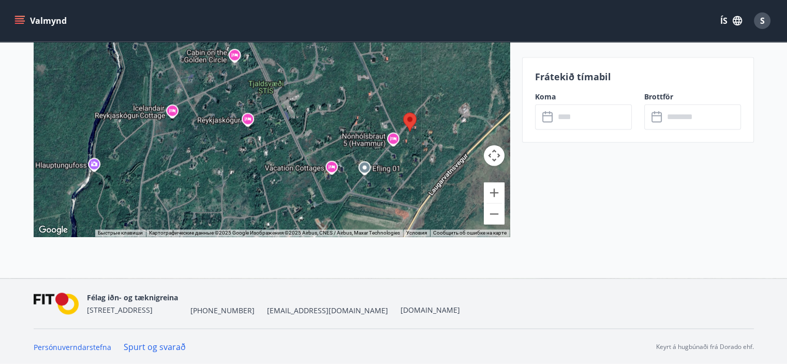
drag, startPoint x: 420, startPoint y: 147, endPoint x: 344, endPoint y: 149, distance: 75.6
click at [344, 149] on div at bounding box center [272, 107] width 476 height 259
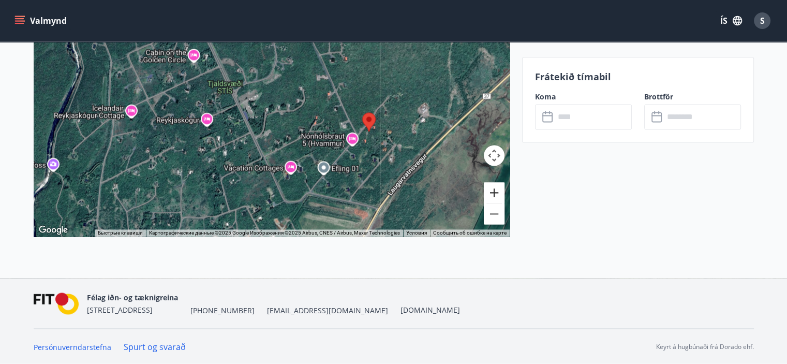
click at [494, 192] on button "Увеличить" at bounding box center [494, 192] width 21 height 21
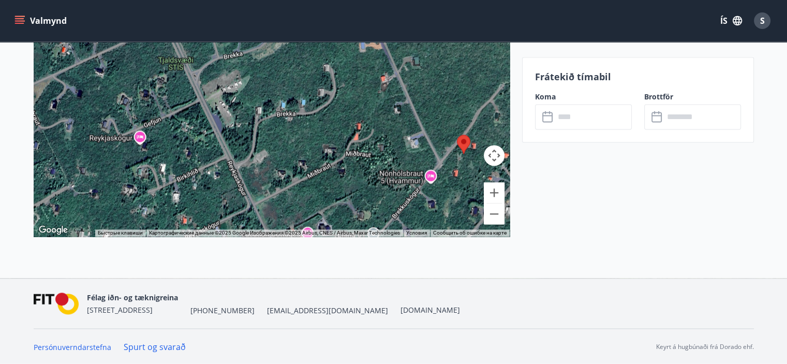
drag, startPoint x: 418, startPoint y: 164, endPoint x: 321, endPoint y: 150, distance: 98.3
click at [321, 150] on div at bounding box center [272, 107] width 476 height 259
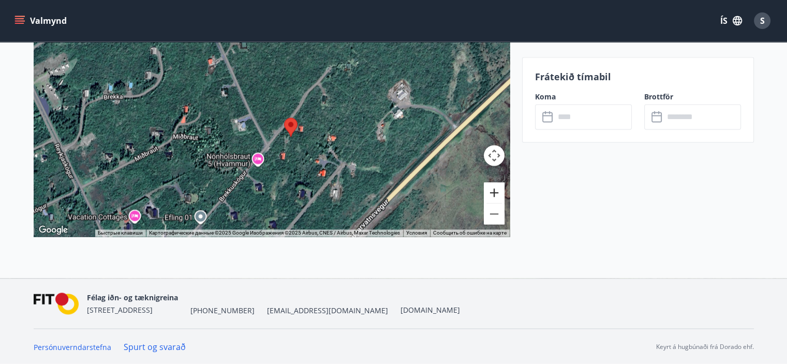
click at [500, 196] on button "Увеличить" at bounding box center [494, 192] width 21 height 21
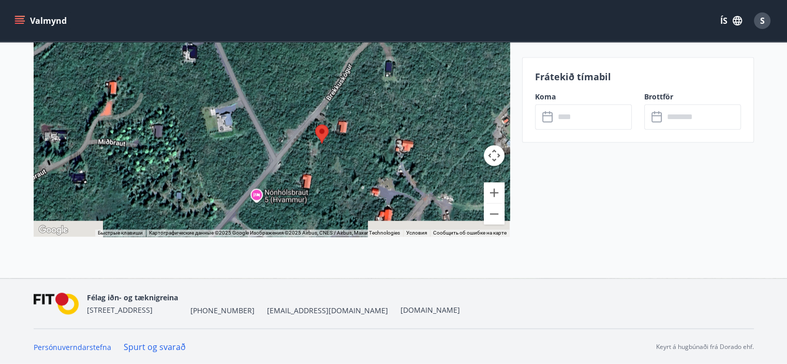
drag, startPoint x: 319, startPoint y: 159, endPoint x: 334, endPoint y: 133, distance: 30.8
click at [334, 133] on div at bounding box center [272, 107] width 476 height 259
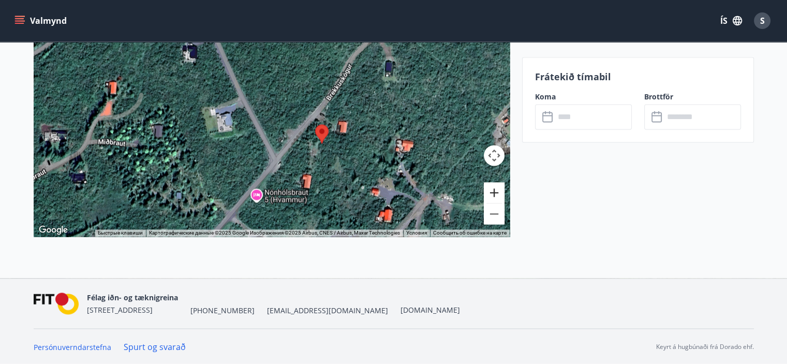
click at [497, 194] on button "Увеличить" at bounding box center [494, 192] width 21 height 21
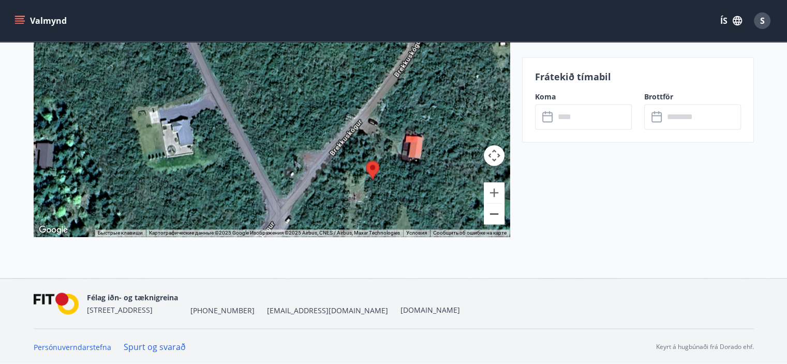
click at [496, 215] on button "Уменьшить" at bounding box center [494, 213] width 21 height 21
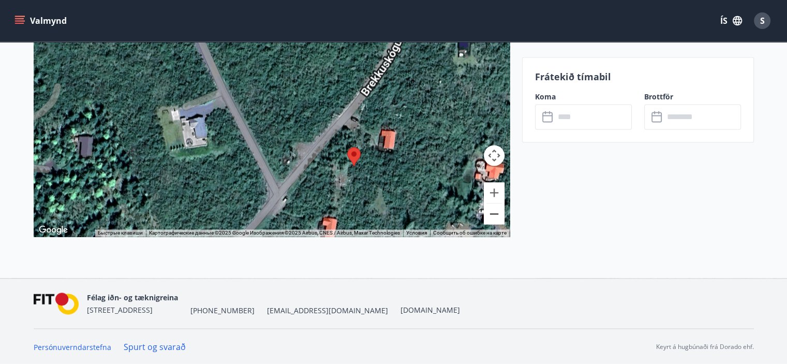
click at [496, 215] on button "Уменьшить" at bounding box center [494, 213] width 21 height 21
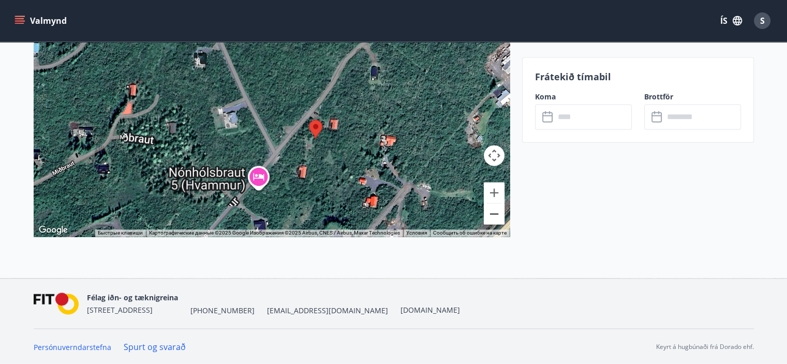
click at [496, 215] on button "Уменьшить" at bounding box center [494, 213] width 21 height 21
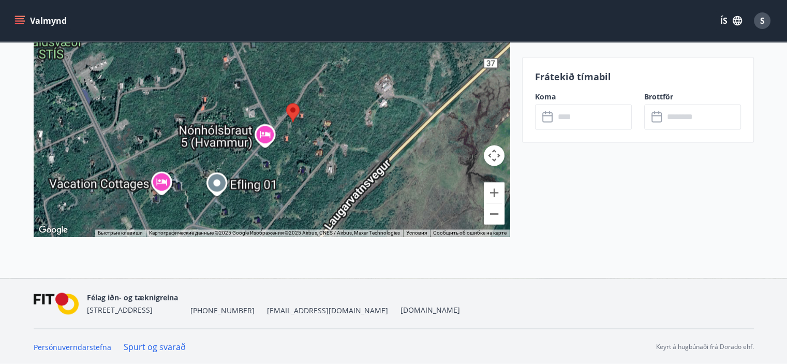
click at [496, 215] on button "Уменьшить" at bounding box center [494, 213] width 21 height 21
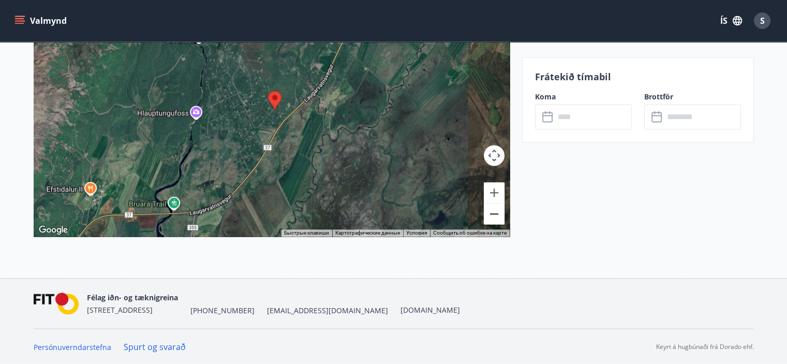
click at [495, 215] on button "Уменьшить" at bounding box center [494, 213] width 21 height 21
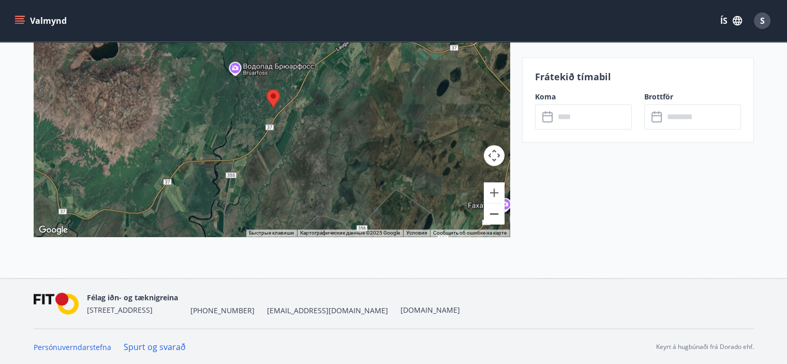
click at [495, 215] on button "Уменьшить" at bounding box center [494, 213] width 21 height 21
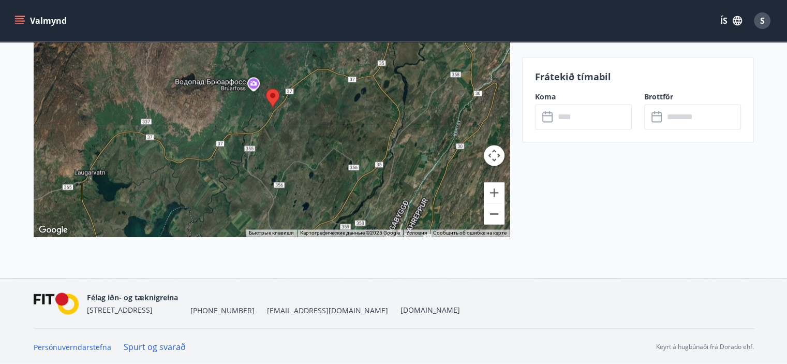
click at [495, 215] on button "Уменьшить" at bounding box center [494, 213] width 21 height 21
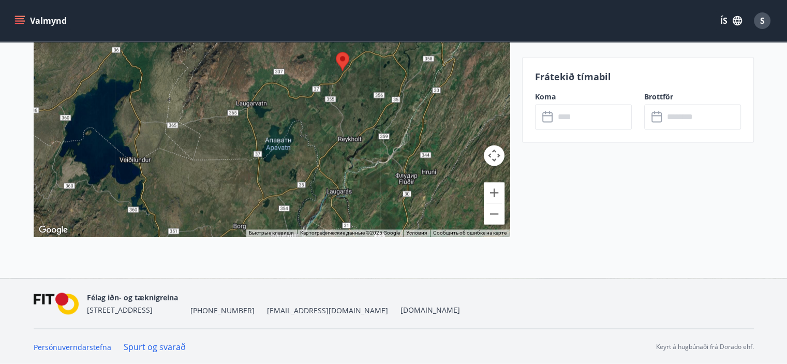
drag, startPoint x: 214, startPoint y: 140, endPoint x: 296, endPoint y: 100, distance: 90.7
click at [296, 100] on div at bounding box center [272, 107] width 476 height 259
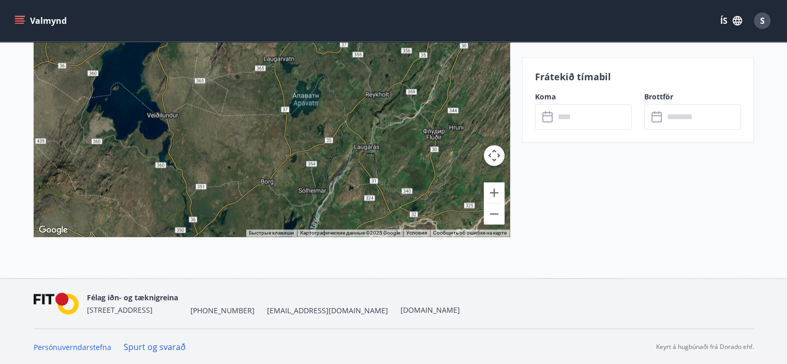
drag, startPoint x: 288, startPoint y: 132, endPoint x: 303, endPoint y: 112, distance: 25.2
click at [311, 83] on div at bounding box center [272, 107] width 476 height 259
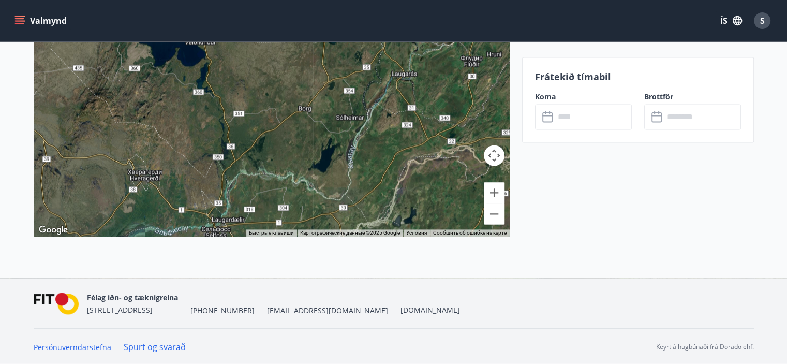
drag, startPoint x: 288, startPoint y: 171, endPoint x: 325, endPoint y: 97, distance: 83.3
click at [325, 97] on div at bounding box center [272, 107] width 476 height 259
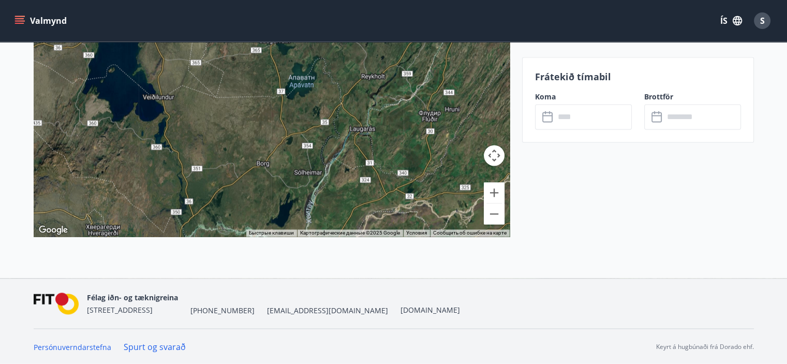
drag, startPoint x: 326, startPoint y: 91, endPoint x: 270, endPoint y: 163, distance: 90.8
click at [270, 163] on div at bounding box center [272, 107] width 476 height 259
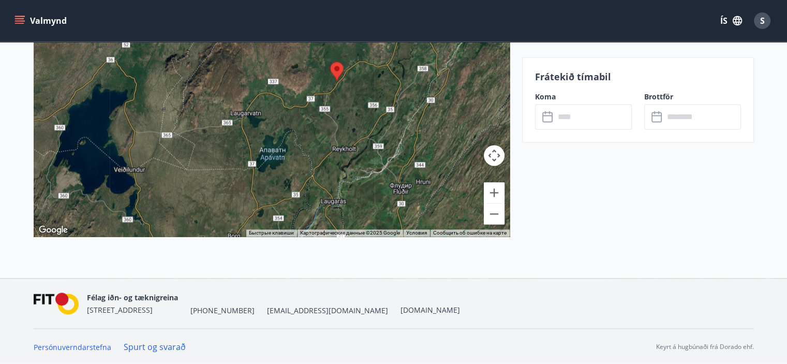
drag, startPoint x: 311, startPoint y: 101, endPoint x: 294, endPoint y: 155, distance: 56.5
click at [294, 155] on div at bounding box center [272, 107] width 476 height 259
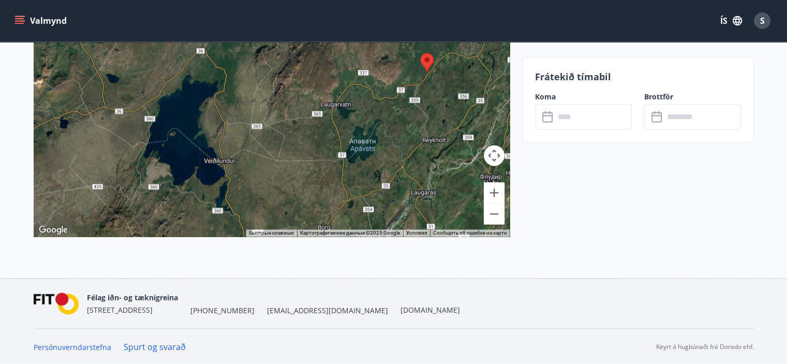
drag, startPoint x: 226, startPoint y: 154, endPoint x: 268, endPoint y: 149, distance: 42.2
click at [268, 149] on div at bounding box center [272, 107] width 476 height 259
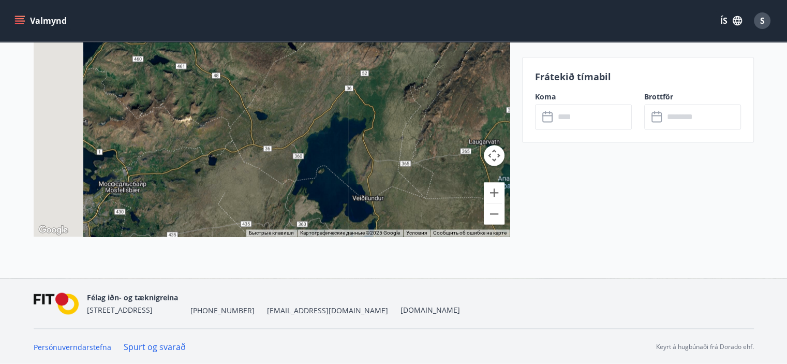
drag, startPoint x: 129, startPoint y: 104, endPoint x: 273, endPoint y: 138, distance: 147.5
click at [273, 138] on div at bounding box center [272, 107] width 476 height 259
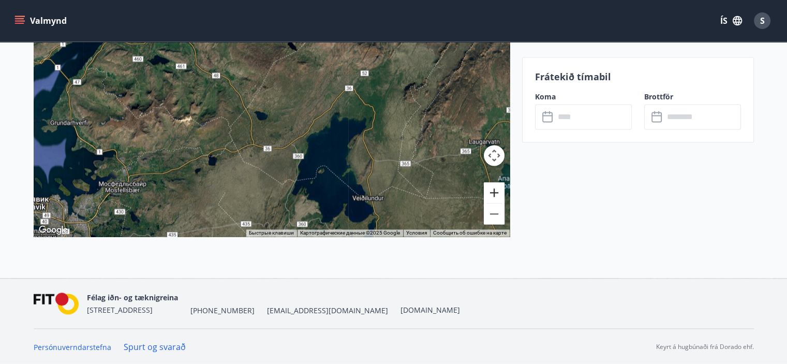
click at [497, 195] on button "Увеличить" at bounding box center [494, 192] width 21 height 21
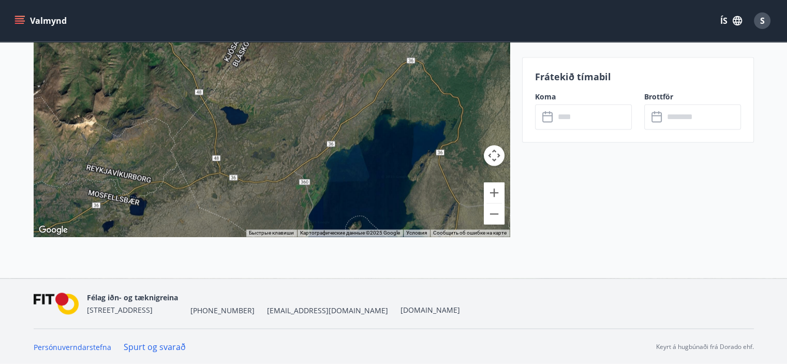
drag, startPoint x: 379, startPoint y: 186, endPoint x: 300, endPoint y: 128, distance: 97.8
click at [300, 128] on div at bounding box center [272, 107] width 476 height 259
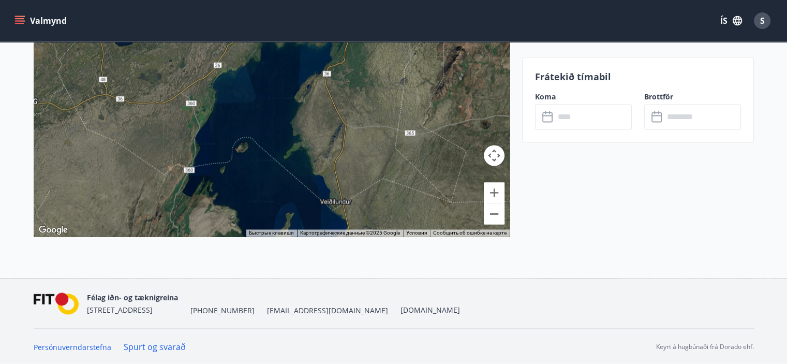
click at [498, 217] on button "Уменьшить" at bounding box center [494, 213] width 21 height 21
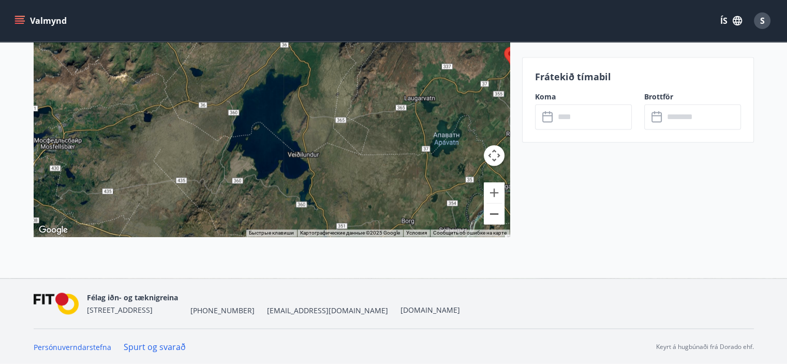
click at [498, 217] on button "Уменьшить" at bounding box center [494, 213] width 21 height 21
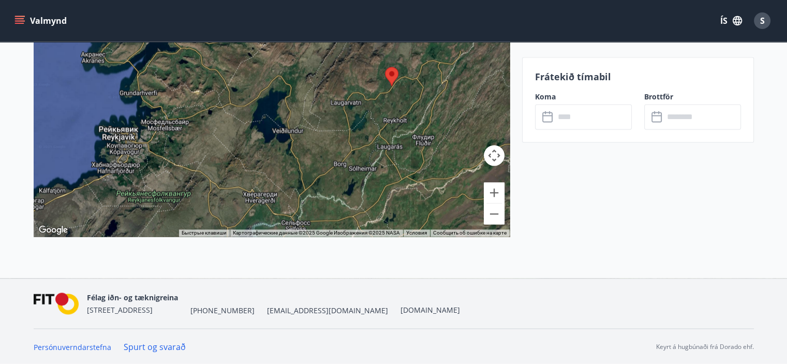
click at [586, 116] on input "text" at bounding box center [593, 116] width 77 height 25
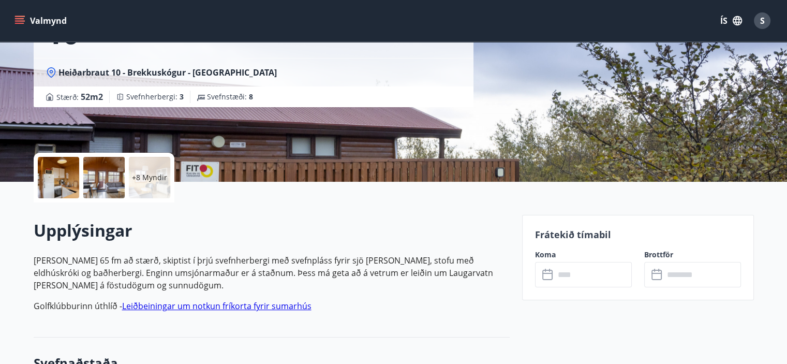
scroll to position [297, 0]
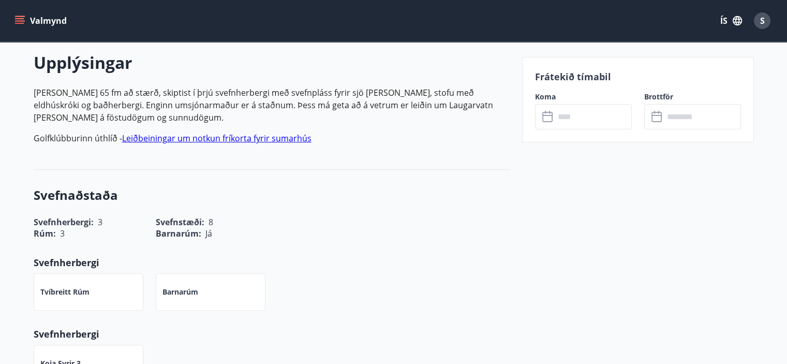
click at [582, 109] on input "text" at bounding box center [593, 116] width 77 height 25
click at [567, 116] on input "text" at bounding box center [593, 116] width 77 height 25
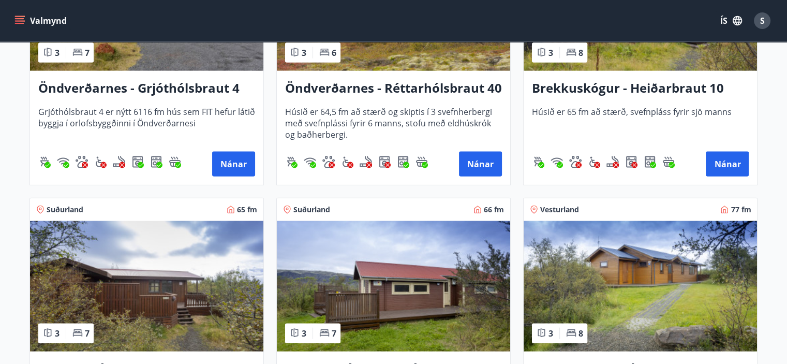
scroll to position [2226, 0]
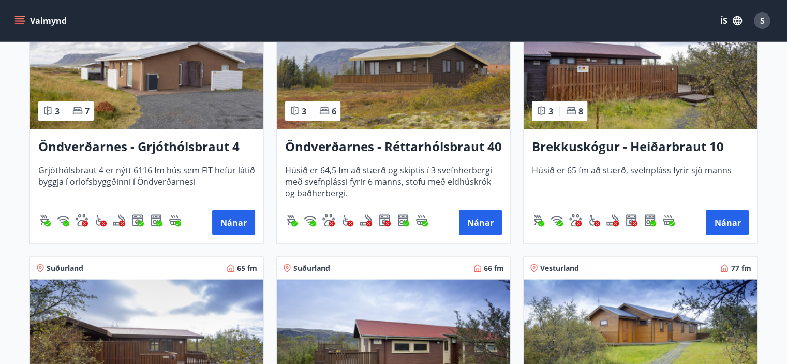
click at [616, 87] on img at bounding box center [640, 64] width 233 height 130
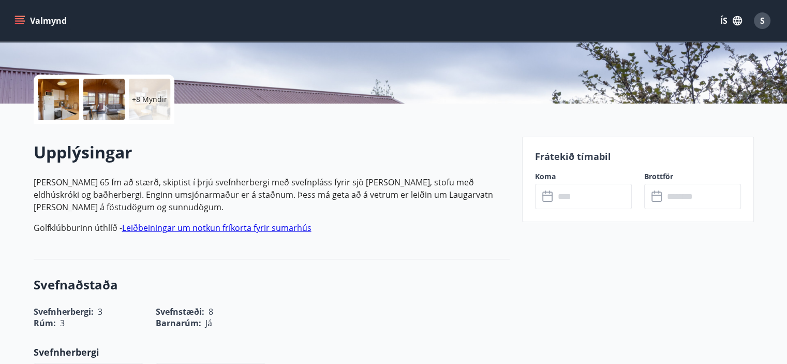
scroll to position [362, 0]
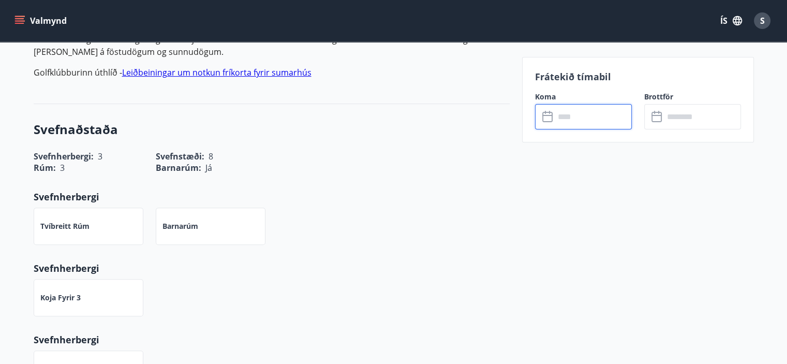
click at [560, 115] on input "text" at bounding box center [593, 116] width 77 height 25
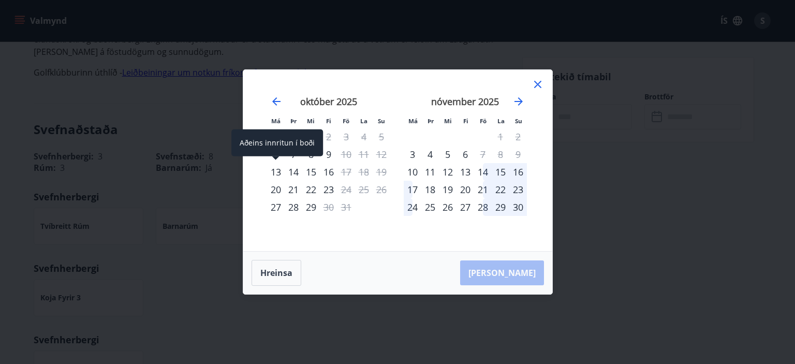
click at [273, 170] on div "13" at bounding box center [276, 172] width 18 height 18
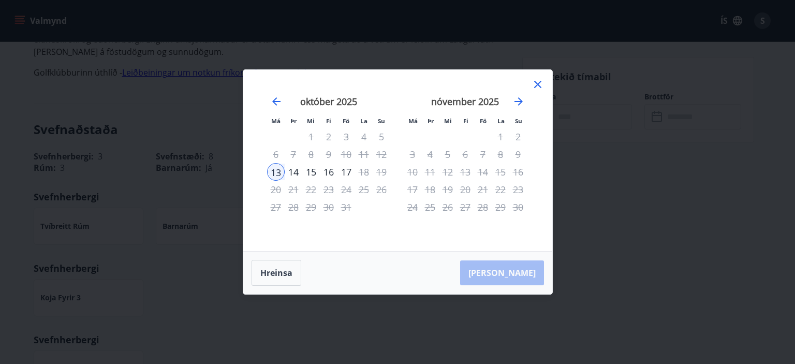
click at [329, 171] on div "16" at bounding box center [329, 172] width 18 height 18
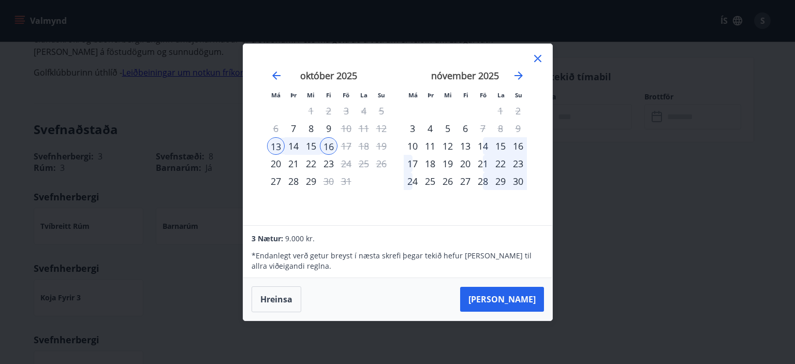
click at [540, 56] on icon at bounding box center [538, 58] width 12 height 12
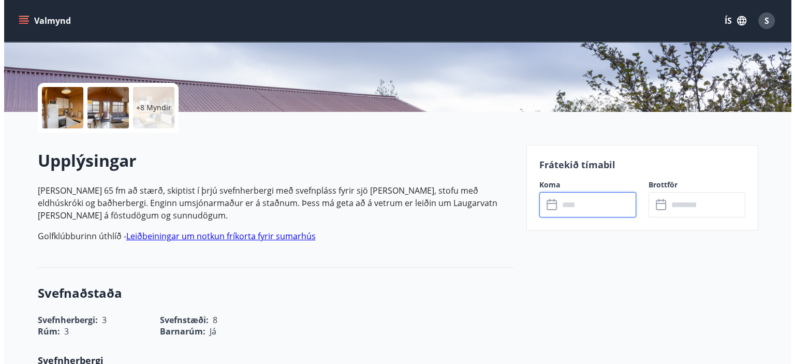
scroll to position [104, 0]
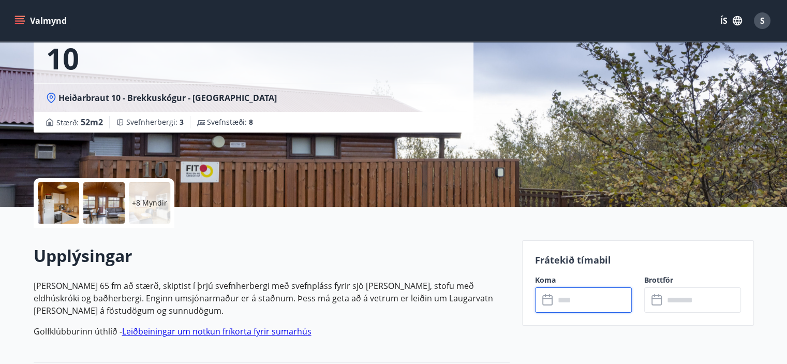
click at [139, 201] on p "+8 Myndir" at bounding box center [149, 203] width 35 height 10
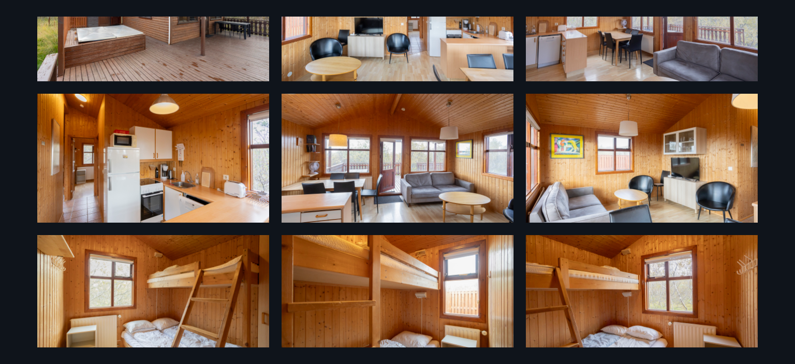
scroll to position [99, 0]
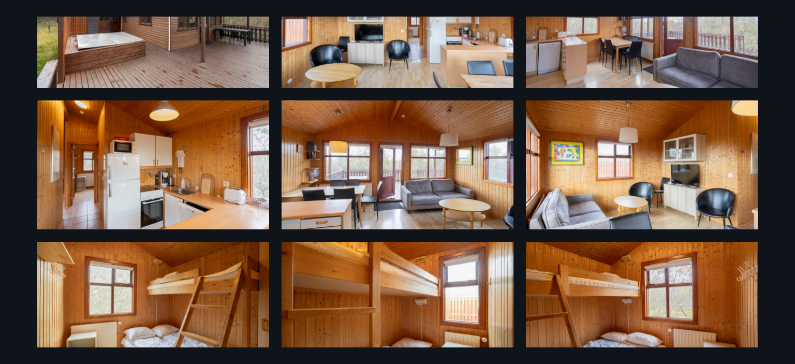
click at [366, 157] on img at bounding box center [398, 164] width 232 height 129
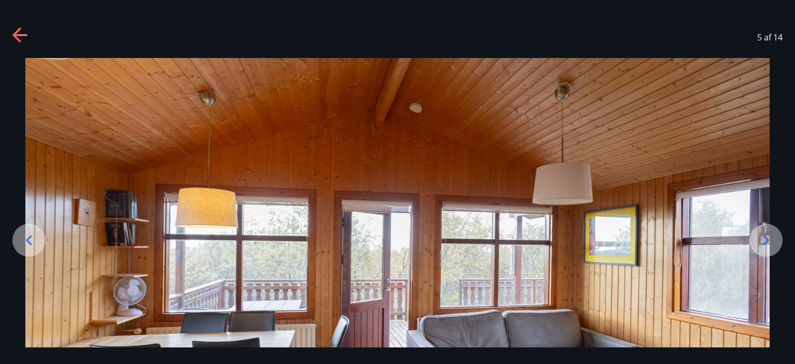
scroll to position [124, 0]
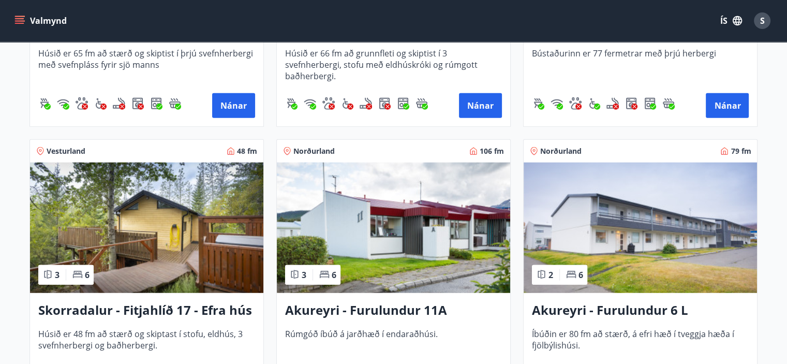
scroll to position [2743, 0]
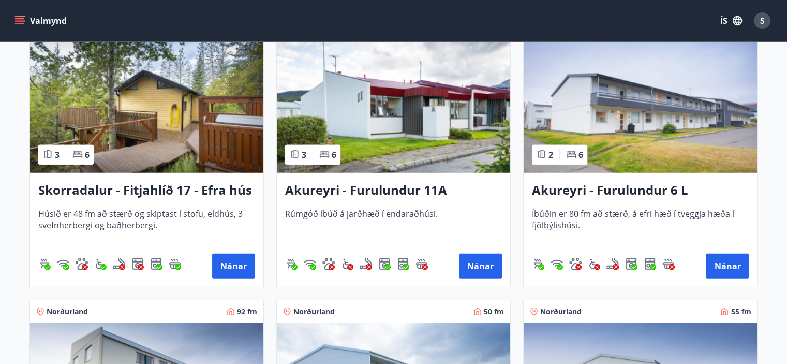
click at [184, 114] on img at bounding box center [146, 107] width 233 height 130
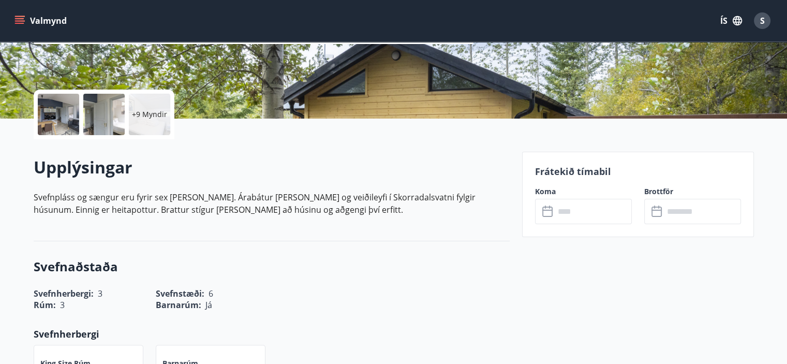
scroll to position [259, 0]
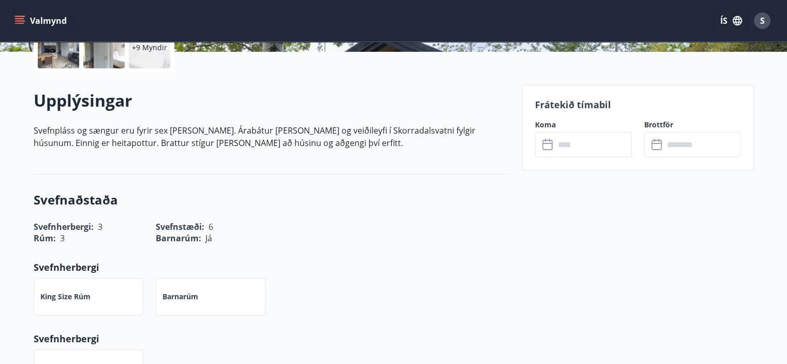
click at [579, 140] on input "text" at bounding box center [593, 144] width 77 height 25
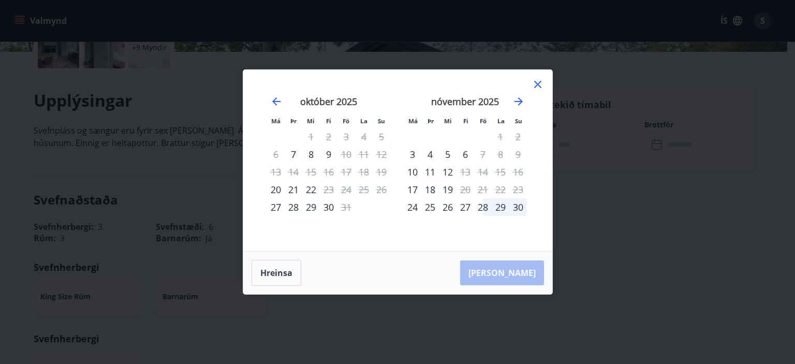
click at [538, 82] on icon at bounding box center [538, 84] width 12 height 12
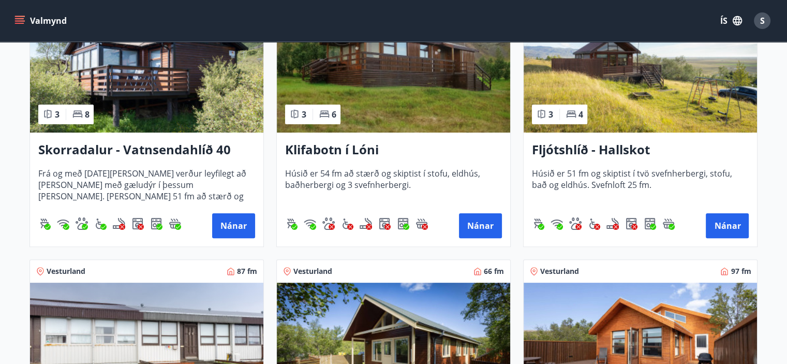
scroll to position [207, 0]
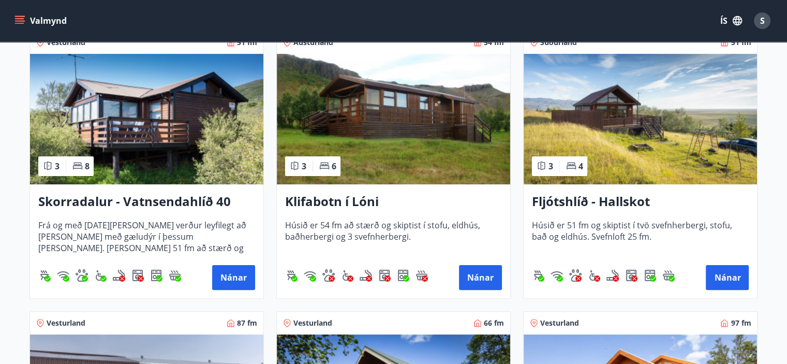
click at [157, 120] on img at bounding box center [146, 119] width 233 height 130
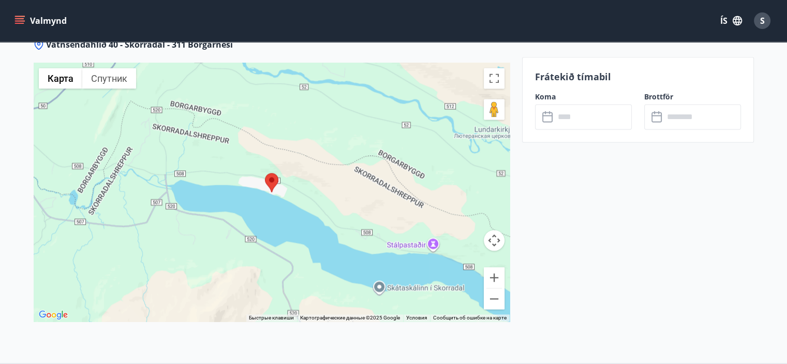
scroll to position [1497, 0]
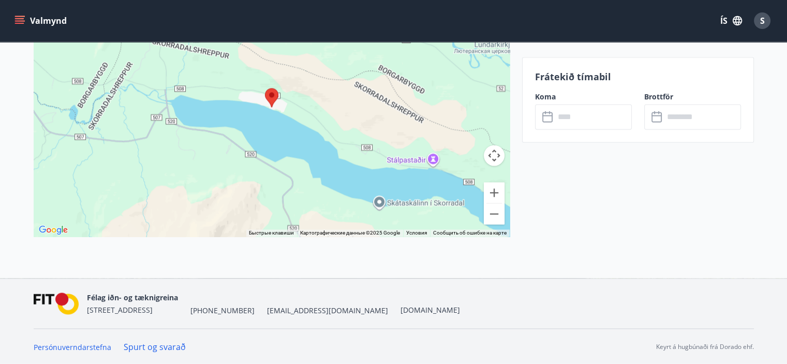
click at [589, 119] on input "text" at bounding box center [593, 116] width 77 height 25
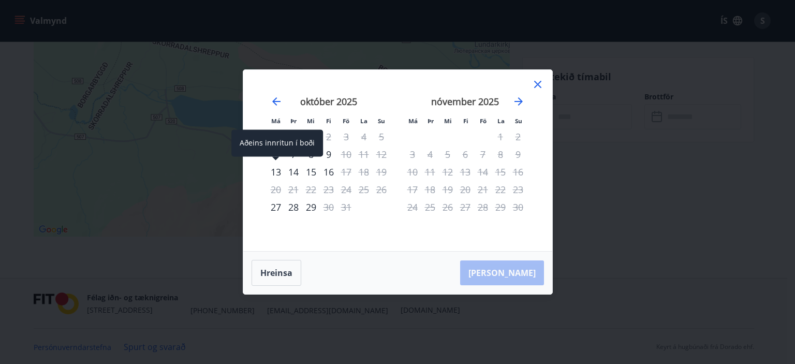
click at [275, 170] on div "13" at bounding box center [276, 172] width 18 height 18
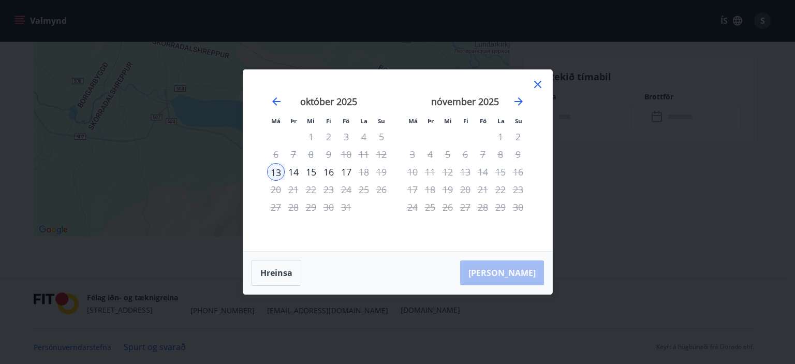
click at [328, 173] on div "16" at bounding box center [329, 172] width 18 height 18
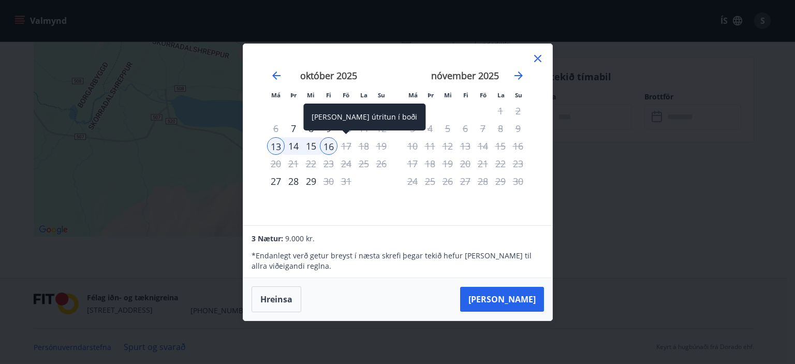
click at [344, 142] on div "17" at bounding box center [346, 146] width 18 height 18
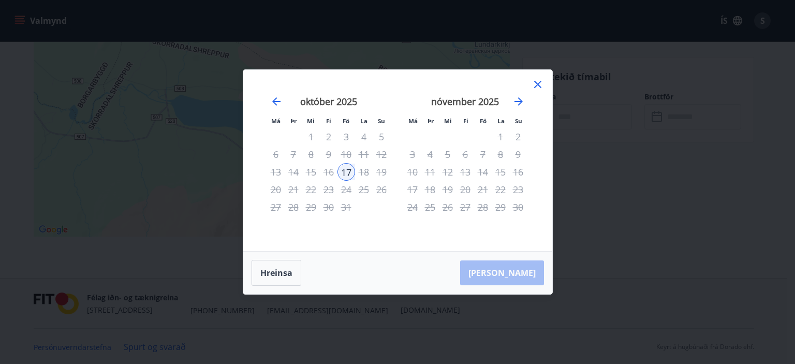
click at [276, 169] on div "13" at bounding box center [276, 172] width 18 height 18
click at [272, 273] on button "Hreinsa" at bounding box center [277, 273] width 50 height 26
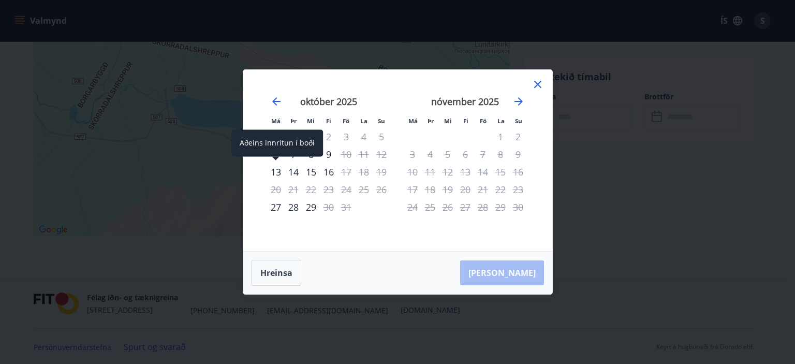
click at [276, 169] on div "13" at bounding box center [276, 172] width 18 height 18
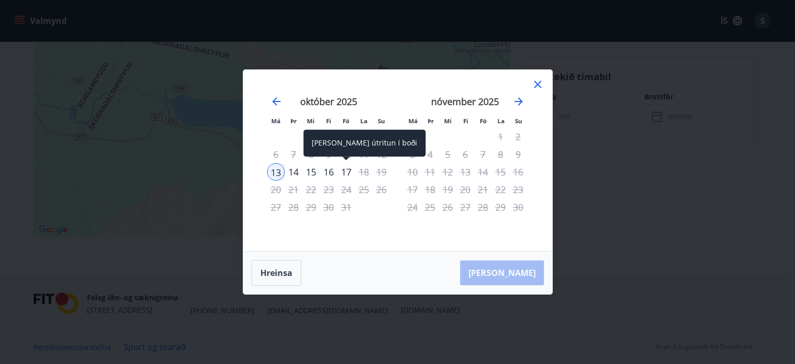
drag, startPoint x: 343, startPoint y: 170, endPoint x: 351, endPoint y: 179, distance: 12.4
click at [343, 170] on div "17" at bounding box center [346, 172] width 18 height 18
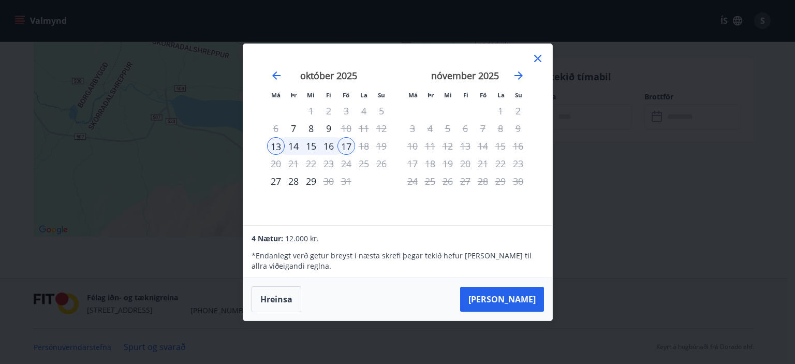
click at [538, 60] on icon at bounding box center [537, 58] width 7 height 7
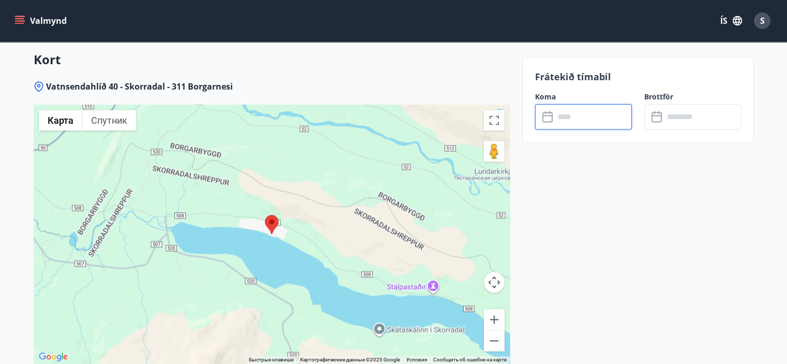
scroll to position [1342, 0]
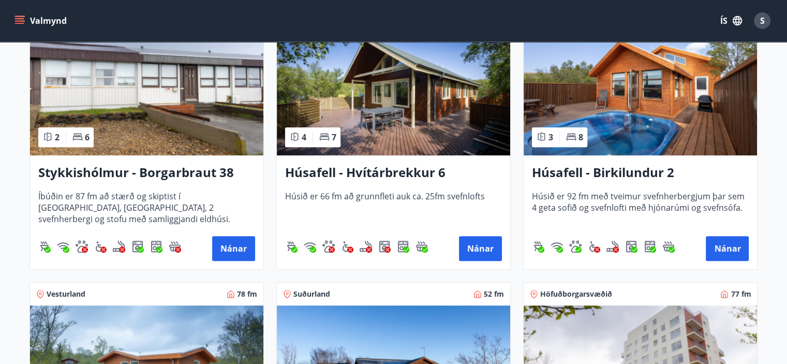
scroll to position [518, 0]
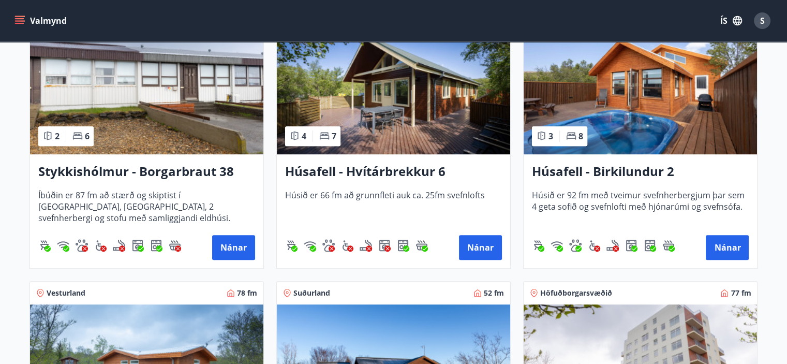
click at [620, 100] on img at bounding box center [640, 89] width 233 height 130
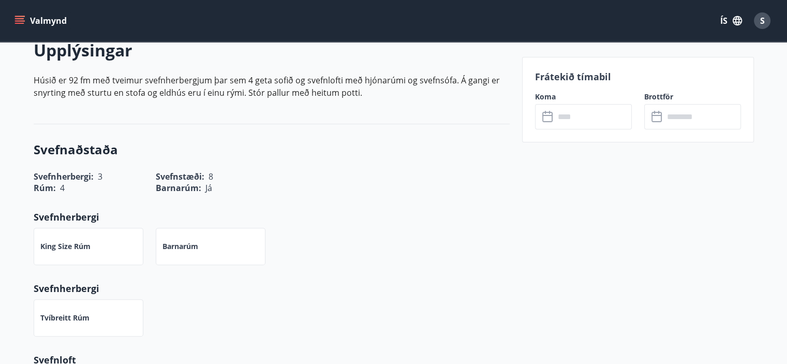
scroll to position [311, 0]
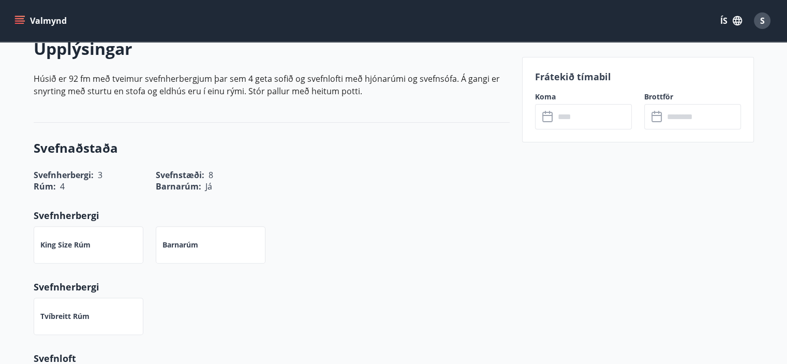
click at [585, 114] on input "text" at bounding box center [593, 116] width 77 height 25
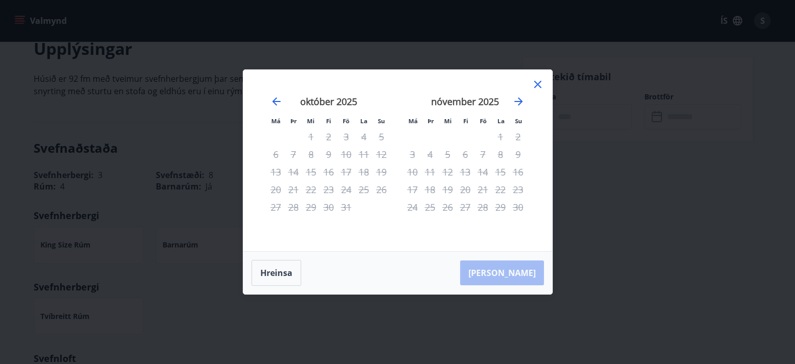
click at [540, 85] on icon at bounding box center [538, 84] width 12 height 12
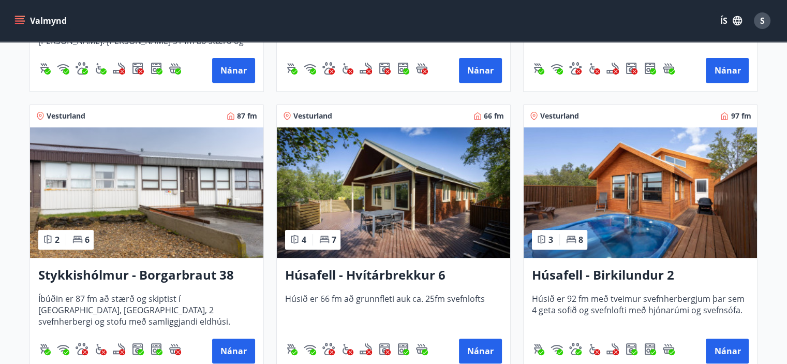
click at [390, 205] on img at bounding box center [393, 192] width 233 height 130
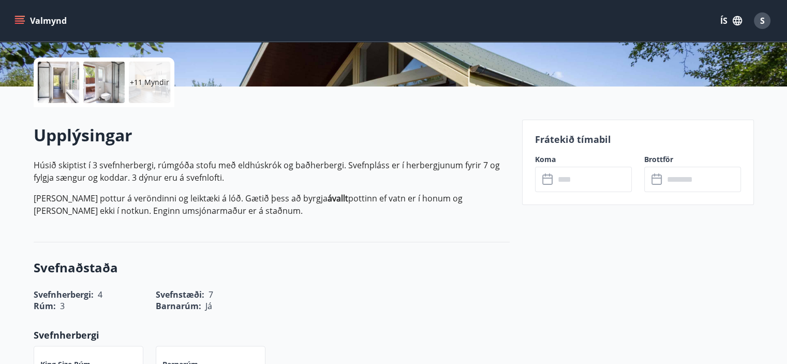
scroll to position [259, 0]
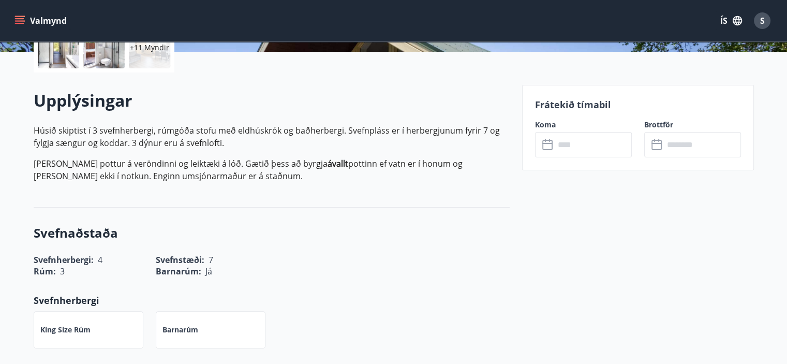
click at [588, 139] on input "text" at bounding box center [593, 144] width 77 height 25
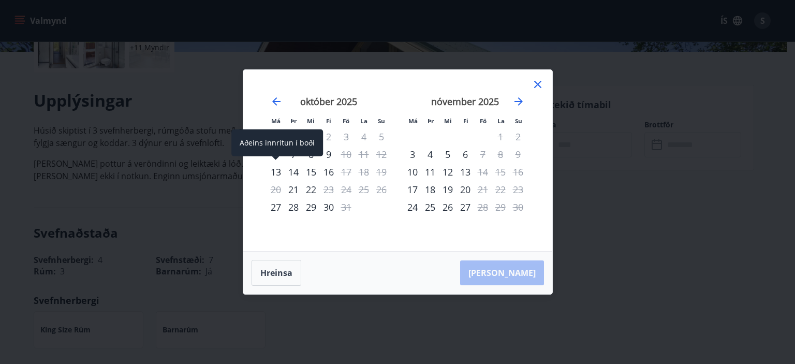
click at [275, 166] on div "13" at bounding box center [276, 172] width 18 height 18
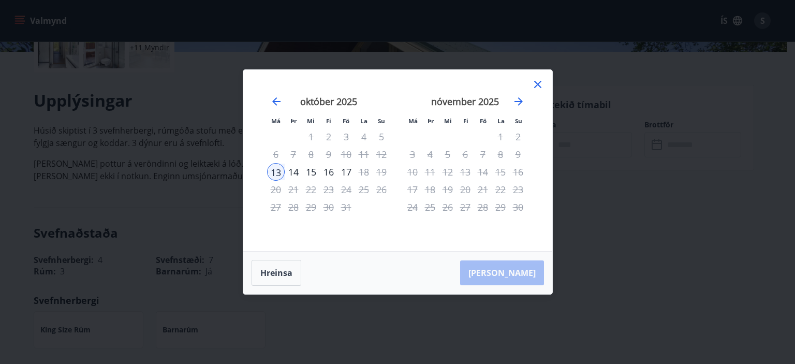
click at [330, 174] on div "16" at bounding box center [329, 172] width 18 height 18
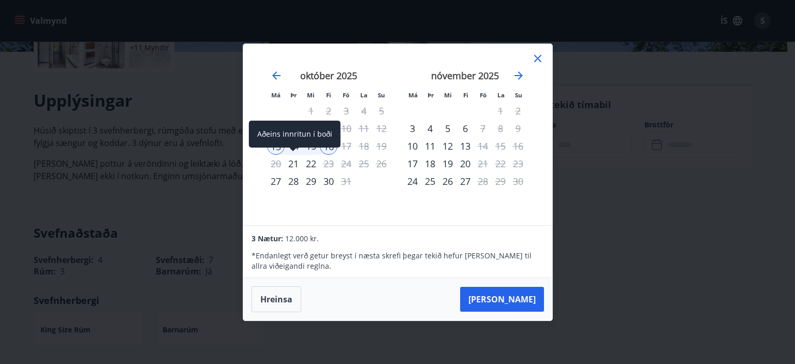
click at [275, 146] on div "Aðeins innritun í boði" at bounding box center [295, 134] width 92 height 27
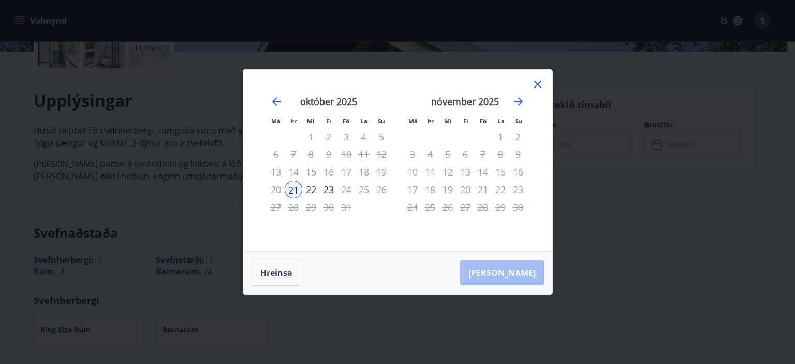
click at [277, 268] on button "Hreinsa" at bounding box center [277, 273] width 50 height 26
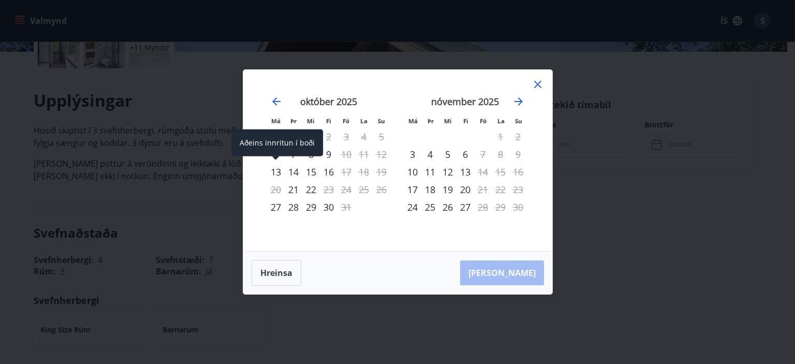
click at [274, 168] on div "13" at bounding box center [276, 172] width 18 height 18
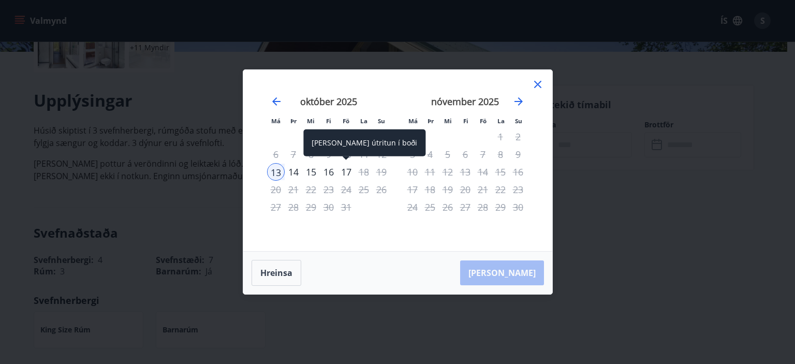
click at [345, 168] on div "17" at bounding box center [346, 172] width 18 height 18
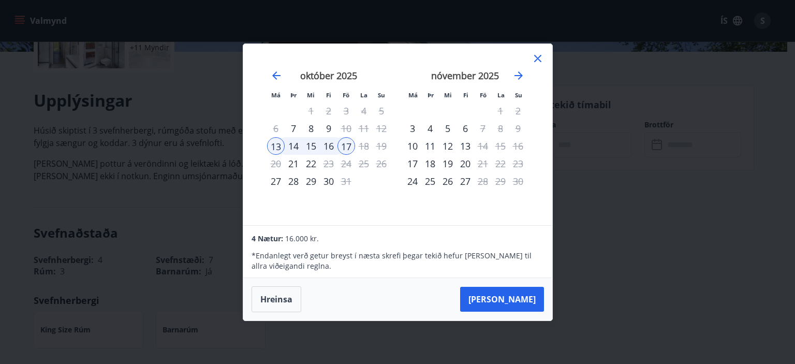
click at [538, 56] on icon at bounding box center [538, 58] width 12 height 12
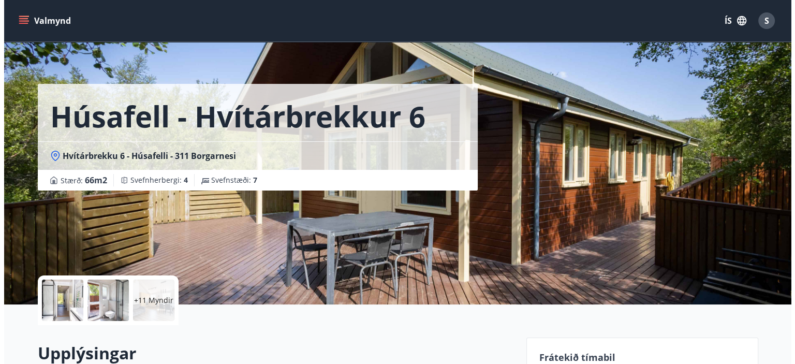
scroll to position [0, 0]
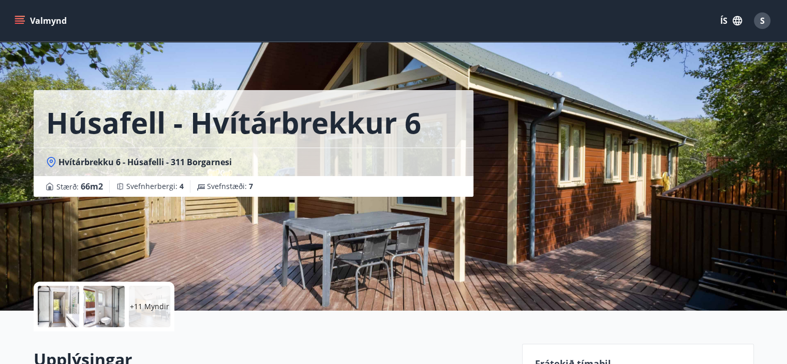
click at [151, 304] on p "+11 Myndir" at bounding box center [149, 306] width 39 height 10
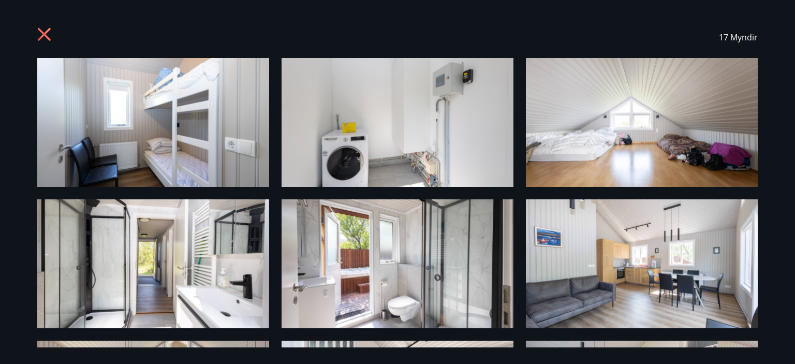
click at [44, 31] on icon at bounding box center [45, 35] width 17 height 17
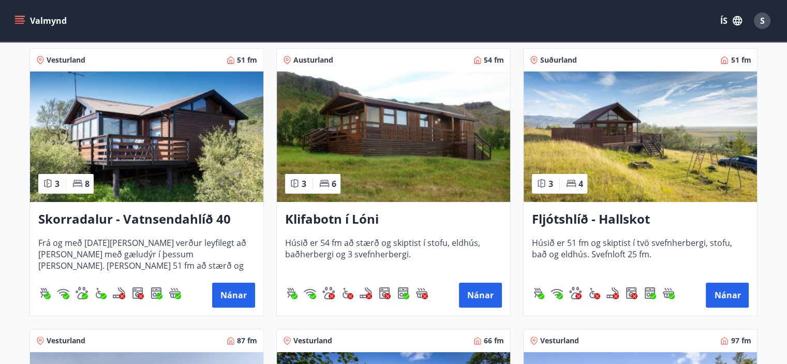
scroll to position [104, 0]
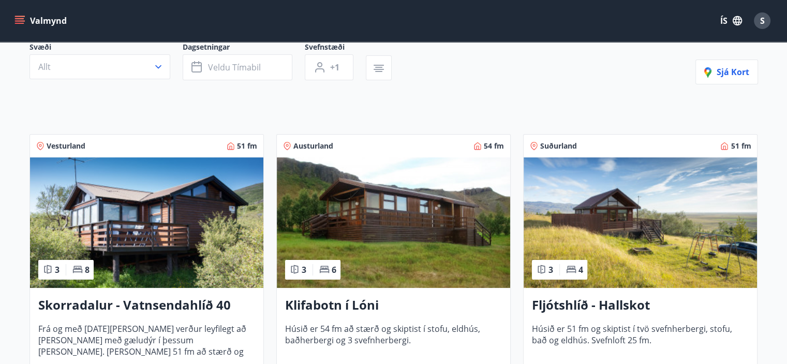
click at [150, 224] on img at bounding box center [146, 222] width 233 height 130
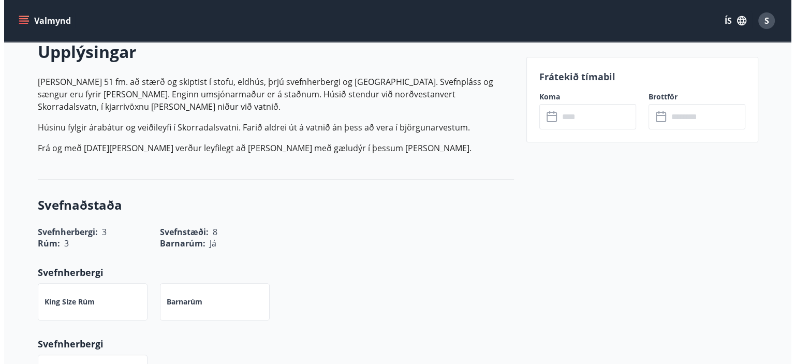
scroll to position [52, 0]
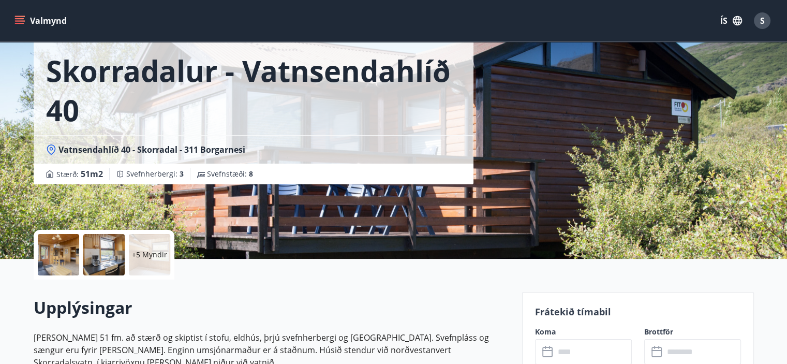
click at [154, 249] on p "+5 Myndir" at bounding box center [149, 254] width 35 height 10
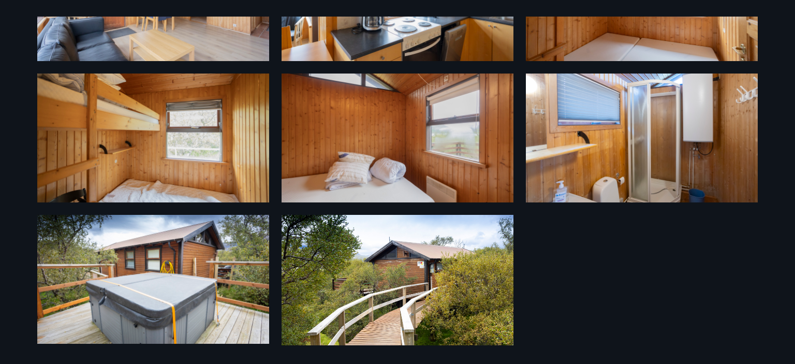
scroll to position [268, 0]
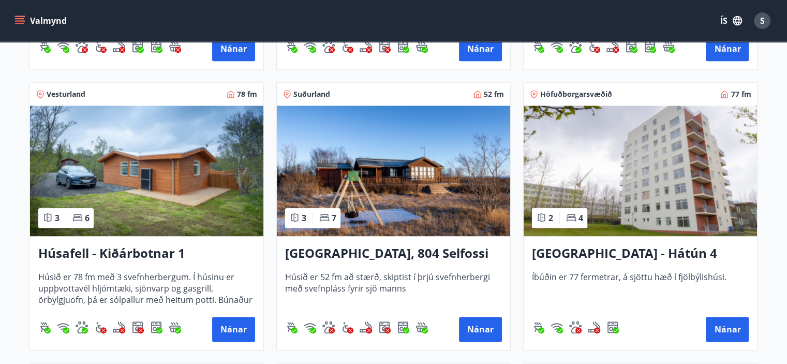
scroll to position [725, 0]
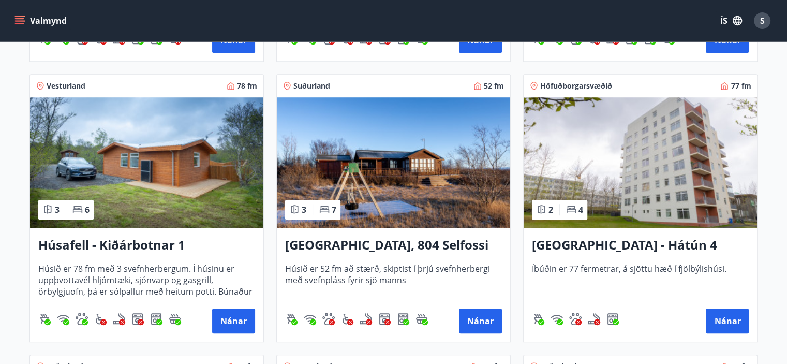
click at [429, 177] on img at bounding box center [393, 162] width 233 height 130
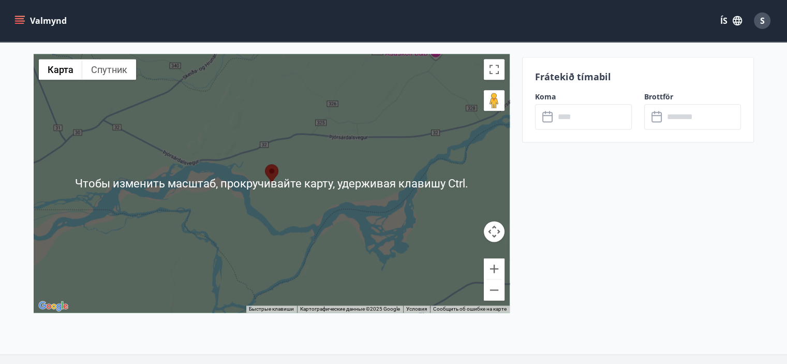
scroll to position [1280, 0]
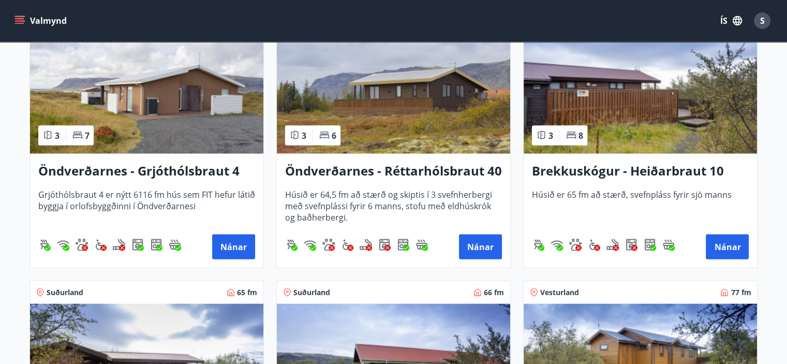
scroll to position [2174, 0]
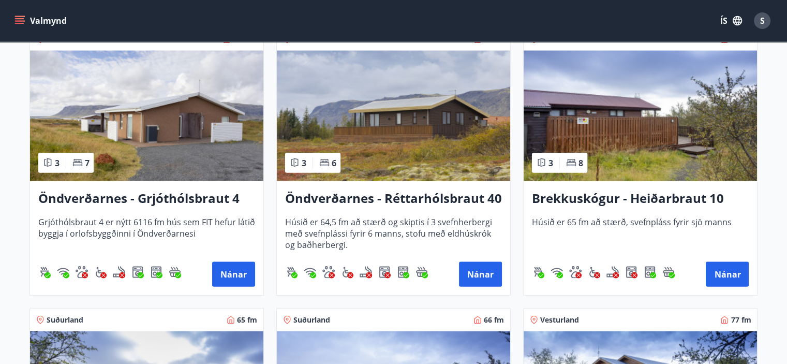
click at [646, 128] on img at bounding box center [640, 116] width 233 height 130
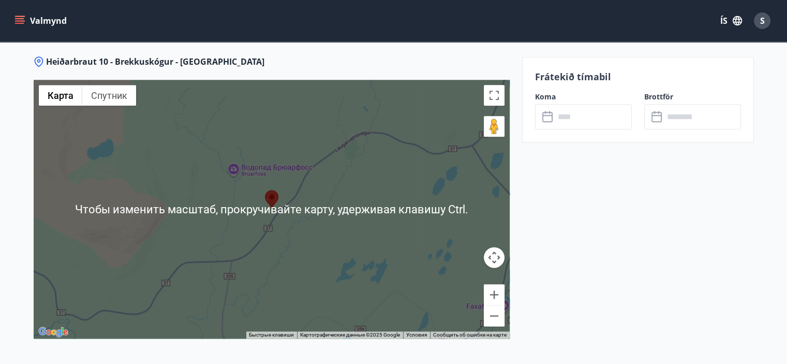
scroll to position [1332, 0]
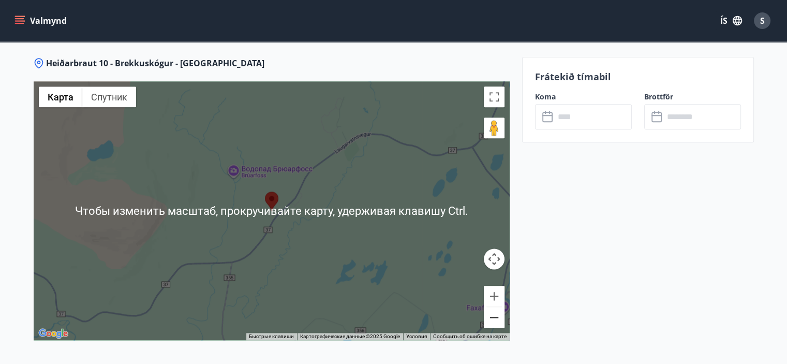
click at [495, 316] on button "Уменьшить" at bounding box center [494, 317] width 21 height 21
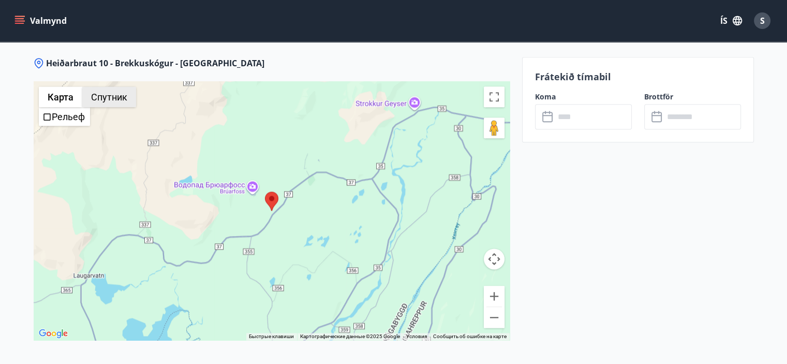
click at [107, 95] on button "Спутник" at bounding box center [109, 96] width 54 height 21
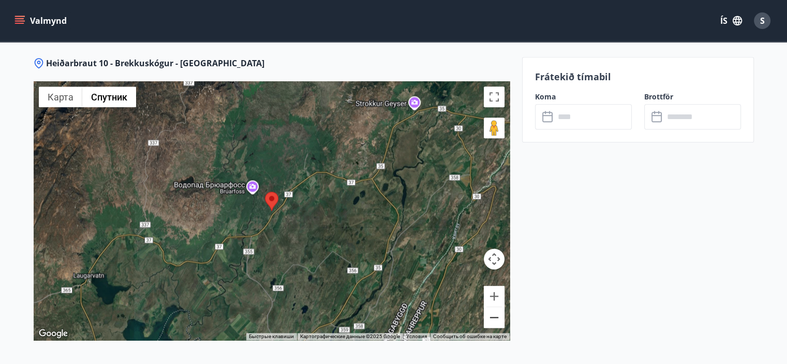
click at [497, 318] on button "Уменьшить" at bounding box center [494, 317] width 21 height 21
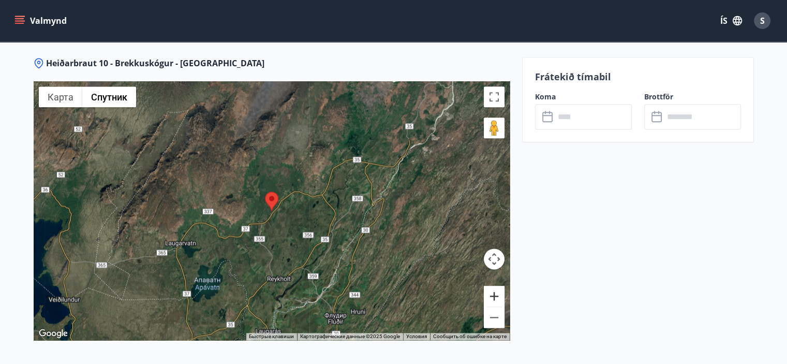
click at [497, 290] on button "Увеличить" at bounding box center [494, 296] width 21 height 21
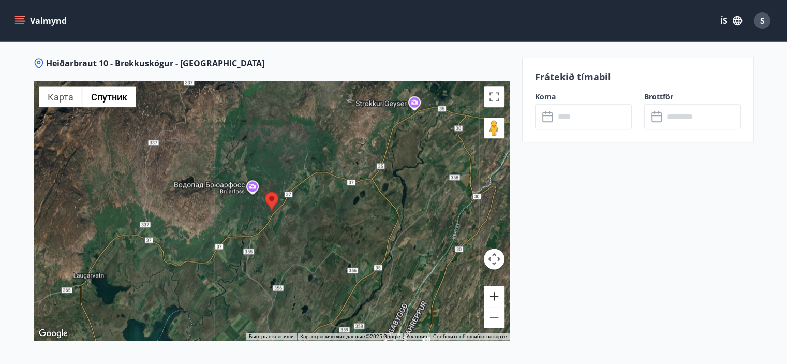
click at [497, 290] on button "Увеличить" at bounding box center [494, 296] width 21 height 21
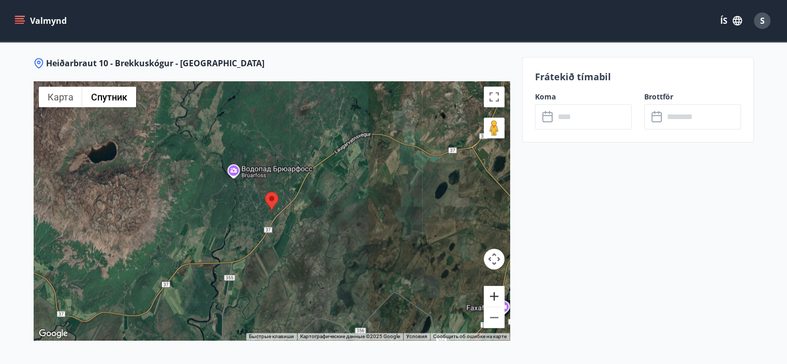
click at [497, 290] on button "Увеличить" at bounding box center [494, 296] width 21 height 21
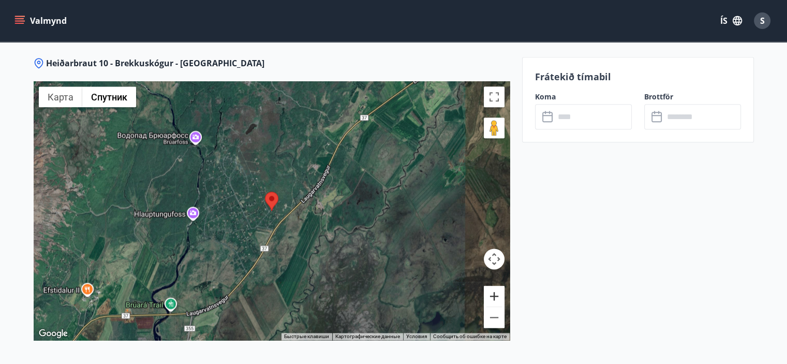
click at [497, 290] on button "Увеличить" at bounding box center [494, 296] width 21 height 21
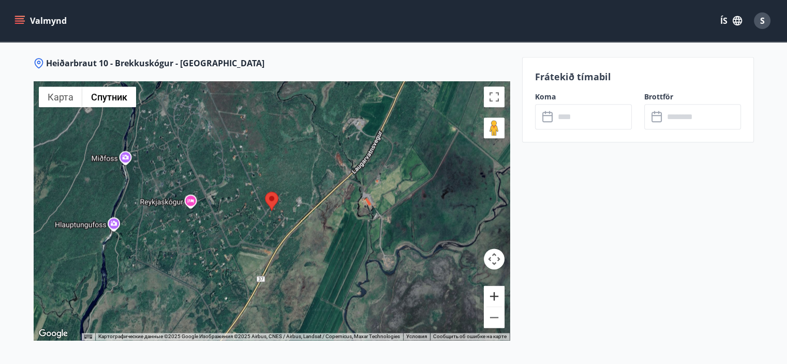
click at [493, 296] on button "Увеличить" at bounding box center [494, 296] width 21 height 21
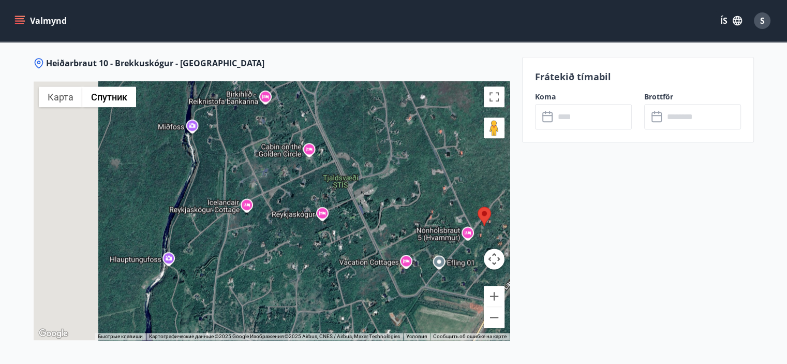
drag, startPoint x: 119, startPoint y: 186, endPoint x: 350, endPoint y: 204, distance: 231.6
click at [350, 204] on div at bounding box center [272, 210] width 476 height 259
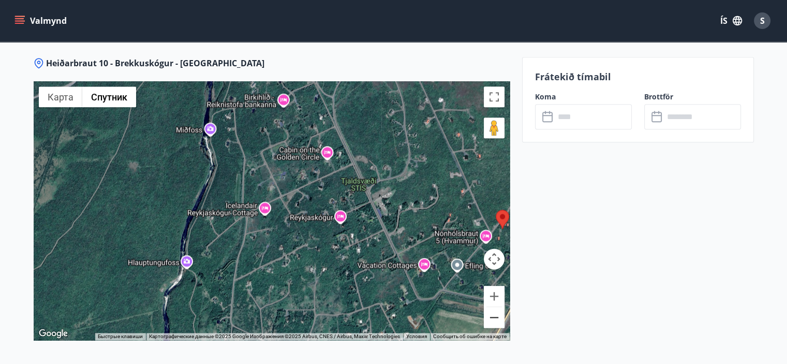
click at [492, 314] on button "Уменьшить" at bounding box center [494, 317] width 21 height 21
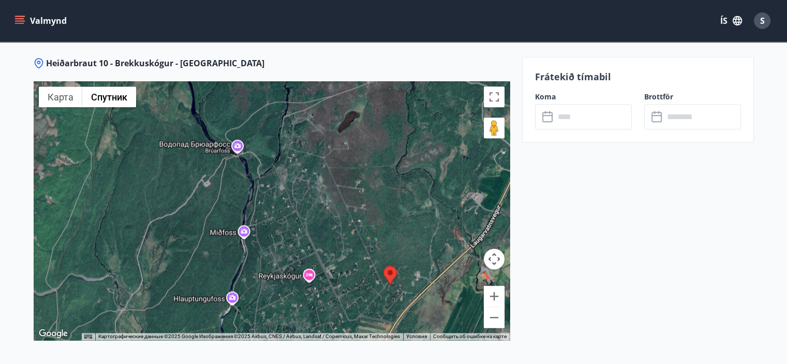
drag, startPoint x: 346, startPoint y: 172, endPoint x: 347, endPoint y: 233, distance: 61.1
click at [347, 233] on div at bounding box center [272, 210] width 476 height 259
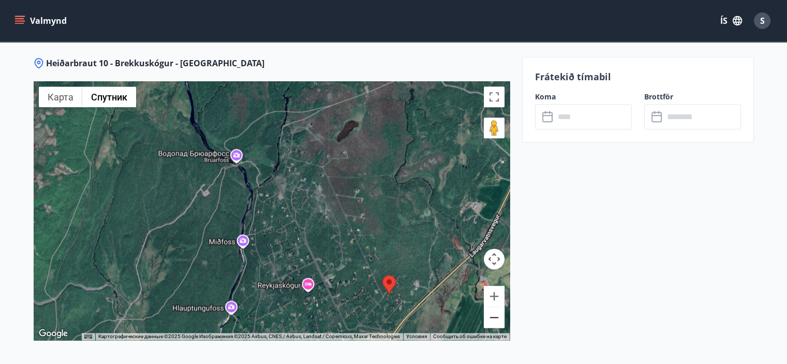
click at [496, 318] on button "Уменьшить" at bounding box center [494, 317] width 21 height 21
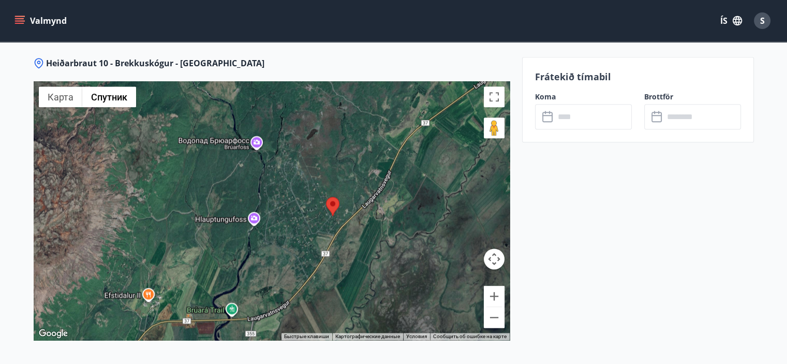
drag, startPoint x: 350, startPoint y: 260, endPoint x: 350, endPoint y: 209, distance: 51.2
click at [350, 209] on div at bounding box center [272, 210] width 476 height 259
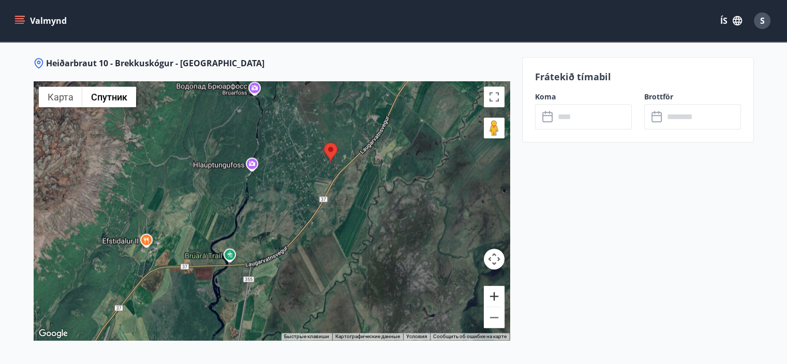
click at [487, 296] on button "Увеличить" at bounding box center [494, 296] width 21 height 21
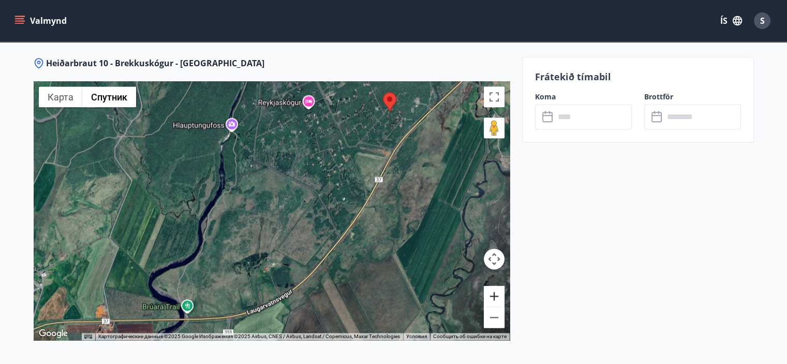
click at [494, 291] on button "Увеличить" at bounding box center [494, 296] width 21 height 21
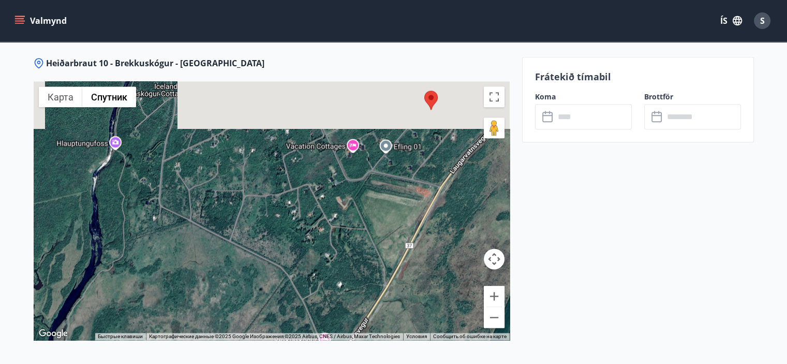
drag, startPoint x: 449, startPoint y: 154, endPoint x: 366, endPoint y: 258, distance: 132.2
click at [366, 258] on div at bounding box center [272, 210] width 476 height 259
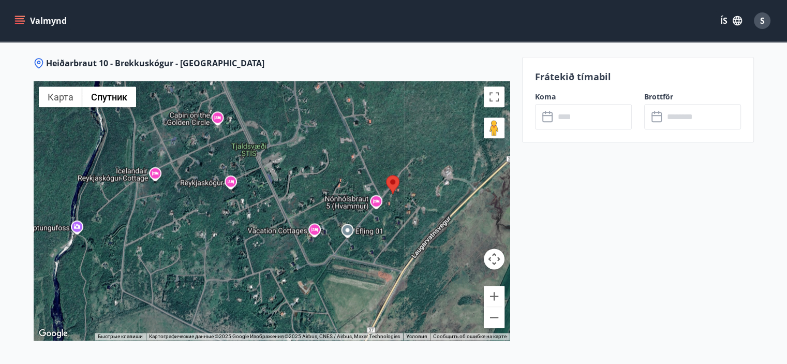
drag, startPoint x: 376, startPoint y: 224, endPoint x: 371, endPoint y: 244, distance: 20.8
click at [371, 244] on div at bounding box center [272, 210] width 476 height 259
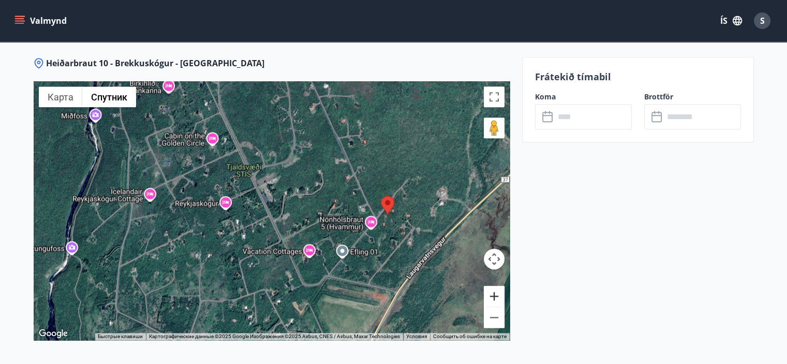
click at [500, 296] on button "Увеличить" at bounding box center [494, 296] width 21 height 21
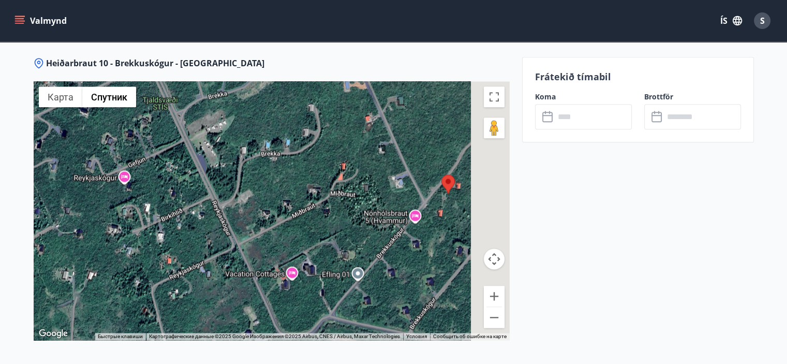
drag, startPoint x: 390, startPoint y: 268, endPoint x: 300, endPoint y: 231, distance: 96.8
click at [300, 231] on div at bounding box center [272, 210] width 476 height 259
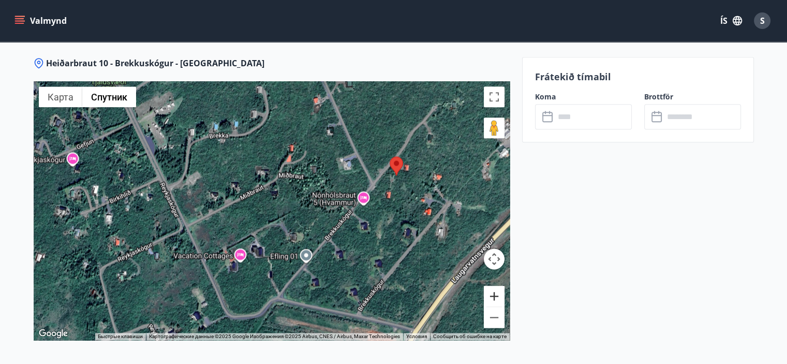
click at [492, 294] on button "Увеличить" at bounding box center [494, 296] width 21 height 21
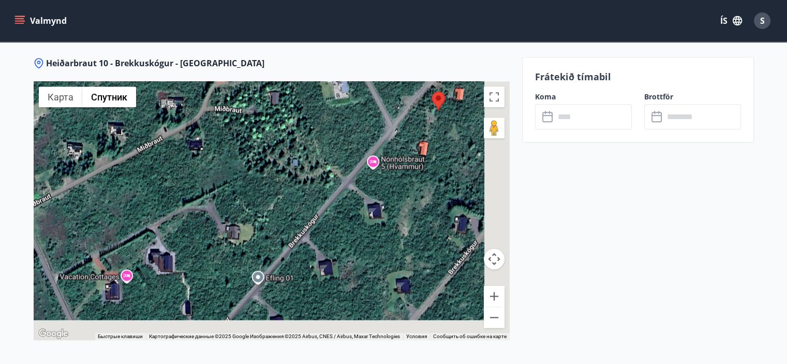
drag, startPoint x: 407, startPoint y: 264, endPoint x: 344, endPoint y: 244, distance: 66.5
click at [344, 244] on div at bounding box center [272, 210] width 476 height 259
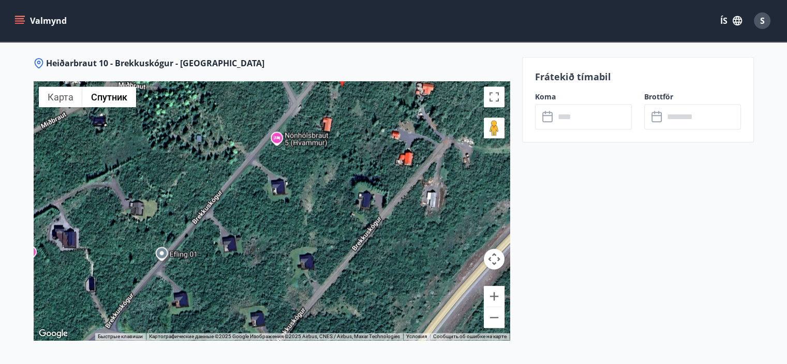
drag, startPoint x: 431, startPoint y: 260, endPoint x: 365, endPoint y: 245, distance: 66.9
click at [365, 245] on div at bounding box center [272, 210] width 476 height 259
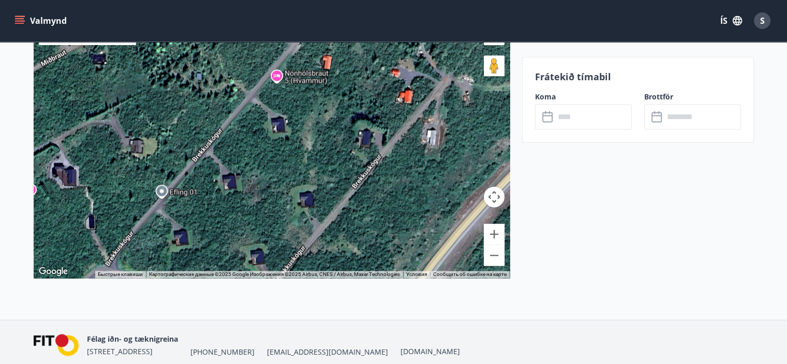
scroll to position [1435, 0]
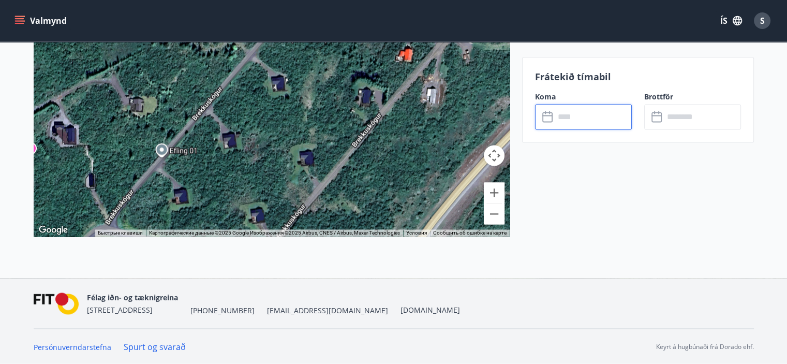
click at [583, 117] on input "text" at bounding box center [593, 116] width 77 height 25
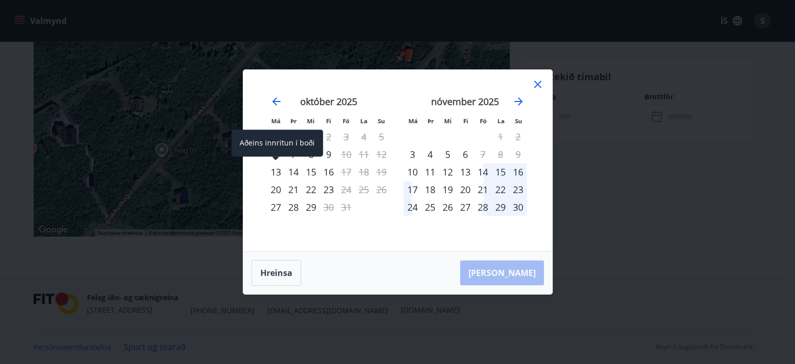
click at [273, 172] on div "13" at bounding box center [276, 172] width 18 height 18
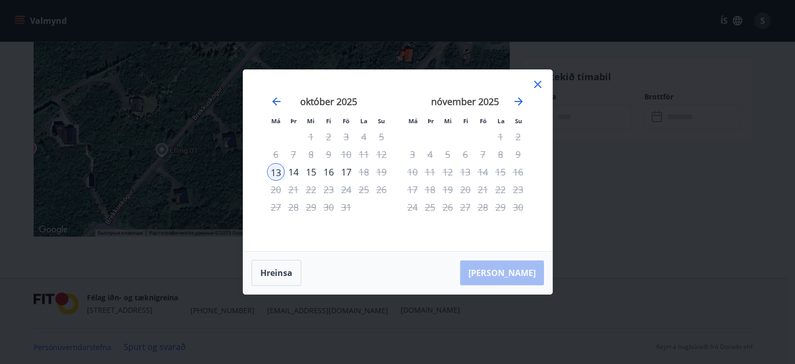
click at [331, 172] on div "16" at bounding box center [329, 172] width 18 height 18
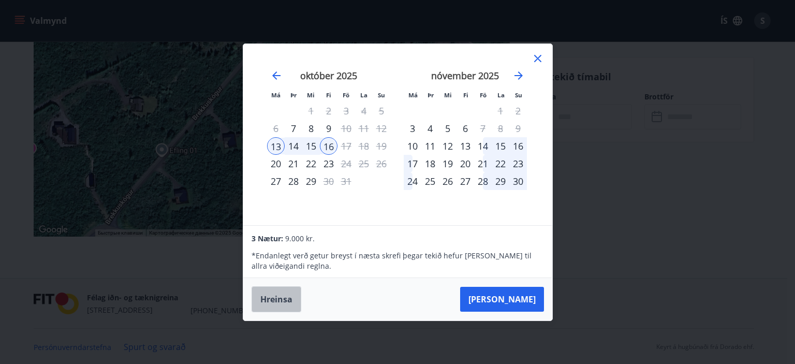
drag, startPoint x: 280, startPoint y: 296, endPoint x: 283, endPoint y: 213, distance: 82.9
click at [280, 297] on button "Hreinsa" at bounding box center [277, 299] width 50 height 26
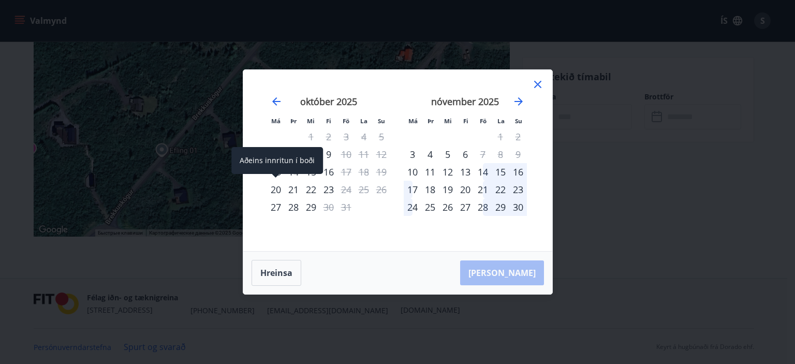
click at [274, 172] on div "Aðeins innritun í boði" at bounding box center [277, 160] width 92 height 27
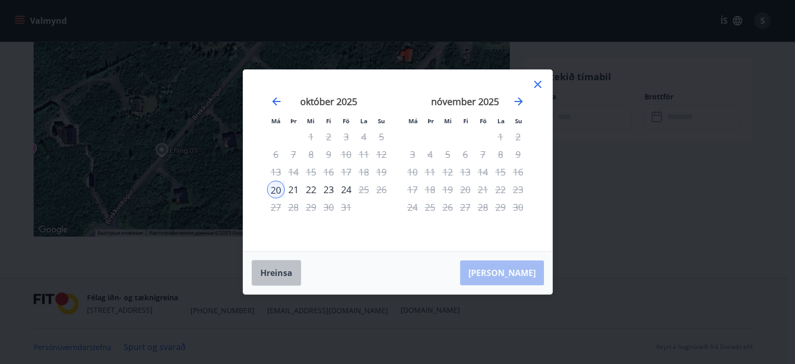
drag, startPoint x: 275, startPoint y: 266, endPoint x: 278, endPoint y: 200, distance: 65.8
click at [274, 267] on button "Hreinsa" at bounding box center [277, 273] width 50 height 26
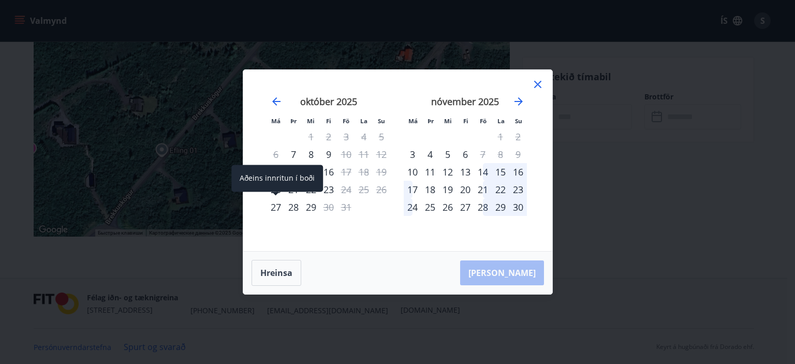
click at [278, 174] on div "Aðeins innritun í boði" at bounding box center [277, 178] width 92 height 27
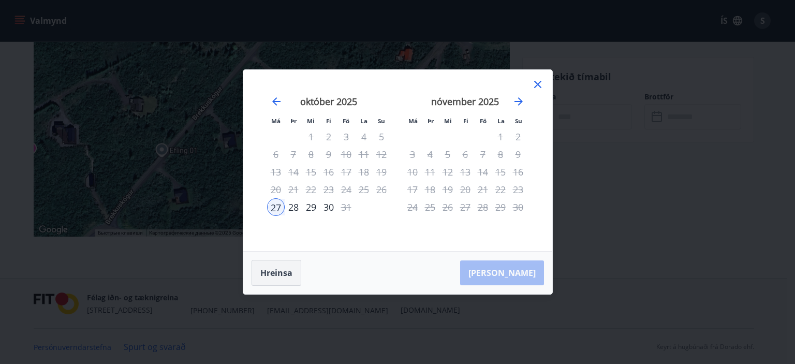
click at [284, 271] on button "Hreinsa" at bounding box center [277, 273] width 50 height 26
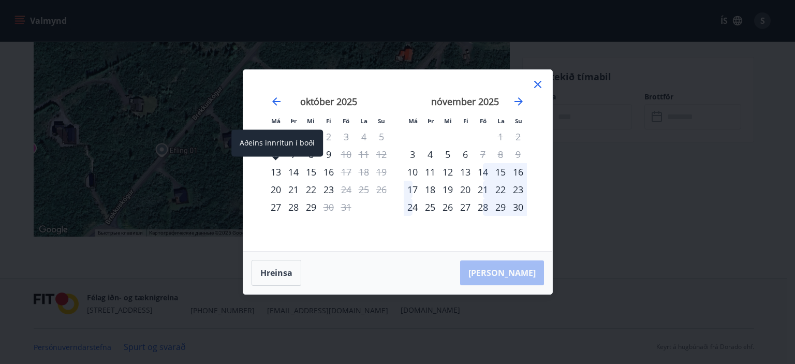
click at [276, 168] on div "13" at bounding box center [276, 172] width 18 height 18
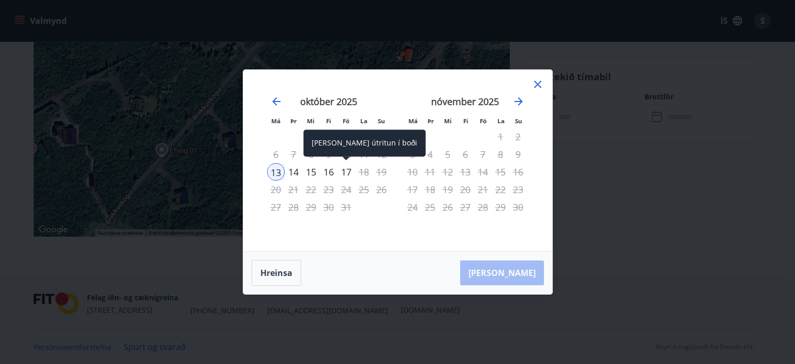
click at [345, 171] on div "17" at bounding box center [346, 172] width 18 height 18
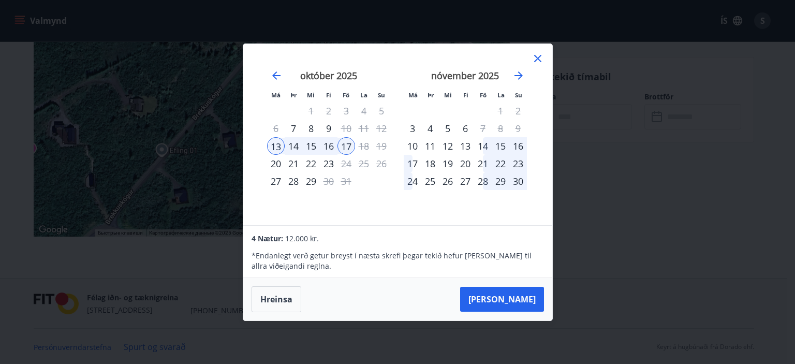
click at [536, 56] on icon at bounding box center [537, 58] width 7 height 7
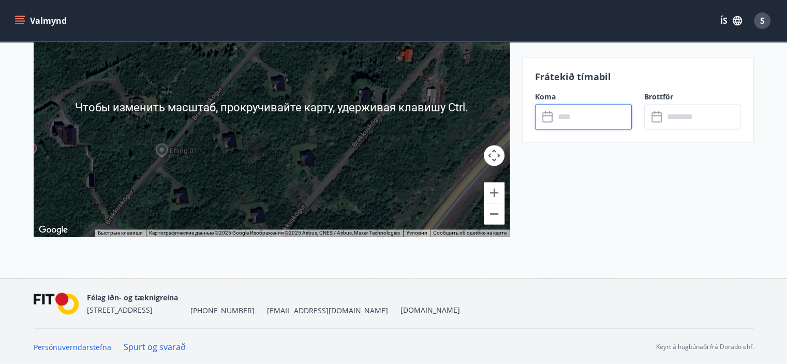
click at [496, 216] on button "Уменьшить" at bounding box center [494, 213] width 21 height 21
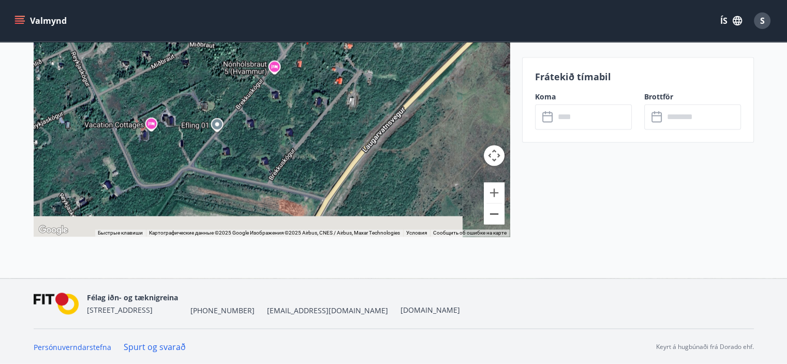
click at [496, 216] on button "Уменьшить" at bounding box center [494, 213] width 21 height 21
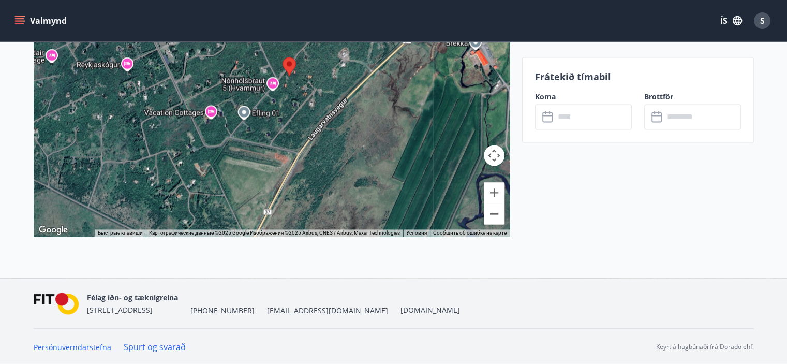
click at [496, 215] on button "Уменьшить" at bounding box center [494, 213] width 21 height 21
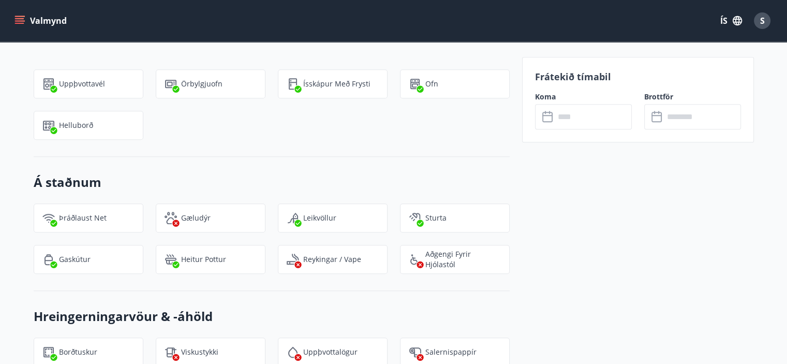
scroll to position [1176, 0]
